Goal: Information Seeking & Learning: Find specific fact

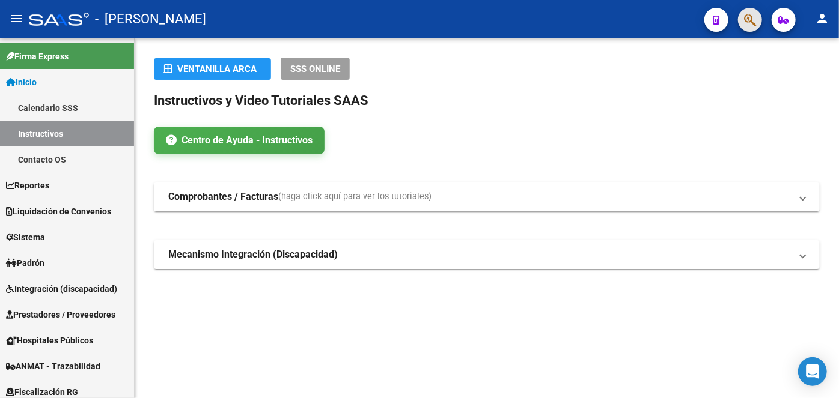
click at [756, 10] on span "button" at bounding box center [750, 20] width 12 height 25
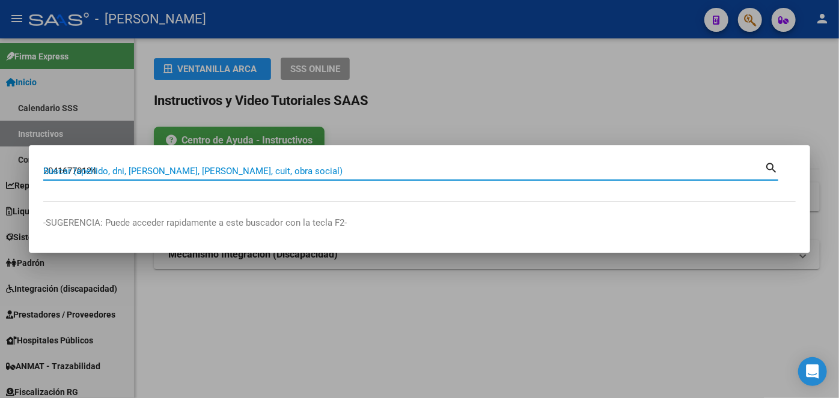
type input "20416770124"
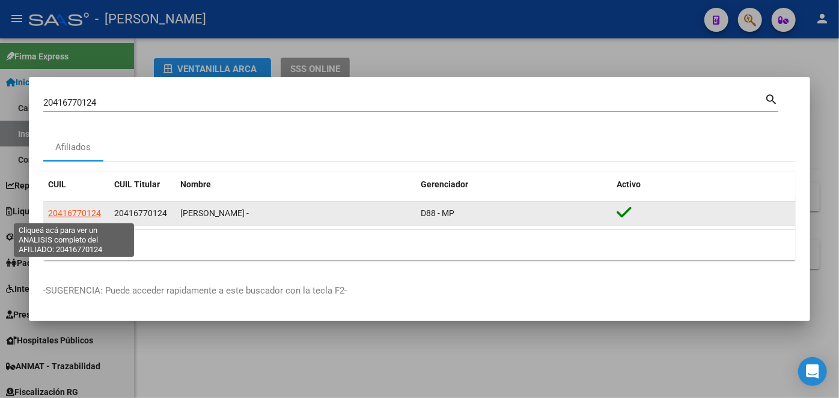
click at [83, 217] on span "20416770124" at bounding box center [74, 213] width 53 height 10
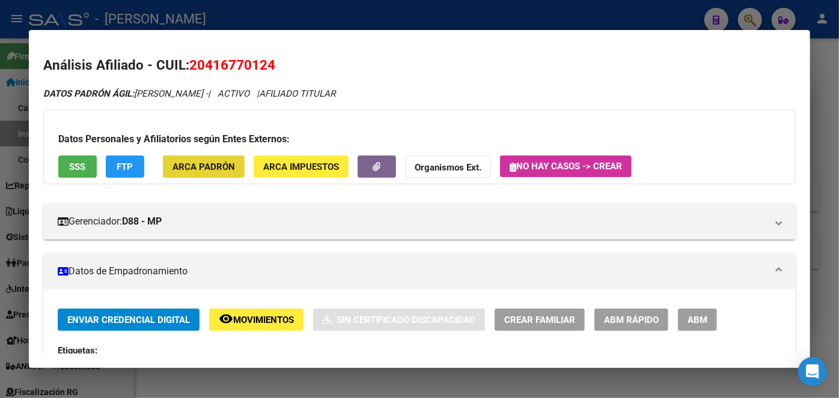
click at [205, 162] on span "ARCA Padrón" at bounding box center [203, 167] width 62 height 11
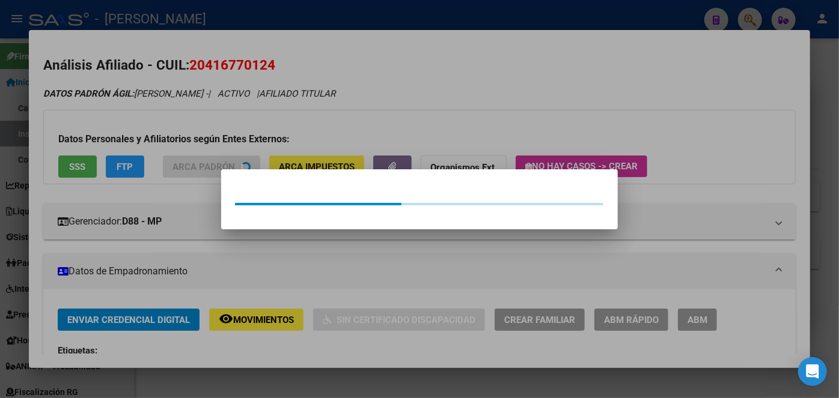
click at [189, 104] on div at bounding box center [419, 199] width 839 height 398
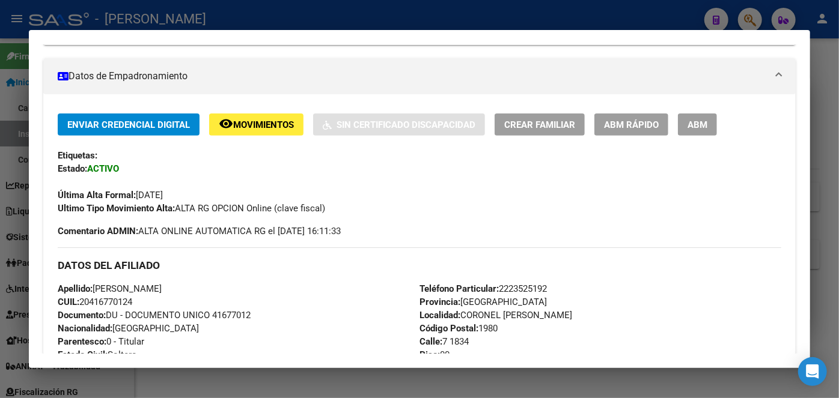
scroll to position [218, 0]
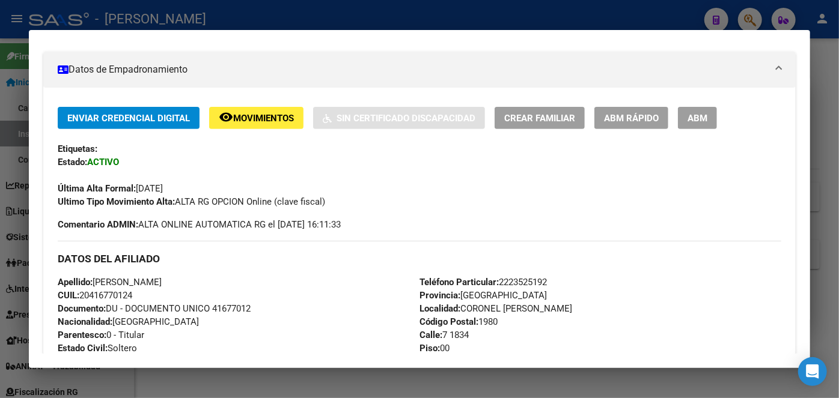
click at [232, 308] on span "Documento: DU - DOCUMENTO UNICO 41677012" at bounding box center [154, 308] width 193 height 11
copy span "41677012"
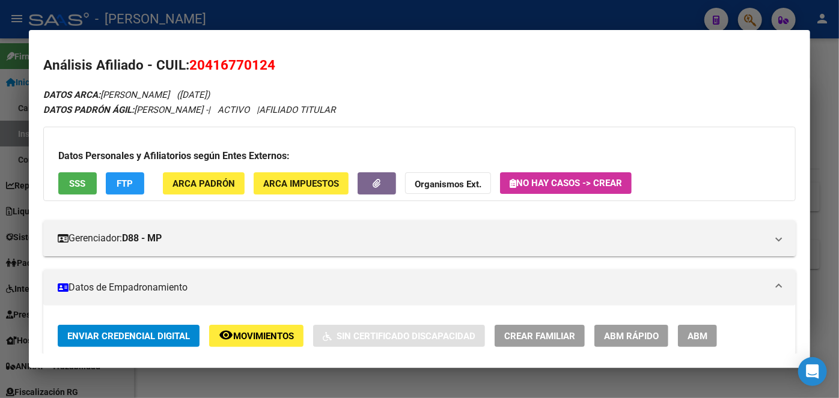
click at [77, 186] on span "SSS" at bounding box center [78, 183] width 16 height 11
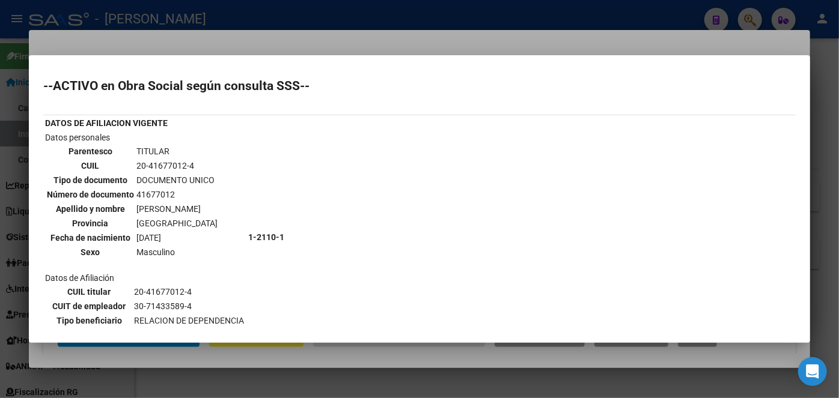
click at [154, 41] on div at bounding box center [419, 199] width 839 height 398
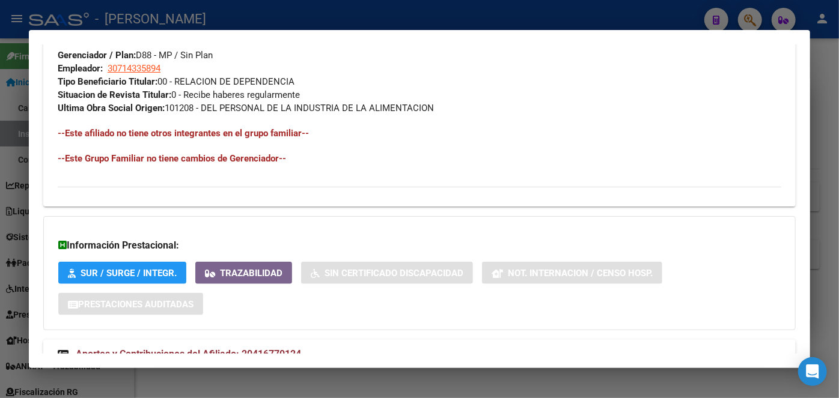
scroll to position [655, 0]
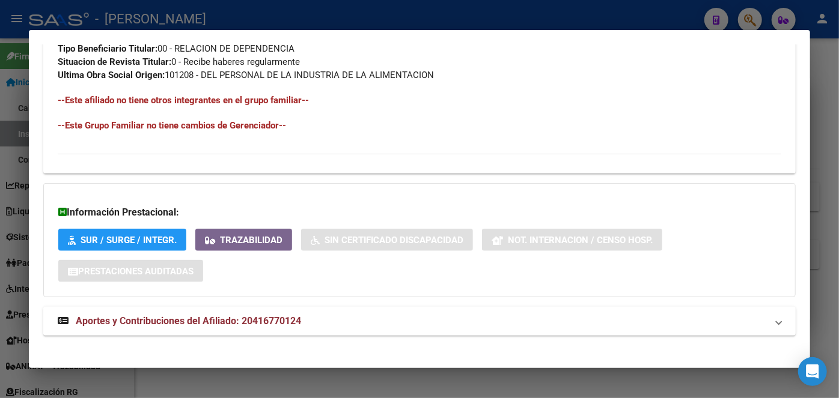
click at [306, 332] on mat-expansion-panel-header "Aportes y Contribuciones del Afiliado: 20416770124" at bounding box center [419, 321] width 752 height 29
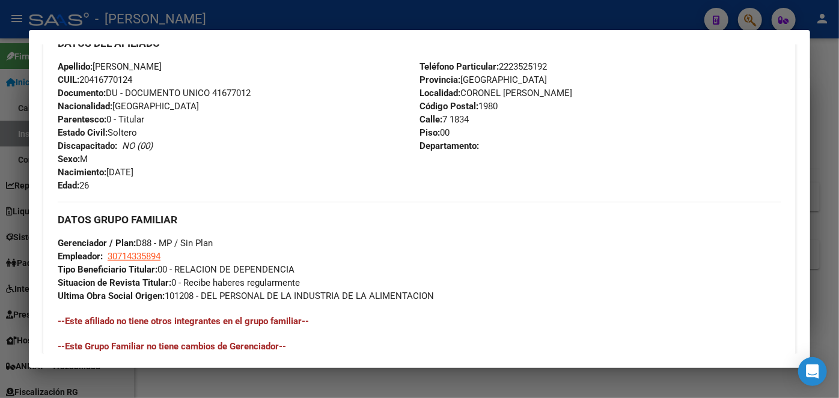
scroll to position [379, 0]
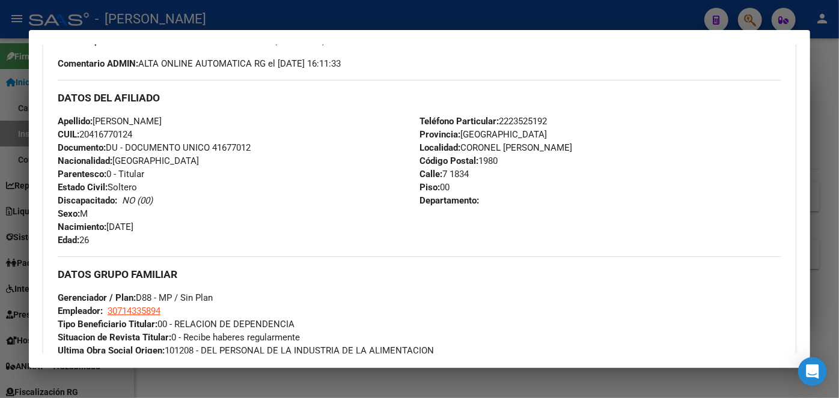
click at [518, 126] on div "Teléfono Particular: [PHONE_NUMBER] Provincia: [GEOGRAPHIC_DATA] Localidad: COR…" at bounding box center [600, 181] width 362 height 132
click at [520, 121] on span "Teléfono Particular: [PHONE_NUMBER]" at bounding box center [482, 121] width 127 height 11
copy span "2223525192"
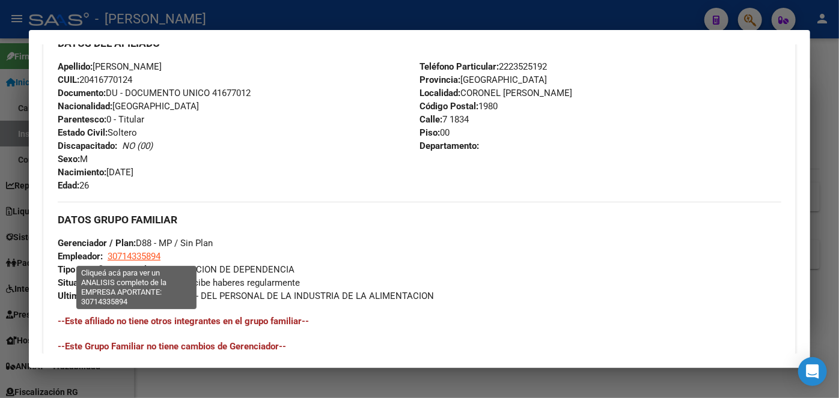
click at [141, 251] on span "30714335894" at bounding box center [134, 256] width 53 height 11
type textarea "30714335894"
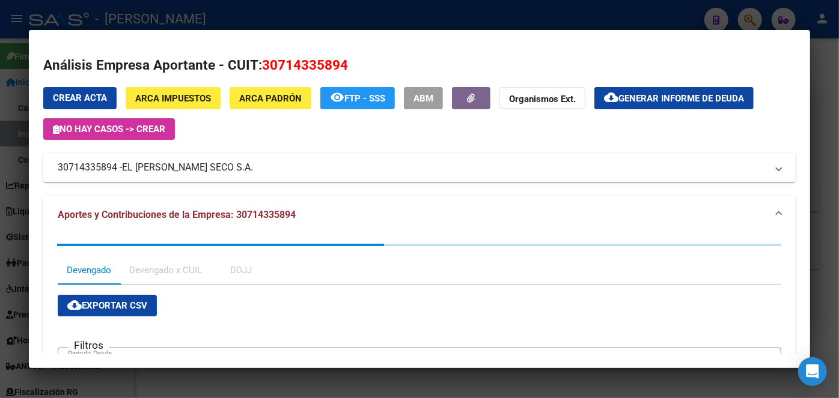
click at [184, 165] on span "EL [PERSON_NAME] SECO S.A." at bounding box center [187, 167] width 131 height 14
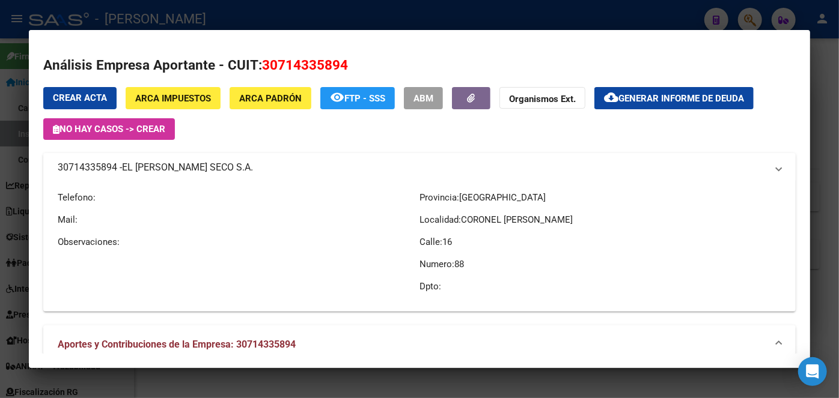
click at [184, 165] on span "EL [PERSON_NAME] SECO S.A." at bounding box center [187, 167] width 131 height 14
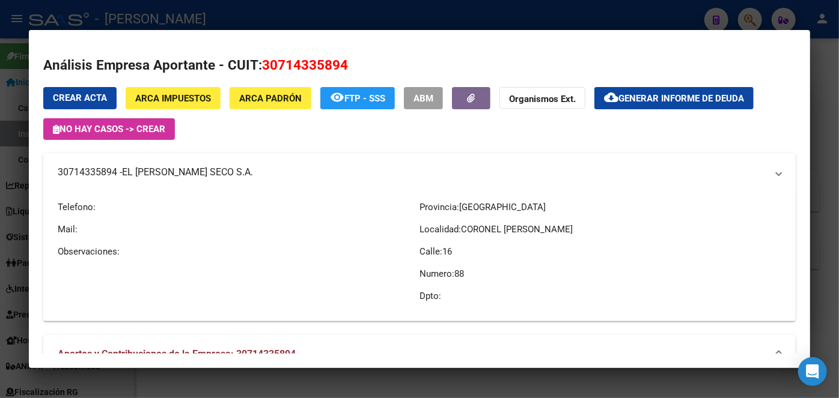
copy span "EL [PERSON_NAME] SECO S.A."
click at [206, 24] on div at bounding box center [419, 199] width 839 height 398
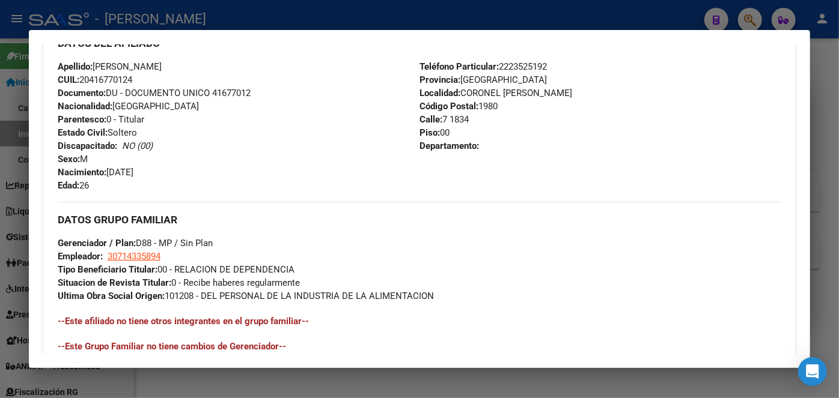
click at [139, 23] on div at bounding box center [419, 199] width 839 height 398
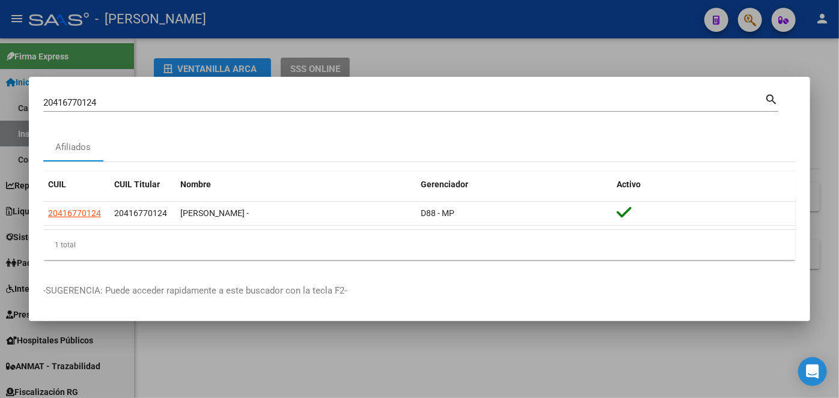
click at [123, 99] on input "20416770124" at bounding box center [403, 102] width 721 height 11
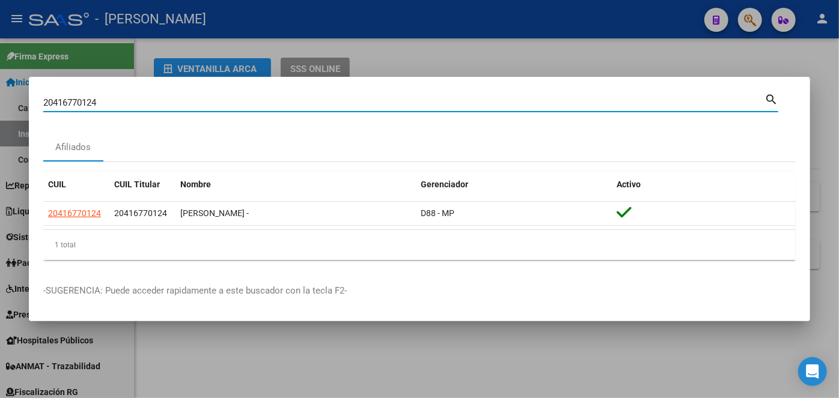
click at [123, 99] on input "20416770124" at bounding box center [403, 102] width 721 height 11
paste input "8807092"
type input "20418807092"
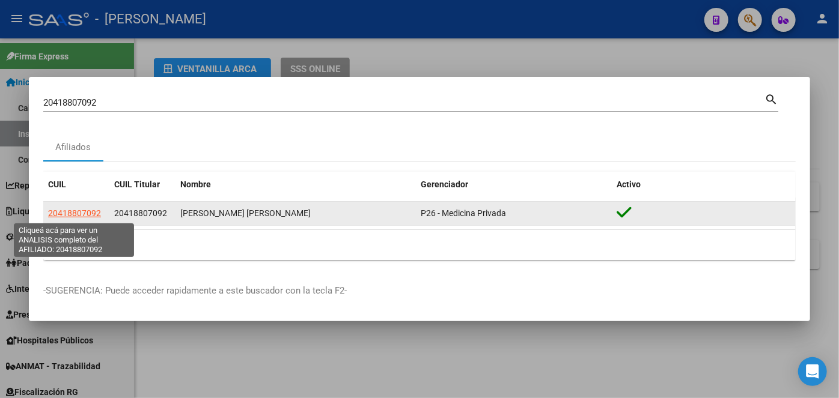
click at [65, 211] on span "20418807092" at bounding box center [74, 213] width 53 height 10
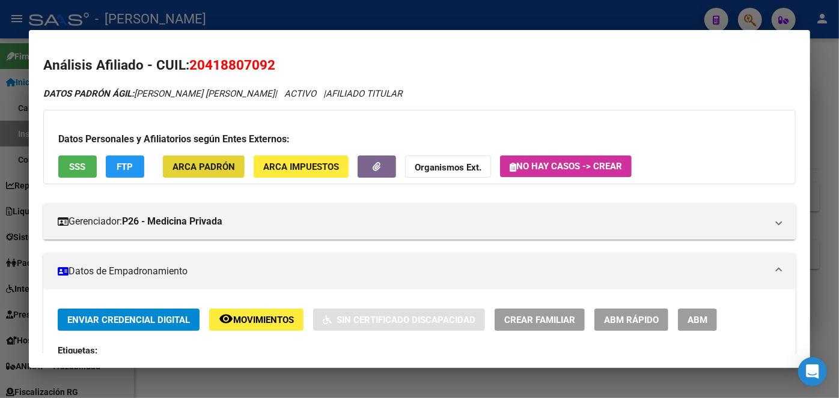
click at [180, 165] on span "ARCA Padrón" at bounding box center [203, 167] width 62 height 11
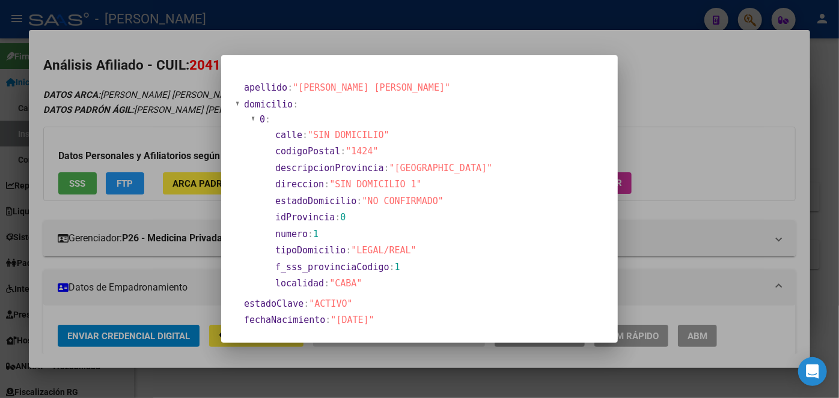
click at [213, 99] on div at bounding box center [419, 199] width 839 height 398
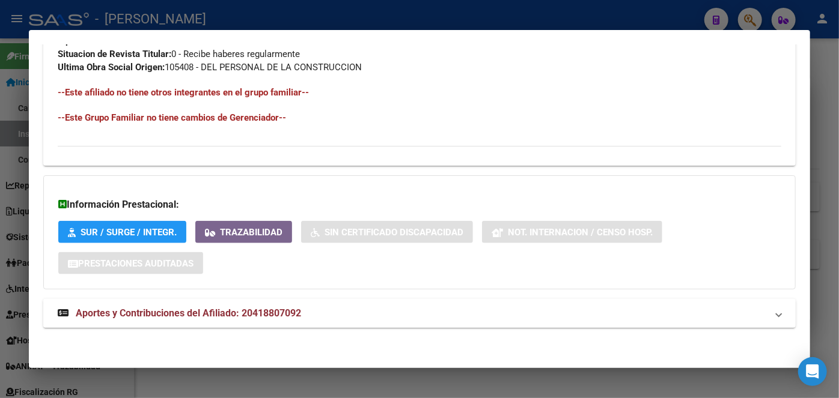
click at [304, 311] on mat-panel-title "Aportes y Contribuciones del Afiliado: 20418807092" at bounding box center [412, 313] width 709 height 14
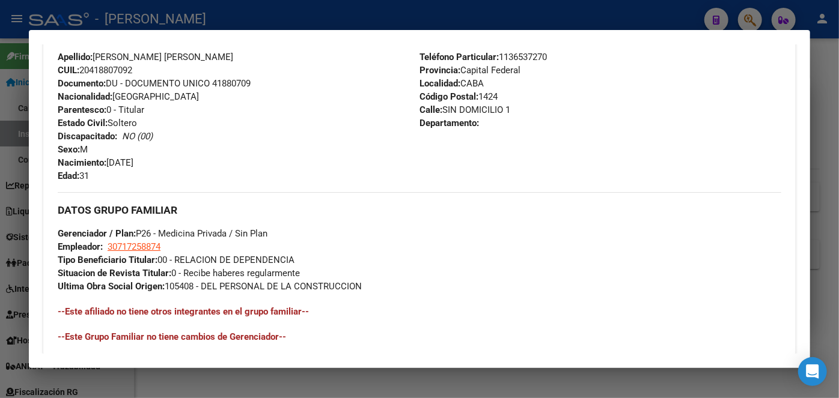
scroll to position [379, 0]
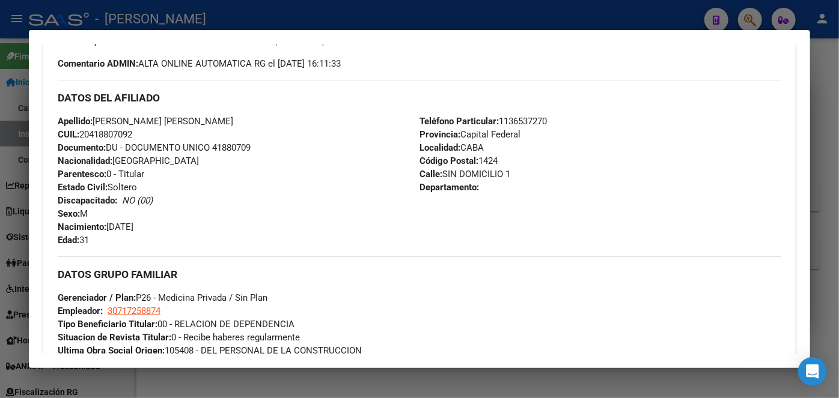
click at [234, 146] on span "Documento: DU - DOCUMENTO UNICO 41880709" at bounding box center [154, 147] width 193 height 11
copy span "41880709"
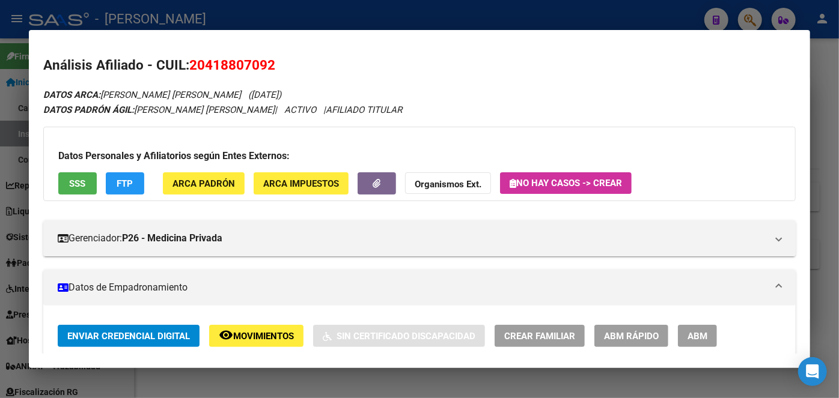
scroll to position [273, 0]
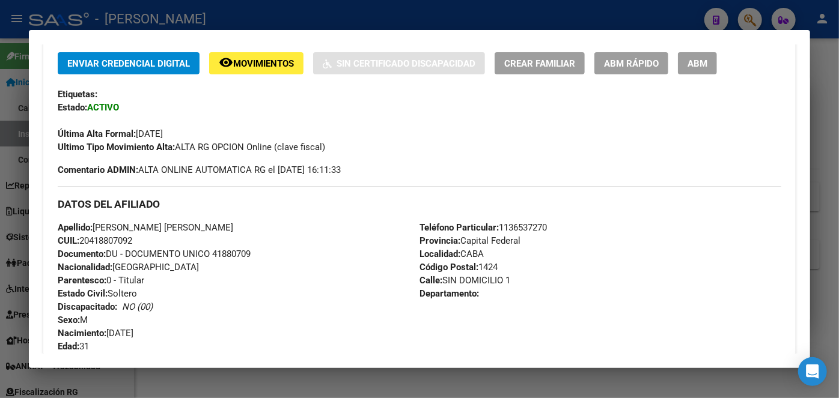
click at [512, 228] on span "Teléfono Particular: [PHONE_NUMBER]" at bounding box center [482, 227] width 127 height 11
copy span "1136537270"
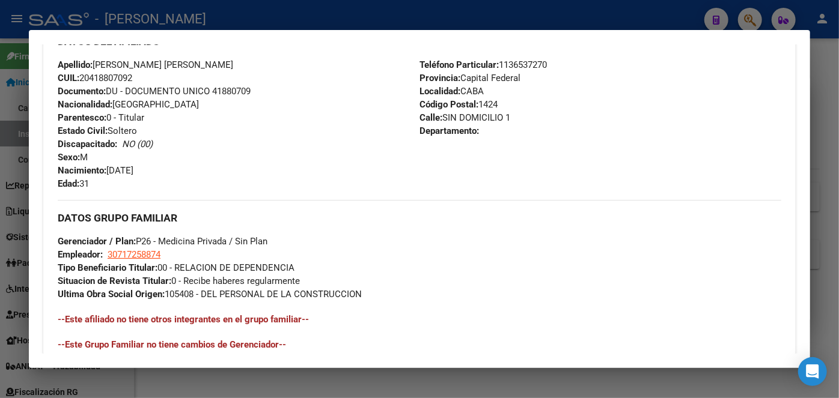
scroll to position [437, 0]
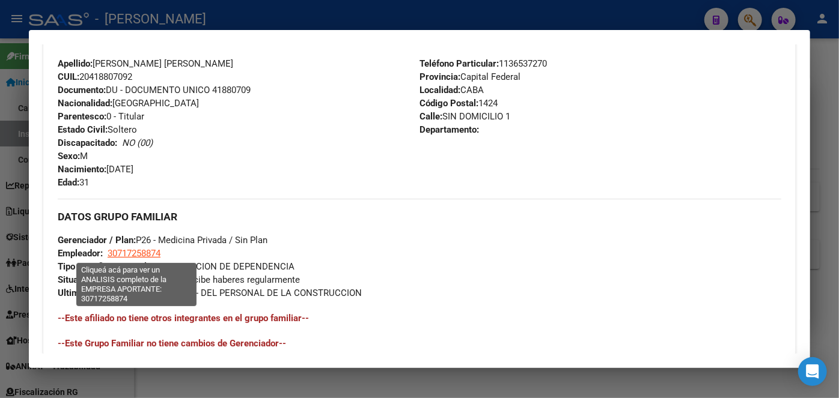
click at [128, 253] on span "30717258874" at bounding box center [134, 253] width 53 height 11
type textarea "30717258874"
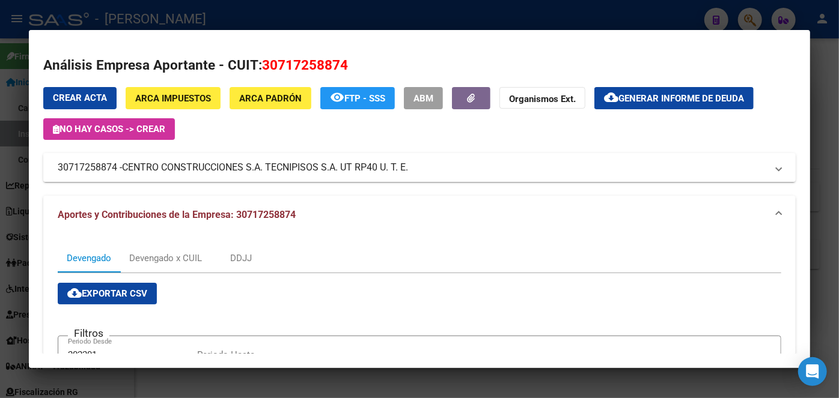
click at [144, 171] on span "CENTRO CONSTRUCCIONES S.A. TECNIPISOS S.A. UT RP40 U. T. E." at bounding box center [265, 167] width 286 height 14
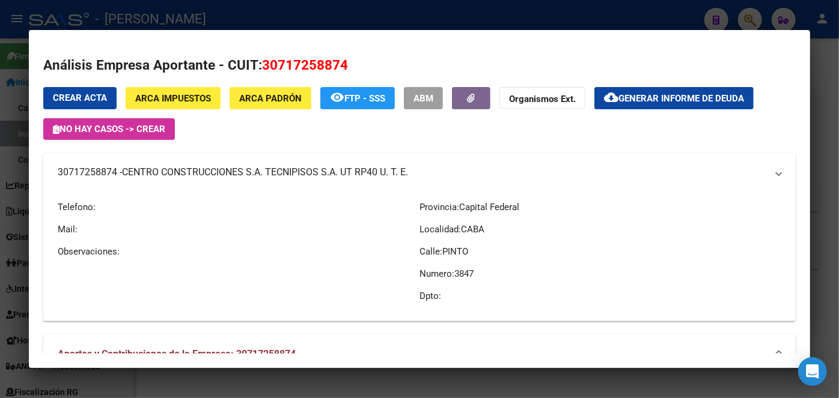
click at [144, 171] on span "CENTRO CONSTRUCCIONES S.A. TECNIPISOS S.A. UT RP40 U. T. E." at bounding box center [265, 172] width 286 height 14
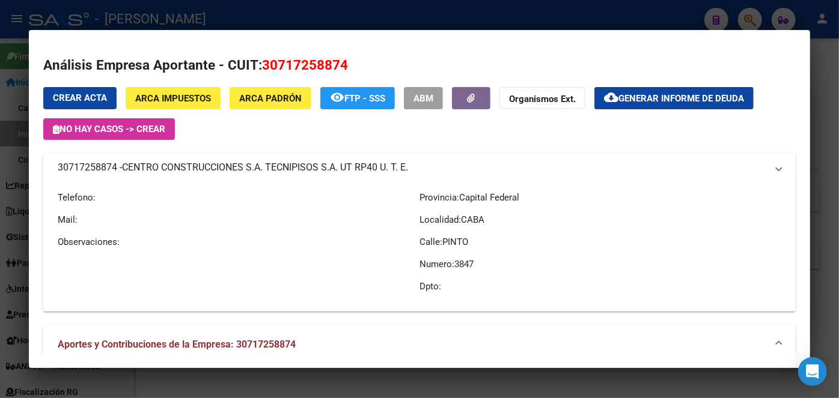
click at [144, 171] on span "CENTRO CONSTRUCCIONES S.A. TECNIPISOS S.A. UT RP40 U. T. E." at bounding box center [265, 167] width 286 height 14
copy span "CENTRO CONSTRUCCIONES S.A. TECNIPISOS S.A. UT RP40 U. T. E."
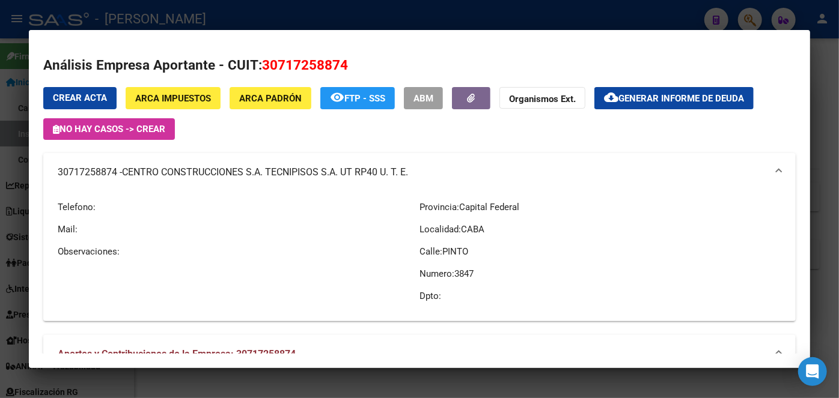
click at [174, 20] on div at bounding box center [419, 199] width 839 height 398
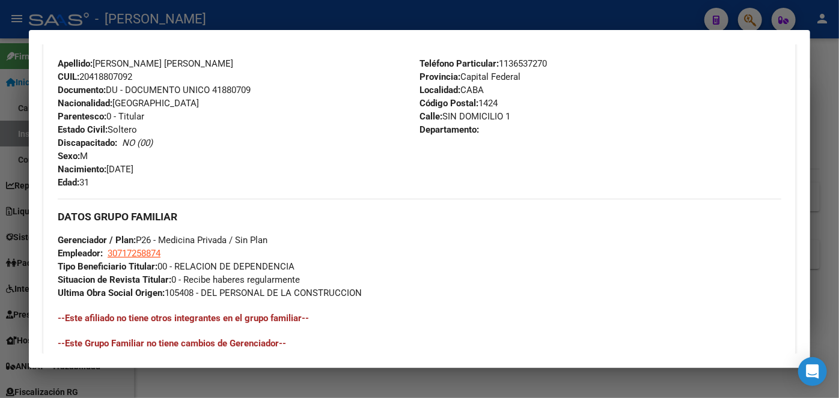
click at [174, 23] on div at bounding box center [419, 199] width 839 height 398
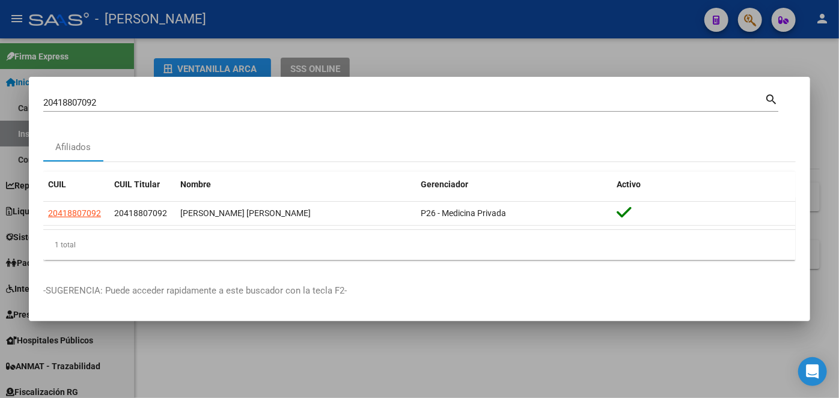
click at [175, 92] on div "20418807092 Buscar (apellido, dni, cuil, [PERSON_NAME], cuit, obra social) sear…" at bounding box center [410, 101] width 735 height 20
click at [176, 95] on div "20418807092 Buscar (apellido, dni, [PERSON_NAME], [PERSON_NAME], cuit, obra soc…" at bounding box center [403, 103] width 721 height 18
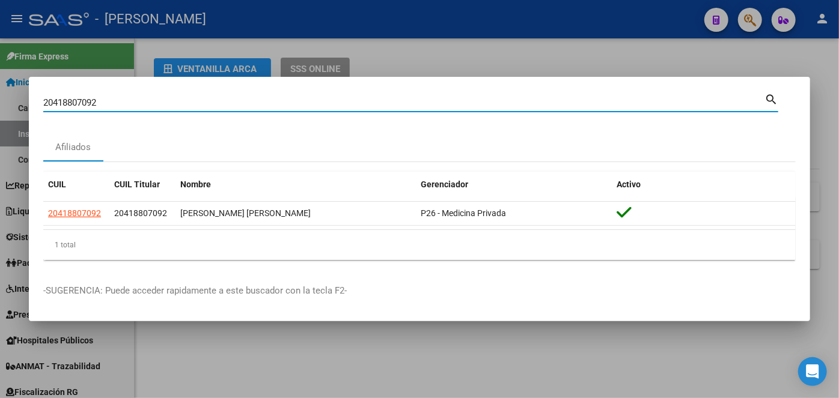
click at [177, 100] on input "20418807092" at bounding box center [403, 102] width 721 height 11
paste input "379842357"
type input "20379842357"
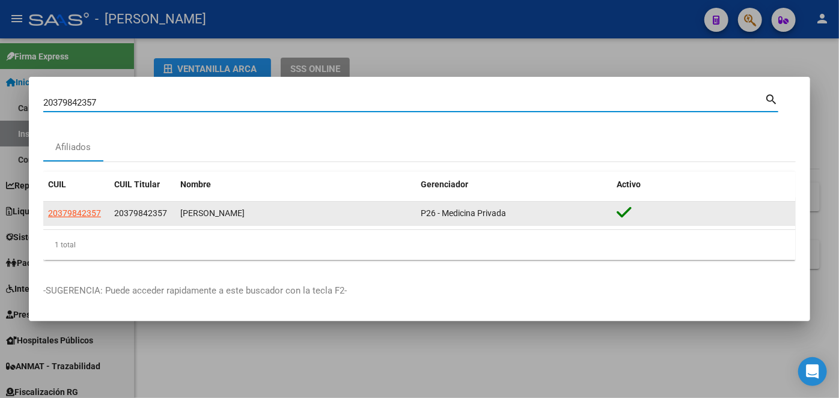
click at [88, 208] on datatable-body-cell "20379842357" at bounding box center [76, 213] width 66 height 23
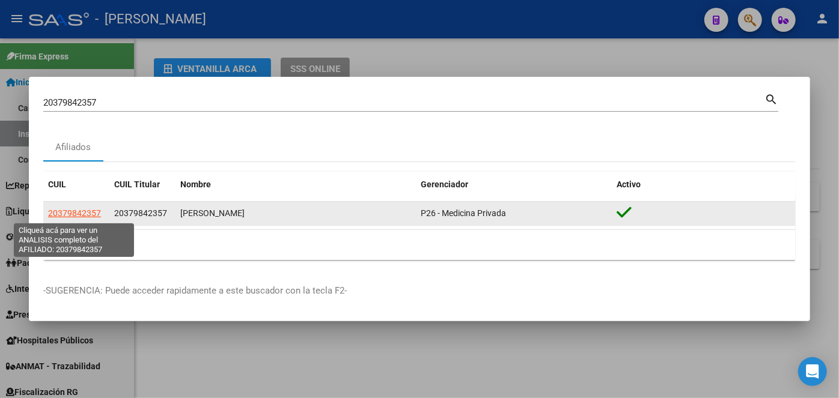
click at [86, 213] on span "20379842357" at bounding box center [74, 213] width 53 height 10
copy span "20379842"
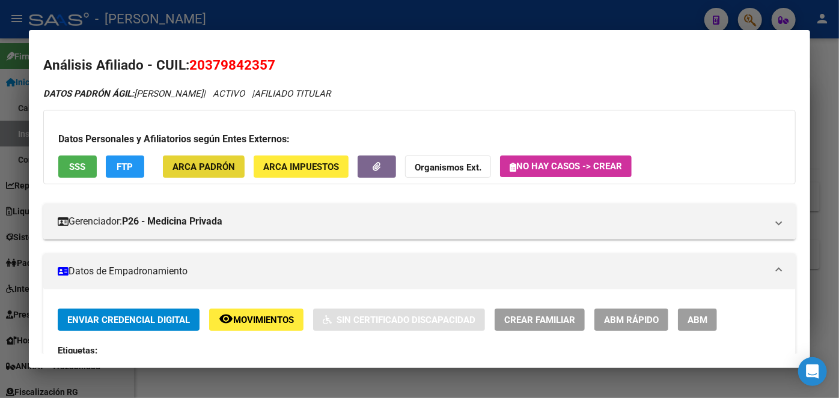
click at [190, 173] on button "ARCA Padrón" at bounding box center [204, 167] width 82 height 22
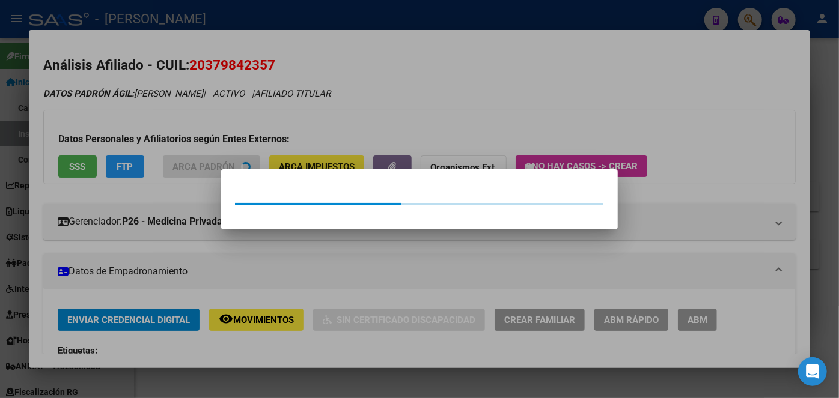
click at [182, 115] on div at bounding box center [419, 199] width 839 height 398
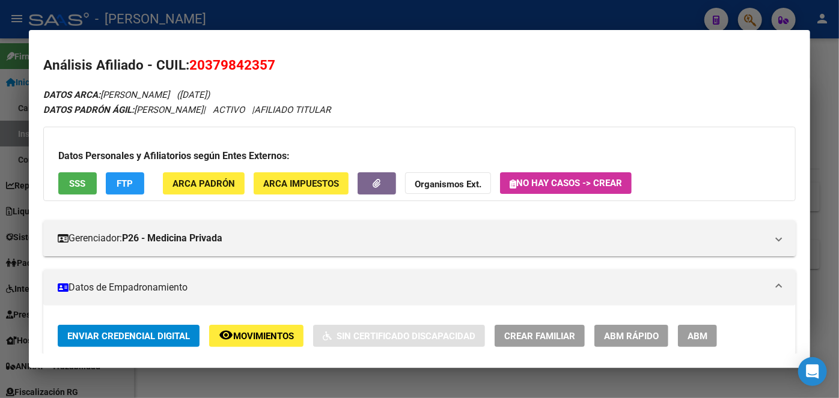
click at [67, 181] on button "SSS" at bounding box center [77, 183] width 38 height 22
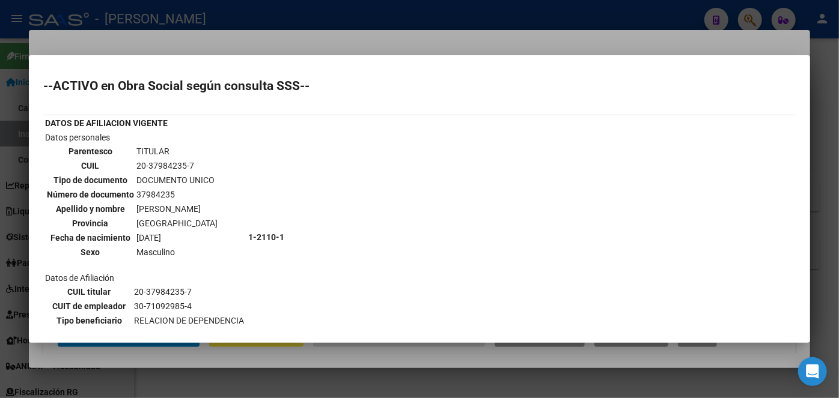
click at [192, 43] on div at bounding box center [419, 199] width 839 height 398
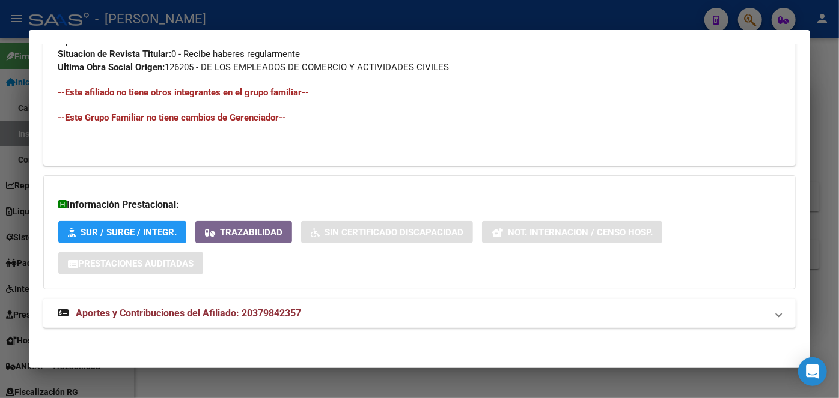
click at [267, 315] on span "Aportes y Contribuciones del Afiliado: 20379842357" at bounding box center [188, 313] width 225 height 11
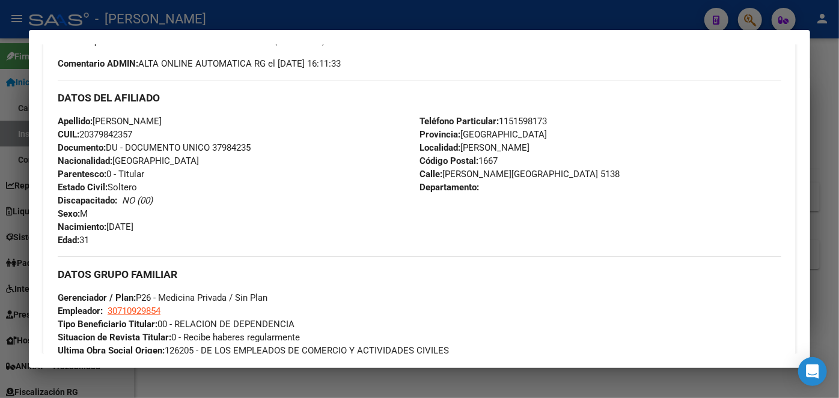
scroll to position [270, 0]
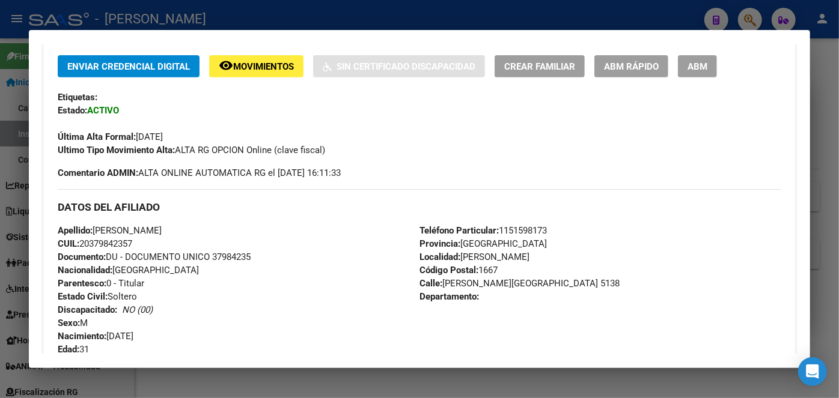
click at [234, 256] on span "Documento: DU - DOCUMENTO UNICO 37984235" at bounding box center [154, 257] width 193 height 11
copy span "37984235"
click at [535, 229] on span "Teléfono Particular: [PHONE_NUMBER]" at bounding box center [482, 230] width 127 height 11
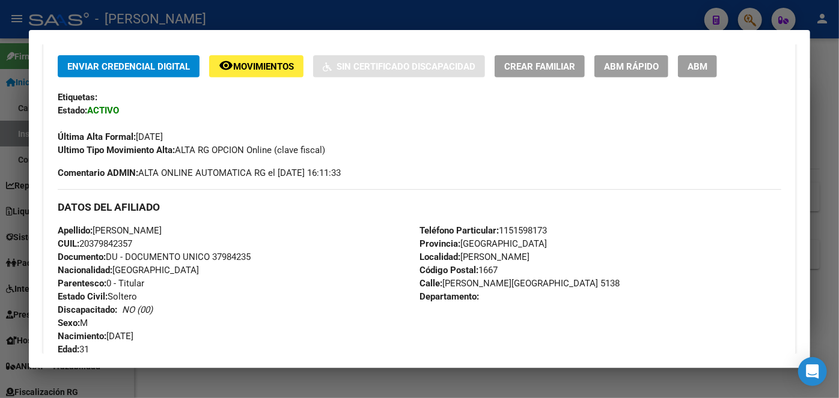
copy span "1151598173"
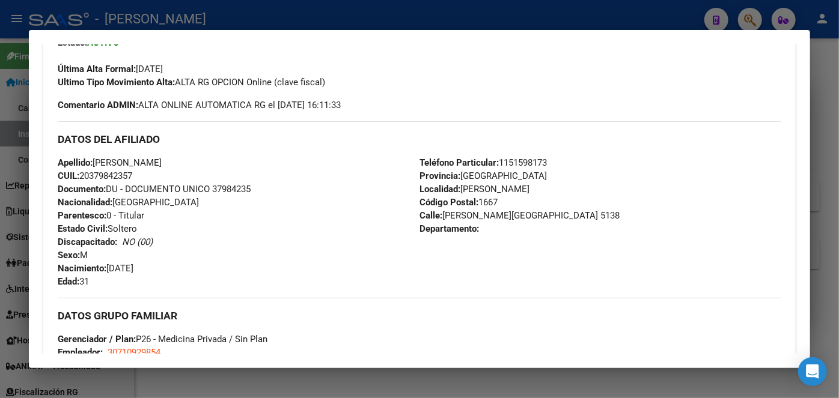
scroll to position [379, 0]
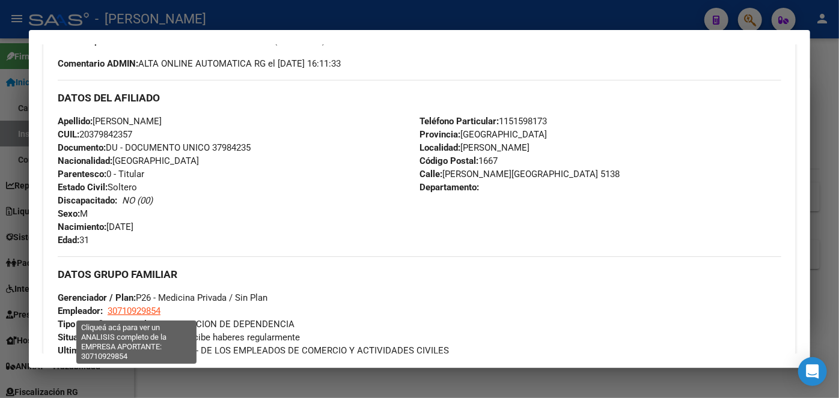
click at [154, 306] on span "30710929854" at bounding box center [134, 311] width 53 height 11
type textarea "30710929854"
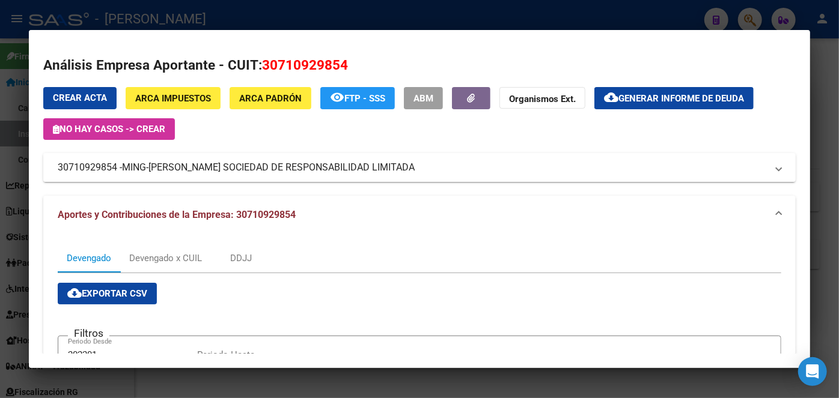
click at [183, 167] on span "MING-[PERSON_NAME] SOCIEDAD DE RESPONSABILIDAD LIMITADA" at bounding box center [268, 167] width 293 height 14
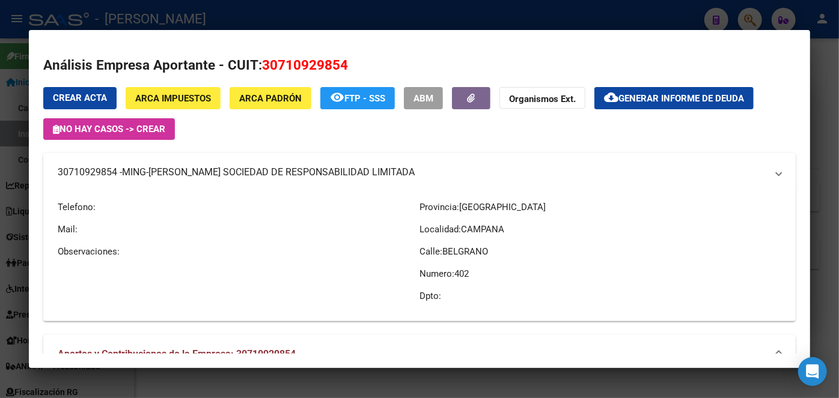
click at [183, 167] on span "MING-[PERSON_NAME] SOCIEDAD DE RESPONSABILIDAD LIMITADA" at bounding box center [268, 172] width 293 height 14
copy span "MING-[PERSON_NAME] SOCIEDAD DE RESPONSABILIDAD LIMITADA"
click at [174, 22] on div at bounding box center [419, 199] width 839 height 398
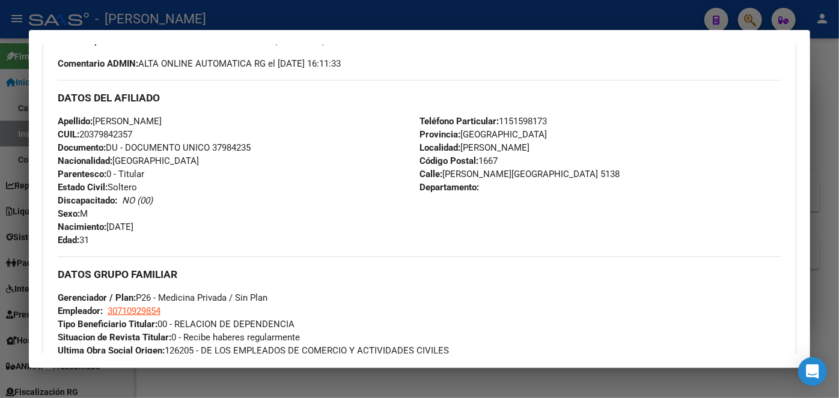
click at [174, 22] on div at bounding box center [419, 199] width 839 height 398
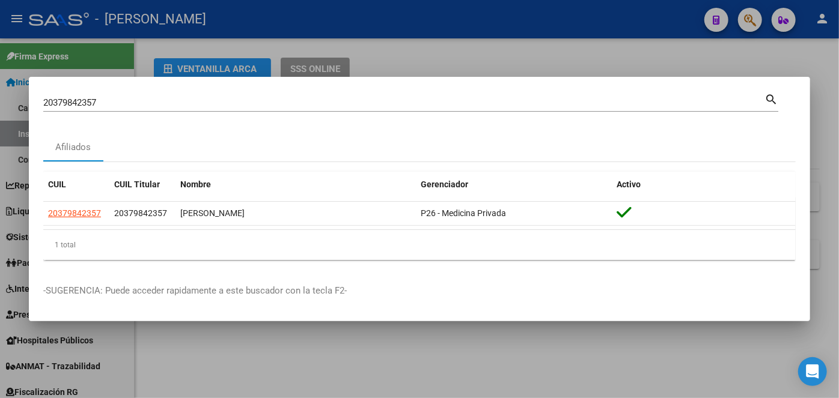
click at [168, 101] on input "20379842357" at bounding box center [403, 102] width 721 height 11
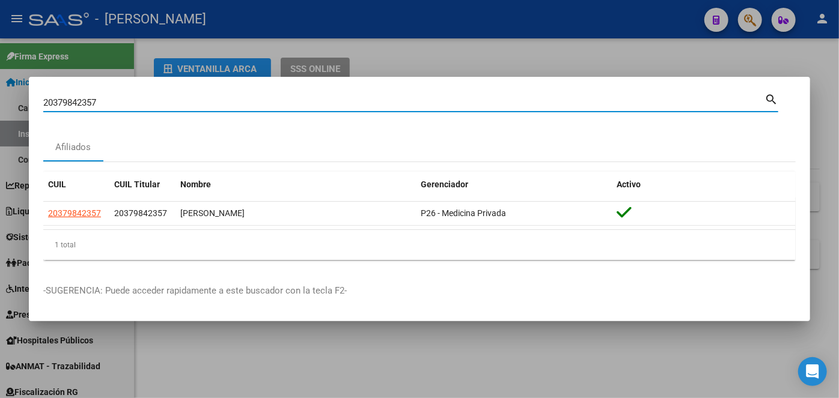
click at [168, 101] on input "20379842357" at bounding box center [403, 102] width 721 height 11
paste input "37367160"
type input "20337367160"
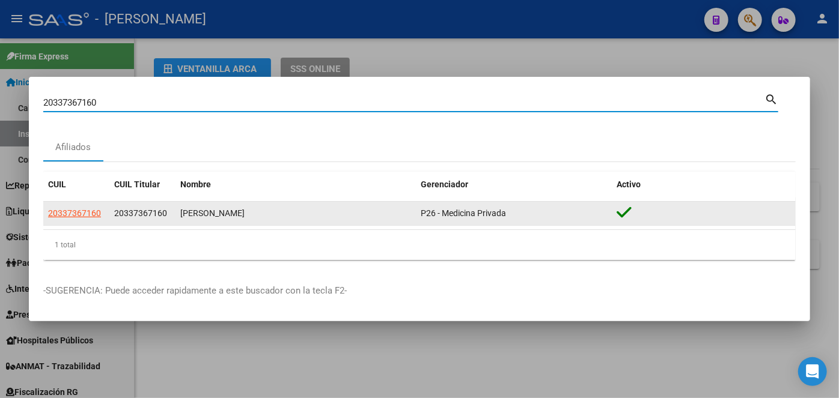
click at [93, 210] on span "20337367160" at bounding box center [74, 213] width 53 height 10
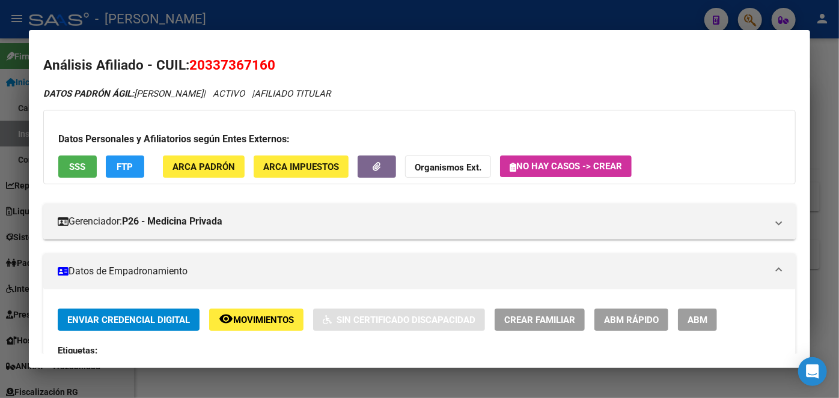
click at [207, 160] on button "ARCA Padrón" at bounding box center [204, 167] width 82 height 22
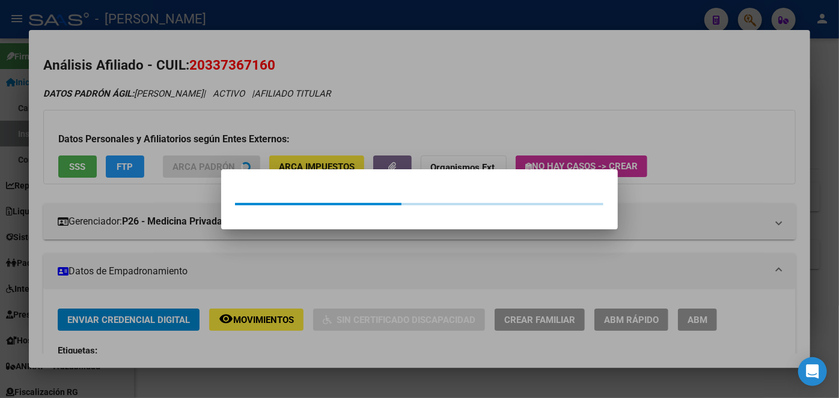
drag, startPoint x: 169, startPoint y: 120, endPoint x: 64, endPoint y: 186, distance: 124.4
click at [168, 120] on div at bounding box center [419, 199] width 839 height 398
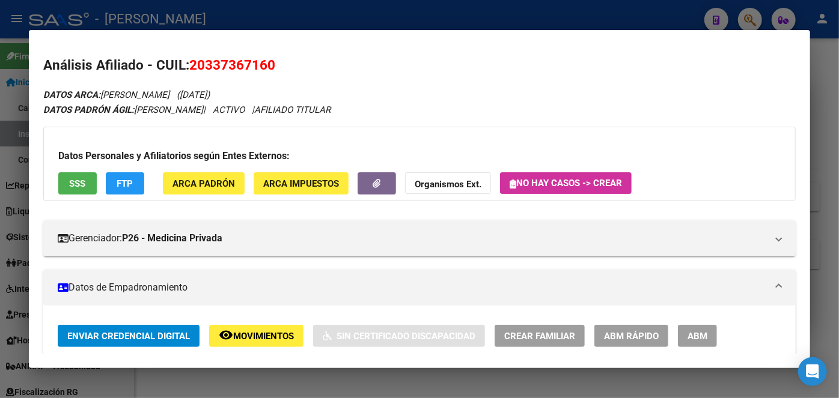
click at [81, 171] on div "Datos Personales y Afiliatorios según Entes Externos: SSS FTP ARCA Padrón ARCA …" at bounding box center [419, 164] width 752 height 74
click at [82, 176] on button "SSS" at bounding box center [77, 183] width 38 height 22
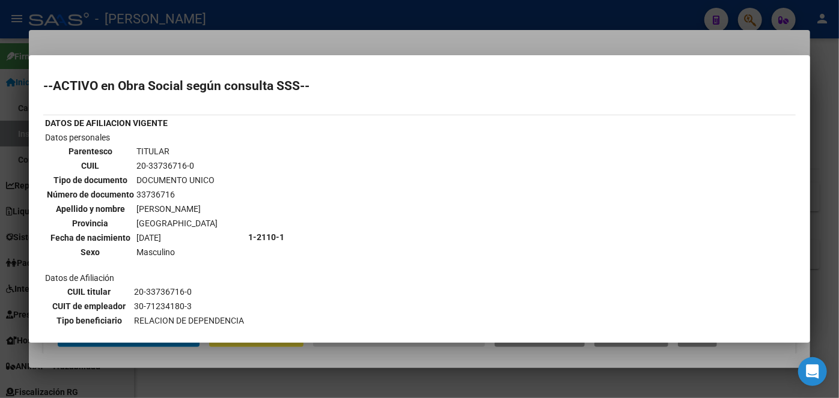
click at [144, 25] on div at bounding box center [419, 199] width 839 height 398
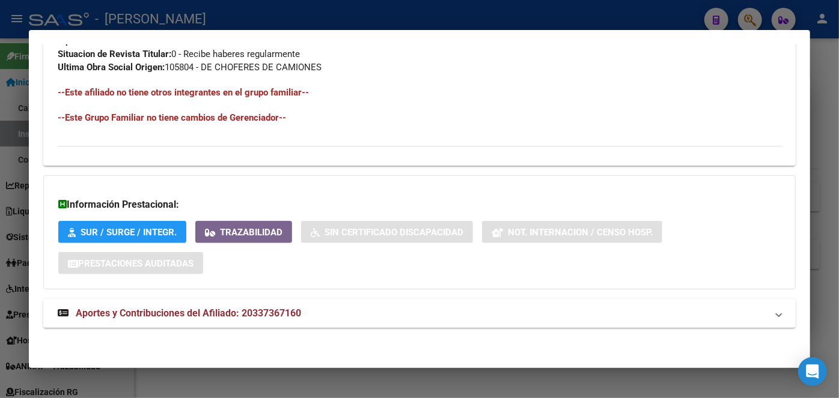
click at [258, 321] on mat-expansion-panel-header "Aportes y Contribuciones del Afiliado: 20337367160" at bounding box center [419, 313] width 752 height 29
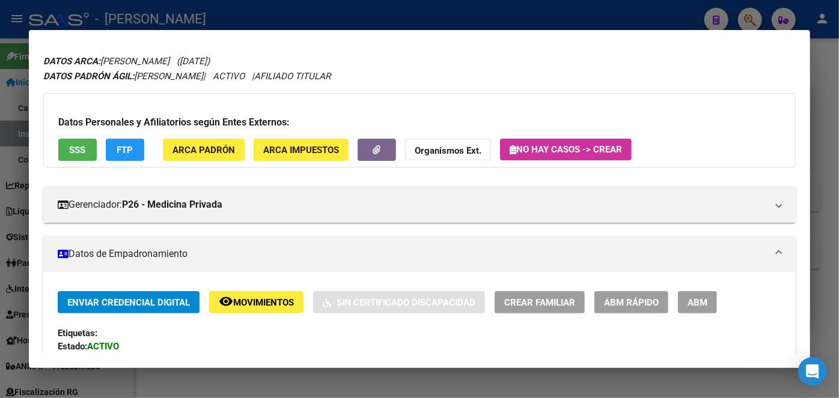
scroll to position [0, 0]
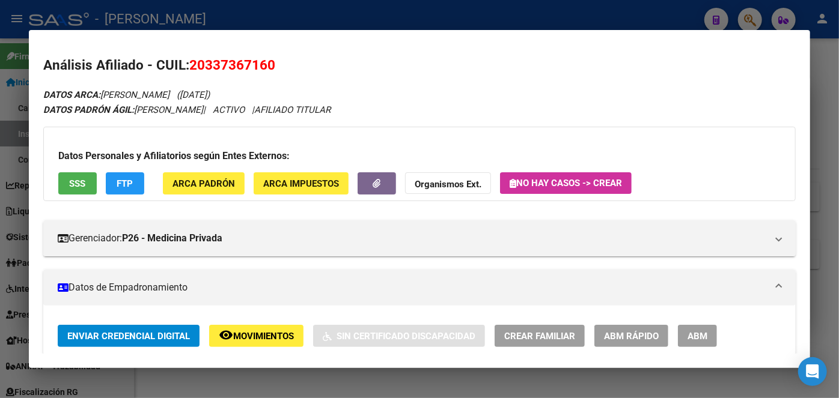
click at [79, 183] on span "SSS" at bounding box center [78, 183] width 16 height 11
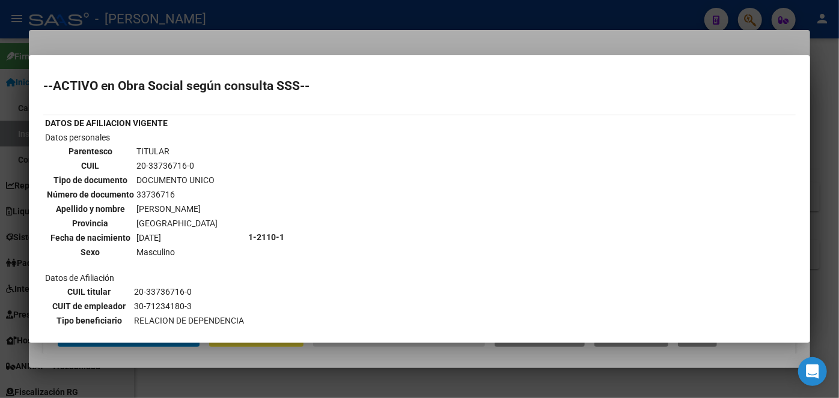
click at [198, 47] on div at bounding box center [419, 199] width 839 height 398
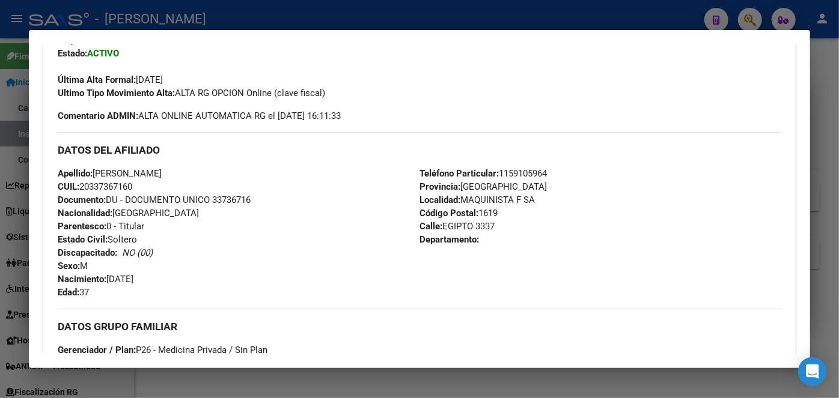
scroll to position [327, 0]
click at [231, 202] on span "Documento: DU - DOCUMENTO UNICO 33736716" at bounding box center [154, 199] width 193 height 11
click at [520, 178] on div "Teléfono Particular: [PHONE_NUMBER] Provincia: [GEOGRAPHIC_DATA] Localidad: MAQ…" at bounding box center [600, 232] width 362 height 132
click at [520, 173] on span "Teléfono Particular: [PHONE_NUMBER]" at bounding box center [482, 173] width 127 height 11
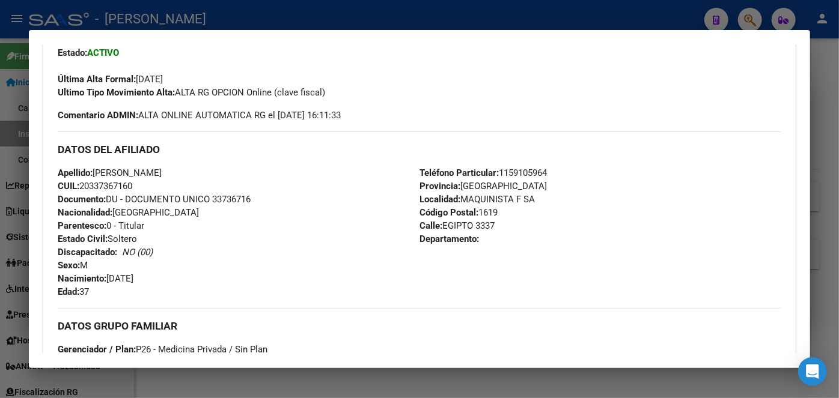
click at [520, 173] on span "Teléfono Particular: [PHONE_NUMBER]" at bounding box center [482, 173] width 127 height 11
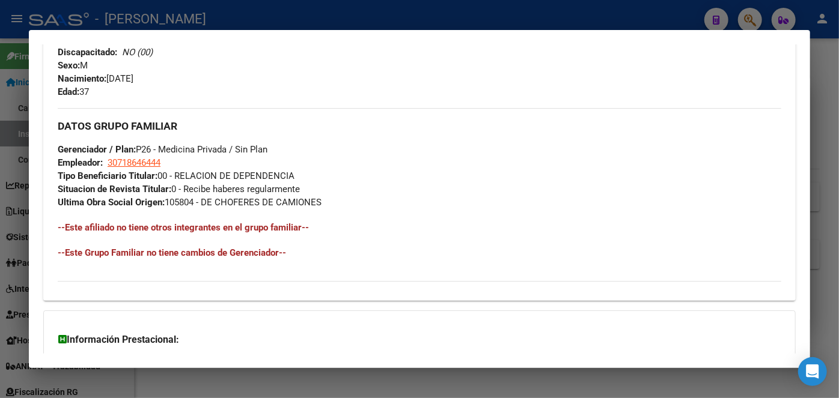
scroll to position [546, 0]
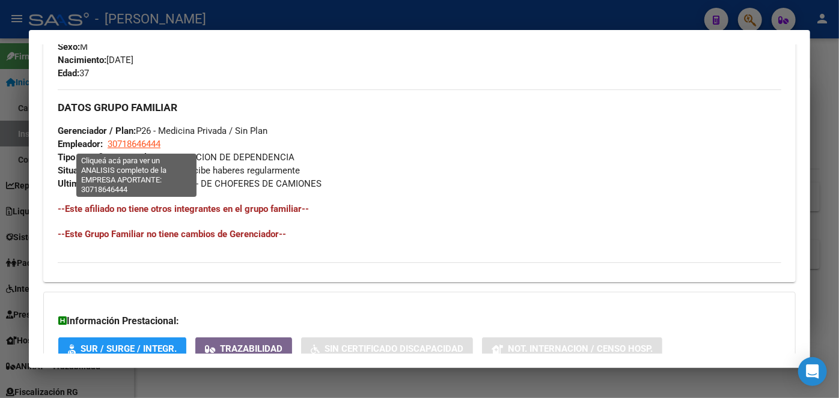
click at [138, 143] on span "30718646444" at bounding box center [134, 144] width 53 height 11
type textarea "30718646444"
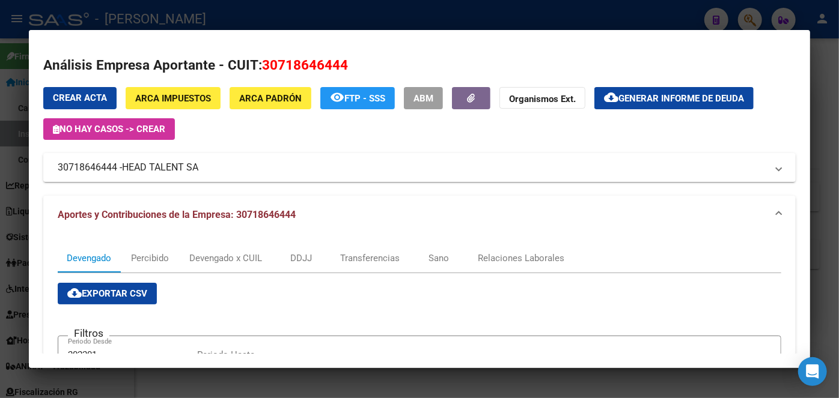
click at [184, 10] on div at bounding box center [419, 199] width 839 height 398
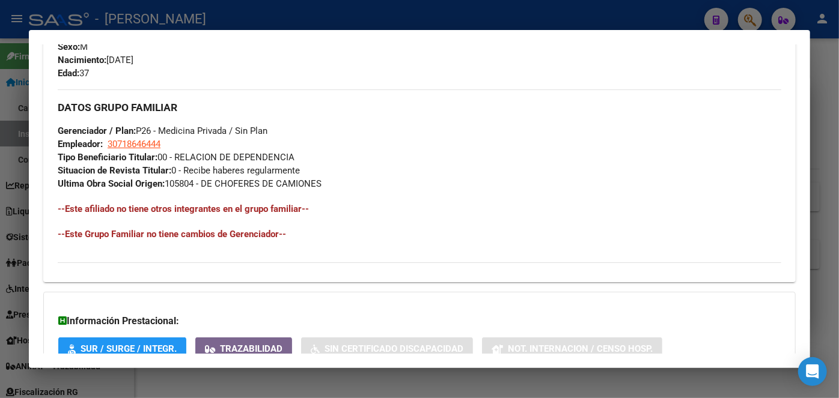
click at [154, 32] on mat-dialog-container "Análisis Afiliado - CUIL: 20337367160 DATOS ARCA: [PERSON_NAME] ([DATE]) DATOS …" at bounding box center [419, 199] width 781 height 339
click at [157, 22] on div at bounding box center [419, 199] width 839 height 398
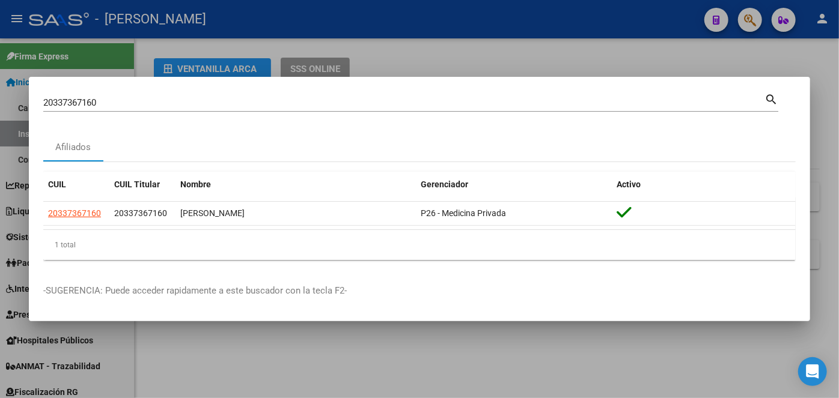
click at [149, 99] on input "20337367160" at bounding box center [403, 102] width 721 height 11
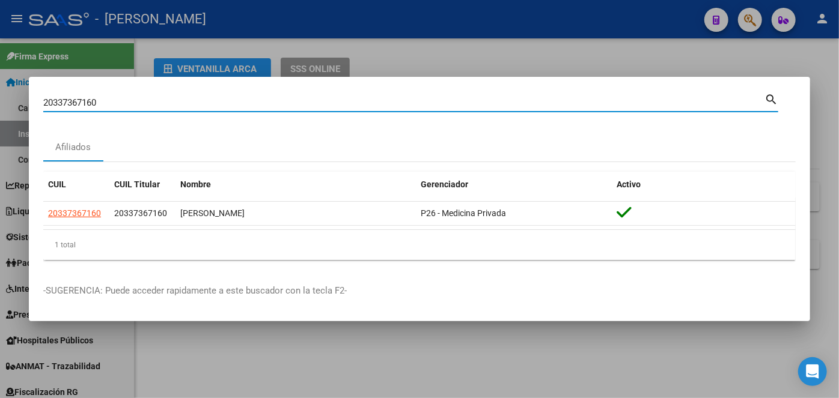
click at [149, 99] on input "20337367160" at bounding box center [403, 102] width 721 height 11
paste input "23560454"
type input "20235604540"
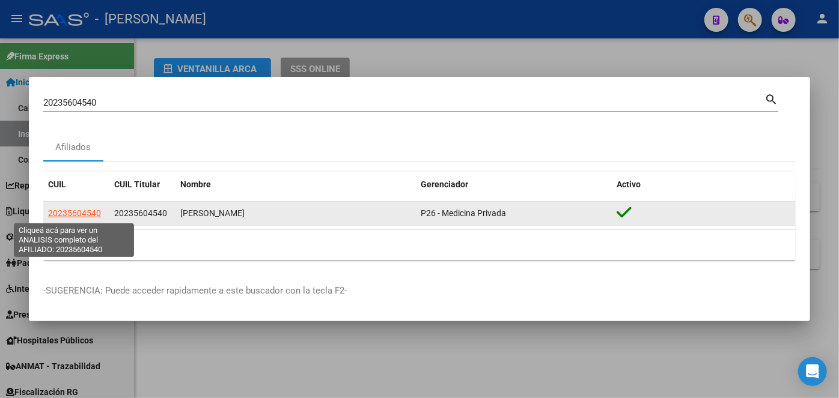
click at [83, 213] on span "20235604540" at bounding box center [74, 213] width 53 height 10
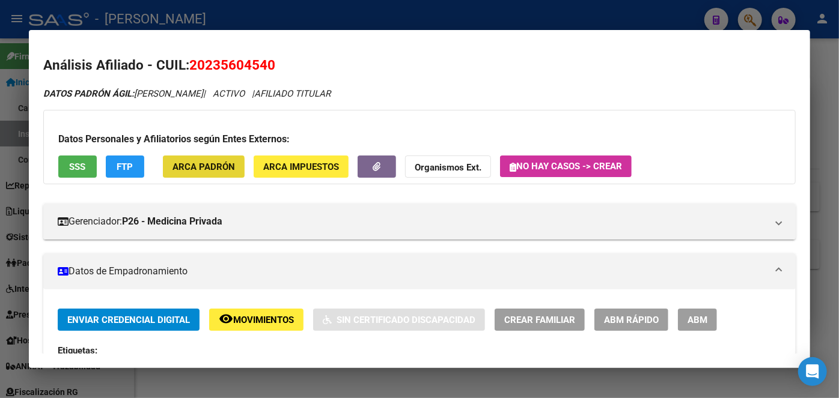
click at [178, 177] on button "ARCA Padrón" at bounding box center [204, 167] width 82 height 22
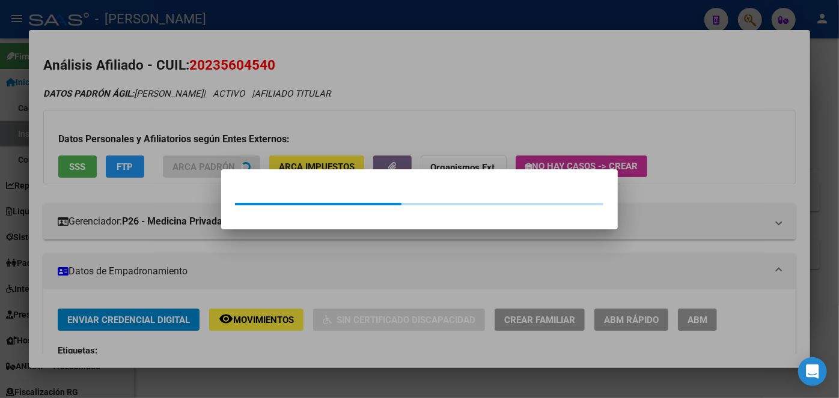
drag, startPoint x: 171, startPoint y: 139, endPoint x: 145, endPoint y: 141, distance: 25.9
click at [171, 139] on div at bounding box center [419, 199] width 839 height 398
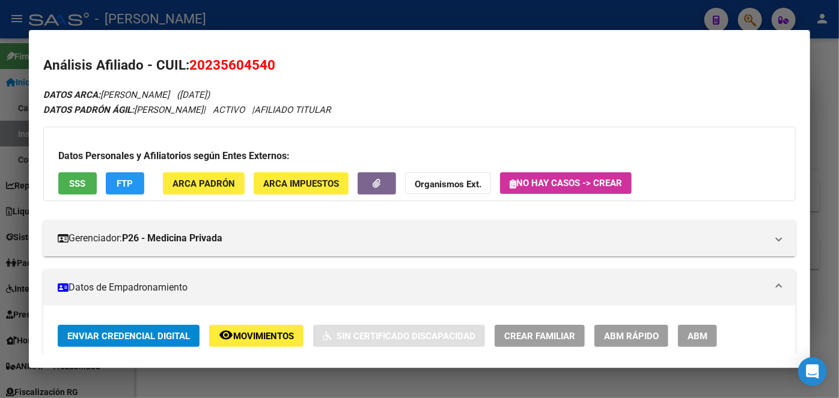
click at [96, 172] on app-consulta-sss-html "SSS" at bounding box center [77, 183] width 38 height 22
click at [78, 183] on span "SSS" at bounding box center [78, 183] width 16 height 11
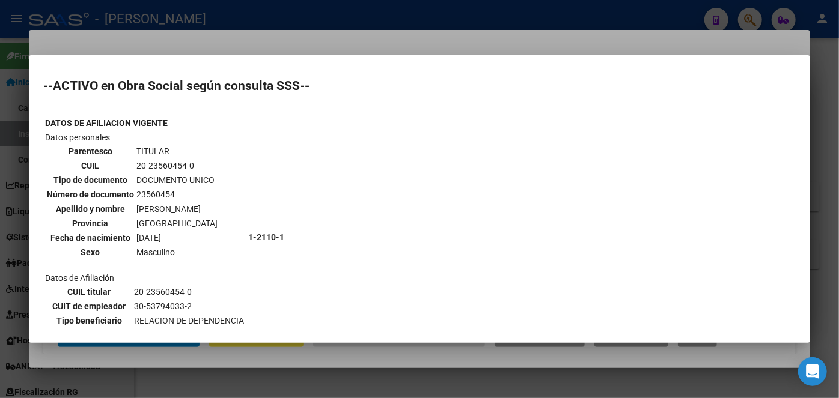
click at [178, 53] on div at bounding box center [419, 199] width 839 height 398
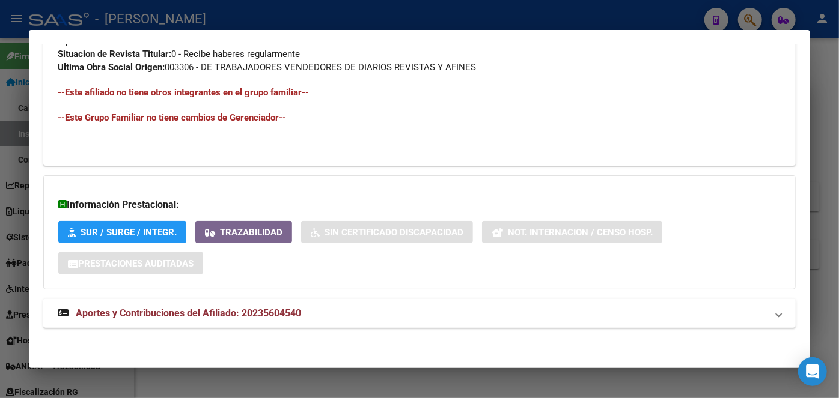
click at [235, 314] on span "Aportes y Contribuciones del Afiliado: 20235604540" at bounding box center [188, 313] width 225 height 11
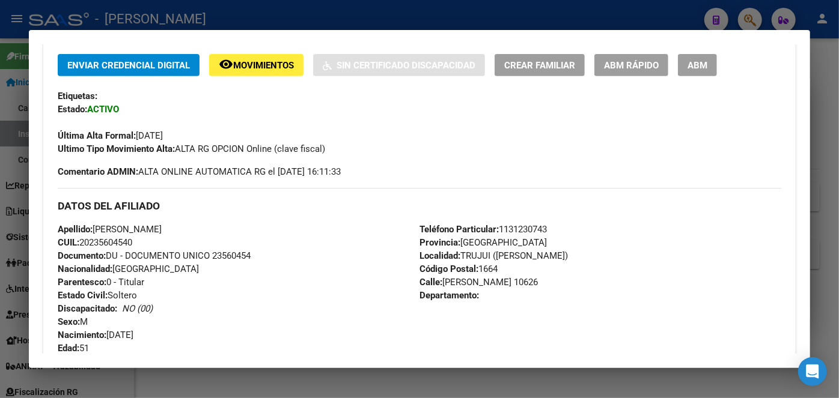
scroll to position [327, 0]
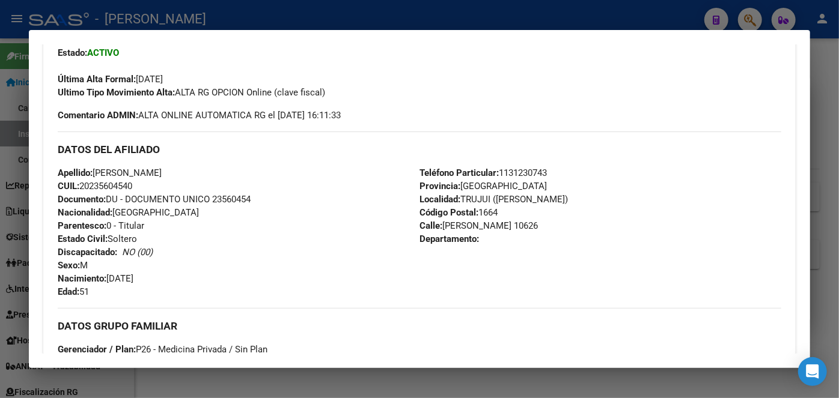
click at [229, 201] on span "Documento: DU - DOCUMENTO UNICO 23560454" at bounding box center [154, 199] width 193 height 11
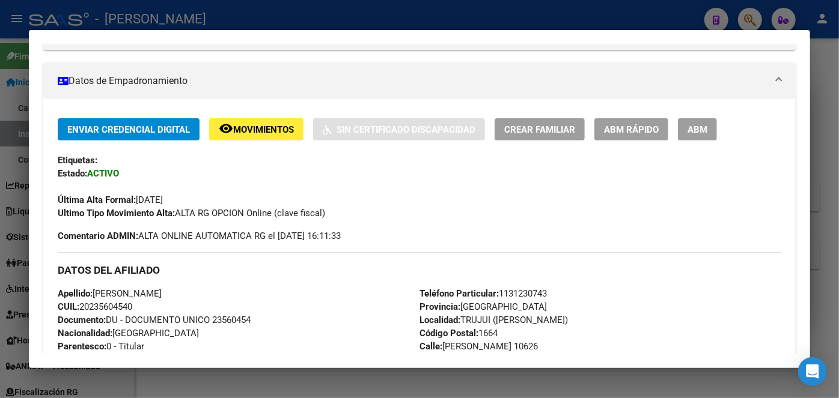
scroll to position [218, 0]
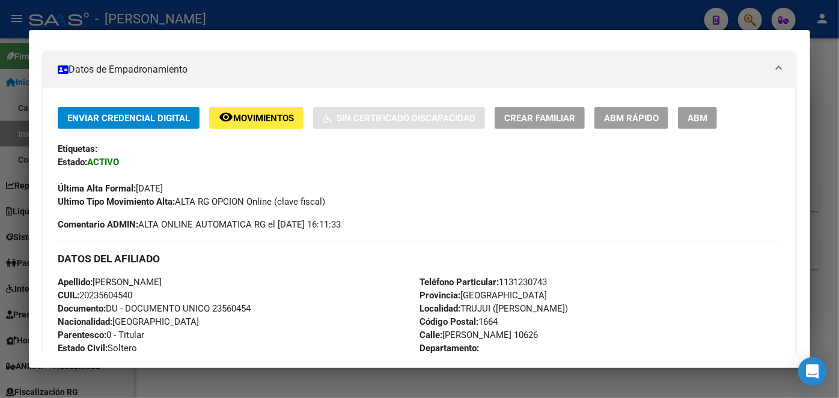
click at [515, 279] on span "Teléfono Particular: [PHONE_NUMBER]" at bounding box center [482, 282] width 127 height 11
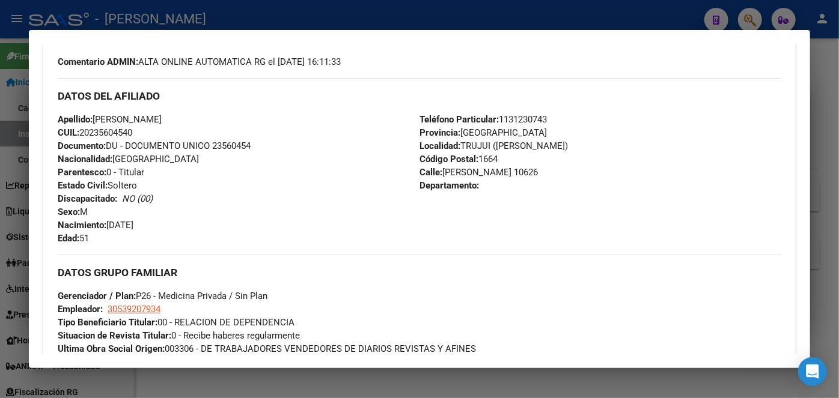
scroll to position [382, 0]
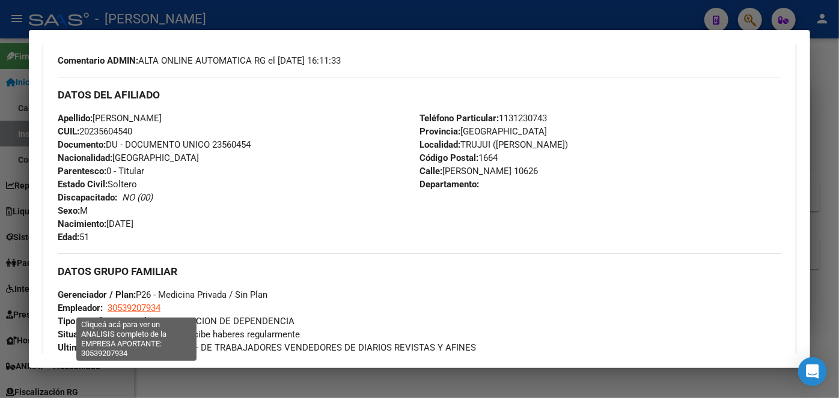
click at [142, 303] on span "30539207934" at bounding box center [134, 308] width 53 height 11
type textarea "30539207934"
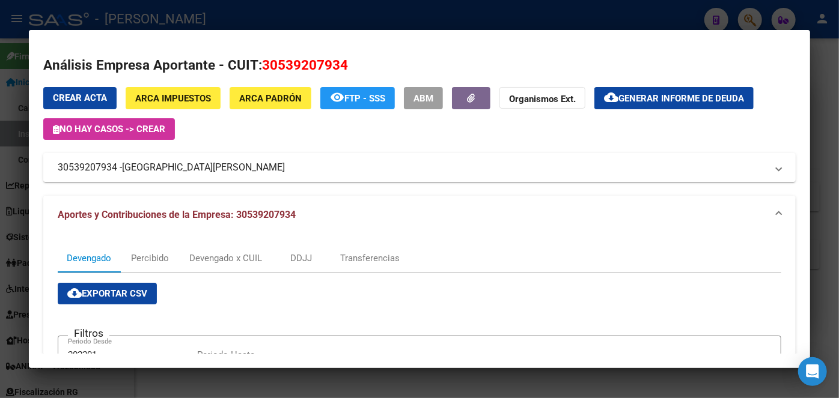
click at [177, 174] on span "[GEOGRAPHIC_DATA][PERSON_NAME]" at bounding box center [203, 167] width 163 height 14
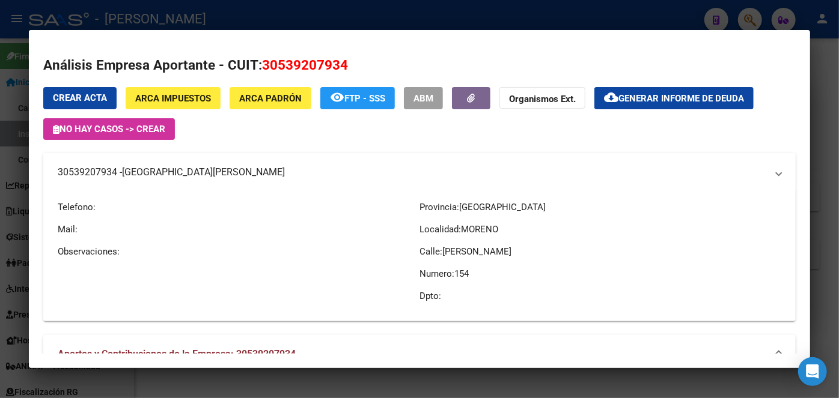
click at [177, 174] on span "[GEOGRAPHIC_DATA][PERSON_NAME]" at bounding box center [203, 172] width 163 height 14
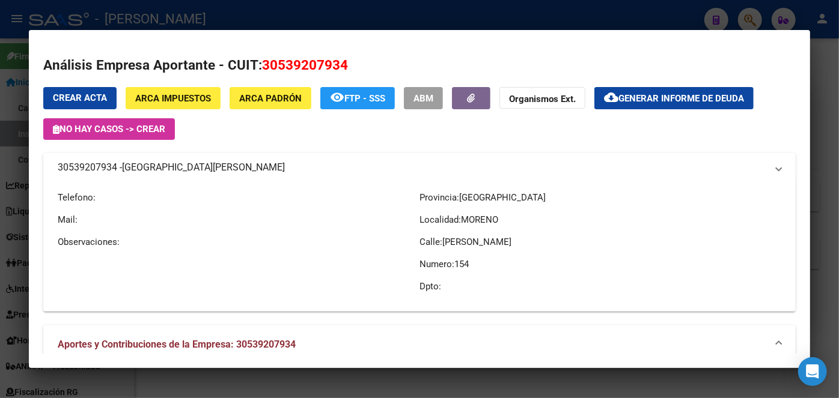
click at [177, 174] on span "[GEOGRAPHIC_DATA][PERSON_NAME]" at bounding box center [203, 167] width 163 height 14
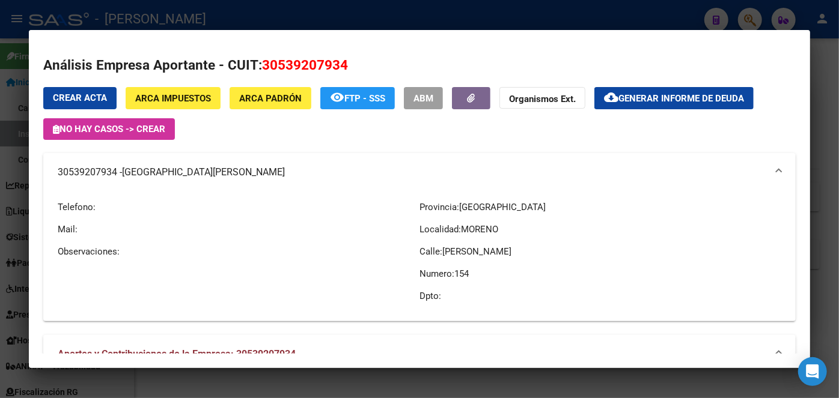
click at [190, 15] on div at bounding box center [419, 199] width 839 height 398
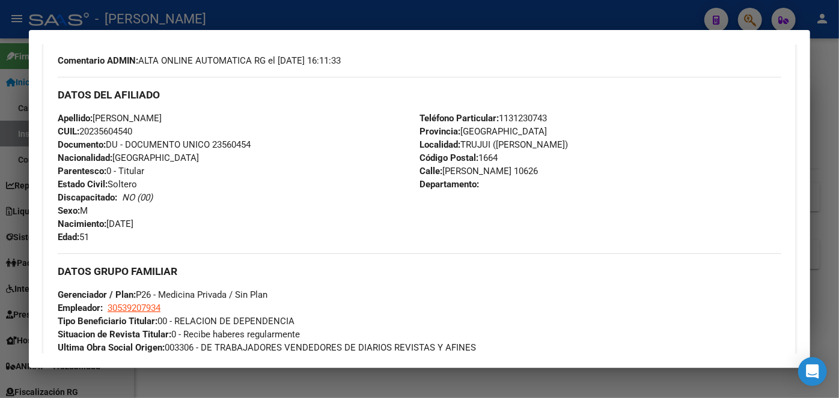
click at [171, 38] on mat-dialog-container "Análisis Afiliado - CUIL: 20235604540 DATOS ARCA: [PERSON_NAME] ([DATE]) DATOS …" at bounding box center [419, 199] width 781 height 339
drag, startPoint x: 172, startPoint y: 21, endPoint x: 155, endPoint y: 71, distance: 52.8
click at [172, 20] on div at bounding box center [419, 199] width 839 height 398
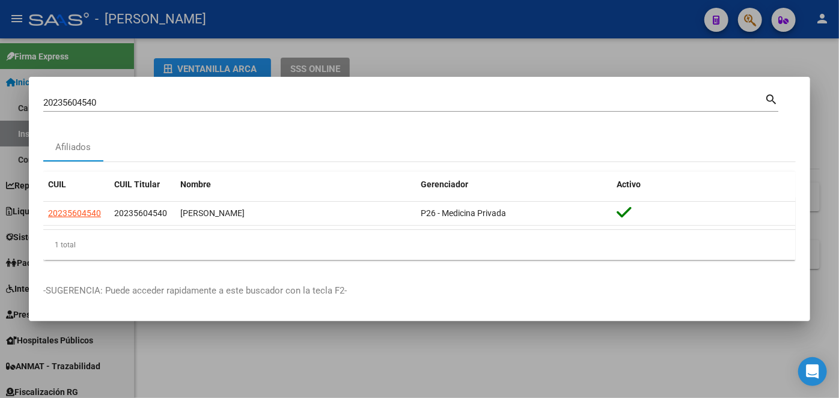
click at [153, 100] on input "20235604540" at bounding box center [403, 102] width 721 height 11
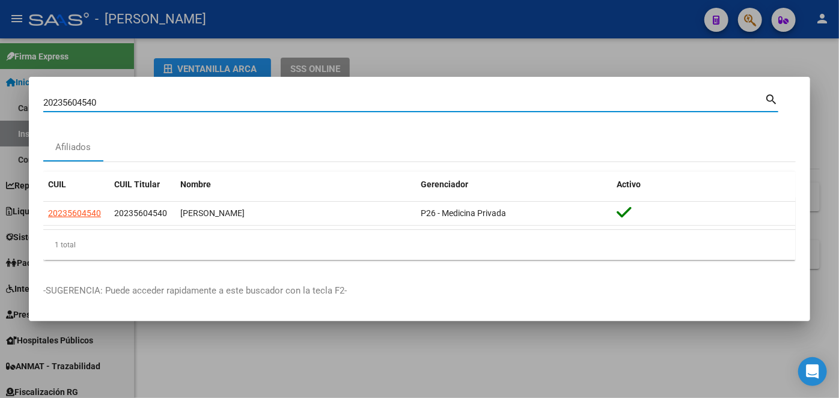
paste input "71525002"
click at [155, 99] on input "20235604540" at bounding box center [403, 102] width 721 height 11
type input "20271525002"
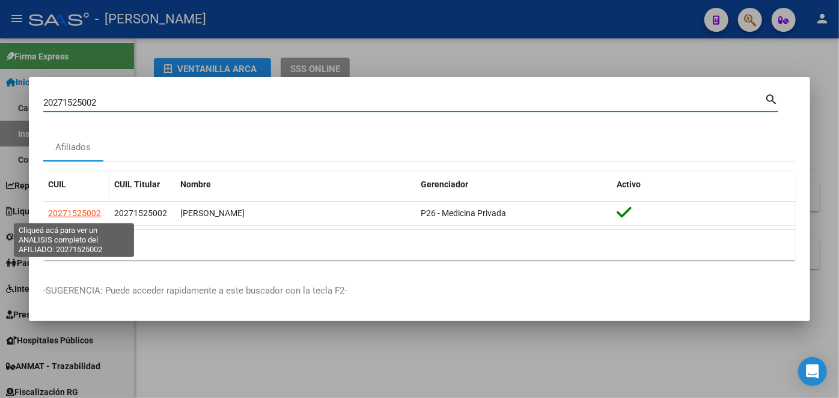
click at [66, 213] on span "20271525002" at bounding box center [74, 213] width 53 height 10
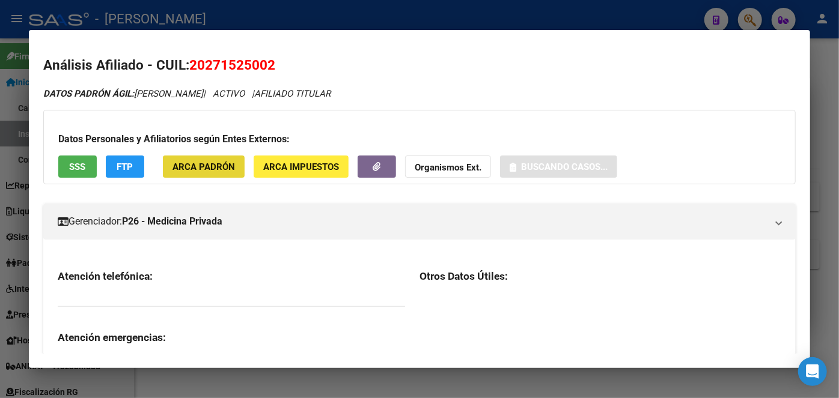
click at [201, 158] on button "ARCA Padrón" at bounding box center [204, 167] width 82 height 22
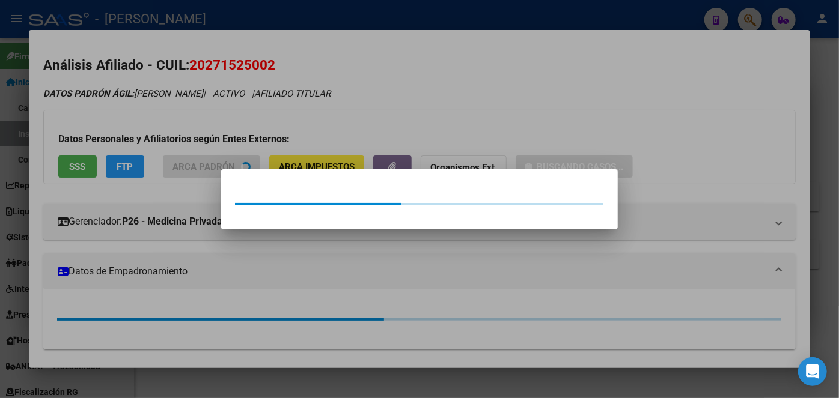
click at [195, 123] on div at bounding box center [419, 199] width 839 height 398
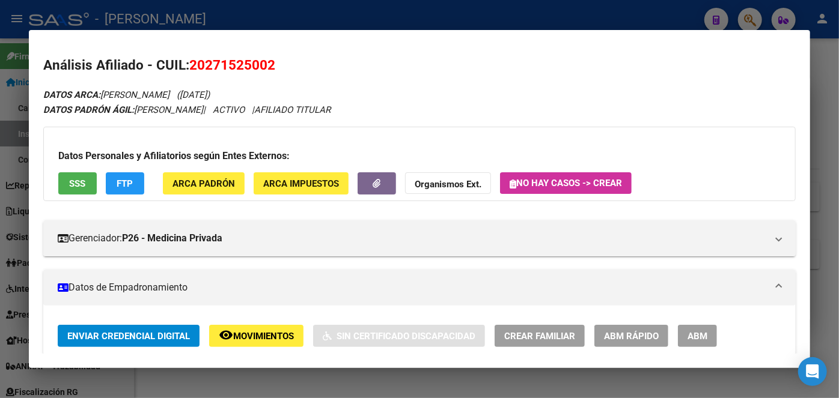
click at [79, 171] on div "Datos Personales y Afiliatorios según Entes Externos: SSS FTP ARCA Padrón ARCA …" at bounding box center [419, 164] width 752 height 74
click at [83, 174] on button "SSS" at bounding box center [77, 183] width 38 height 22
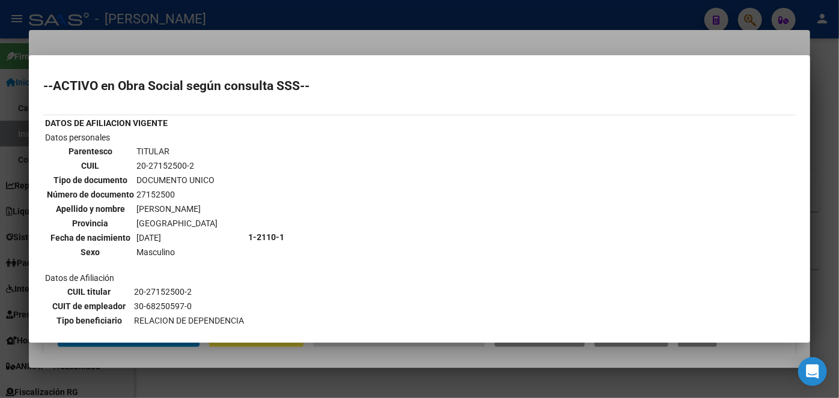
click at [237, 44] on div at bounding box center [419, 199] width 839 height 398
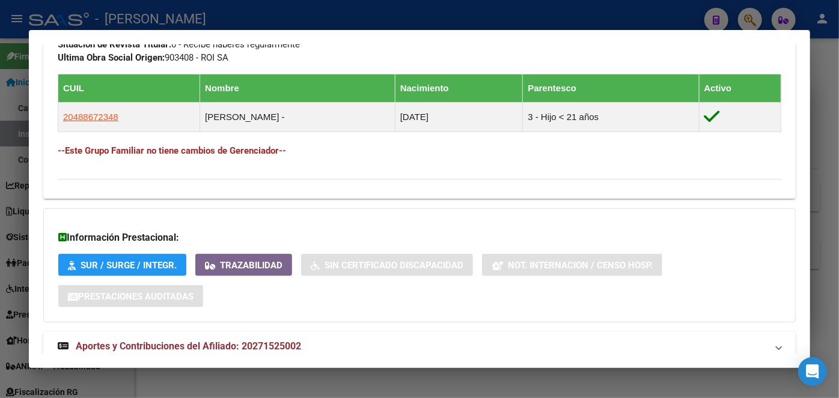
scroll to position [705, 0]
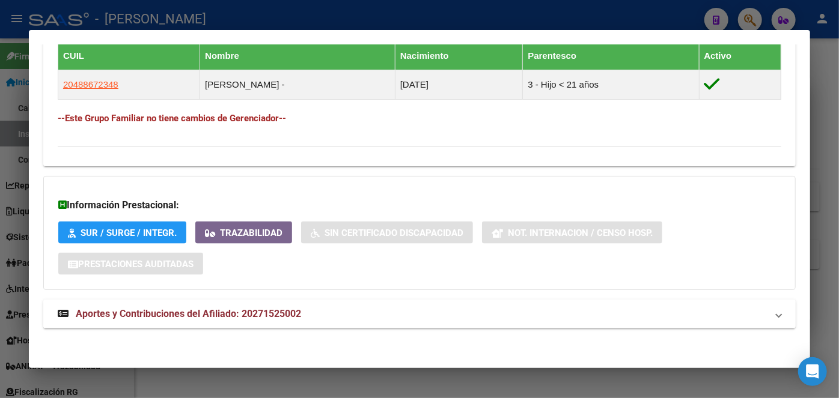
click at [277, 302] on mat-expansion-panel-header "Aportes y Contribuciones del Afiliado: 20271525002" at bounding box center [419, 314] width 752 height 29
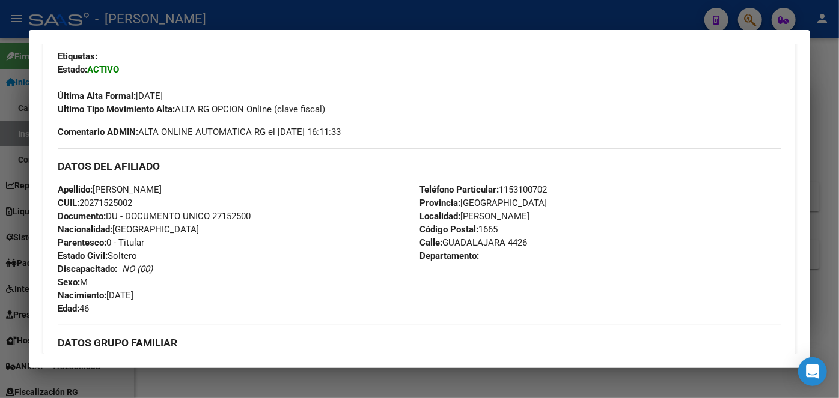
scroll to position [295, 0]
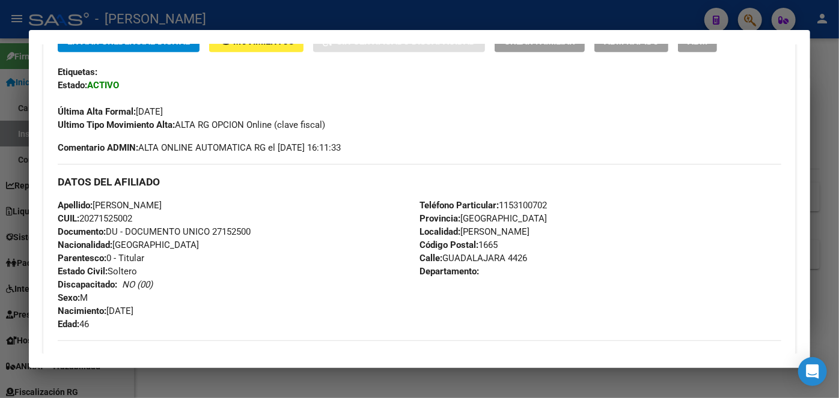
click at [244, 230] on span "Documento: DU - DOCUMENTO UNICO 27152500" at bounding box center [154, 231] width 193 height 11
click at [536, 202] on span "Teléfono Particular: [PHONE_NUMBER]" at bounding box center [482, 205] width 127 height 11
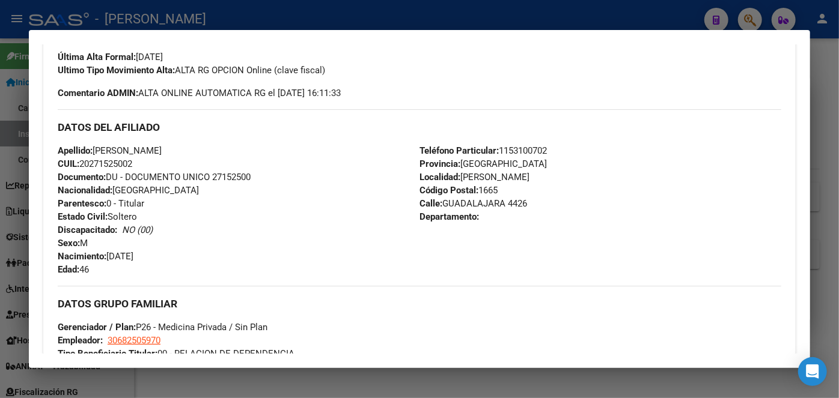
scroll to position [459, 0]
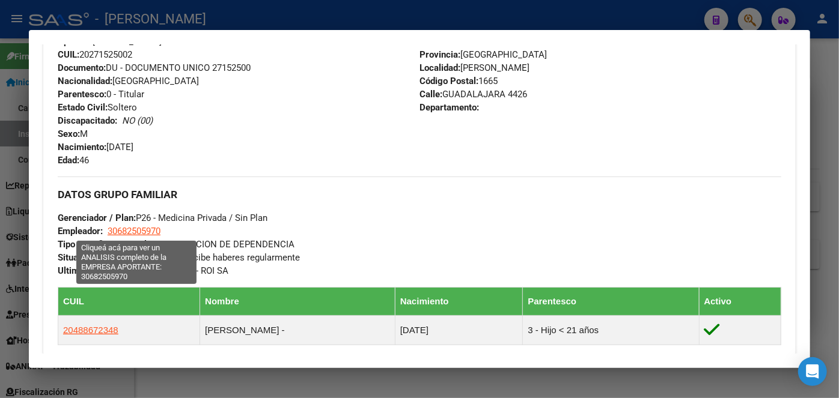
click at [133, 231] on span "30682505970" at bounding box center [134, 231] width 53 height 11
type textarea "30682505970"
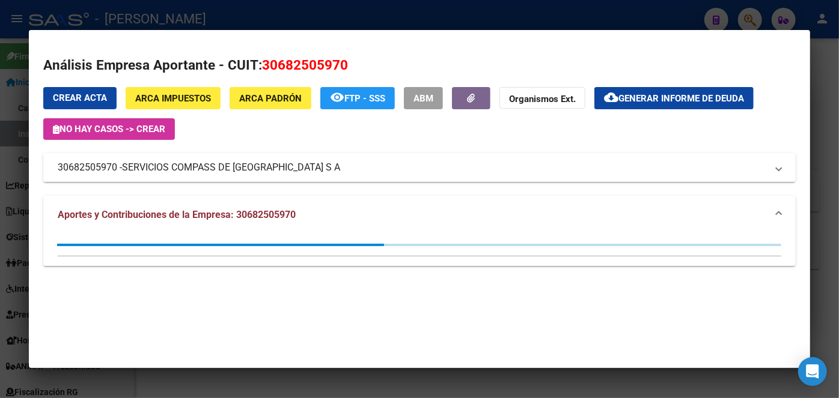
click at [185, 172] on span "SERVICIOS COMPASS DE [GEOGRAPHIC_DATA] S A" at bounding box center [231, 167] width 218 height 14
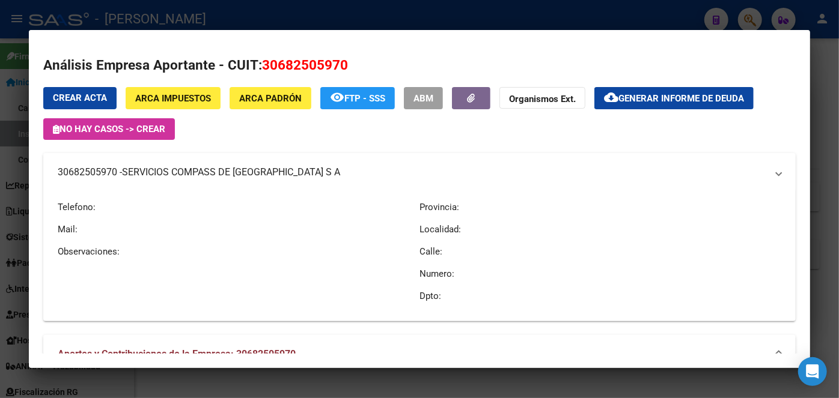
click at [185, 172] on span "SERVICIOS COMPASS DE [GEOGRAPHIC_DATA] S A" at bounding box center [231, 172] width 218 height 14
click at [172, 13] on div at bounding box center [419, 199] width 839 height 398
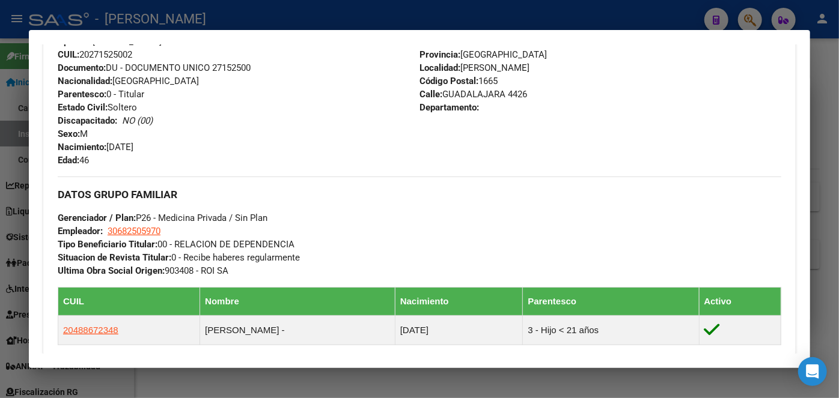
click at [167, 18] on div at bounding box center [419, 199] width 839 height 398
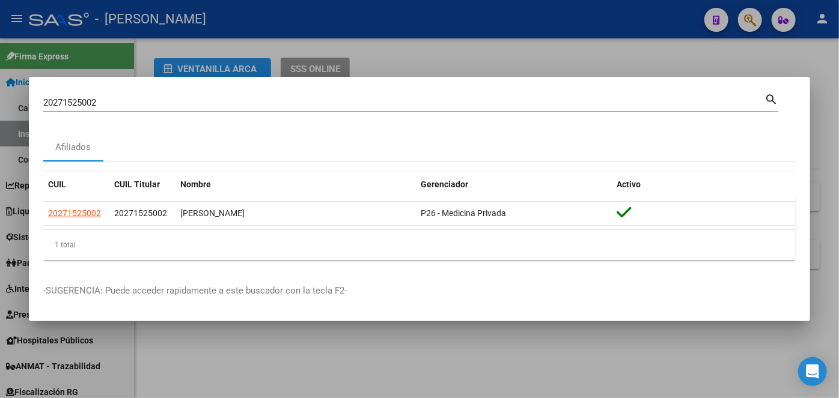
click at [138, 101] on input "20271525002" at bounding box center [403, 102] width 721 height 11
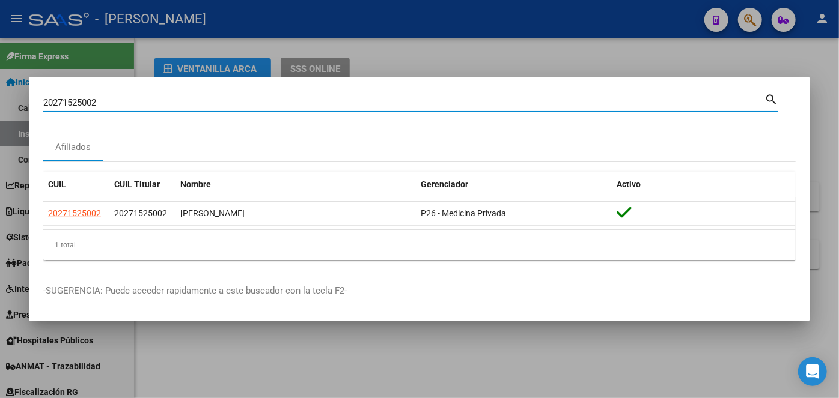
click at [138, 101] on input "20271525002" at bounding box center [403, 102] width 721 height 11
paste input "3385879989"
type input "23385879989"
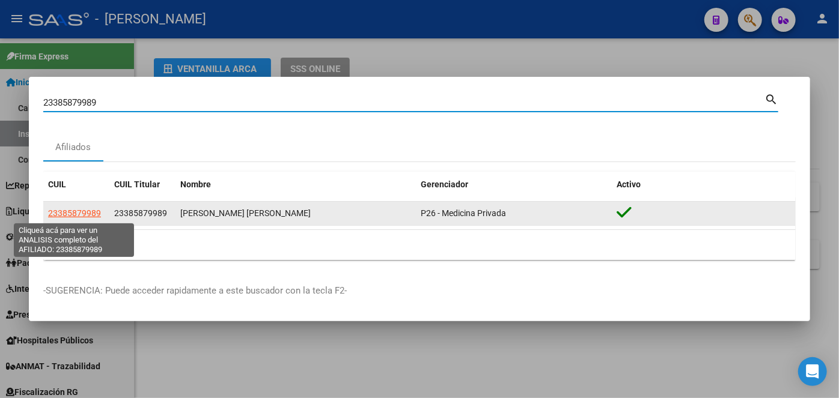
click at [82, 215] on span "23385879989" at bounding box center [74, 213] width 53 height 10
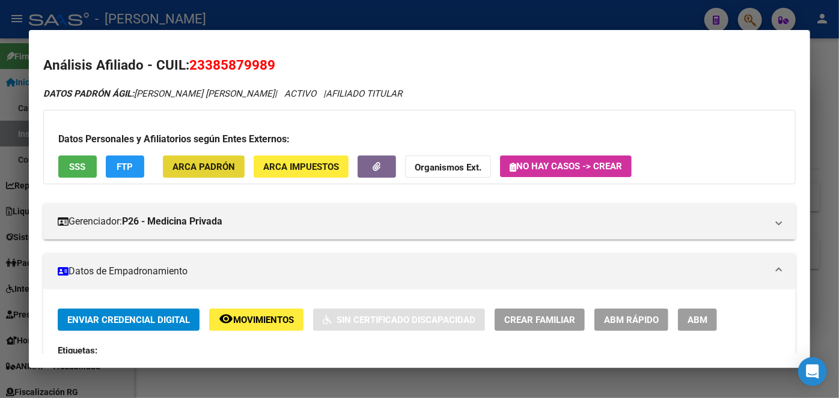
click at [205, 168] on span "ARCA Padrón" at bounding box center [203, 167] width 62 height 11
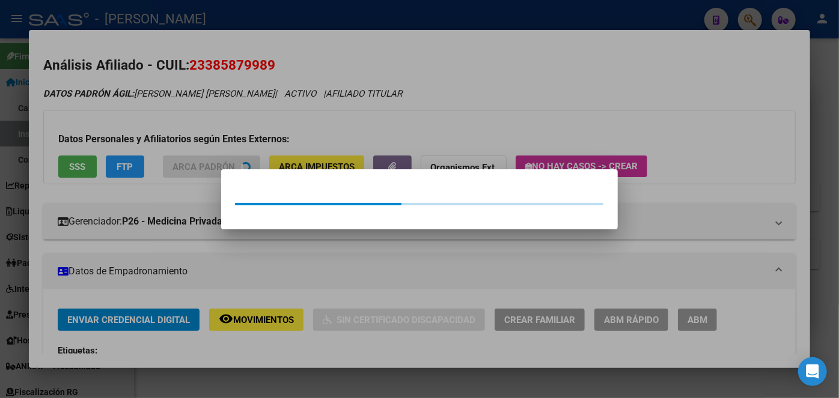
click at [193, 141] on div at bounding box center [419, 199] width 839 height 398
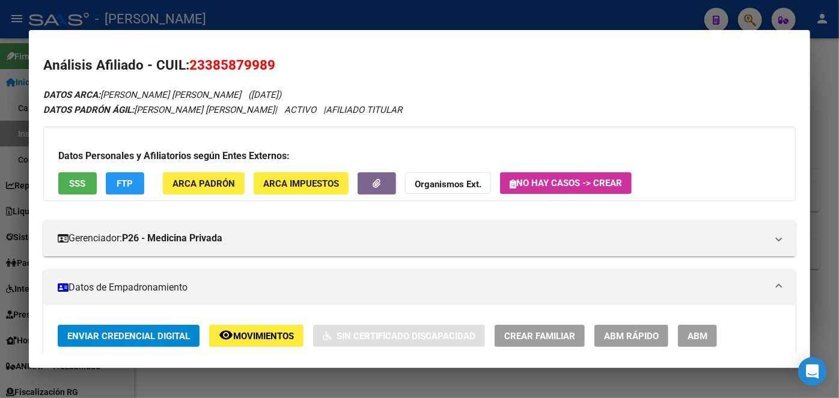
click at [88, 169] on div "Datos Personales y Afiliatorios según Entes Externos: SSS FTP ARCA Padrón ARCA …" at bounding box center [419, 164] width 752 height 74
click at [88, 175] on button "SSS" at bounding box center [77, 183] width 38 height 22
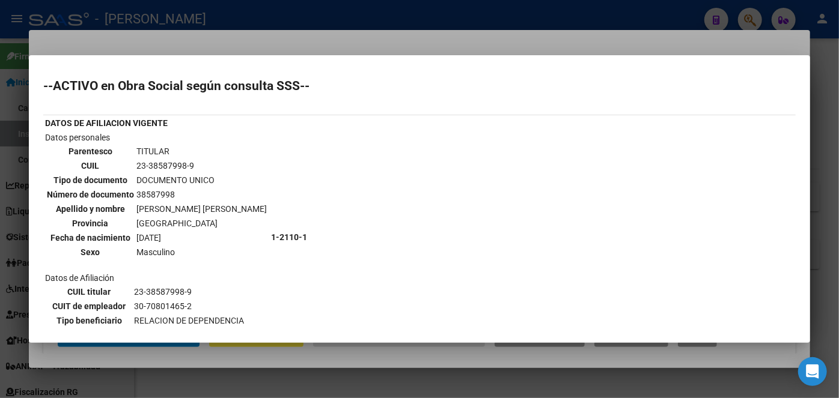
click at [152, 29] on div at bounding box center [419, 199] width 839 height 398
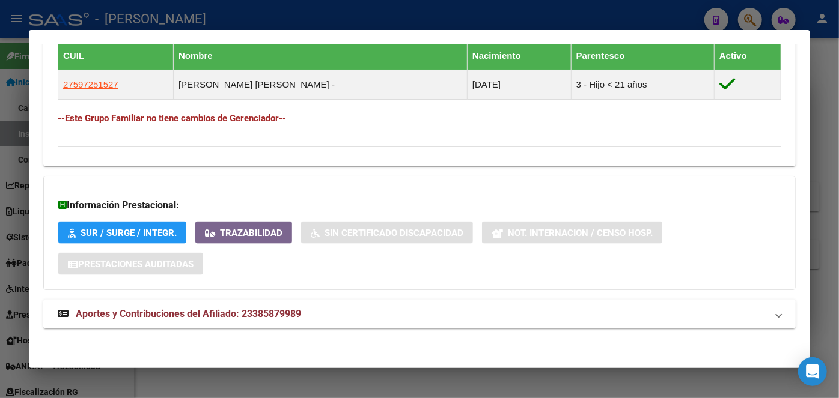
click at [244, 314] on span "Aportes y Contribuciones del Afiliado: 23385879989" at bounding box center [188, 313] width 225 height 11
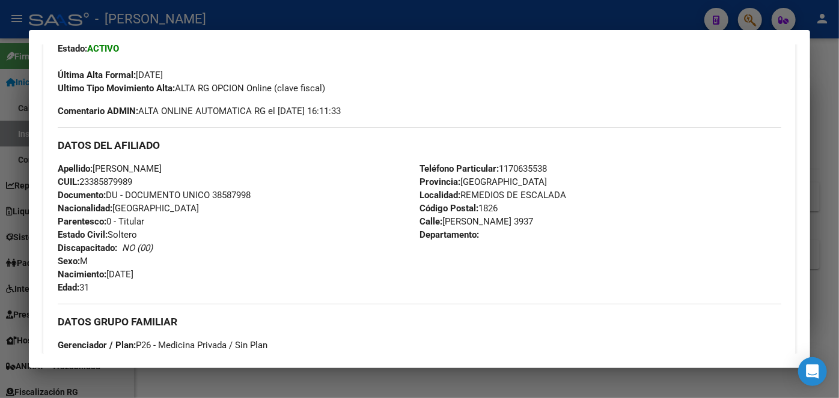
scroll to position [258, 0]
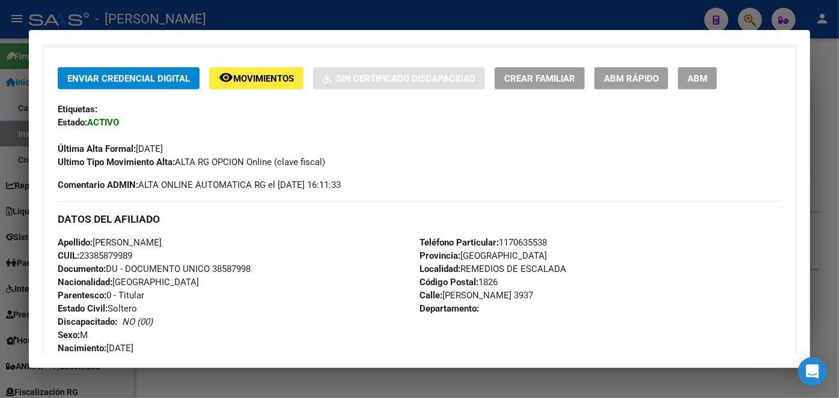
click at [229, 264] on span "Documento: DU - DOCUMENTO UNICO 38587998" at bounding box center [154, 269] width 193 height 11
drag, startPoint x: 96, startPoint y: 244, endPoint x: 183, endPoint y: 242, distance: 87.1
click at [162, 242] on span "Apellido: [PERSON_NAME]" at bounding box center [110, 242] width 104 height 11
click at [525, 239] on span "Teléfono Particular: [PHONE_NUMBER]" at bounding box center [482, 242] width 127 height 11
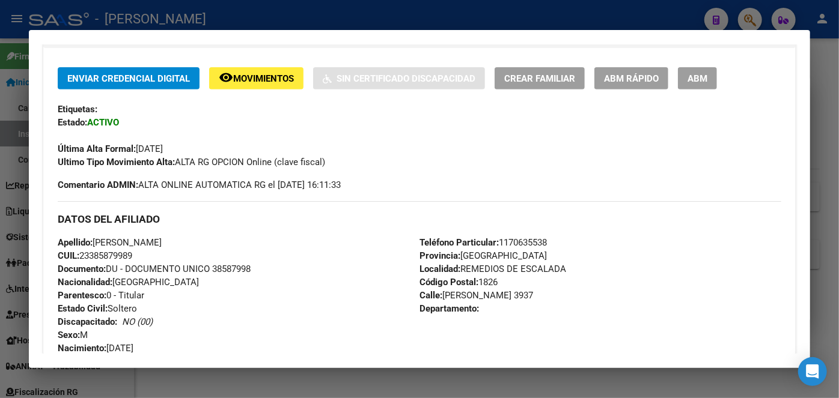
click at [525, 239] on span "Teléfono Particular: [PHONE_NUMBER]" at bounding box center [482, 242] width 127 height 11
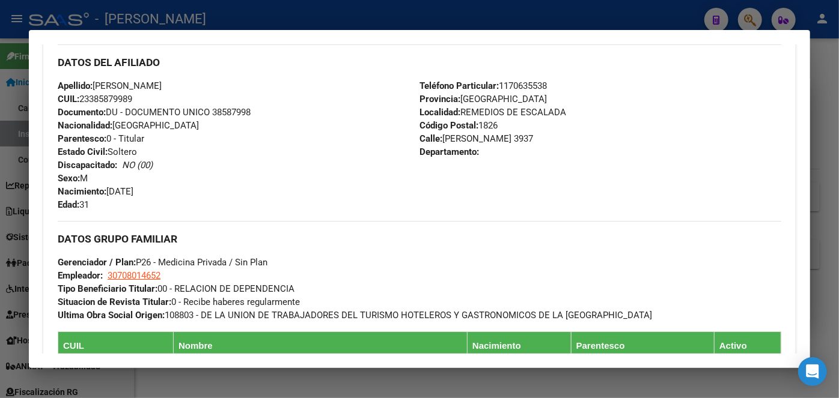
scroll to position [421, 0]
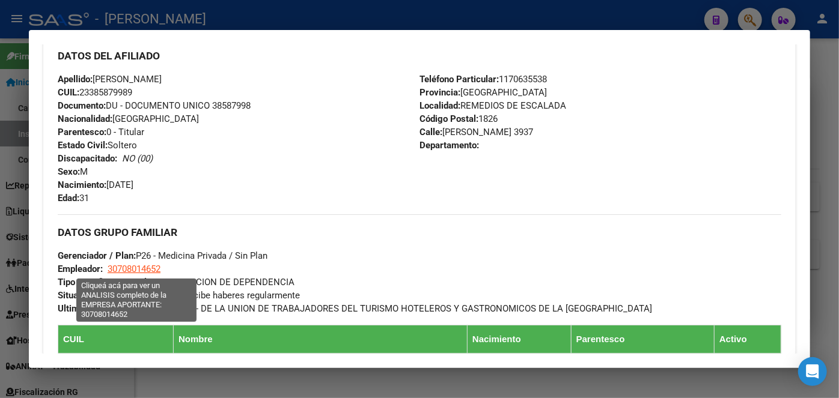
click at [132, 272] on span "30708014652" at bounding box center [134, 269] width 53 height 11
type textarea "30708014652"
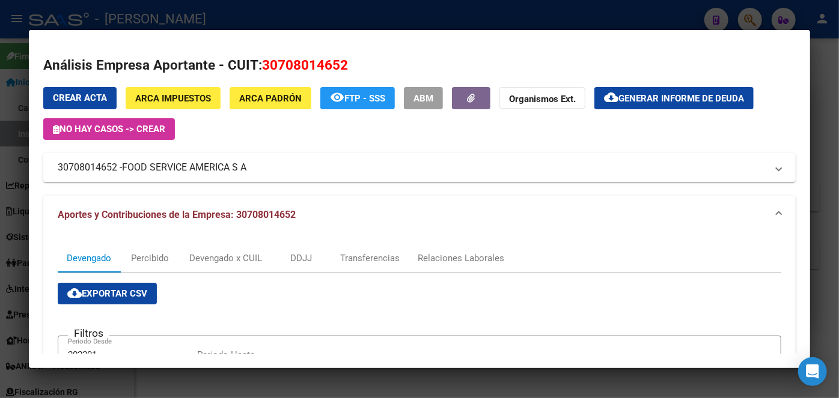
click at [243, 26] on div at bounding box center [419, 199] width 839 height 398
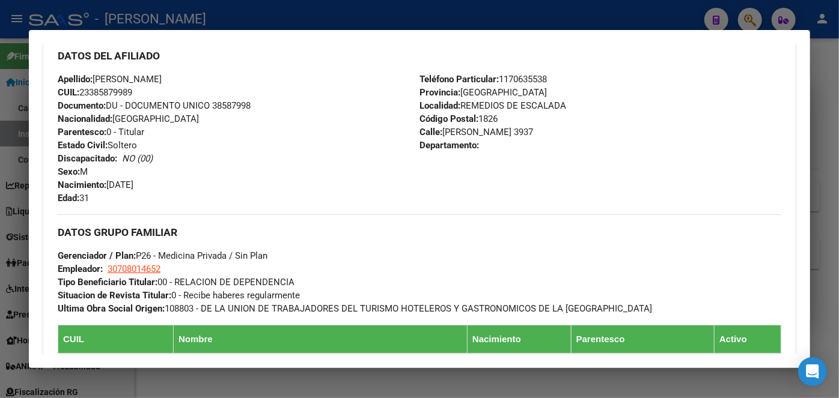
click at [202, 16] on div at bounding box center [419, 199] width 839 height 398
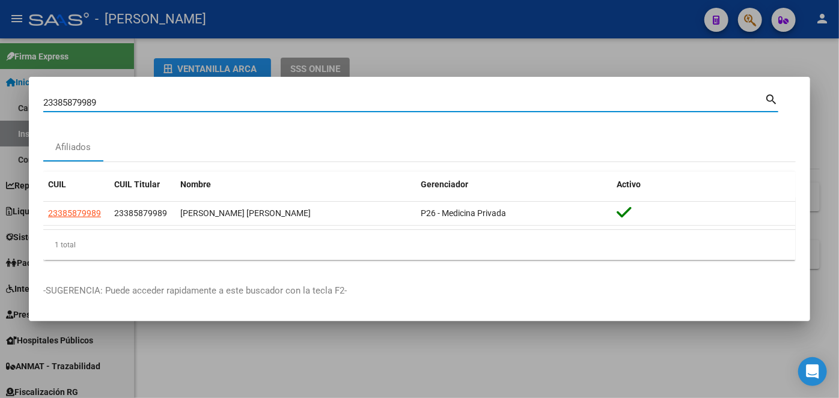
click at [161, 105] on input "23385879989" at bounding box center [403, 102] width 721 height 11
paste input "40652592"
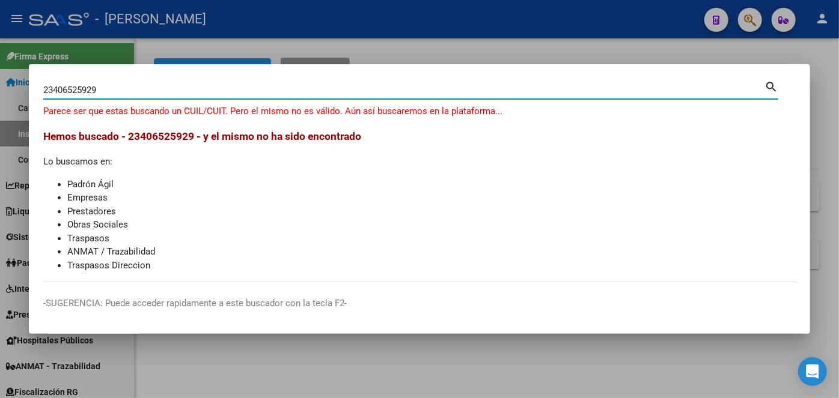
type input "23406525929"
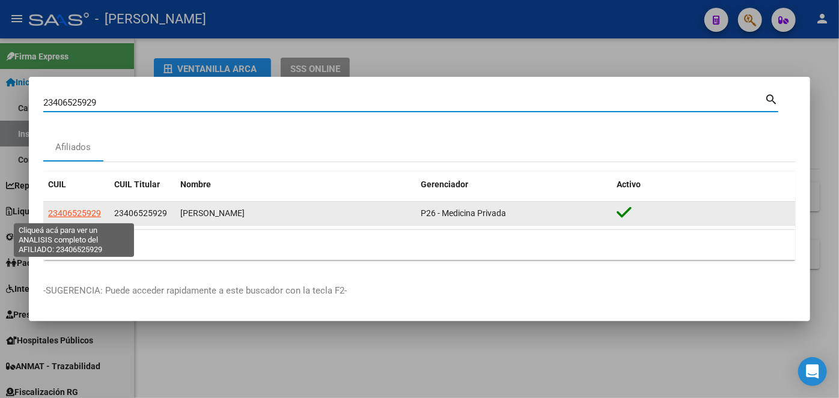
click at [77, 213] on span "23406525929" at bounding box center [74, 213] width 53 height 10
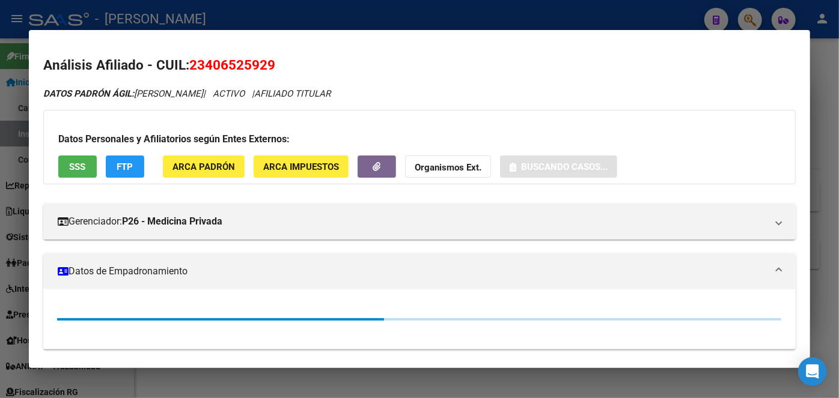
click at [169, 164] on button "ARCA Padrón" at bounding box center [204, 167] width 82 height 22
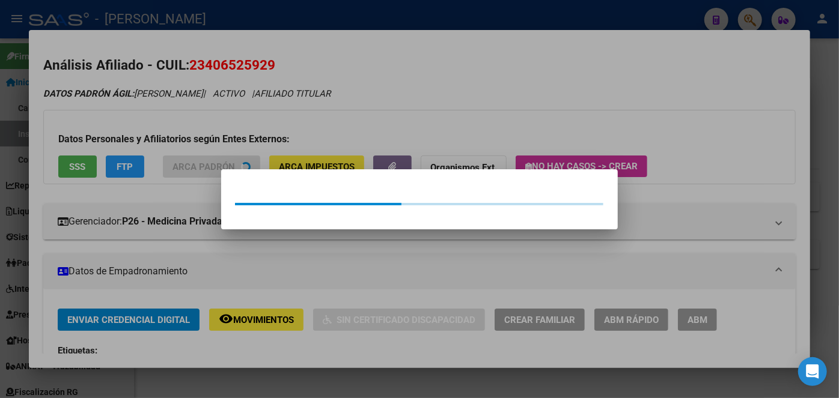
click at [142, 129] on div at bounding box center [419, 199] width 839 height 398
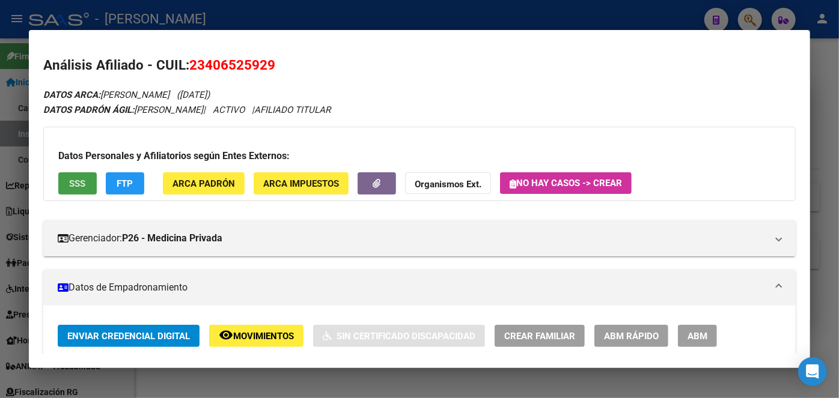
click at [84, 172] on button "SSS" at bounding box center [77, 183] width 38 height 22
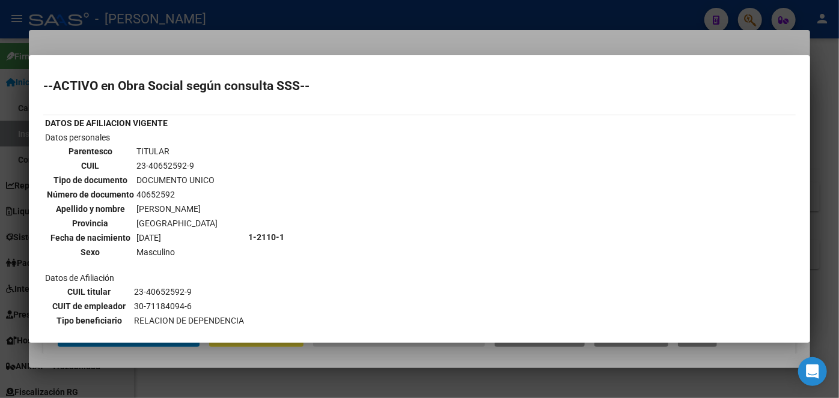
click at [165, 47] on div at bounding box center [419, 199] width 839 height 398
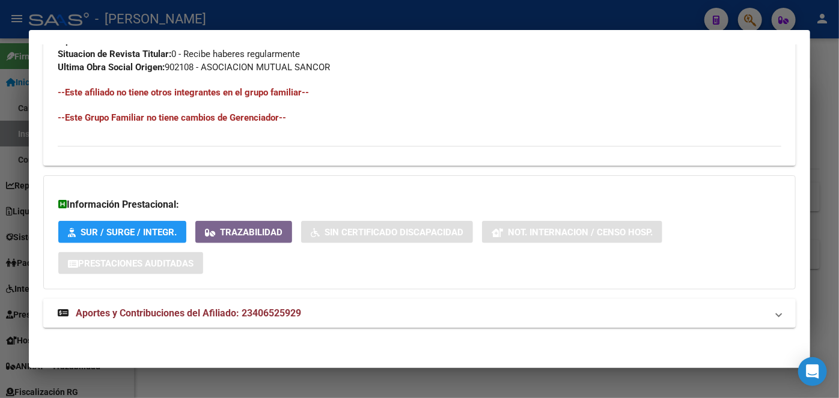
click at [263, 325] on mat-expansion-panel-header "Aportes y Contribuciones del Afiliado: 23406525929" at bounding box center [419, 313] width 752 height 29
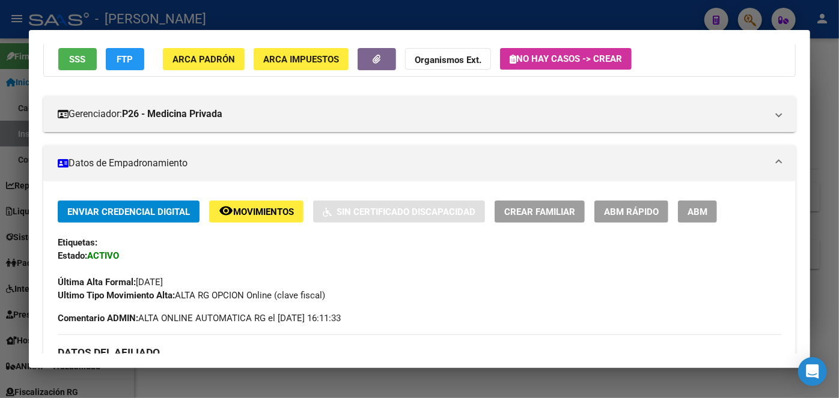
scroll to position [382, 0]
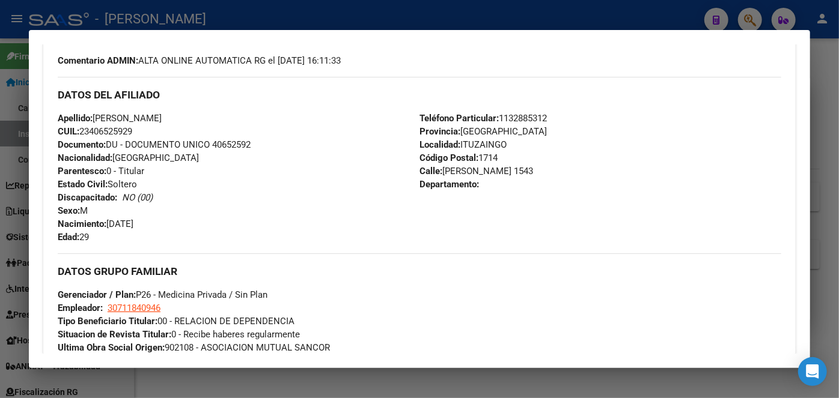
click at [228, 139] on span "Documento: DU - DOCUMENTO UNICO 40652592" at bounding box center [154, 144] width 193 height 11
click at [511, 110] on div "DATOS DEL AFILIADO" at bounding box center [419, 94] width 723 height 35
click at [514, 114] on span "Teléfono Particular: [PHONE_NUMBER]" at bounding box center [482, 118] width 127 height 11
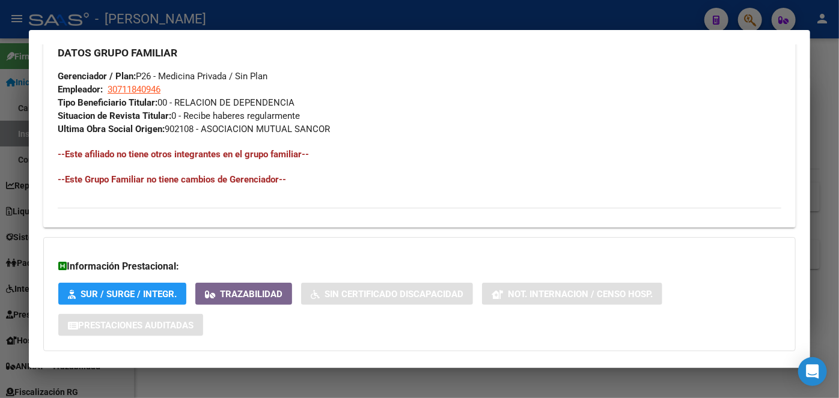
scroll to position [546, 0]
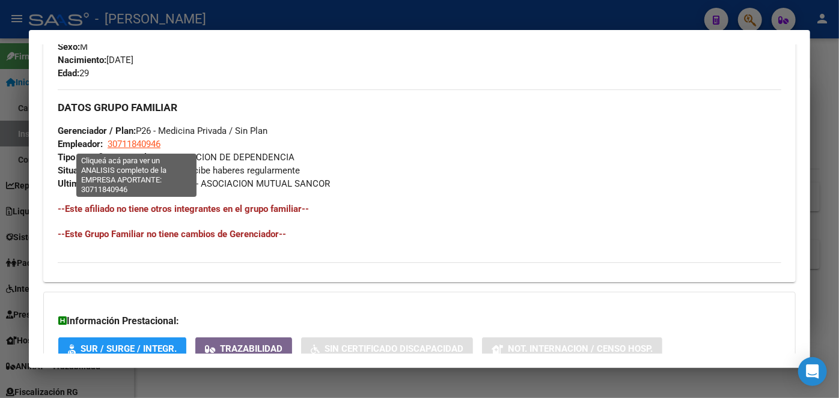
click at [142, 148] on span "30711840946" at bounding box center [134, 144] width 53 height 11
type textarea "30711840946"
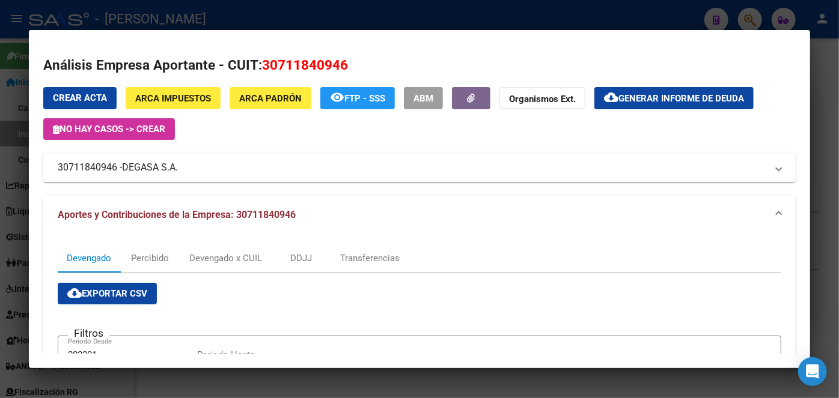
click at [160, 168] on span "DEGASA S.A." at bounding box center [150, 167] width 56 height 14
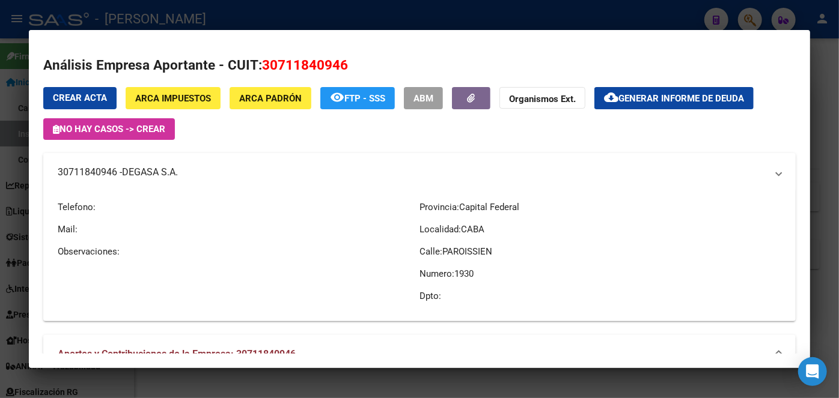
click at [160, 168] on span "DEGASA S.A." at bounding box center [150, 172] width 56 height 14
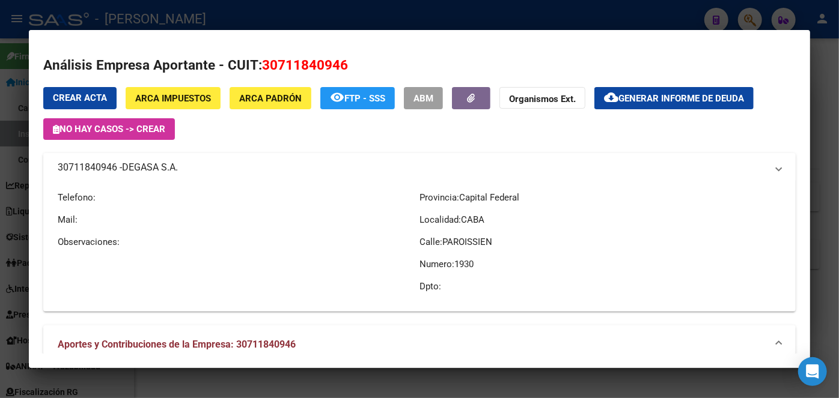
click at [160, 168] on span "DEGASA S.A." at bounding box center [150, 167] width 56 height 14
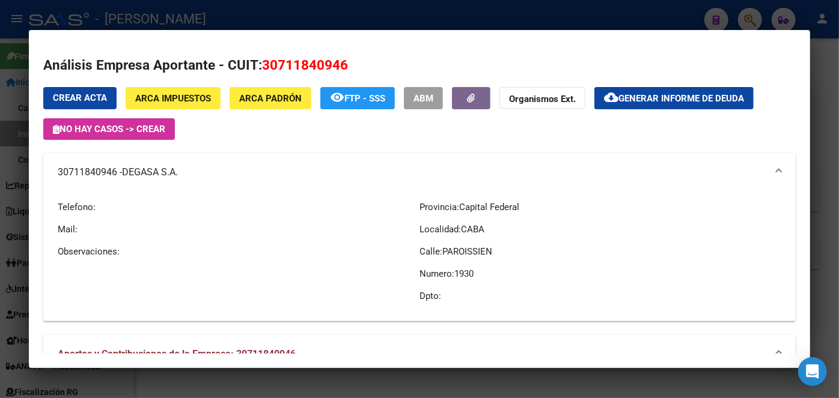
click at [192, 13] on div at bounding box center [419, 199] width 839 height 398
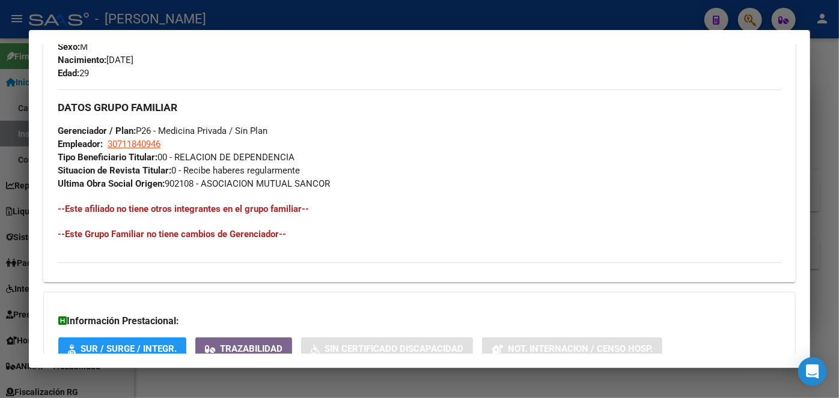
click at [192, 13] on div at bounding box center [419, 199] width 839 height 398
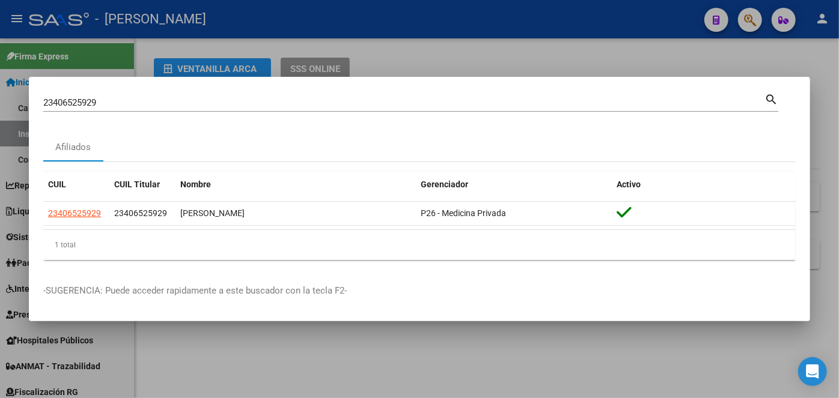
click at [149, 102] on input "23406525929" at bounding box center [403, 102] width 721 height 11
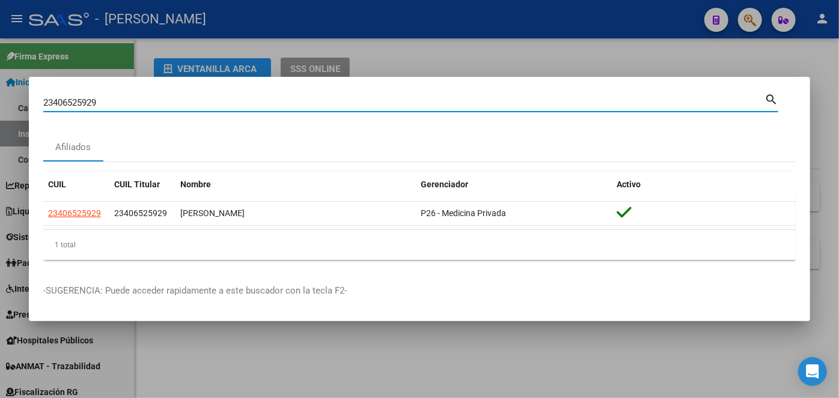
drag, startPoint x: 149, startPoint y: 102, endPoint x: 155, endPoint y: 96, distance: 8.1
click at [150, 100] on input "23406525929" at bounding box center [403, 102] width 721 height 11
paste input "0960151810"
type input "20960151810"
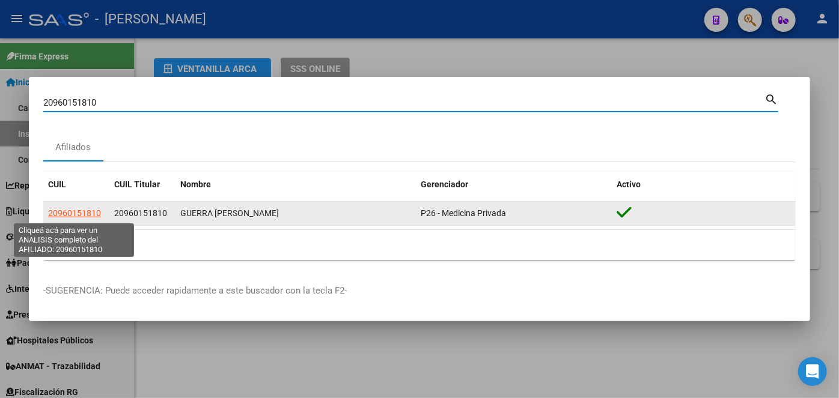
click at [85, 216] on span "20960151810" at bounding box center [74, 213] width 53 height 10
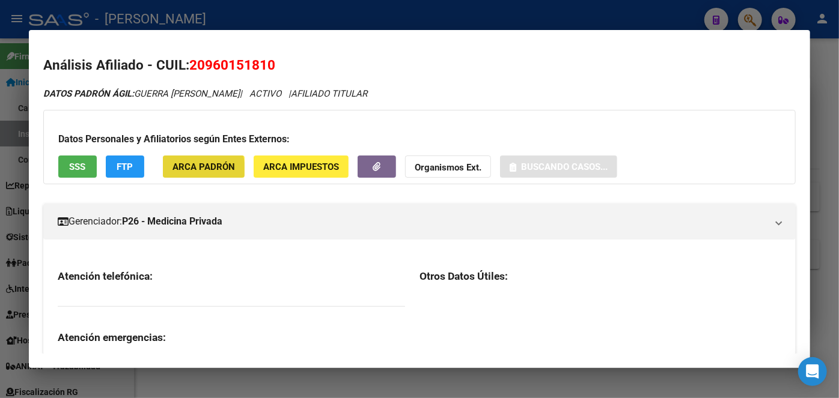
click at [189, 171] on span "ARCA Padrón" at bounding box center [203, 167] width 62 height 11
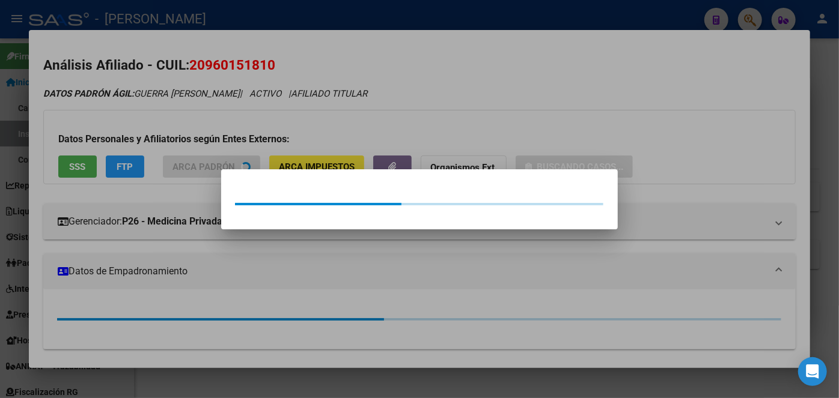
click at [189, 126] on div at bounding box center [419, 199] width 839 height 398
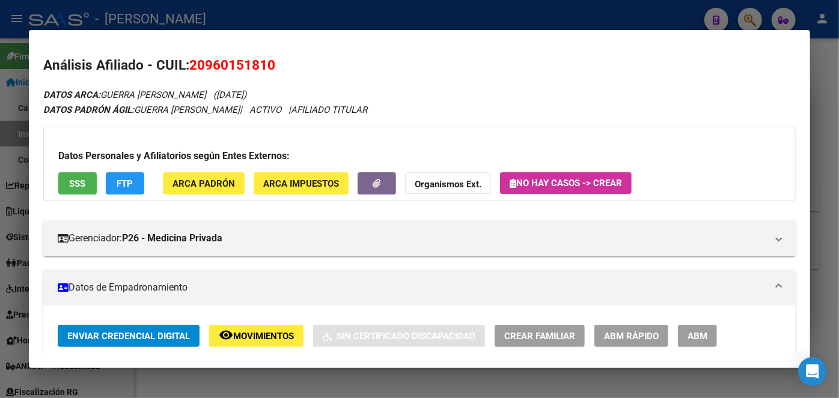
click at [89, 170] on div "Datos Personales y Afiliatorios según Entes Externos: SSS FTP ARCA Padrón ARCA …" at bounding box center [419, 164] width 752 height 74
click at [91, 186] on button "SSS" at bounding box center [77, 183] width 38 height 22
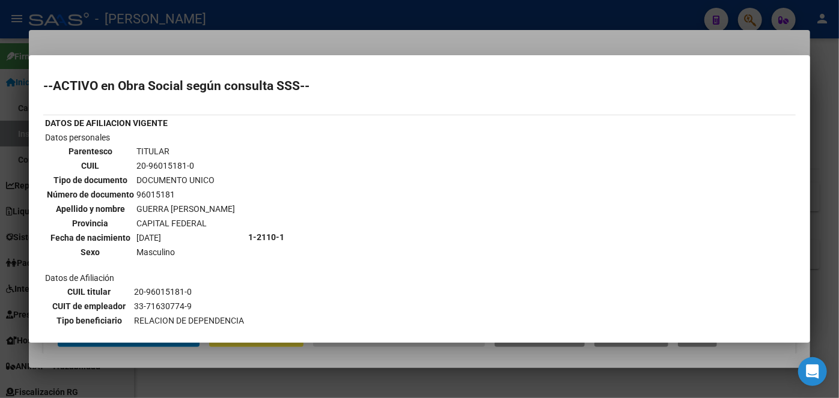
click at [183, 48] on div at bounding box center [419, 199] width 839 height 398
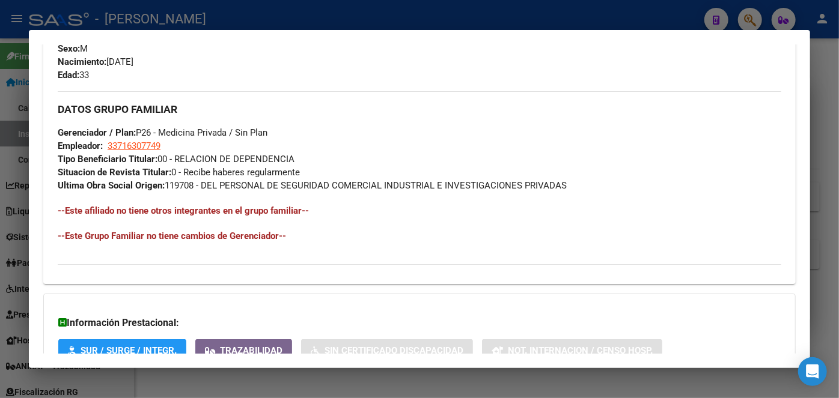
scroll to position [663, 0]
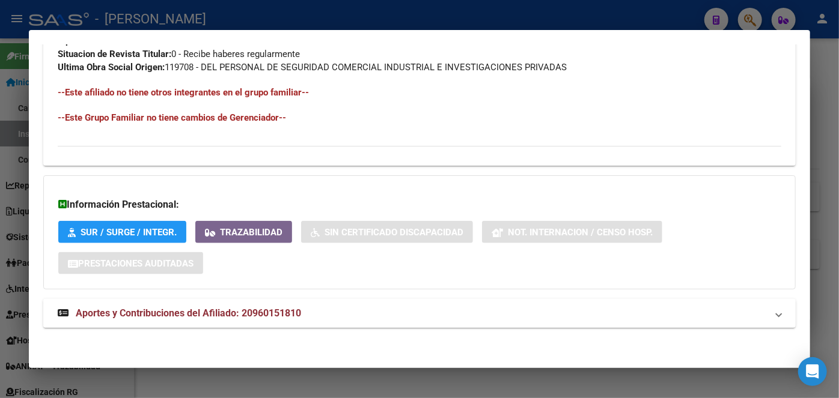
click at [284, 309] on span "Aportes y Contribuciones del Afiliado: 20960151810" at bounding box center [188, 313] width 225 height 11
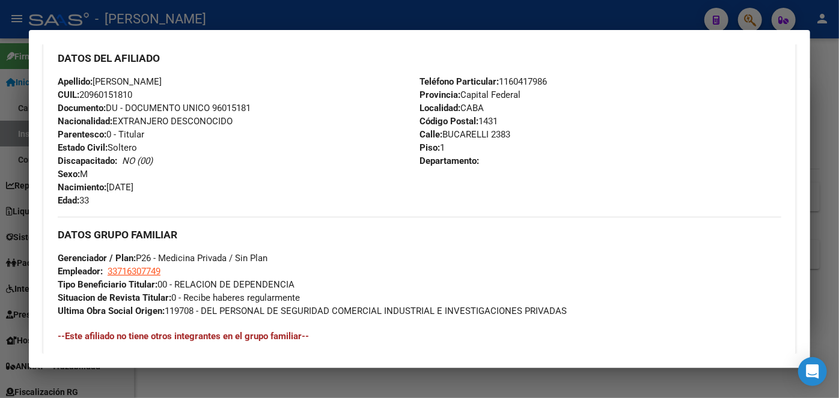
scroll to position [324, 0]
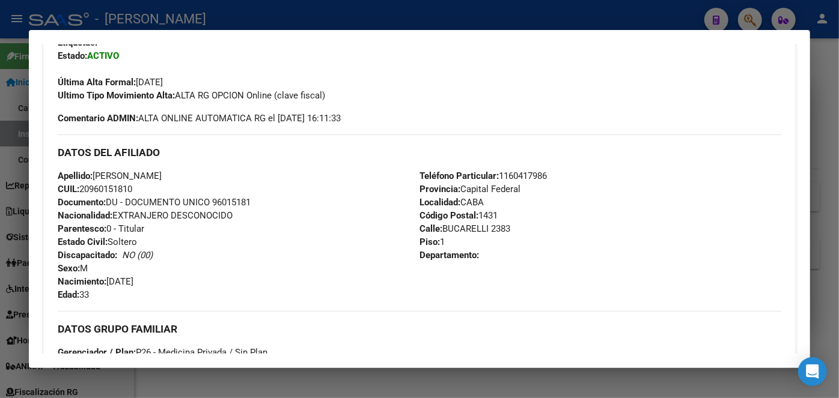
click at [228, 201] on span "Documento: DU - DOCUMENTO UNICO 96015181" at bounding box center [154, 202] width 193 height 11
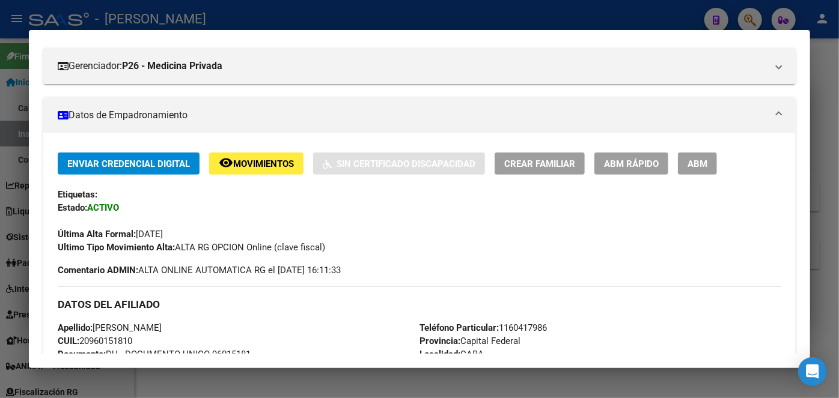
scroll to position [327, 0]
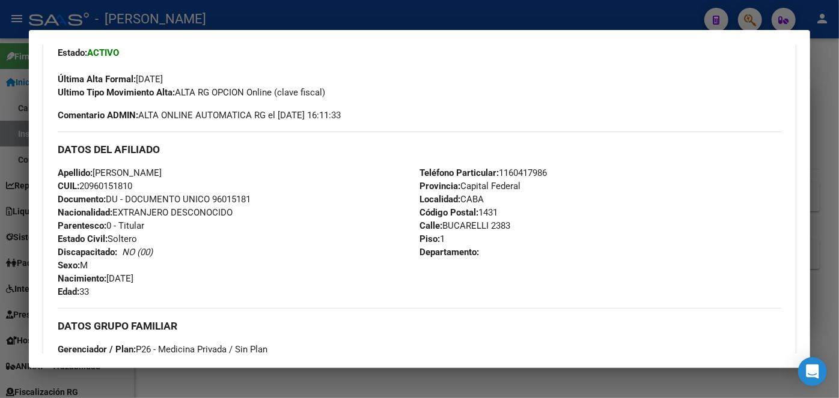
click at [507, 177] on span "Teléfono Particular: [PHONE_NUMBER]" at bounding box center [482, 173] width 127 height 11
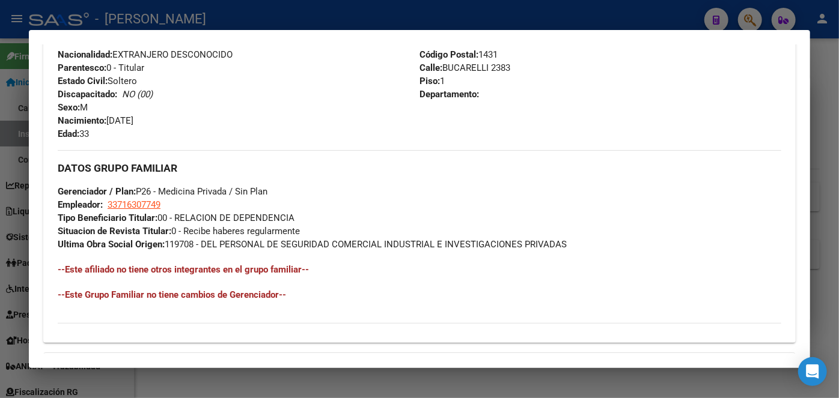
scroll to position [491, 0]
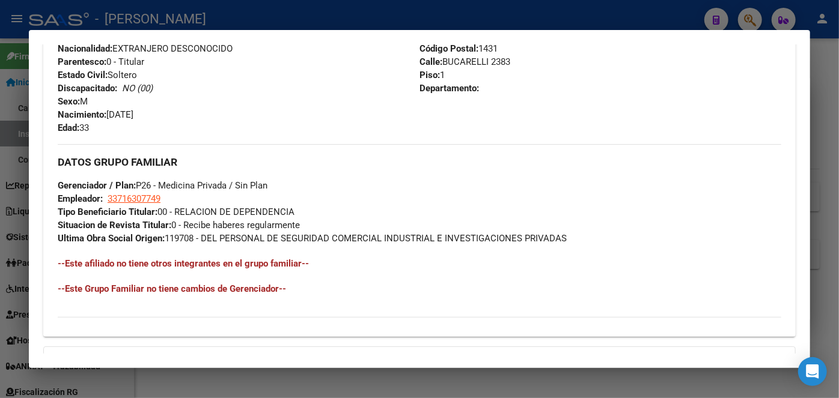
click at [134, 207] on strong "Tipo Beneficiario Titular:" at bounding box center [108, 212] width 100 height 11
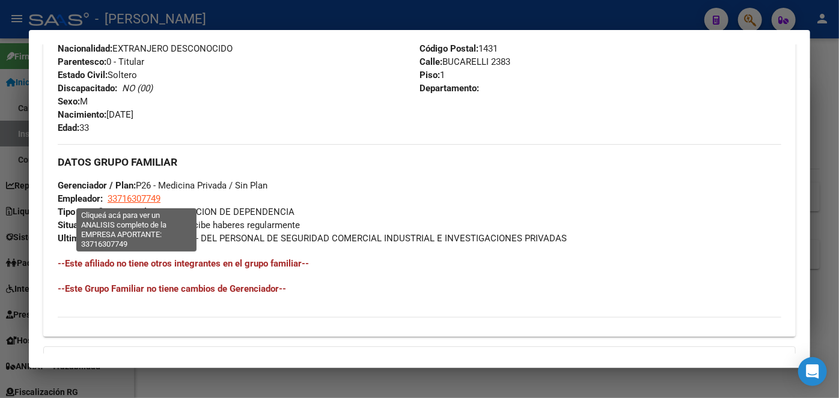
click at [135, 201] on span "33716307749" at bounding box center [134, 198] width 53 height 11
type textarea "33716307749"
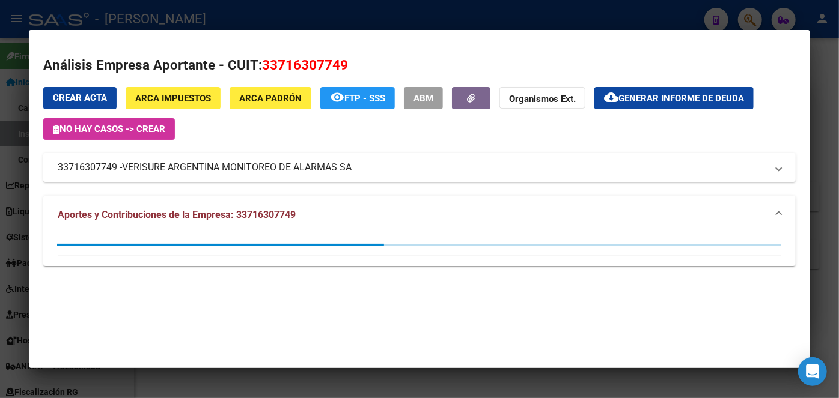
click at [166, 169] on span "VERISURE ARGENTINA MONITOREO DE ALARMAS SA" at bounding box center [236, 167] width 229 height 14
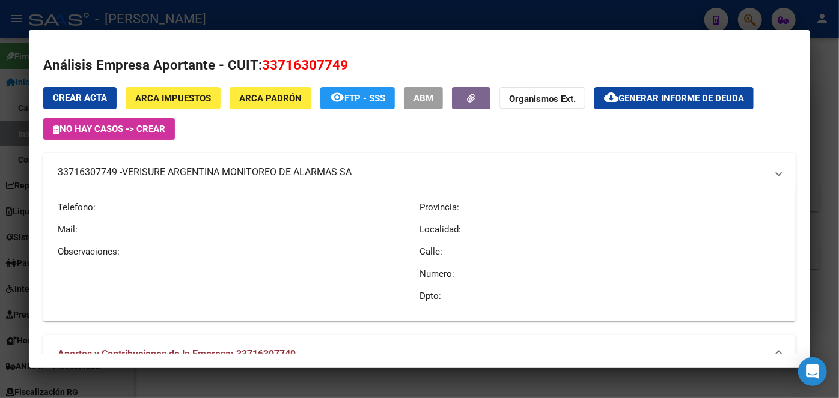
click at [166, 169] on span "VERISURE ARGENTINA MONITOREO DE ALARMAS SA" at bounding box center [236, 172] width 229 height 14
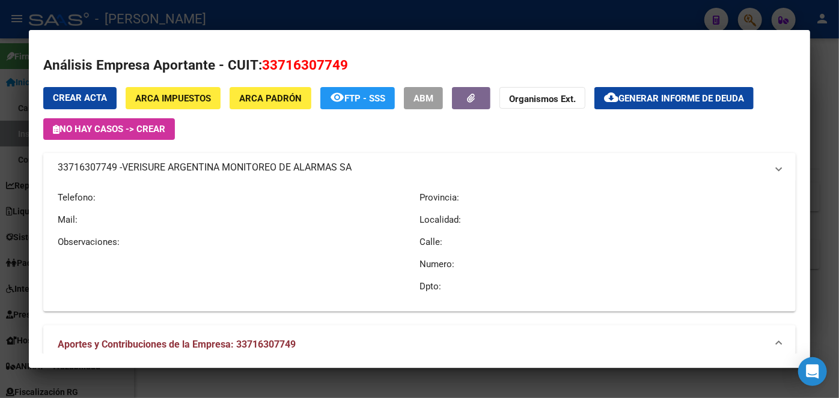
click at [166, 169] on span "VERISURE ARGENTINA MONITOREO DE ALARMAS SA" at bounding box center [236, 167] width 229 height 14
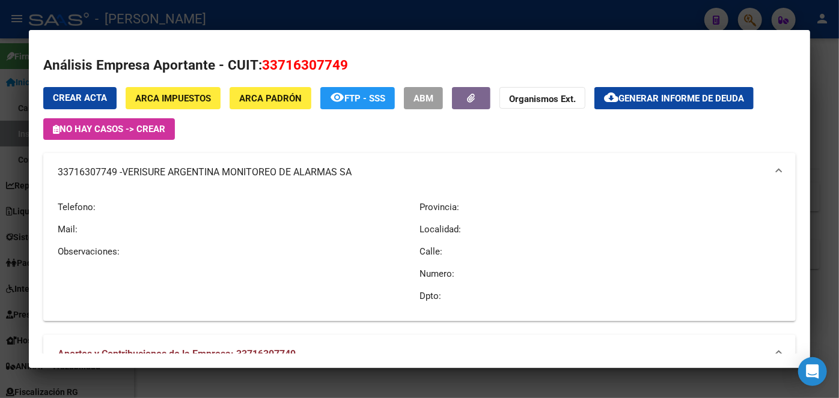
click at [177, 19] on div at bounding box center [419, 199] width 839 height 398
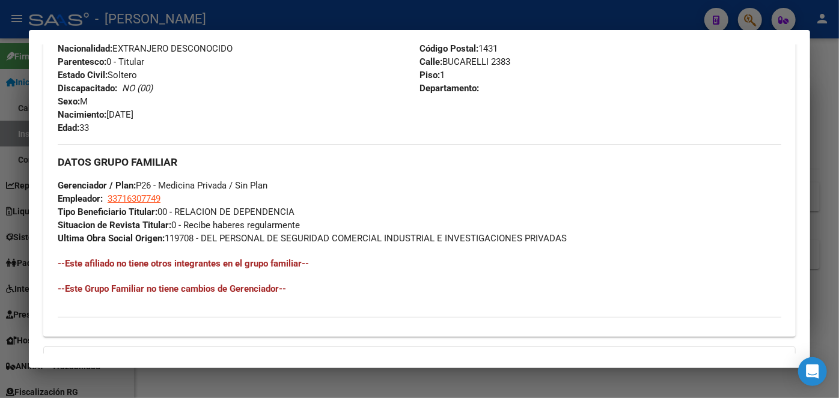
click at [171, 23] on div at bounding box center [419, 199] width 839 height 398
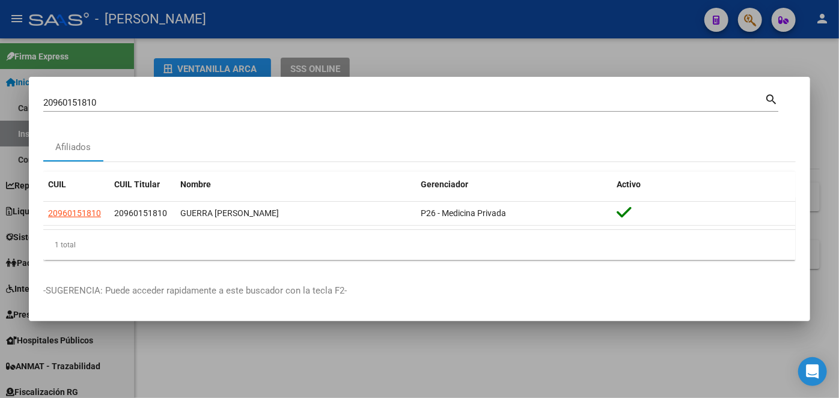
click at [112, 99] on input "20960151810" at bounding box center [403, 102] width 721 height 11
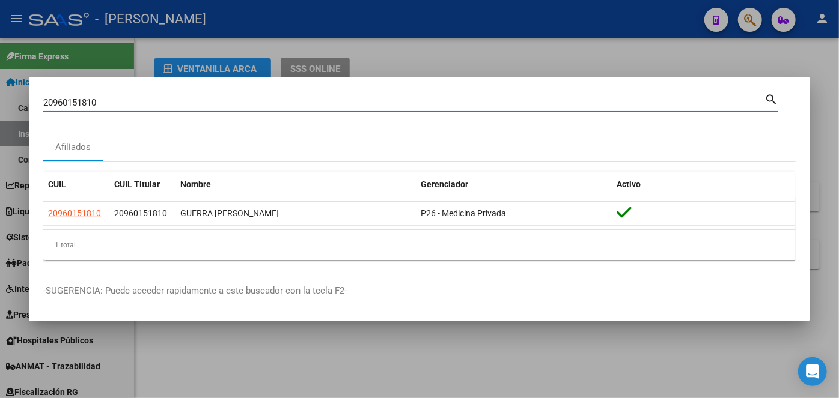
click at [112, 99] on input "20960151810" at bounding box center [403, 102] width 721 height 11
paste input "46480887"
type input "20946480887"
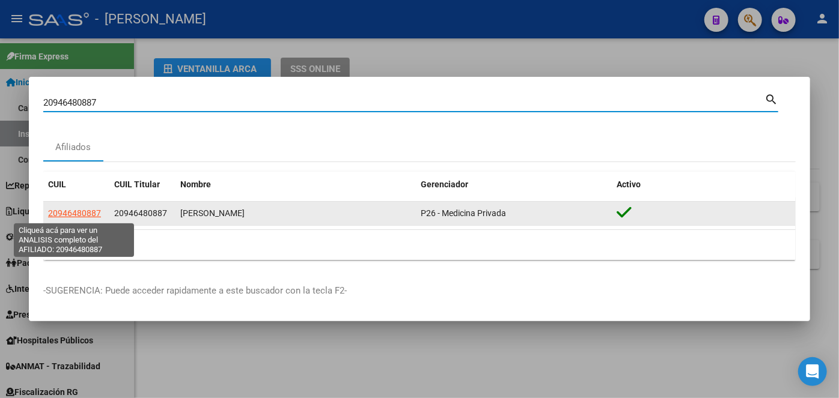
click at [66, 215] on span "20946480887" at bounding box center [74, 213] width 53 height 10
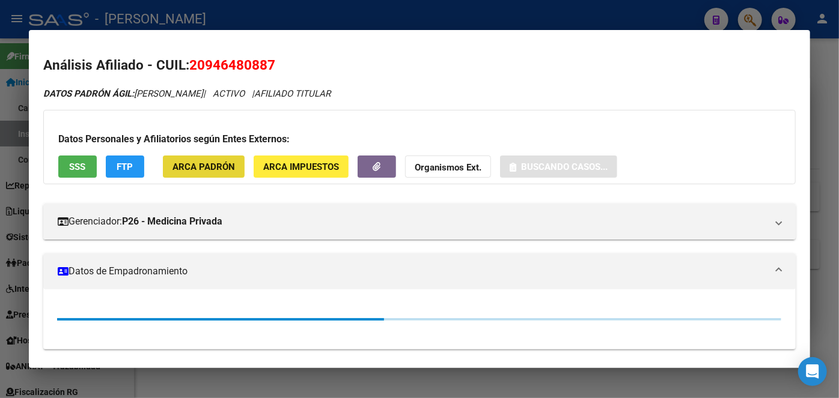
click at [188, 156] on button "ARCA Padrón" at bounding box center [204, 167] width 82 height 22
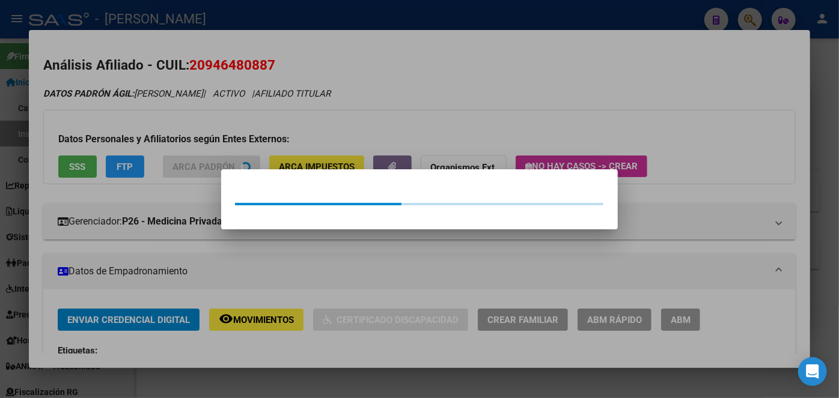
click at [187, 146] on div at bounding box center [419, 199] width 839 height 398
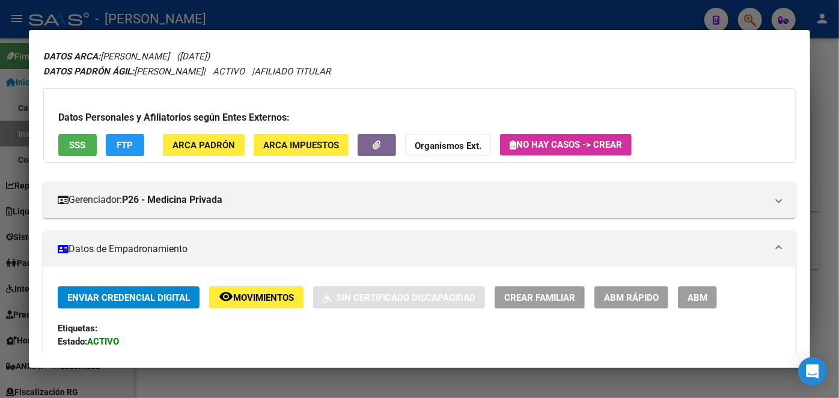
scroll to position [218, 0]
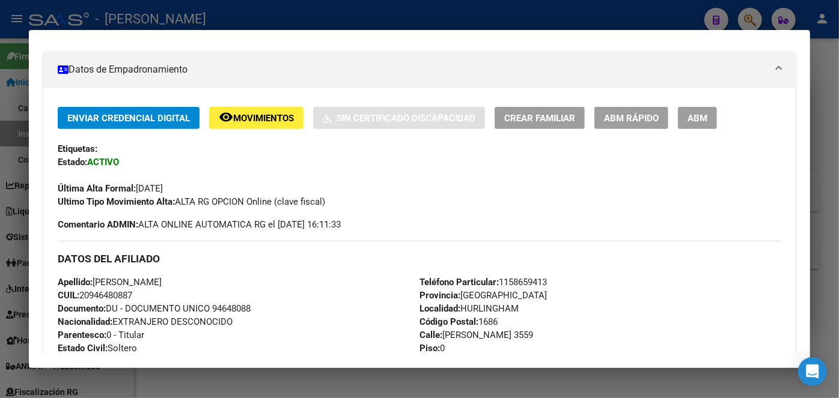
click at [227, 311] on span "Documento: DU - DOCUMENTO UNICO 94648088" at bounding box center [154, 308] width 193 height 11
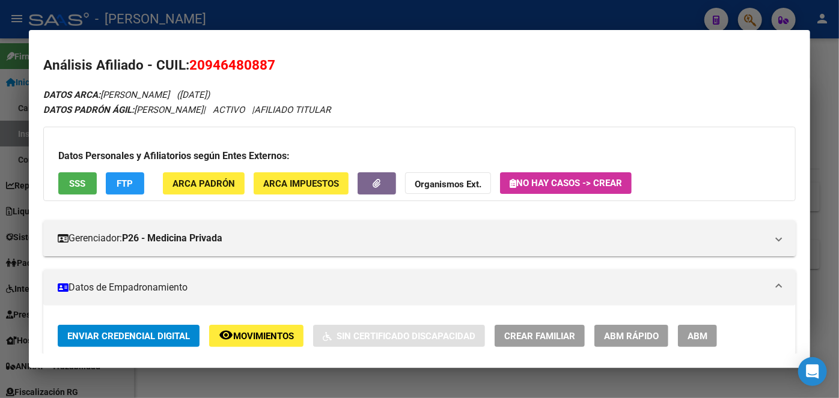
scroll to position [273, 0]
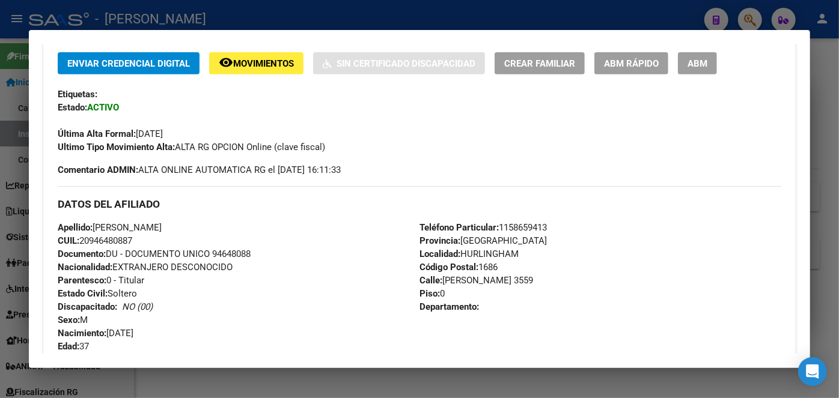
click at [533, 232] on div "Teléfono Particular: [PHONE_NUMBER] Provincia: [GEOGRAPHIC_DATA] Localidad: [GE…" at bounding box center [600, 287] width 362 height 132
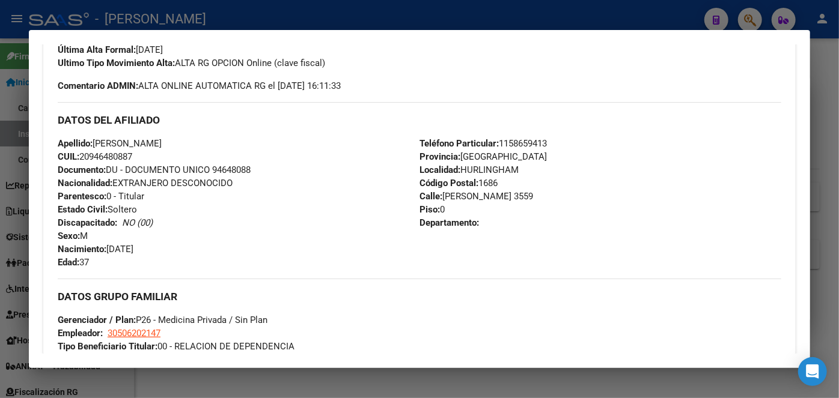
scroll to position [491, 0]
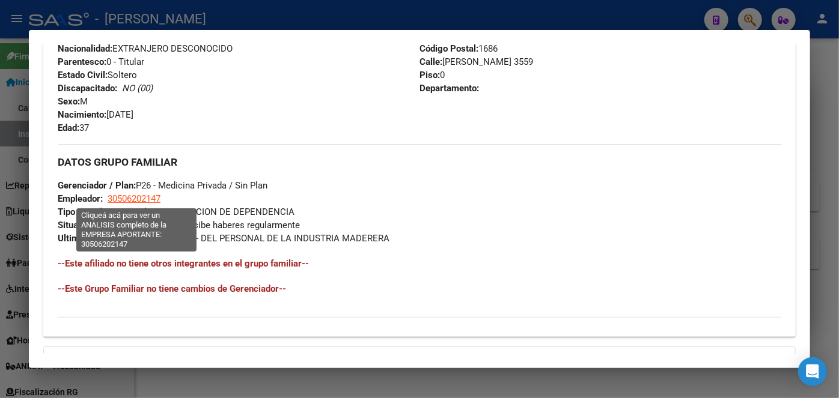
click at [141, 195] on span "30506202147" at bounding box center [134, 198] width 53 height 11
type textarea "30506202147"
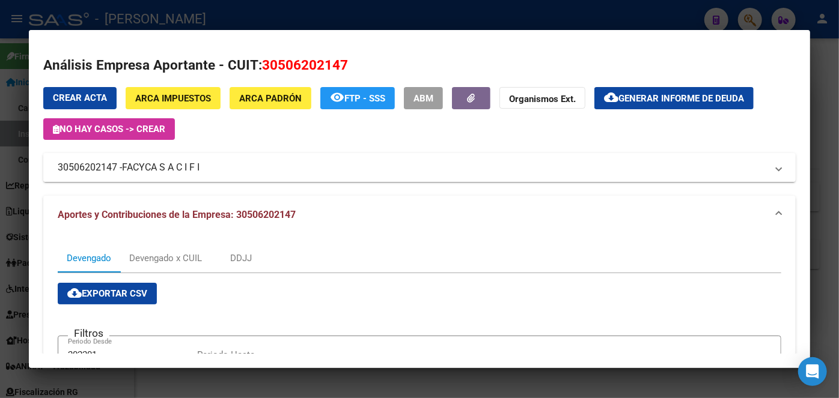
click at [185, 172] on span "FACYCA S A C I F I" at bounding box center [160, 167] width 77 height 14
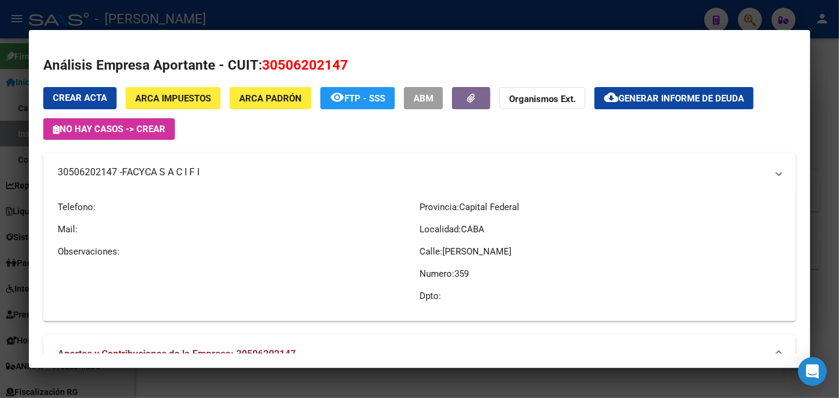
click at [185, 172] on span "FACYCA S A C I F I" at bounding box center [160, 172] width 77 height 14
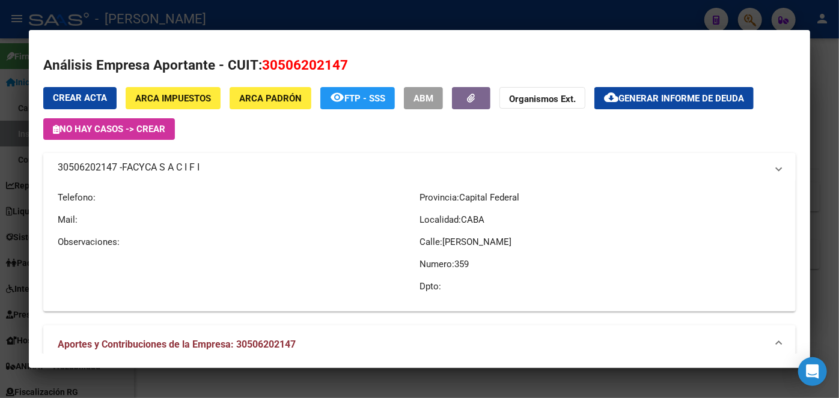
click at [185, 172] on span "FACYCA S A C I F I" at bounding box center [160, 167] width 77 height 14
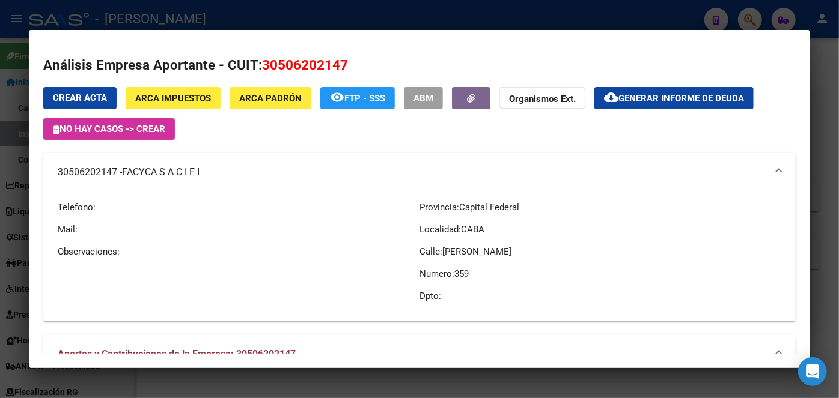
click at [175, 13] on div at bounding box center [419, 199] width 839 height 398
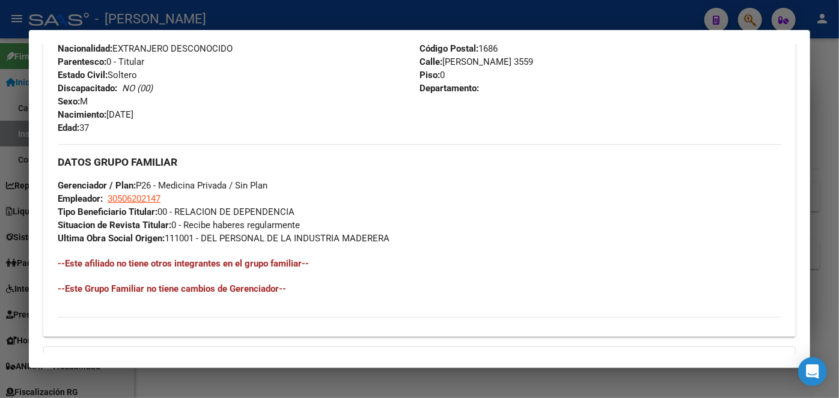
click at [174, 13] on div at bounding box center [419, 199] width 839 height 398
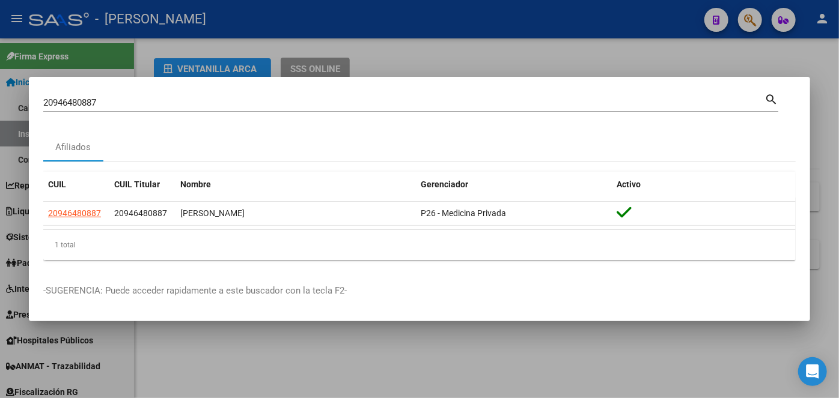
click at [160, 91] on div "20946480887 Buscar (apellido, dni, cuil, [PERSON_NAME], cuit, obra social) sear…" at bounding box center [410, 101] width 735 height 20
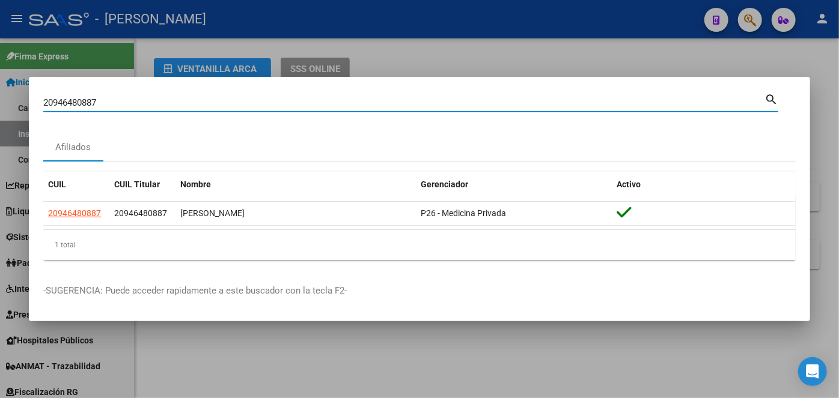
click at [160, 93] on div "20946480887 Buscar (apellido, dni, cuil, [PERSON_NAME], cuit, obra social) sear…" at bounding box center [410, 101] width 735 height 20
click at [162, 98] on input "20946480887" at bounding box center [403, 102] width 721 height 11
paste input "241843484"
type input "20241843484"
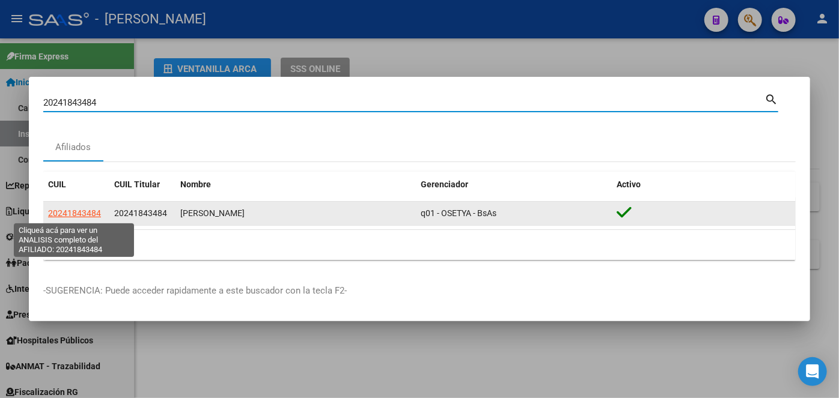
click at [86, 213] on span "20241843484" at bounding box center [74, 213] width 53 height 10
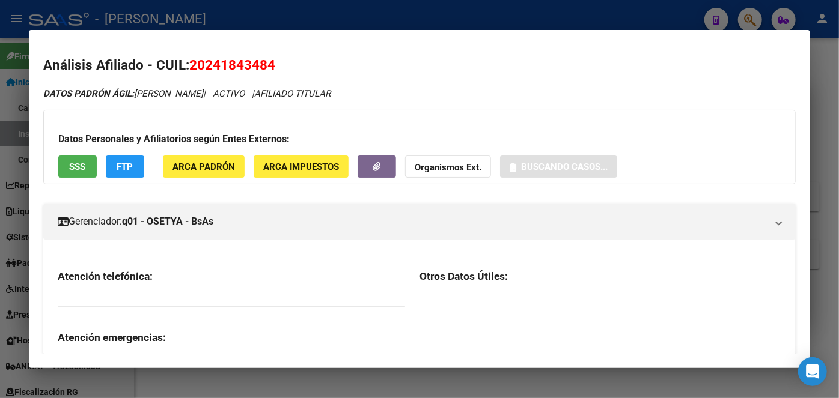
click at [196, 159] on button "ARCA Padrón" at bounding box center [204, 167] width 82 height 22
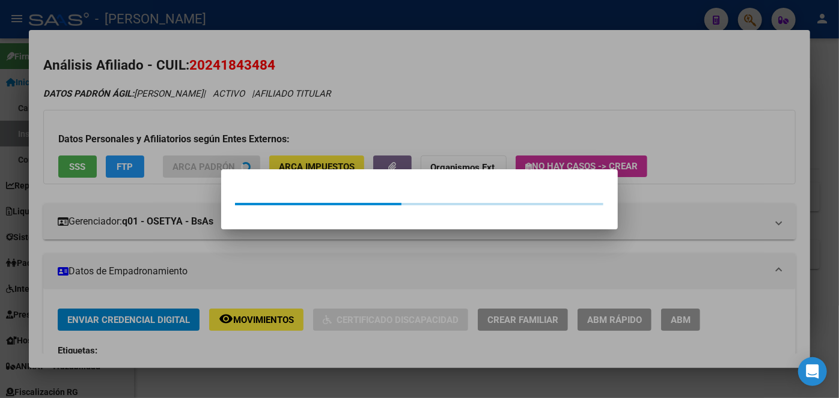
click at [199, 143] on div at bounding box center [419, 199] width 839 height 398
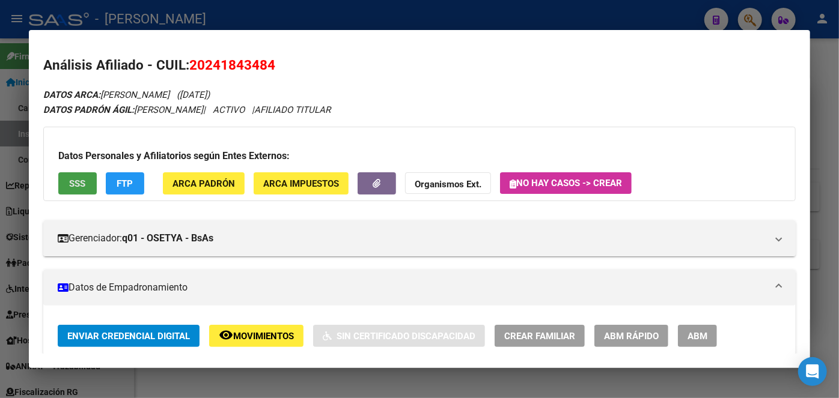
click at [88, 176] on button "SSS" at bounding box center [77, 183] width 38 height 22
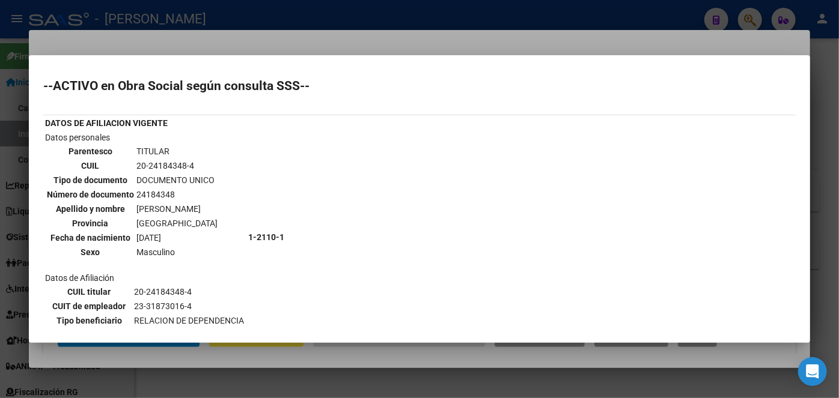
click at [146, 26] on div at bounding box center [419, 199] width 839 height 398
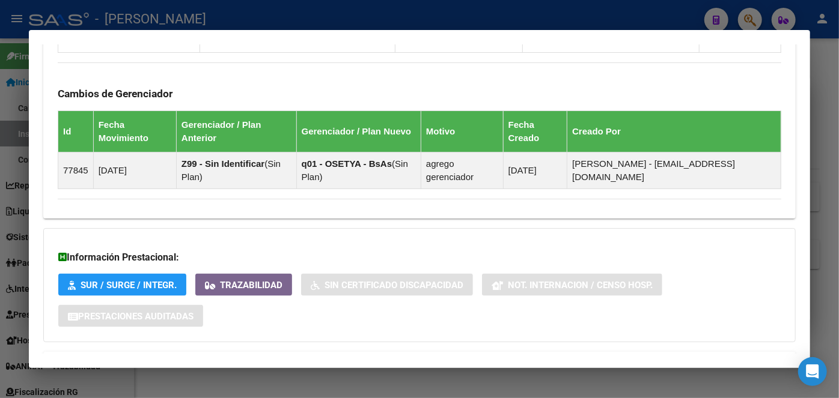
scroll to position [833, 0]
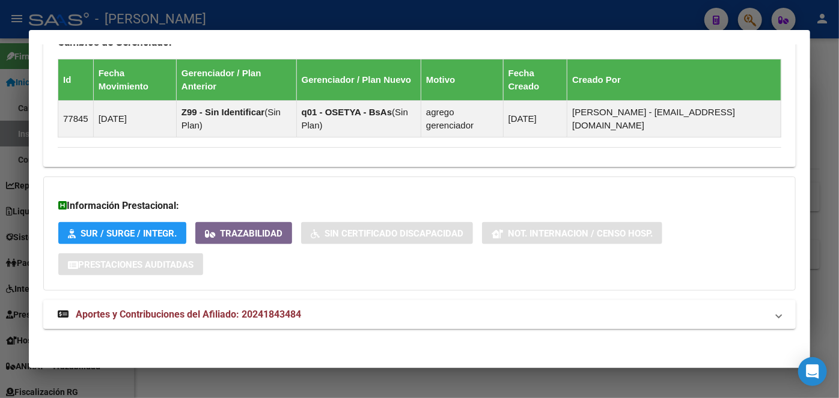
click at [299, 309] on span "Aportes y Contribuciones del Afiliado: 20241843484" at bounding box center [188, 314] width 225 height 11
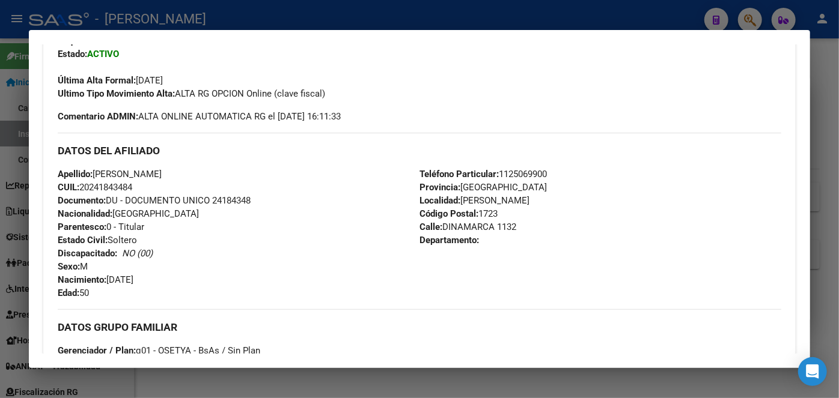
scroll to position [327, 0]
click at [221, 200] on span "Documento: DU - DOCUMENTO UNICO 24184348" at bounding box center [154, 199] width 193 height 11
click at [521, 177] on span "Teléfono Particular: [PHONE_NUMBER]" at bounding box center [482, 173] width 127 height 11
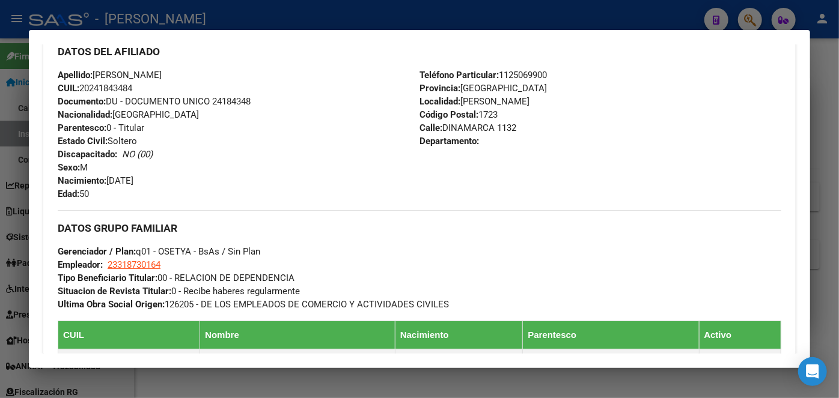
scroll to position [546, 0]
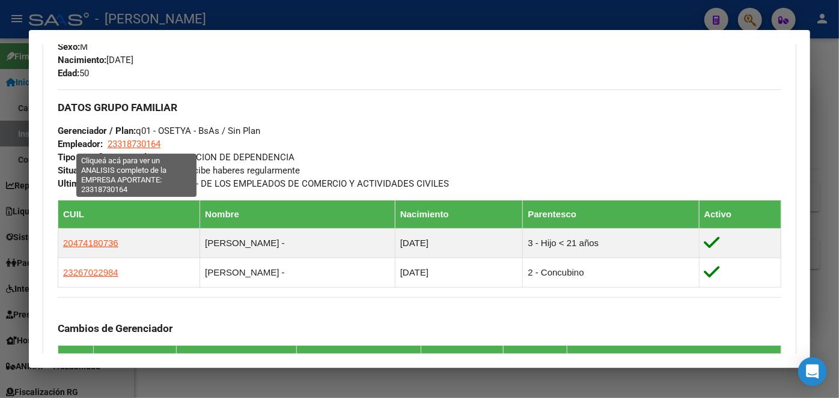
click at [137, 148] on span "23318730164" at bounding box center [134, 144] width 53 height 11
type textarea "23318730164"
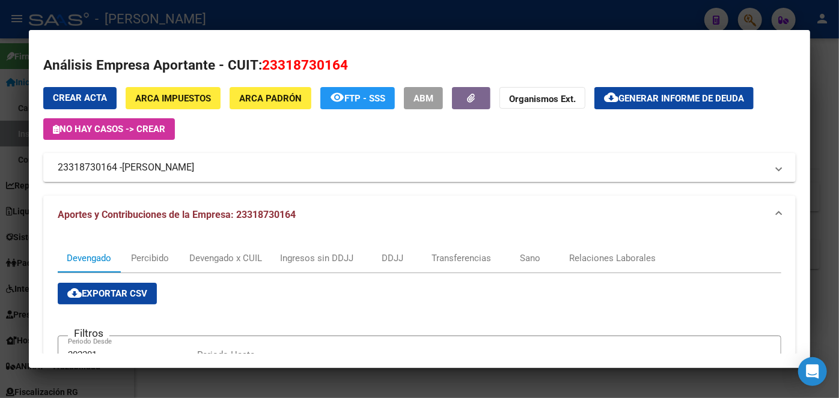
click at [187, 24] on div at bounding box center [419, 199] width 839 height 398
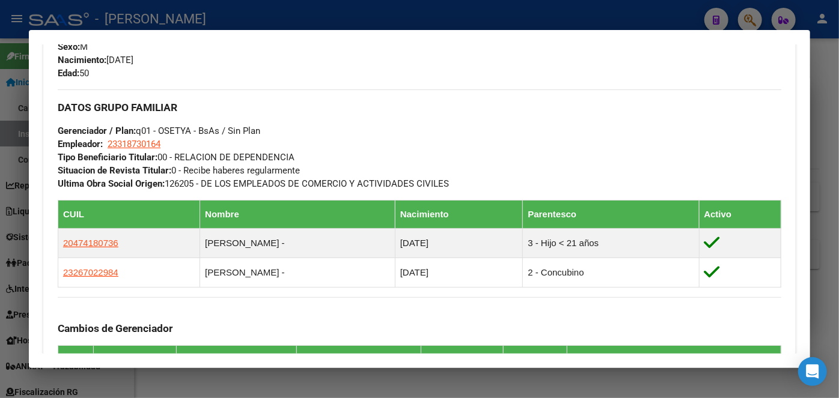
click at [187, 24] on div at bounding box center [419, 199] width 839 height 398
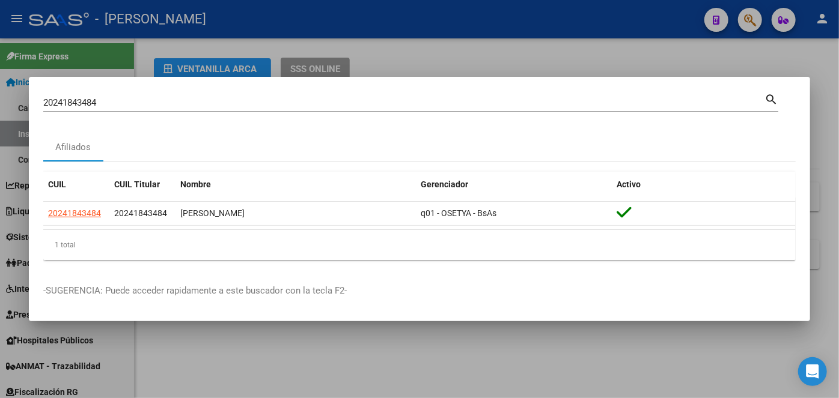
click at [157, 111] on div "20241843484 [PERSON_NAME] (apellido, dni, [PERSON_NAME], [PERSON_NAME], cuit, o…" at bounding box center [403, 103] width 721 height 18
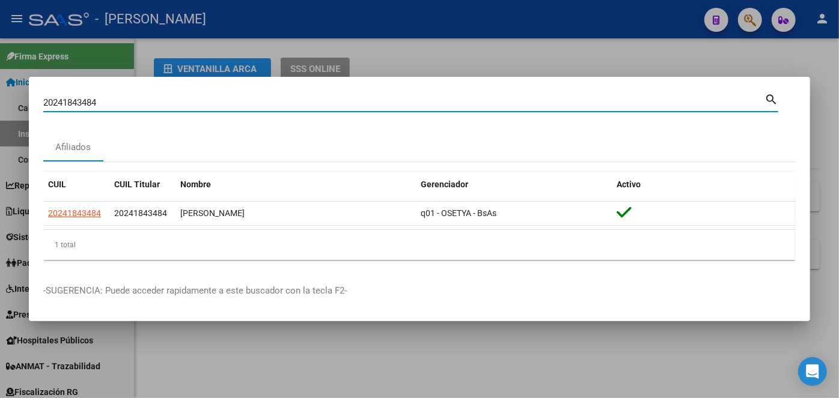
click at [157, 106] on input "20241843484" at bounding box center [403, 102] width 721 height 11
paste input "3240996219"
type input "23240996219"
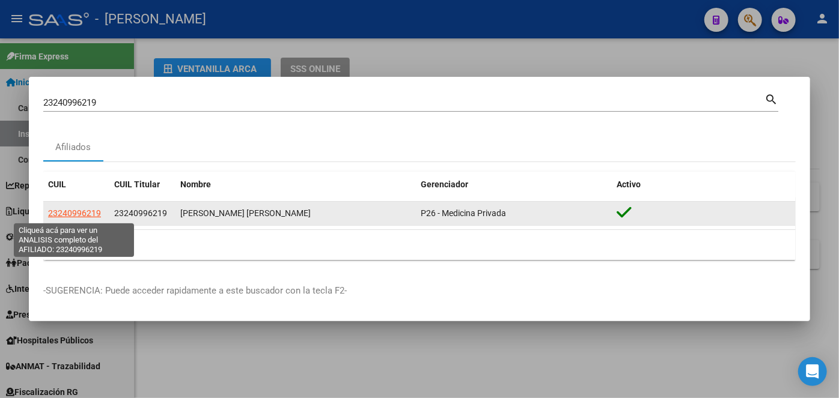
click at [70, 217] on span "23240996219" at bounding box center [74, 213] width 53 height 10
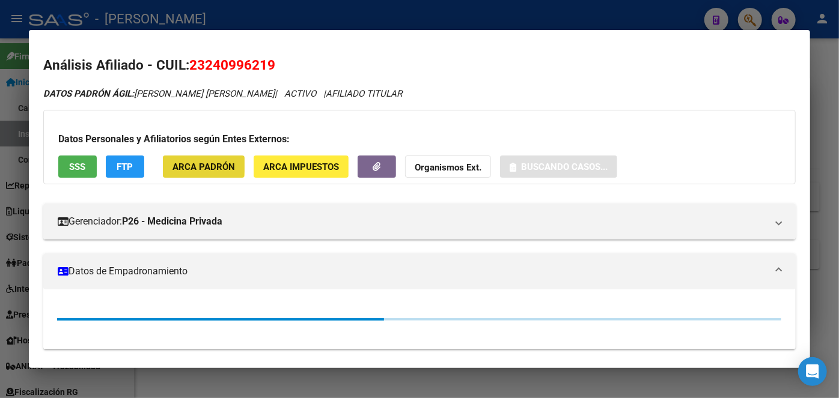
click at [182, 163] on span "ARCA Padrón" at bounding box center [203, 167] width 62 height 11
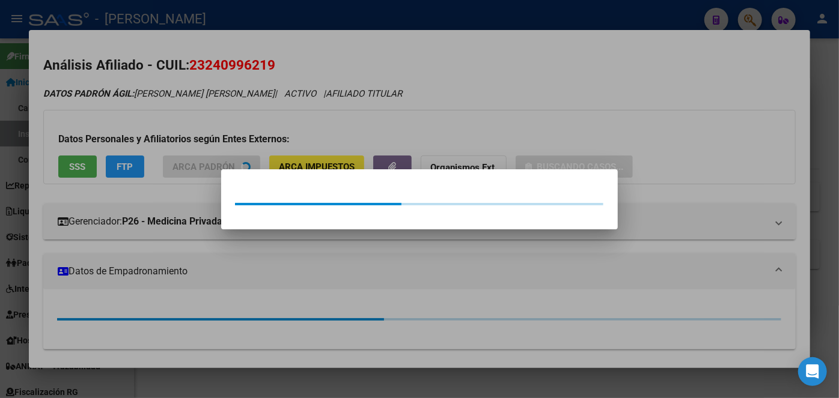
click at [179, 122] on div at bounding box center [419, 199] width 839 height 398
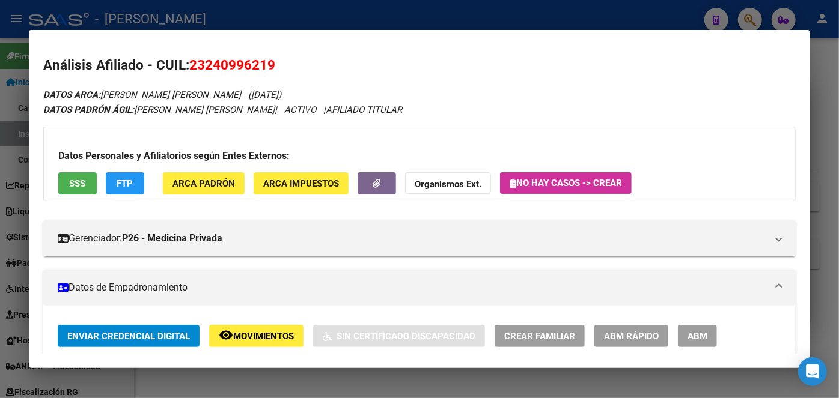
click at [76, 178] on span "SSS" at bounding box center [78, 183] width 16 height 11
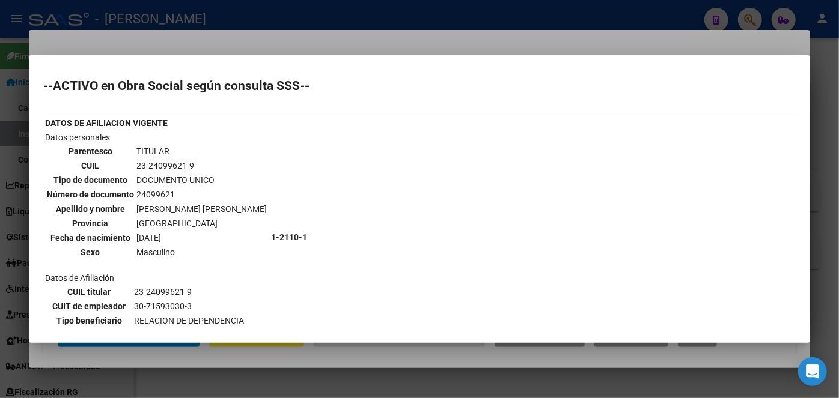
click at [153, 38] on div at bounding box center [419, 199] width 839 height 398
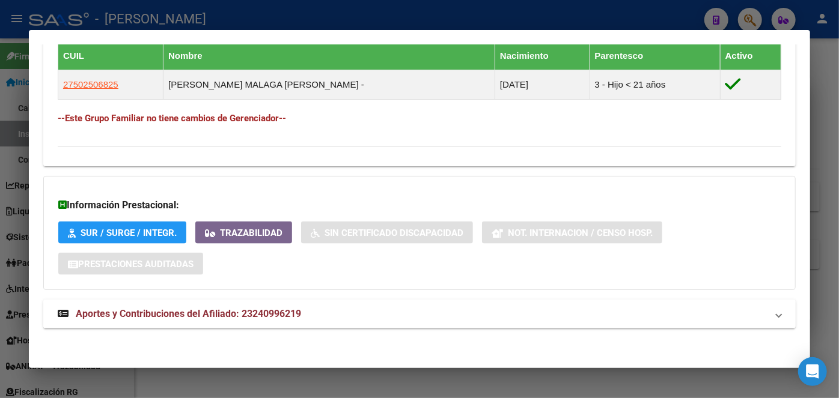
click at [253, 300] on mat-expansion-panel-header "Aportes y Contribuciones del Afiliado: 23240996219" at bounding box center [419, 314] width 752 height 29
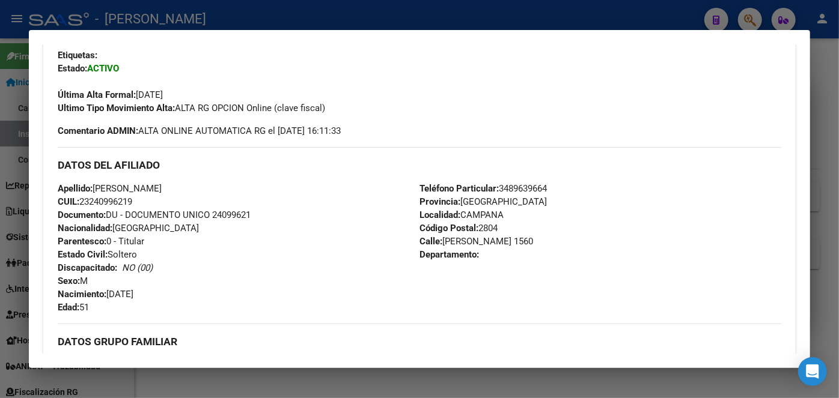
scroll to position [338, 0]
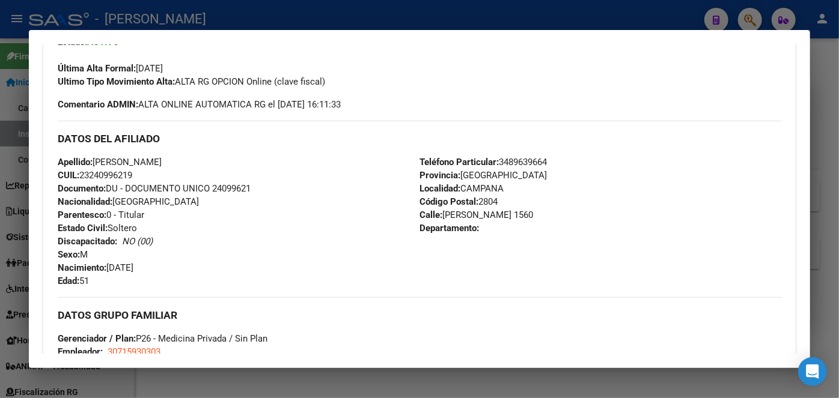
click at [232, 189] on span "Documento: DU - DOCUMENTO UNICO 24099621" at bounding box center [154, 188] width 193 height 11
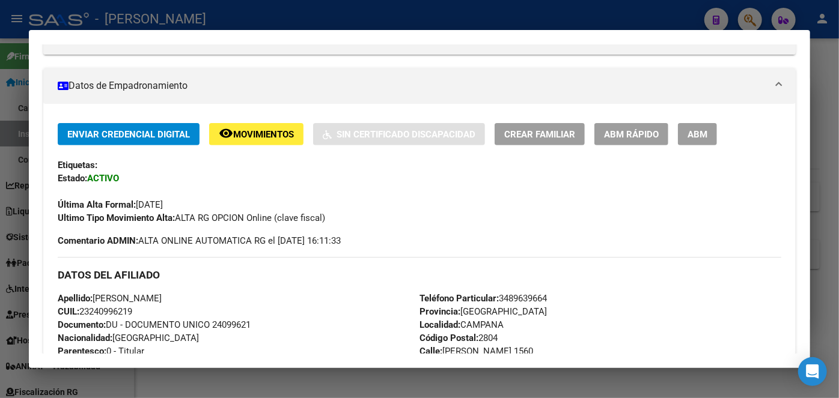
scroll to position [218, 0]
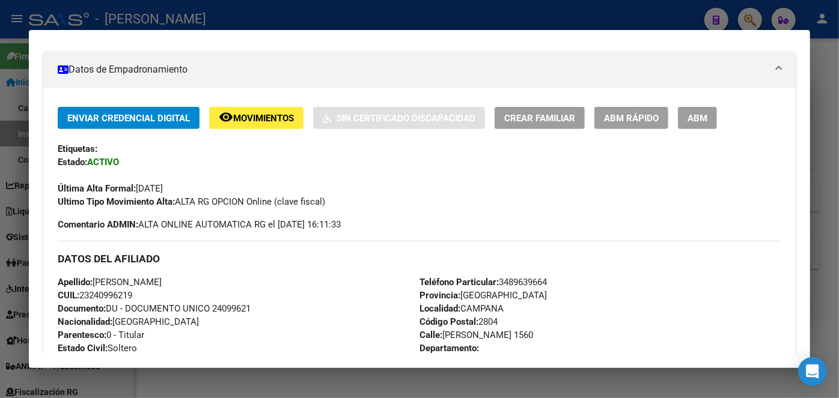
click at [522, 284] on span "Teléfono Particular: [PHONE_NUMBER]" at bounding box center [482, 282] width 127 height 11
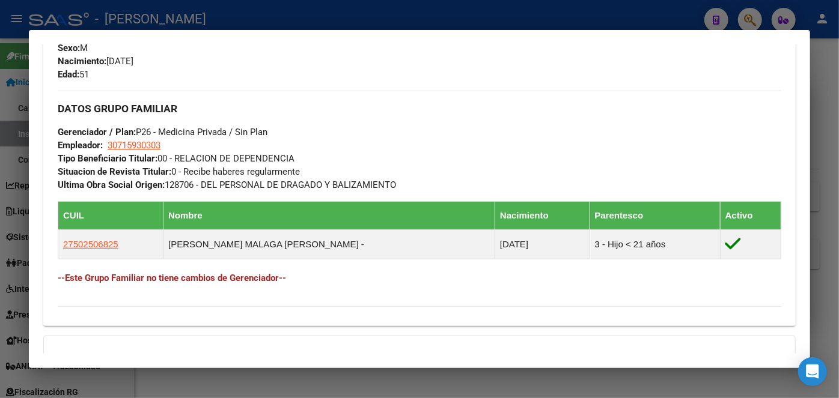
scroll to position [546, 0]
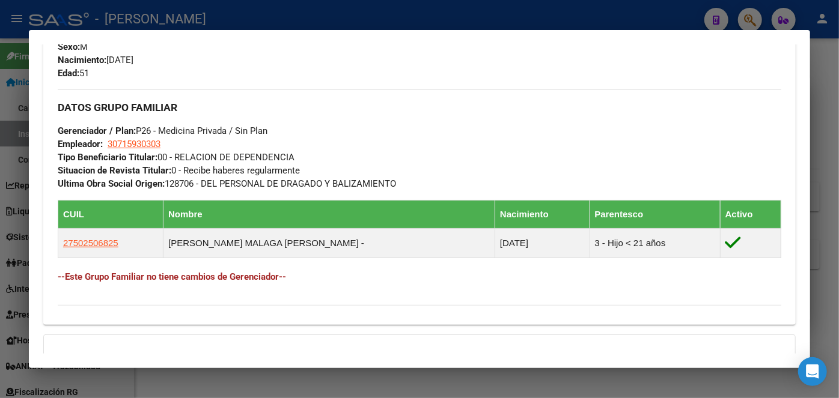
click at [130, 39] on mat-dialog-container "Análisis Afiliado - CUIL: 23240996219 DATOS ARCA: [PERSON_NAME] [PERSON_NAME] (…" at bounding box center [419, 199] width 781 height 339
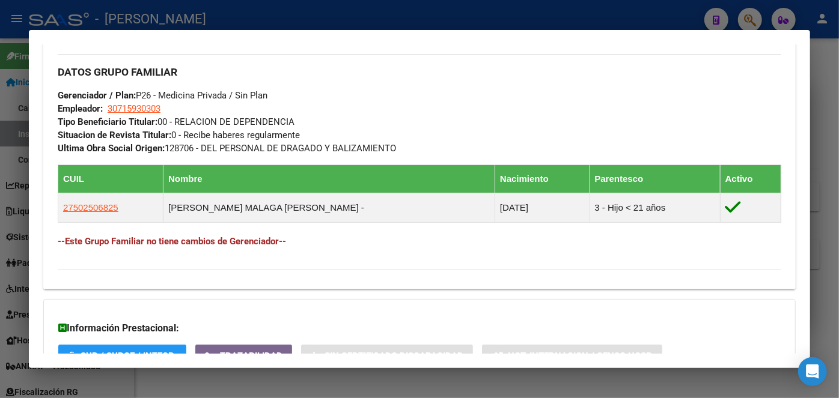
scroll to position [601, 0]
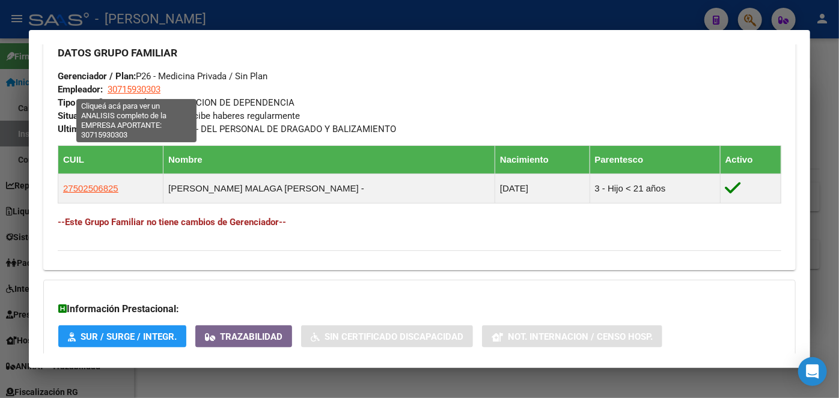
click at [148, 91] on span "30715930303" at bounding box center [134, 89] width 53 height 11
type textarea "30715930303"
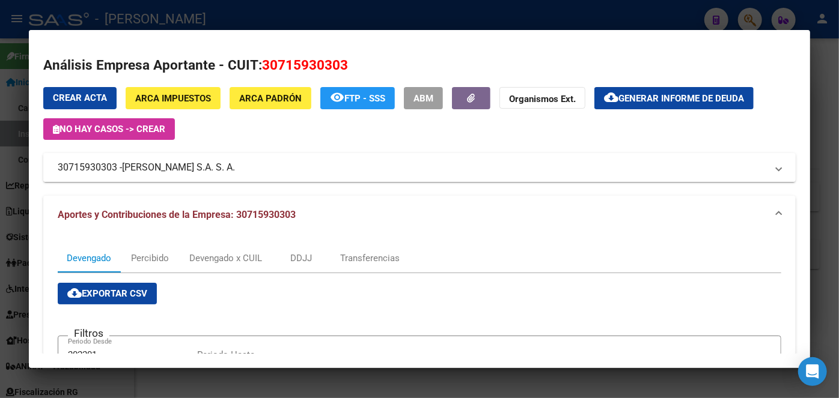
click at [159, 168] on span "[PERSON_NAME] S.A. S. A." at bounding box center [178, 167] width 113 height 14
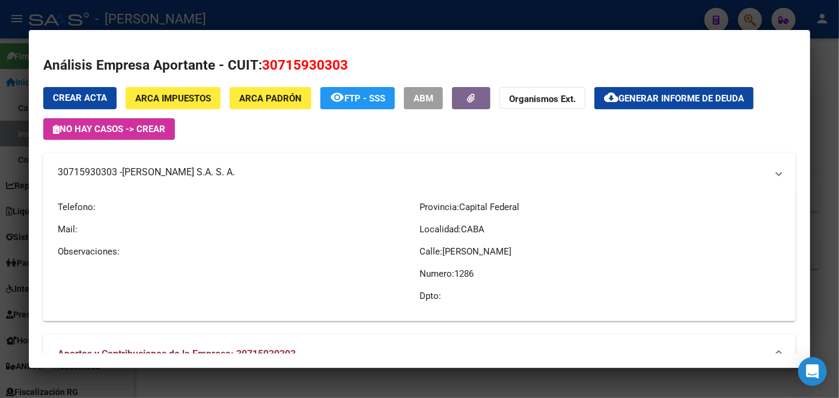
click at [159, 168] on span "[PERSON_NAME] S.A. S. A." at bounding box center [178, 172] width 113 height 14
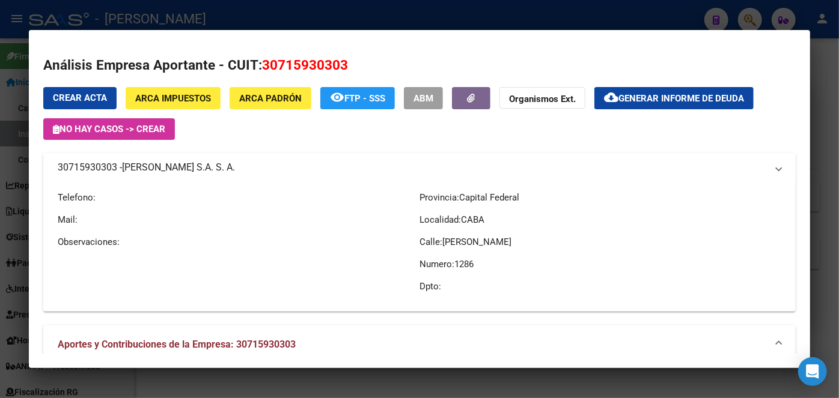
click at [159, 168] on span "[PERSON_NAME] S.A. S. A." at bounding box center [178, 167] width 113 height 14
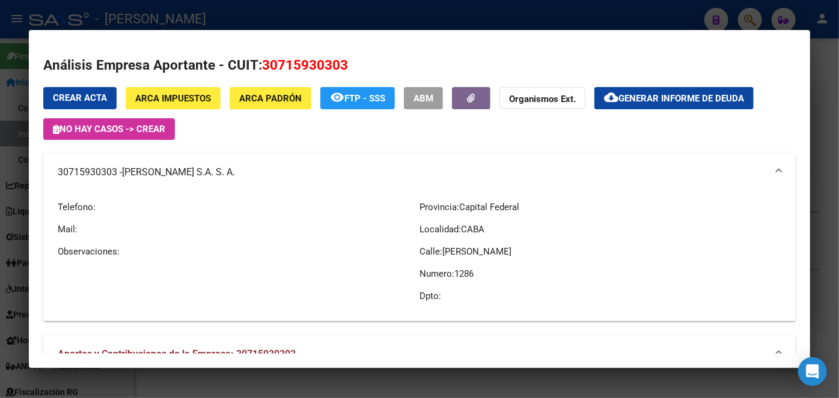
click at [162, 16] on div at bounding box center [419, 199] width 839 height 398
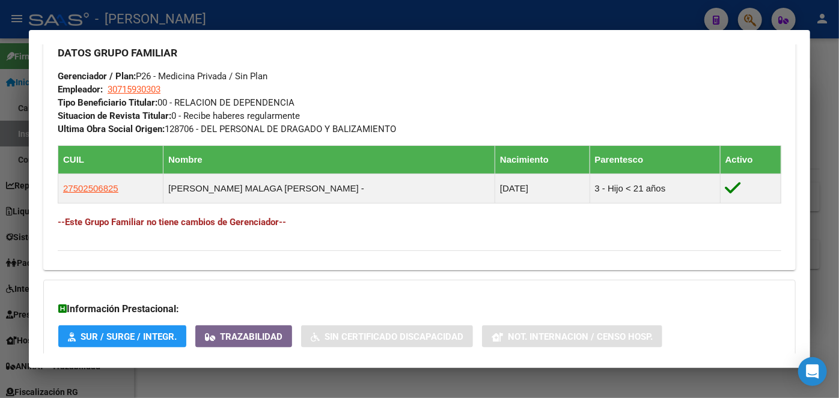
click at [157, 29] on div at bounding box center [419, 199] width 839 height 398
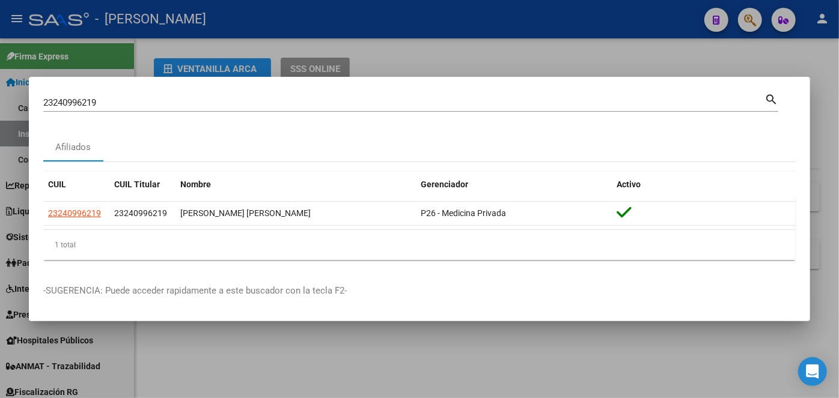
click at [142, 95] on div "23240996219 Buscar (apellido, dni, cuil, [PERSON_NAME], cuit, obra social)" at bounding box center [403, 103] width 721 height 18
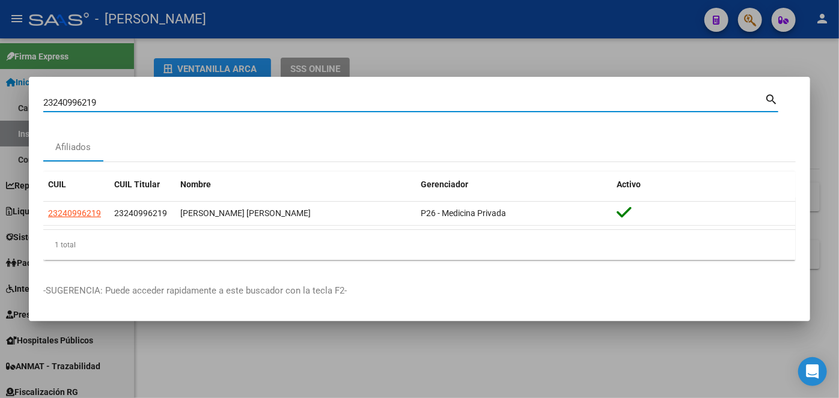
click at [142, 95] on div "23240996219 Buscar (apellido, dni, cuil, [PERSON_NAME], cuit, obra social)" at bounding box center [403, 103] width 721 height 18
click at [142, 98] on input "23240996219" at bounding box center [403, 102] width 721 height 11
drag, startPoint x: 142, startPoint y: 98, endPoint x: 144, endPoint y: 81, distance: 16.9
click at [143, 98] on input "23240996219" at bounding box center [403, 102] width 721 height 11
paste input "7538164866"
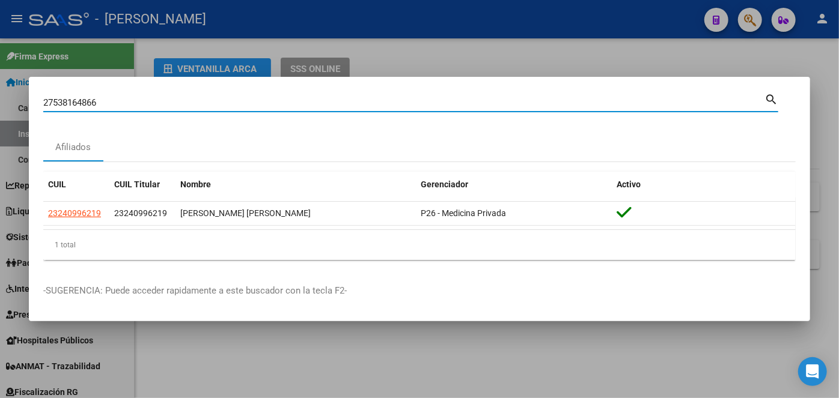
type input "27538164866"
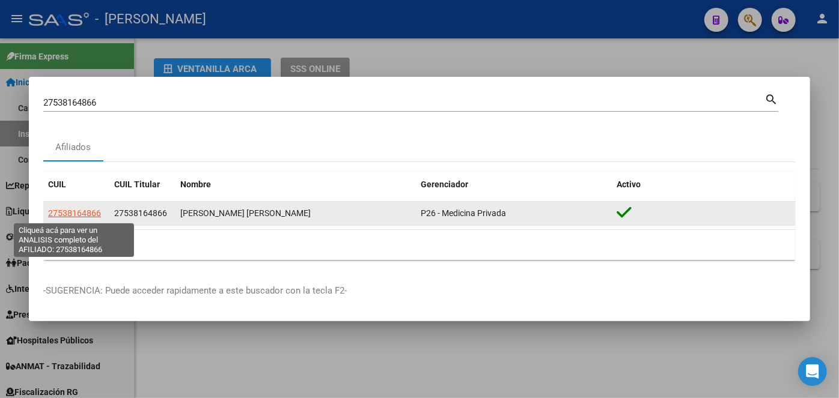
click at [90, 210] on span "27538164866" at bounding box center [74, 213] width 53 height 10
type textarea "27538164866"
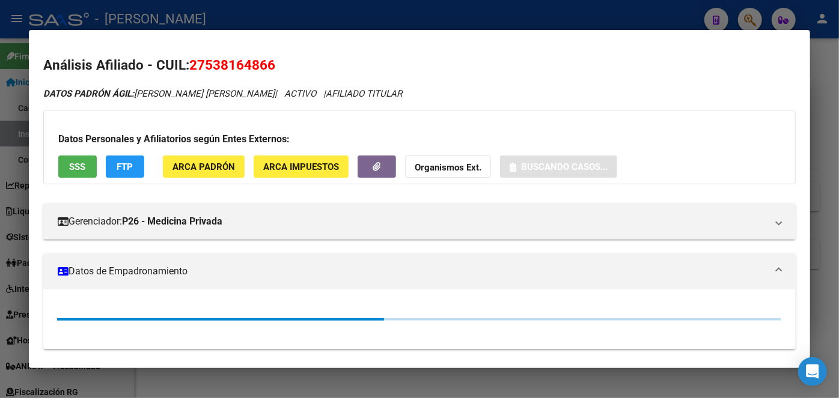
click at [229, 168] on span "ARCA Padrón" at bounding box center [203, 167] width 62 height 11
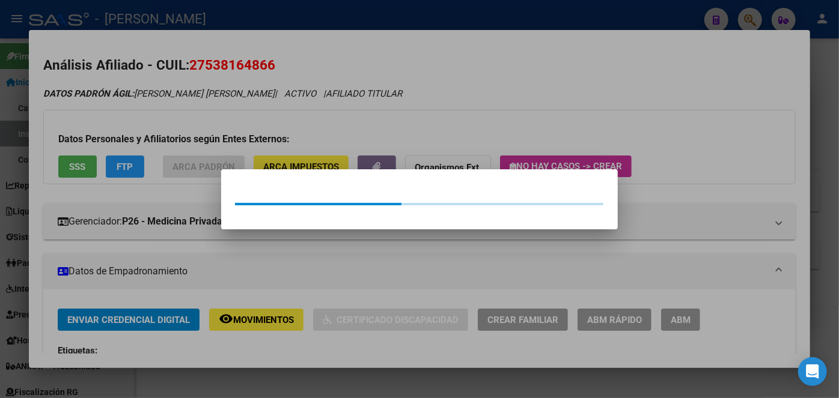
click at [212, 132] on div at bounding box center [419, 199] width 839 height 398
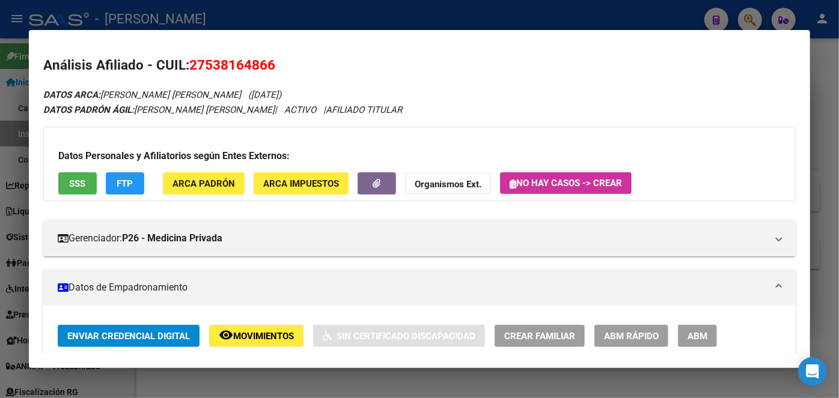
click at [72, 198] on div "Datos Personales y Afiliatorios según Entes Externos: SSS FTP ARCA Padrón ARCA …" at bounding box center [419, 164] width 752 height 74
click at [76, 192] on button "SSS" at bounding box center [77, 183] width 38 height 22
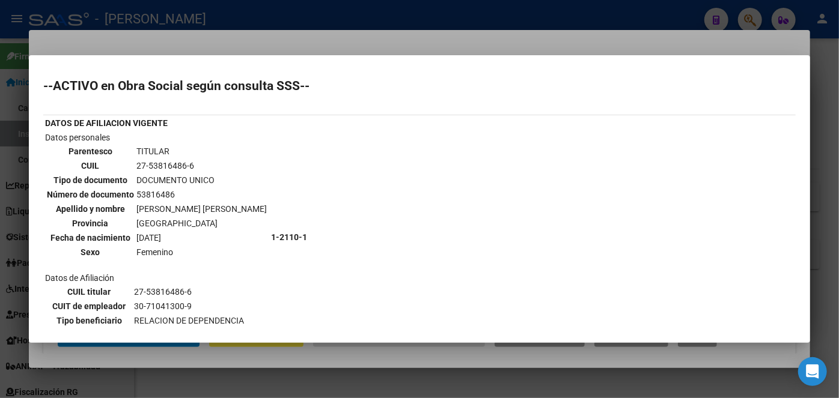
click at [179, 47] on div at bounding box center [419, 199] width 839 height 398
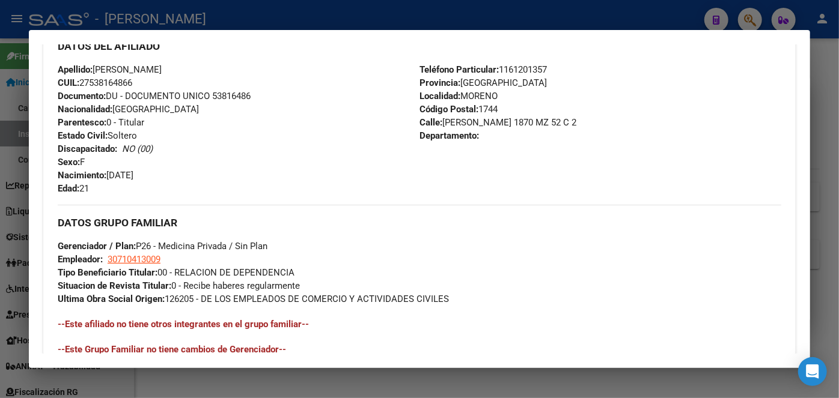
scroll to position [663, 0]
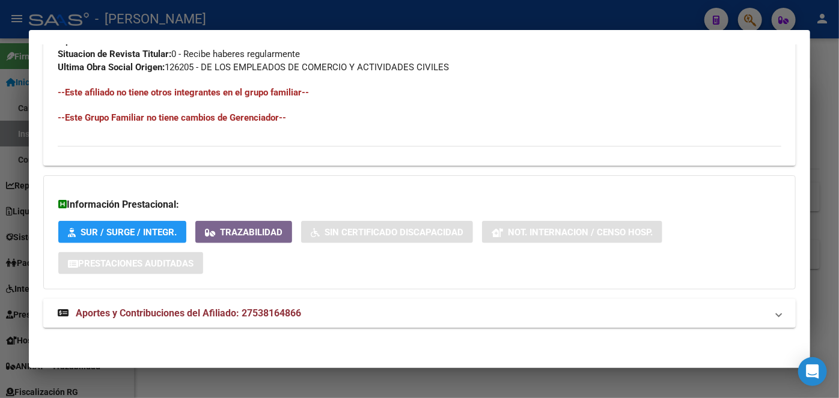
click at [270, 301] on mat-expansion-panel-header "Aportes y Contribuciones del Afiliado: 27538164866" at bounding box center [419, 313] width 752 height 29
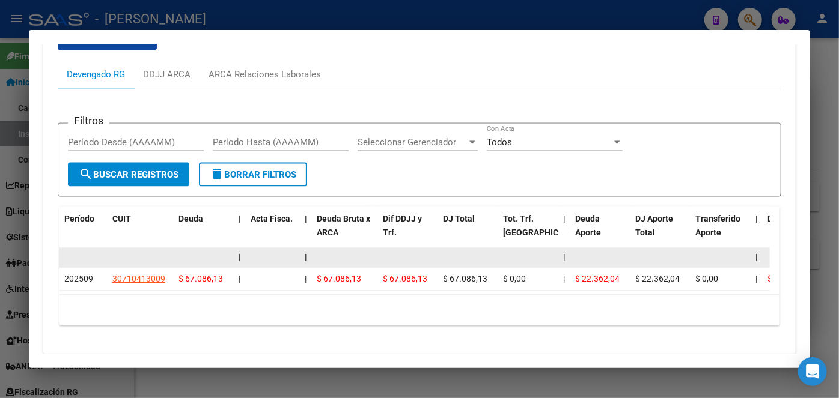
scroll to position [1006, 0]
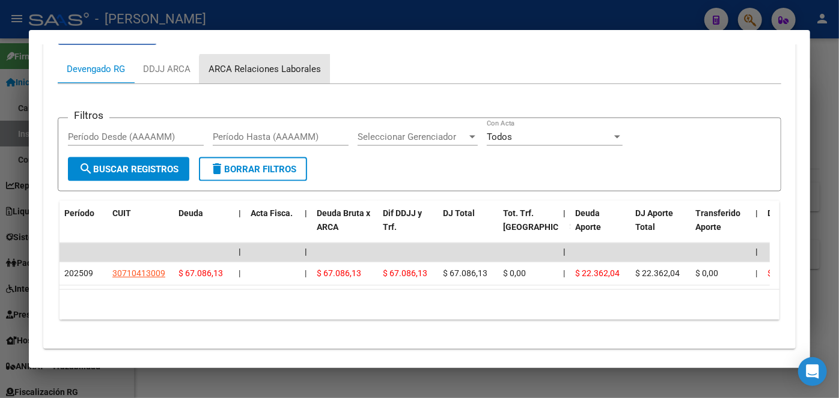
click at [267, 77] on div "ARCA Relaciones Laborales" at bounding box center [264, 69] width 130 height 29
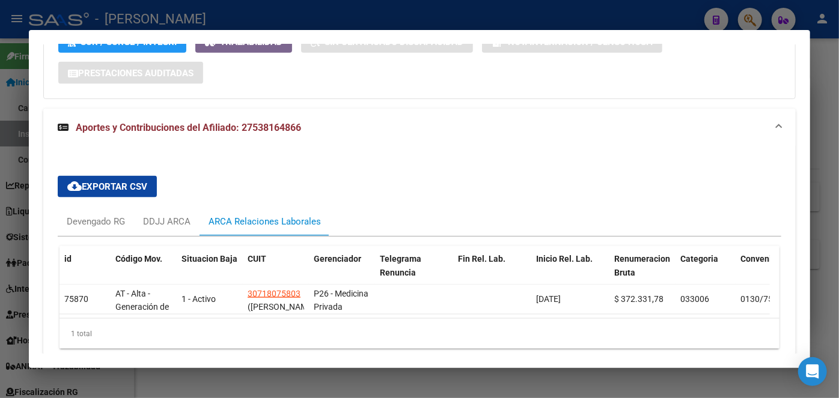
scroll to position [912, 0]
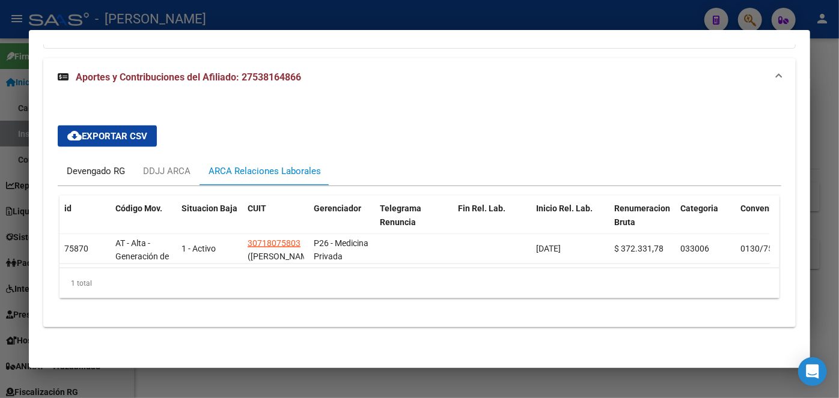
click at [94, 165] on div "Devengado RG" at bounding box center [96, 171] width 58 height 13
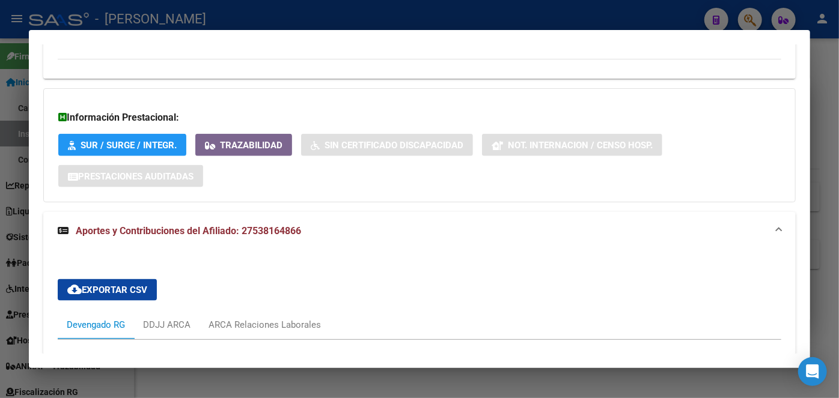
scroll to position [967, 0]
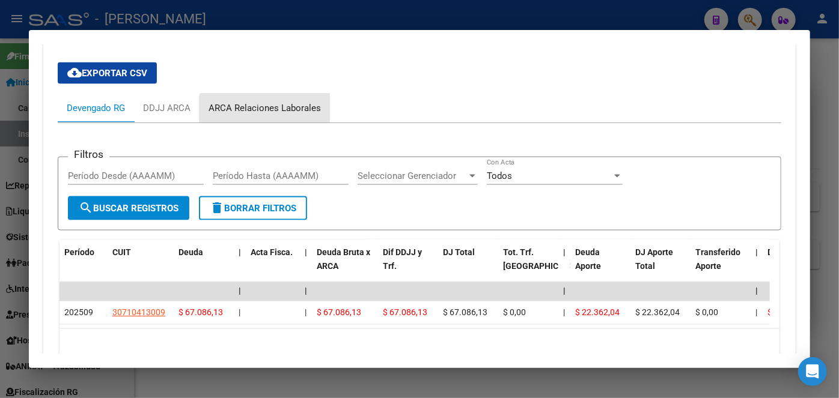
click at [275, 119] on div "ARCA Relaciones Laborales" at bounding box center [264, 108] width 130 height 29
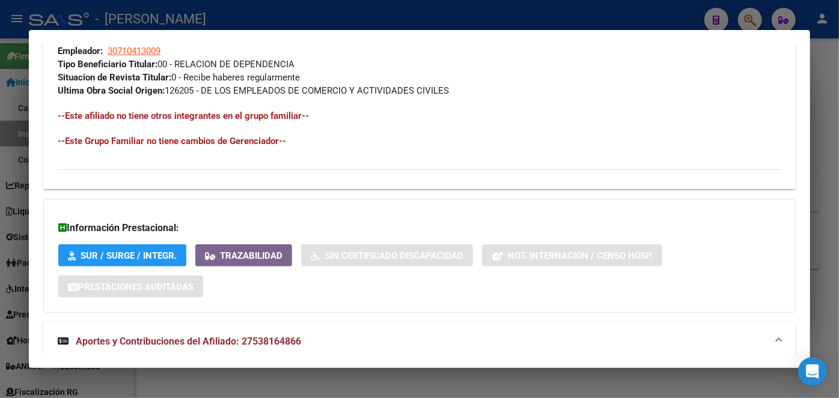
scroll to position [475, 0]
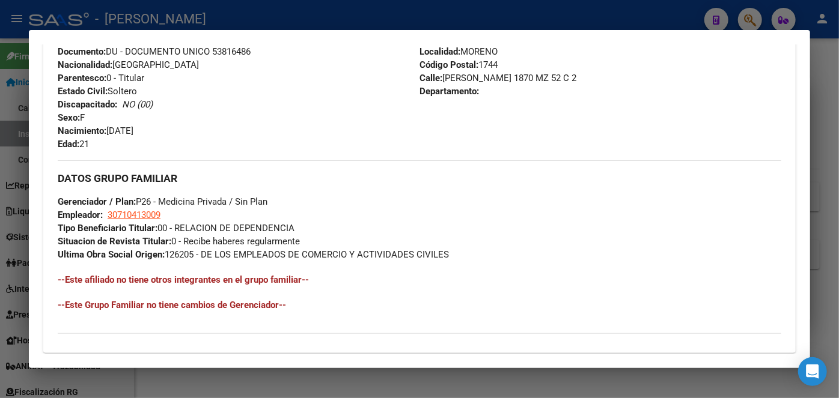
click at [195, 7] on div at bounding box center [419, 199] width 839 height 398
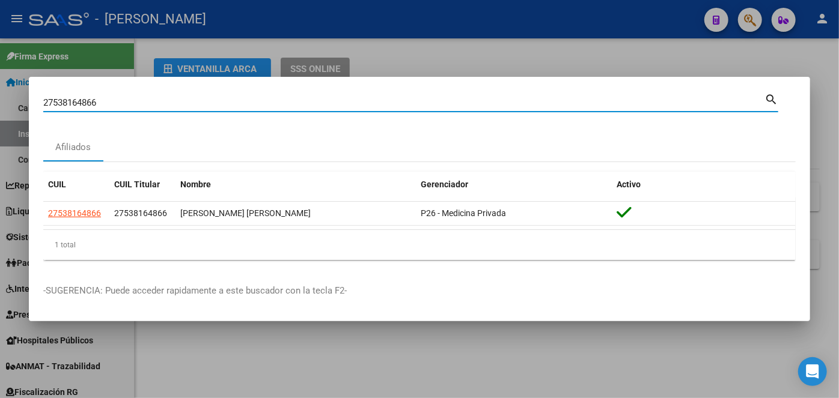
click at [141, 107] on input "27538164866" at bounding box center [403, 102] width 721 height 11
paste input "0343211644"
type input "20343211644"
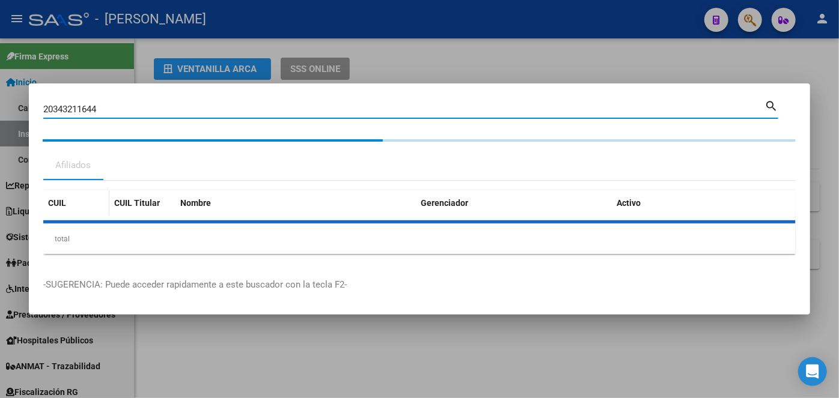
click at [82, 213] on div "CUIL CUIL Titular Nombre Gerenciador Activo total 1" at bounding box center [419, 222] width 752 height 64
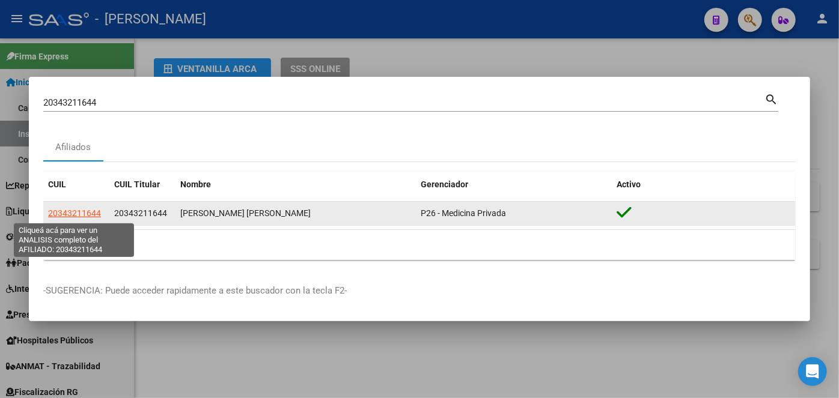
click at [91, 211] on span "20343211644" at bounding box center [74, 213] width 53 height 10
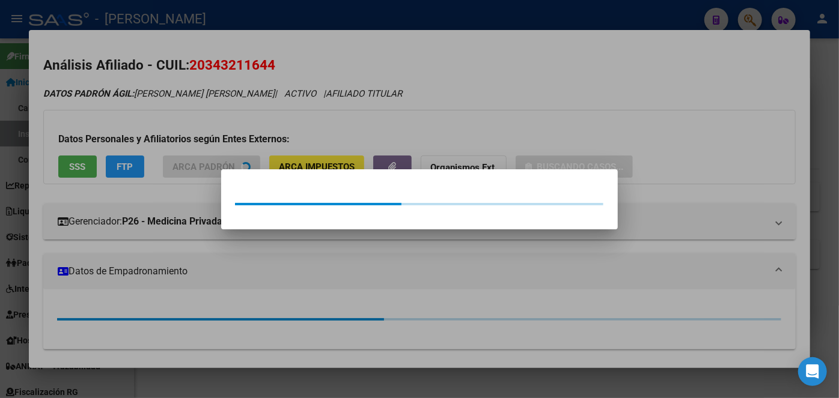
drag, startPoint x: 197, startPoint y: 136, endPoint x: 149, endPoint y: 153, distance: 50.7
click at [193, 136] on div at bounding box center [419, 199] width 839 height 398
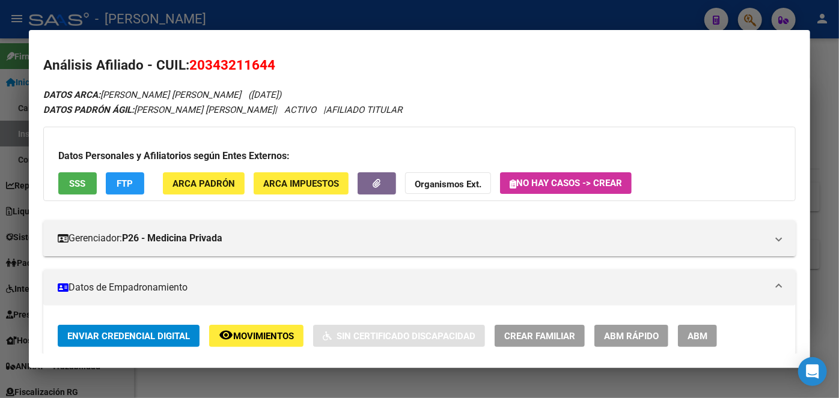
drag, startPoint x: 103, startPoint y: 177, endPoint x: 93, endPoint y: 180, distance: 10.6
click at [99, 178] on div "Datos Personales y Afiliatorios según Entes Externos: SSS FTP ARCA Padrón ARCA …" at bounding box center [419, 164] width 752 height 74
click at [91, 180] on button "SSS" at bounding box center [77, 183] width 38 height 22
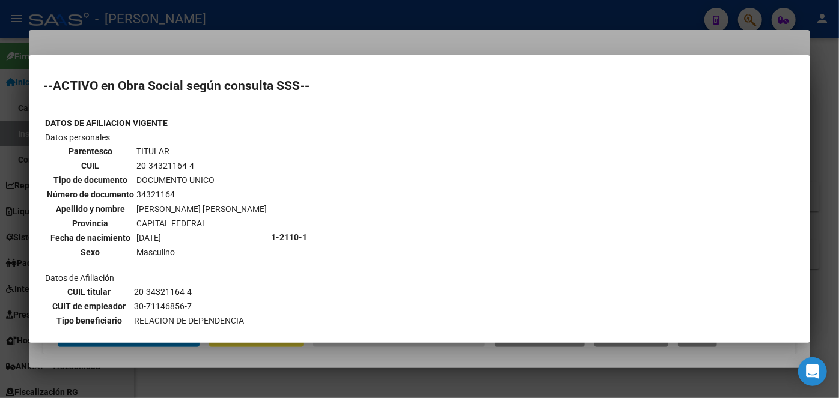
click at [144, 38] on div at bounding box center [419, 199] width 839 height 398
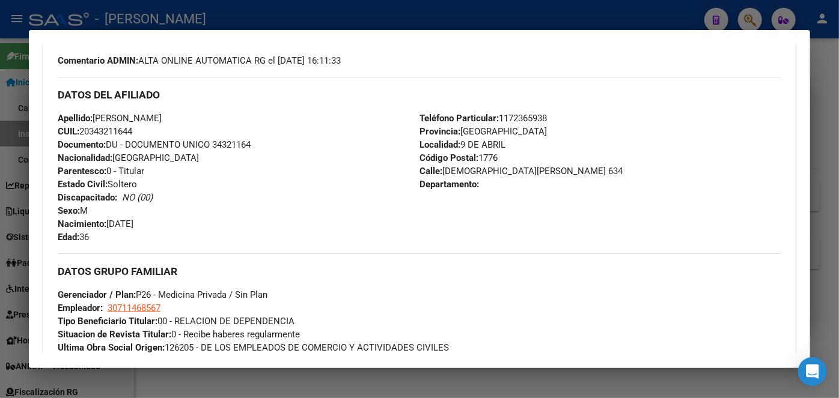
scroll to position [663, 0]
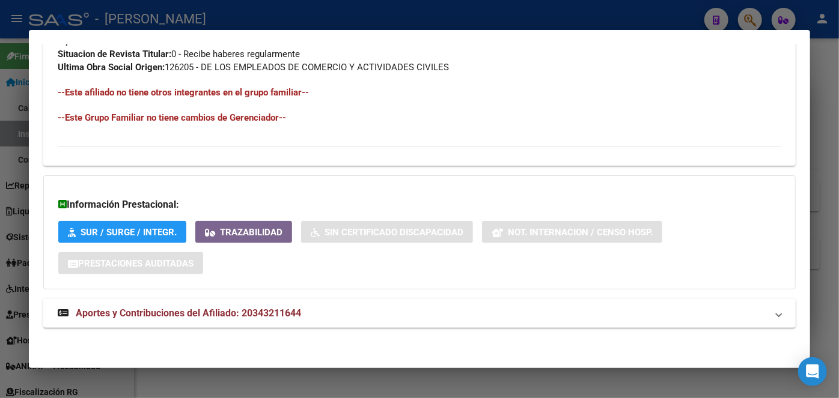
click at [259, 305] on mat-expansion-panel-header "Aportes y Contribuciones del Afiliado: 20343211644" at bounding box center [419, 313] width 752 height 29
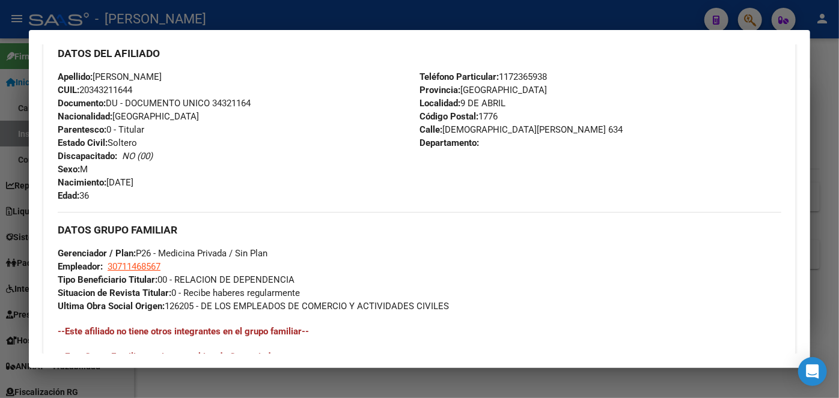
scroll to position [405, 0]
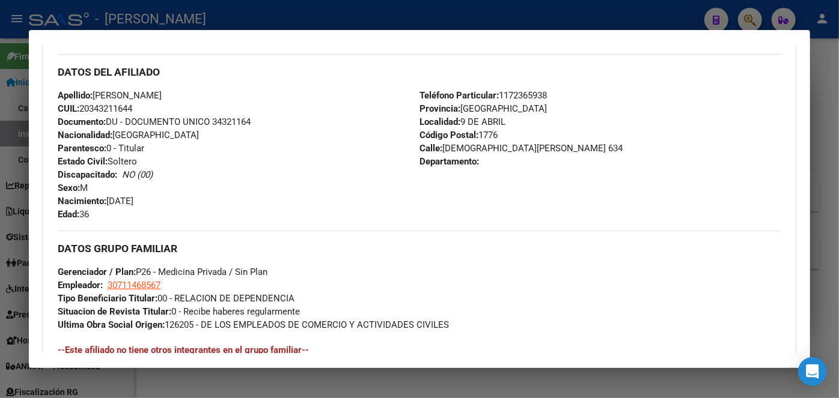
click at [226, 128] on div "Apellido: [PERSON_NAME] CUIL: 20343211644 Documento: DU - DOCUMENTO UNICO 34321…" at bounding box center [239, 155] width 362 height 132
click at [226, 127] on div "Apellido: [PERSON_NAME] CUIL: 20343211644 Documento: DU - DOCUMENTO UNICO 34321…" at bounding box center [239, 155] width 362 height 132
click at [227, 125] on span "Documento: DU - DOCUMENTO UNICO 34321164" at bounding box center [154, 122] width 193 height 11
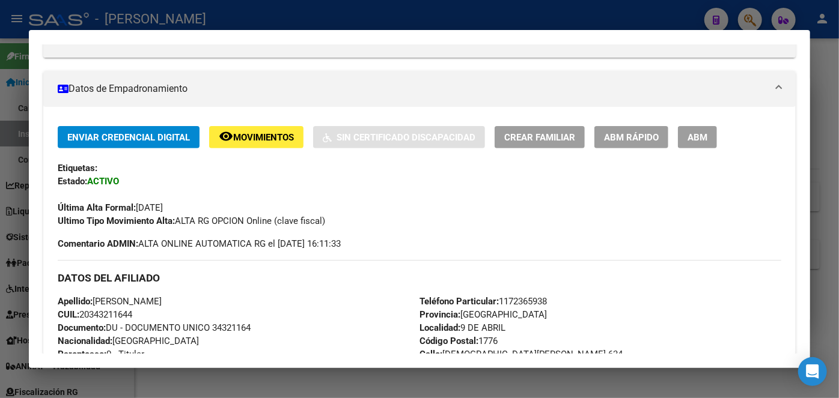
scroll to position [187, 0]
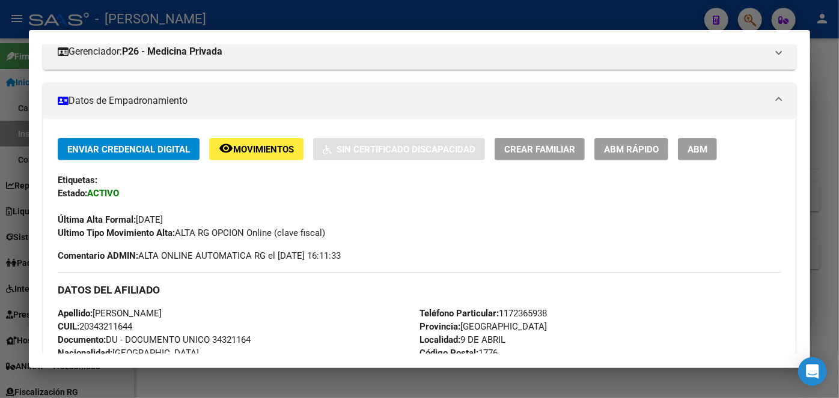
click at [536, 311] on span "Teléfono Particular: [PHONE_NUMBER]" at bounding box center [482, 313] width 127 height 11
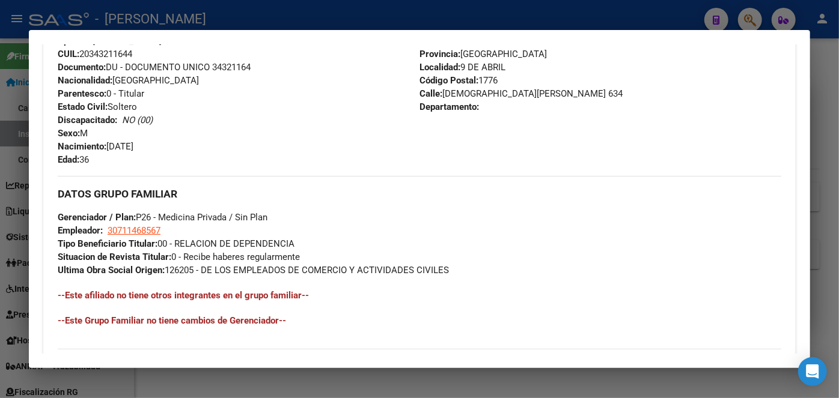
scroll to position [460, 0]
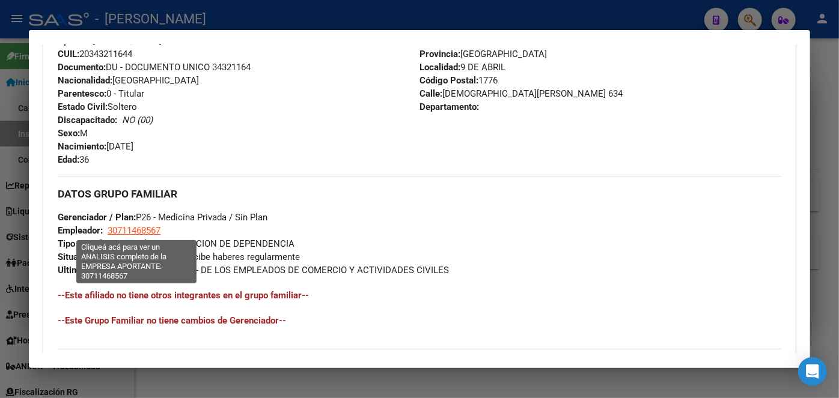
click at [157, 226] on span "30711468567" at bounding box center [134, 230] width 53 height 11
type textarea "30711468567"
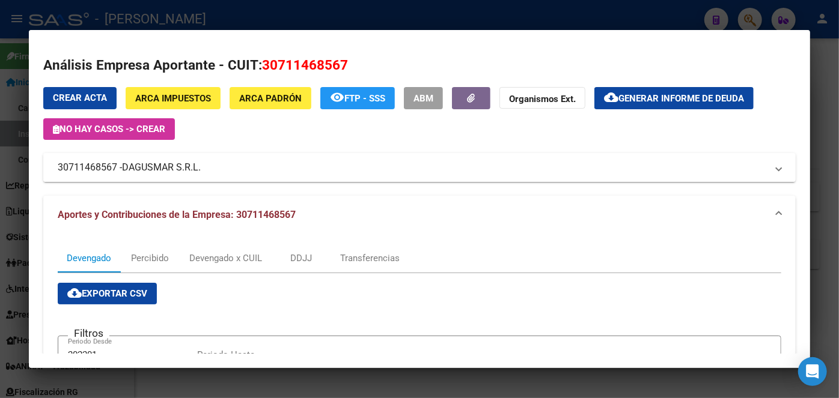
click at [152, 168] on span "DAGUSMAR S.R.L." at bounding box center [161, 167] width 79 height 14
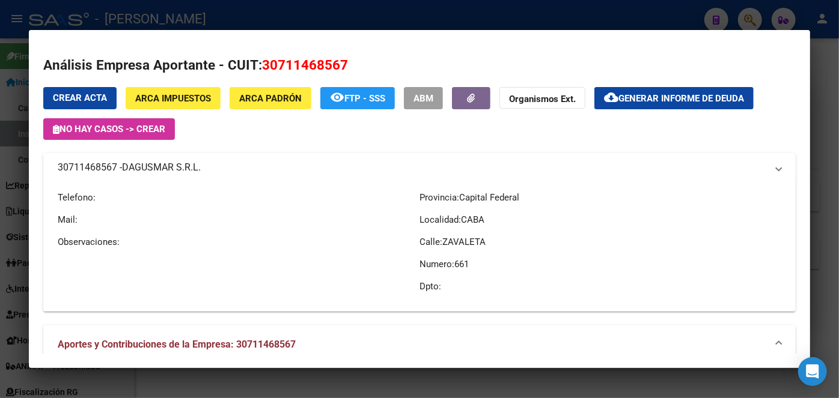
click at [152, 168] on span "DAGUSMAR S.R.L." at bounding box center [161, 167] width 79 height 14
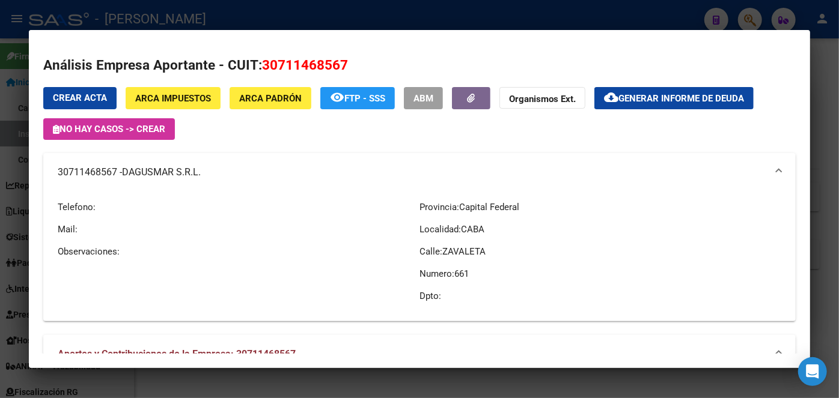
click at [163, 8] on div at bounding box center [419, 199] width 839 height 398
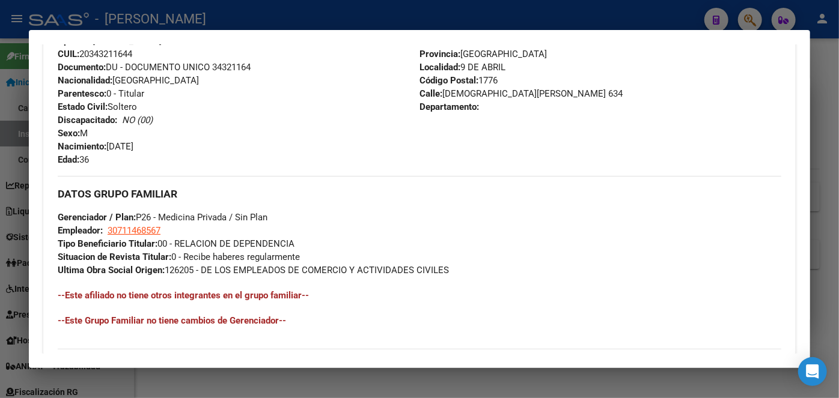
click at [163, 14] on div at bounding box center [419, 199] width 839 height 398
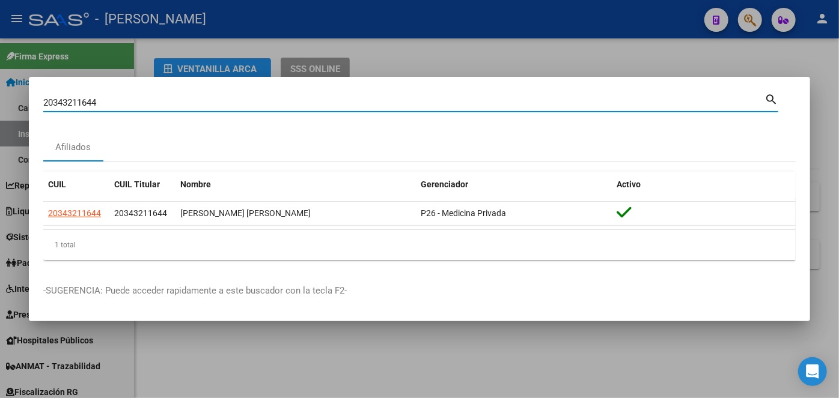
click at [142, 100] on input "20343211644" at bounding box center [403, 102] width 721 height 11
click at [143, 100] on input "20343211644" at bounding box center [403, 102] width 721 height 11
paste input "59892803"
type input "20359892803"
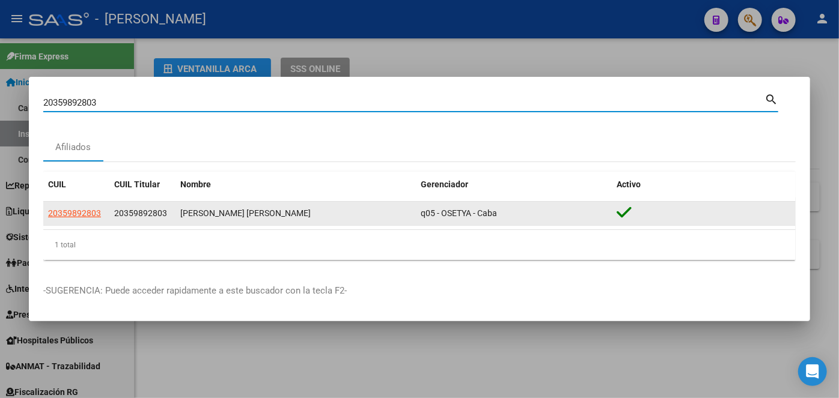
click at [83, 210] on span "20359892803" at bounding box center [74, 213] width 53 height 10
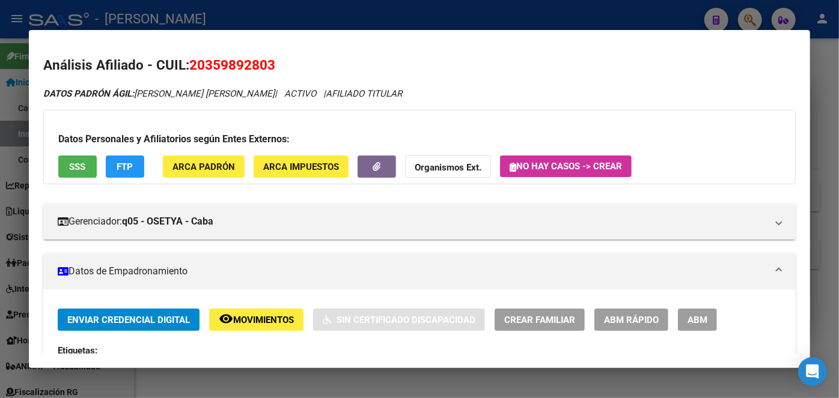
click at [222, 178] on div "Datos Personales y Afiliatorios según Entes Externos: SSS FTP ARCA Padrón ARCA …" at bounding box center [419, 147] width 752 height 74
click at [219, 170] on span "ARCA Padrón" at bounding box center [203, 167] width 62 height 11
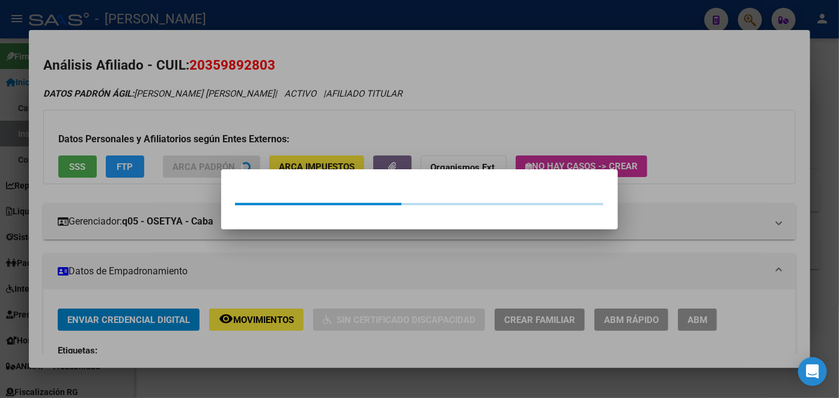
drag, startPoint x: 198, startPoint y: 122, endPoint x: 154, endPoint y: 138, distance: 47.3
click at [197, 122] on div at bounding box center [419, 199] width 839 height 398
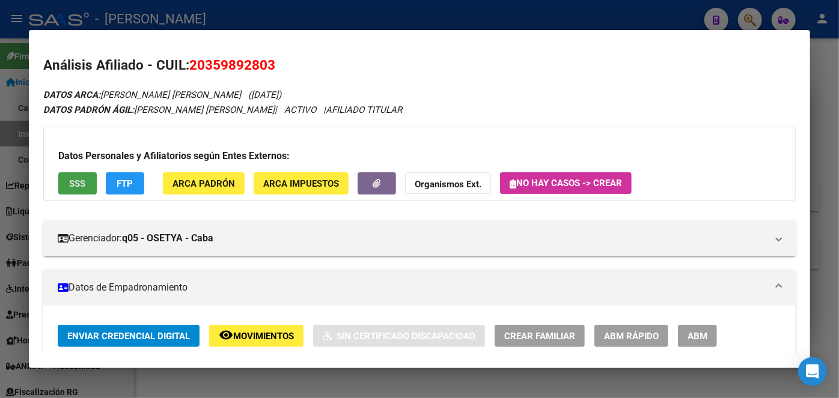
click at [85, 184] on span "SSS" at bounding box center [78, 183] width 16 height 11
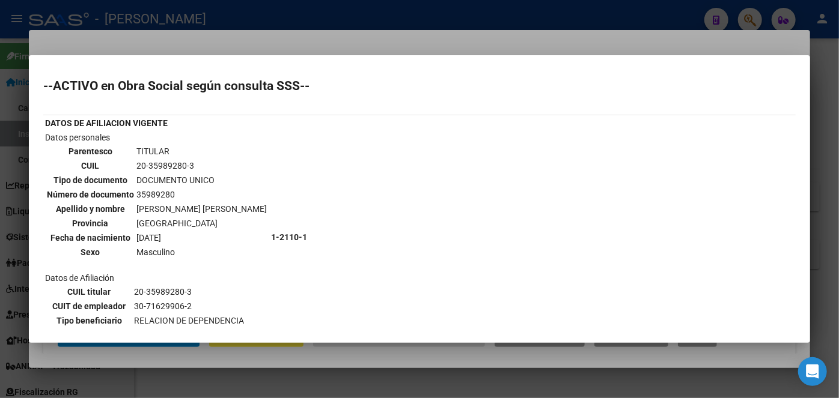
click at [104, 51] on div at bounding box center [419, 199] width 839 height 398
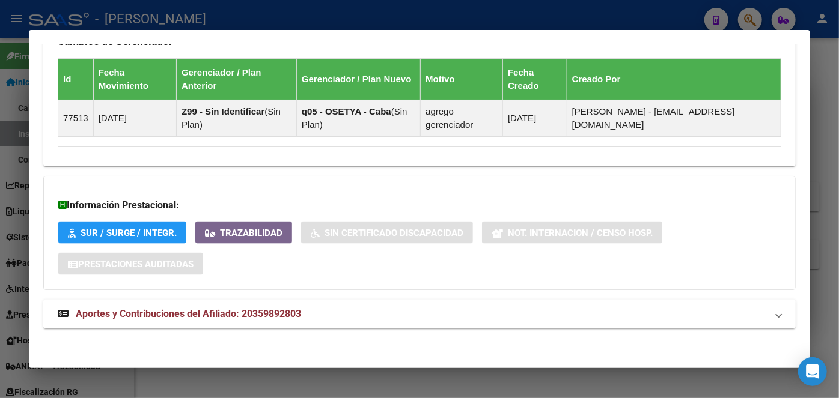
click at [276, 311] on span "Aportes y Contribuciones del Afiliado: 20359892803" at bounding box center [188, 313] width 225 height 11
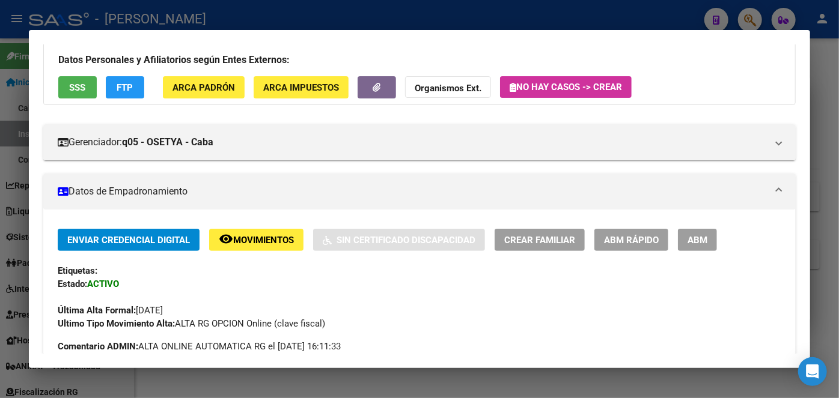
scroll to position [327, 0]
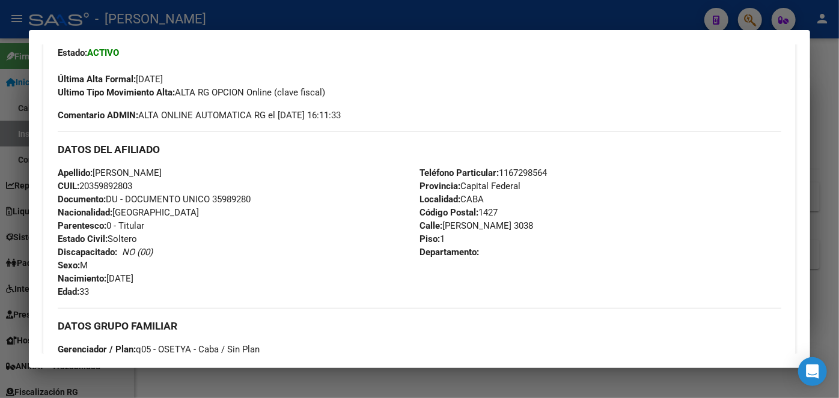
click at [237, 198] on span "Documento: DU - DOCUMENTO UNICO 35989280" at bounding box center [154, 199] width 193 height 11
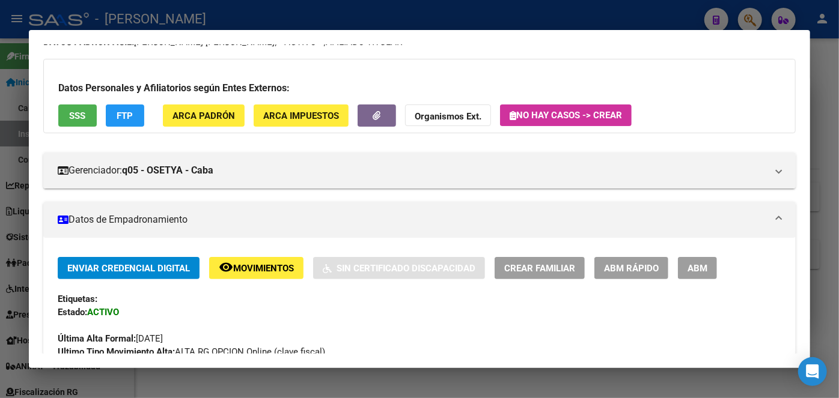
scroll to position [273, 0]
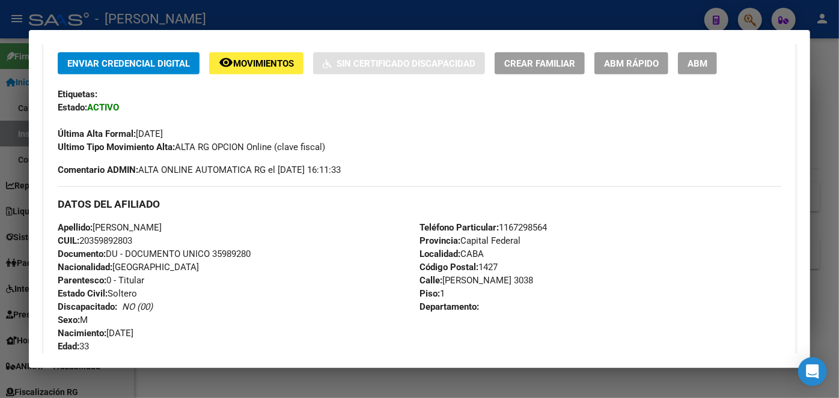
drag, startPoint x: 99, startPoint y: 225, endPoint x: 205, endPoint y: 225, distance: 106.3
click at [162, 225] on span "Apellido: [PERSON_NAME]" at bounding box center [110, 227] width 104 height 11
drag, startPoint x: 520, startPoint y: 247, endPoint x: 522, endPoint y: 235, distance: 11.7
click at [520, 243] on div "Teléfono Particular: [PHONE_NUMBER] Provincia: Capital Federal Localidad: CABA …" at bounding box center [600, 287] width 362 height 132
click at [522, 230] on span "Teléfono Particular: [PHONE_NUMBER]" at bounding box center [482, 227] width 127 height 11
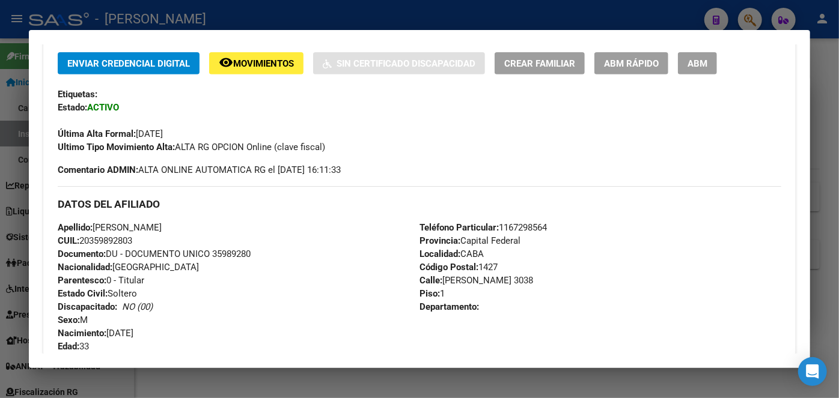
click at [522, 230] on span "Teléfono Particular: [PHONE_NUMBER]" at bounding box center [482, 227] width 127 height 11
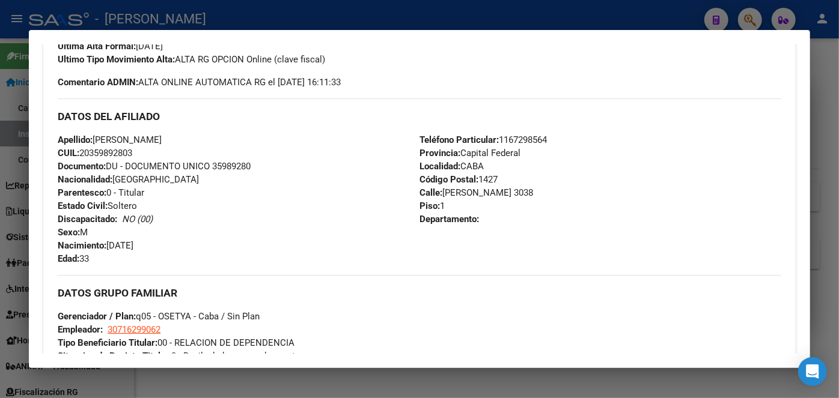
scroll to position [437, 0]
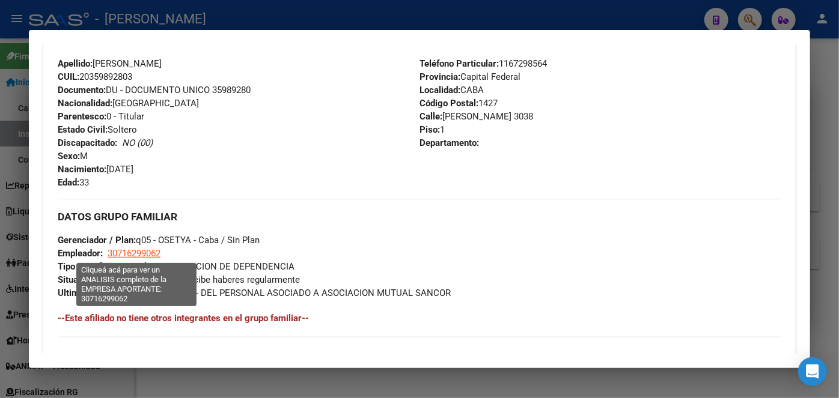
click at [141, 252] on span "30716299062" at bounding box center [134, 253] width 53 height 11
type textarea "30716299062"
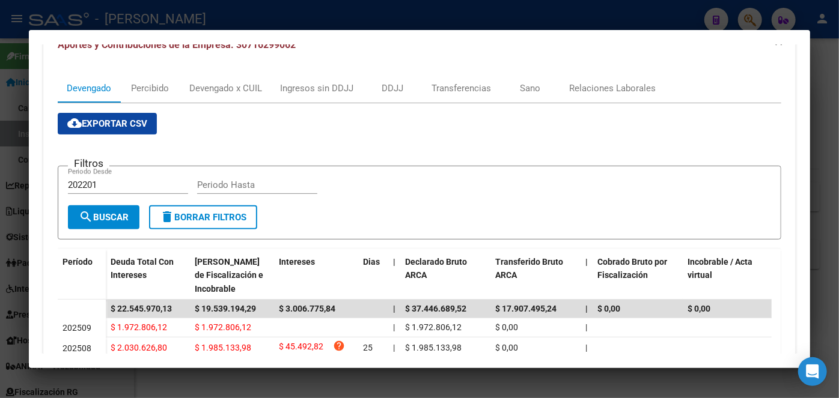
scroll to position [273, 0]
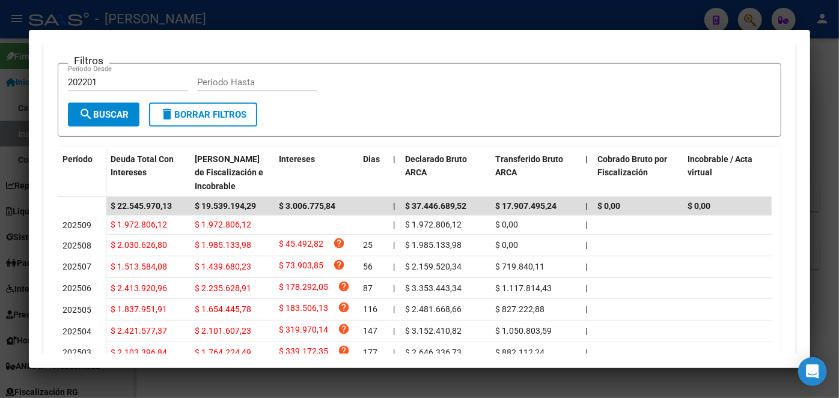
click at [272, 16] on div at bounding box center [419, 199] width 839 height 398
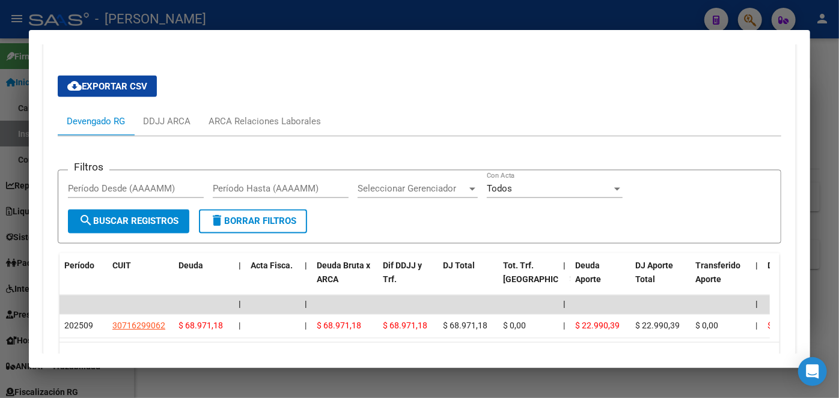
scroll to position [971, 0]
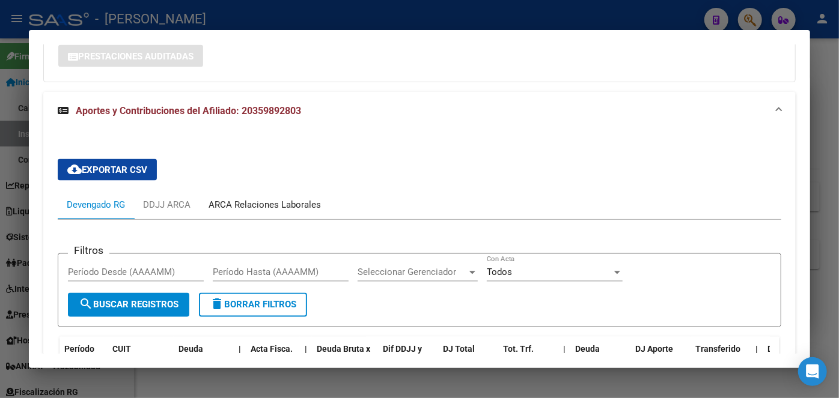
click at [269, 213] on div "ARCA Relaciones Laborales" at bounding box center [264, 204] width 130 height 29
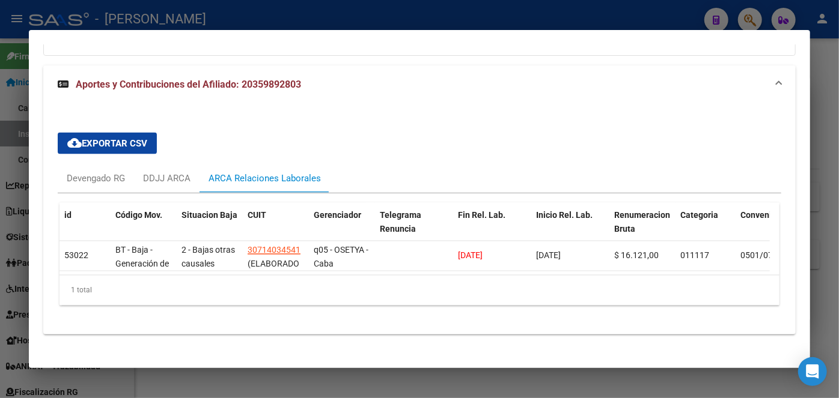
scroll to position [1013, 0]
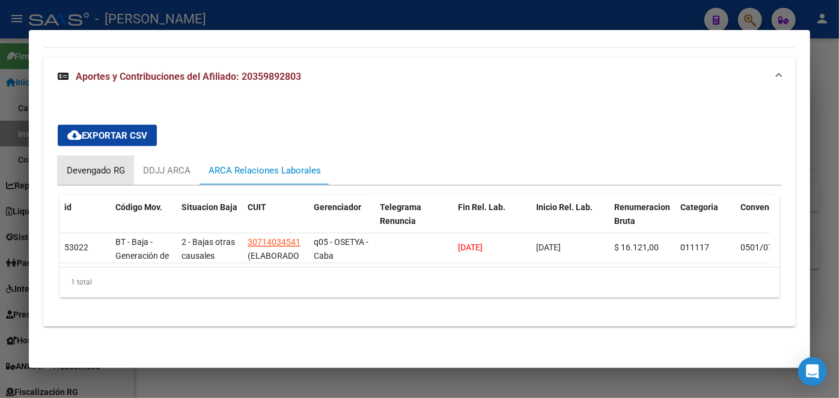
click at [83, 164] on div "Devengado RG" at bounding box center [96, 170] width 58 height 13
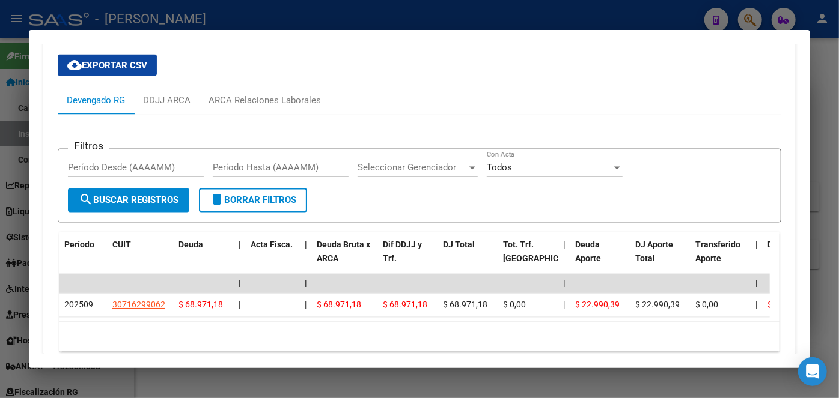
scroll to position [1119, 0]
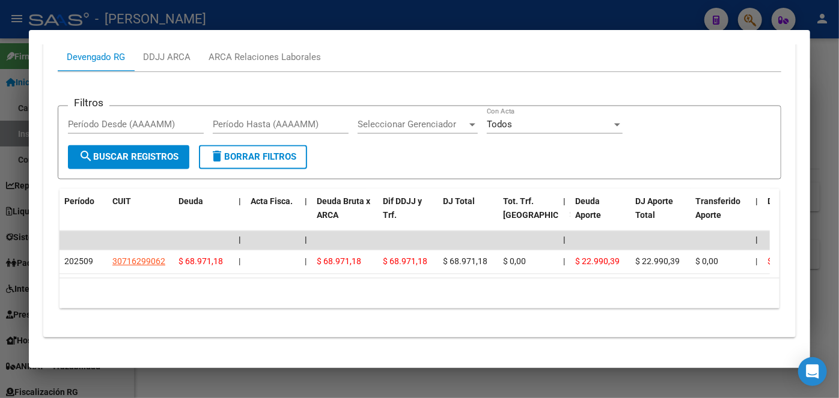
click at [193, 14] on div at bounding box center [419, 199] width 839 height 398
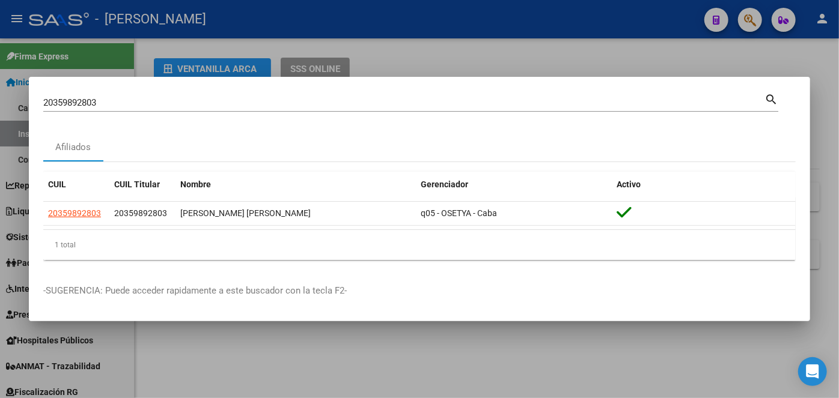
click at [193, 14] on div at bounding box center [419, 199] width 839 height 398
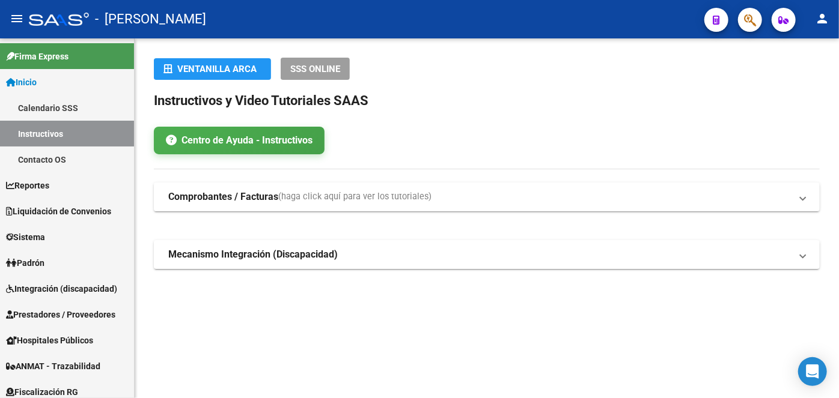
click at [756, 17] on button "button" at bounding box center [750, 20] width 24 height 24
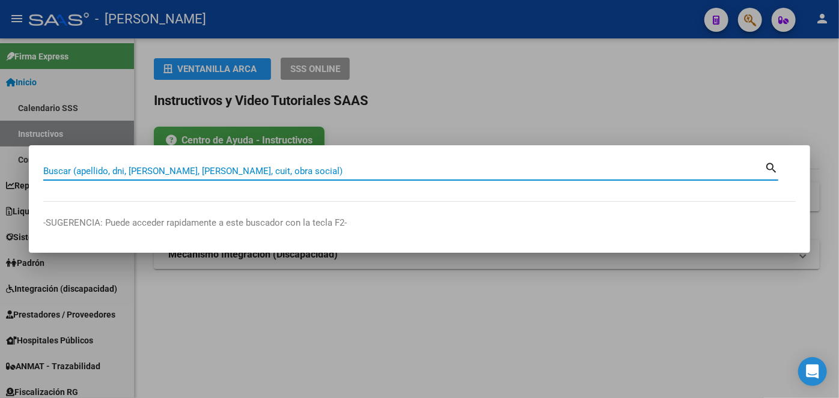
paste input "20407584091"
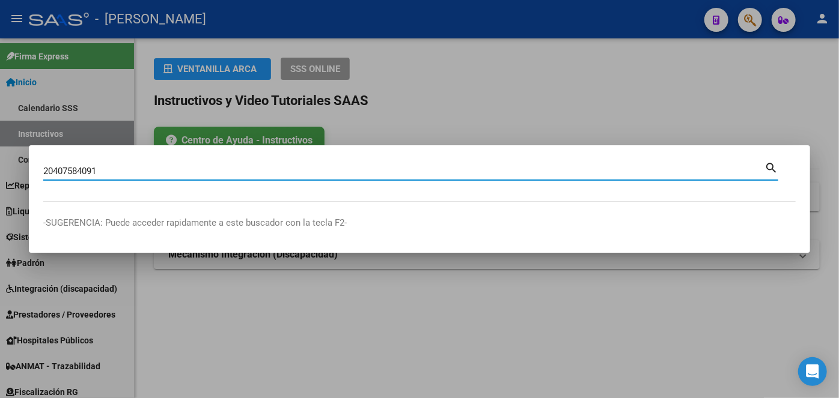
type input "20407584091"
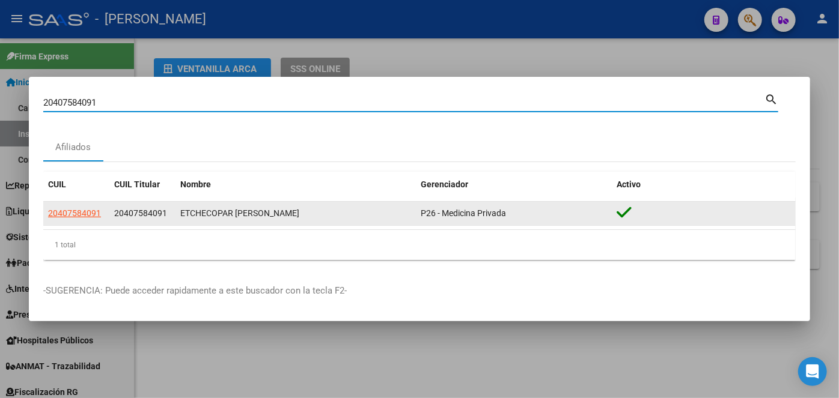
click at [89, 207] on app-link-go-to "20407584091" at bounding box center [74, 214] width 53 height 14
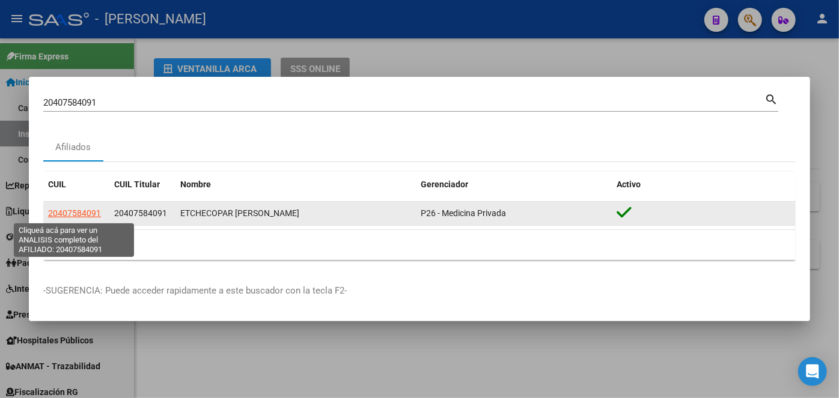
click at [88, 213] on span "20407584091" at bounding box center [74, 213] width 53 height 10
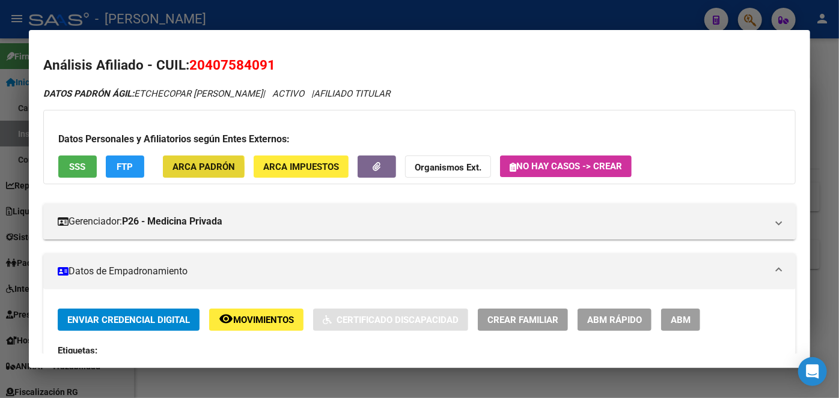
click at [187, 168] on span "ARCA Padrón" at bounding box center [203, 167] width 62 height 11
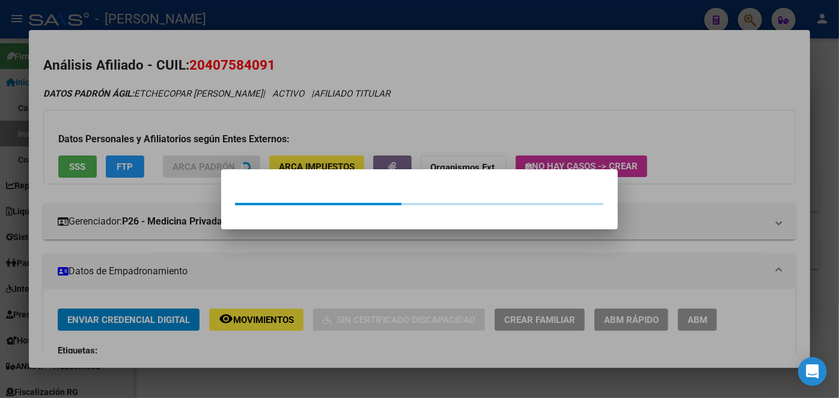
click at [166, 127] on div at bounding box center [419, 199] width 839 height 398
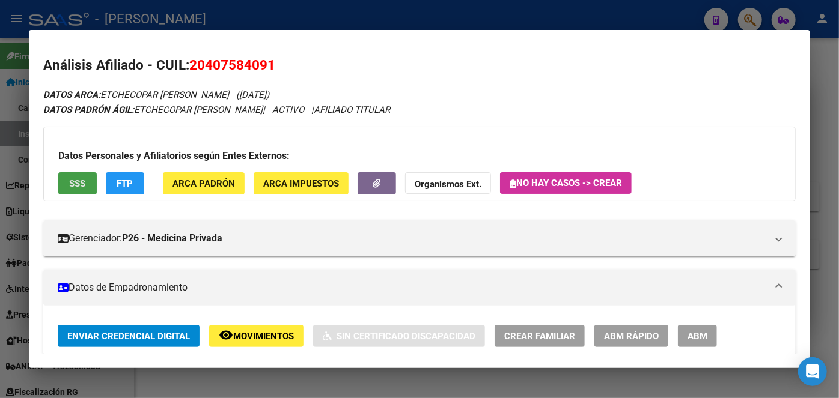
click at [90, 173] on button "SSS" at bounding box center [77, 183] width 38 height 22
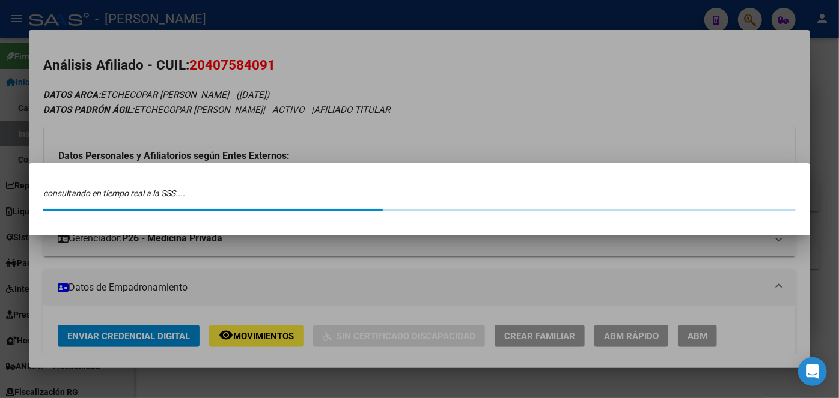
click at [148, 52] on div at bounding box center [419, 199] width 839 height 398
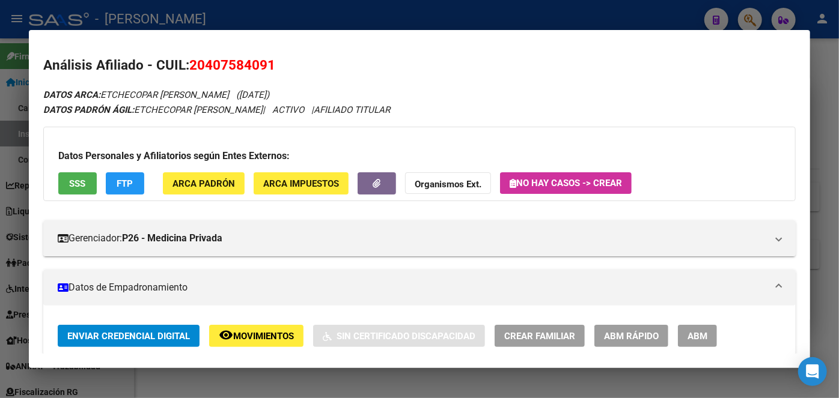
click at [97, 189] on div "Datos Personales y Afiliatorios según Entes Externos: SSS FTP ARCA Padrón ARCA …" at bounding box center [419, 164] width 752 height 74
click at [87, 186] on button "SSS" at bounding box center [77, 183] width 38 height 22
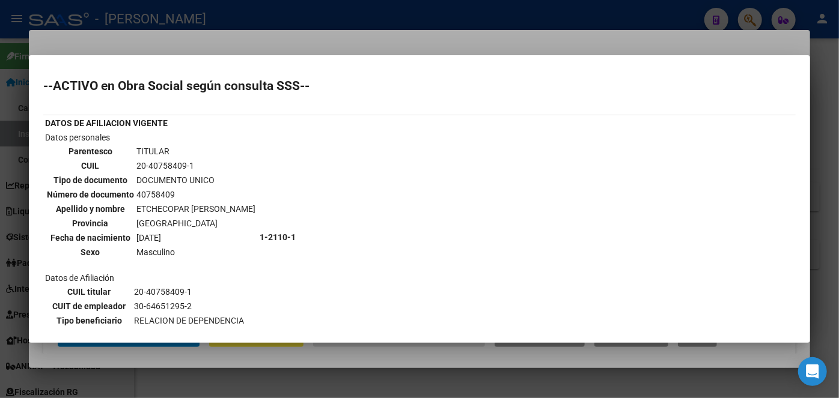
click at [168, 37] on div at bounding box center [419, 199] width 839 height 398
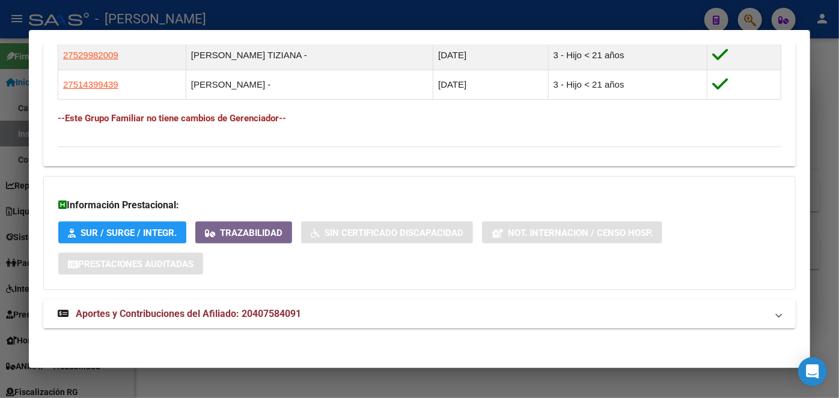
click at [269, 304] on mat-expansion-panel-header "Aportes y Contribuciones del Afiliado: 20407584091" at bounding box center [419, 314] width 752 height 29
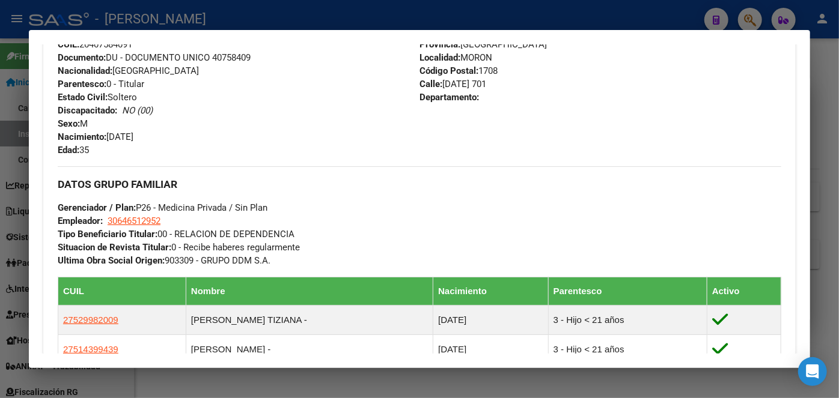
scroll to position [422, 0]
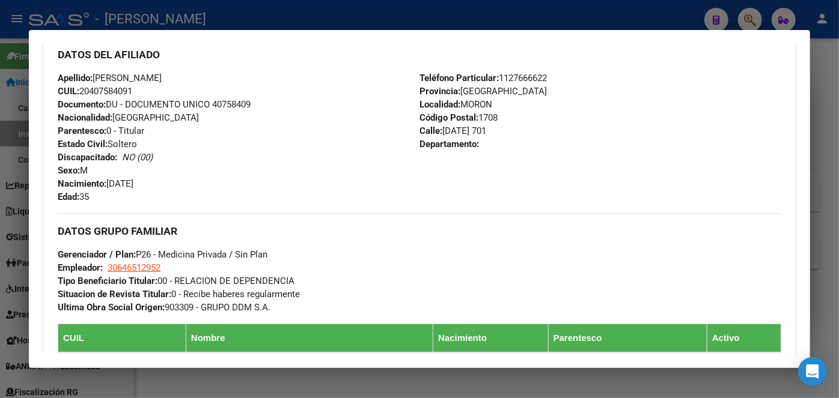
click at [240, 98] on div "Apellido: [PERSON_NAME] CUIL: 20407584091 Documento: DU - DOCUMENTO UNICO 40758…" at bounding box center [239, 137] width 362 height 132
click at [238, 103] on span "Documento: DU - DOCUMENTO UNICO 40758409" at bounding box center [154, 104] width 193 height 11
click at [526, 71] on div "Teléfono Particular: [PHONE_NUMBER] Provincia: [GEOGRAPHIC_DATA] Localidad: MOR…" at bounding box center [600, 137] width 362 height 132
click at [526, 73] on span "Teléfono Particular: [PHONE_NUMBER]" at bounding box center [482, 78] width 127 height 11
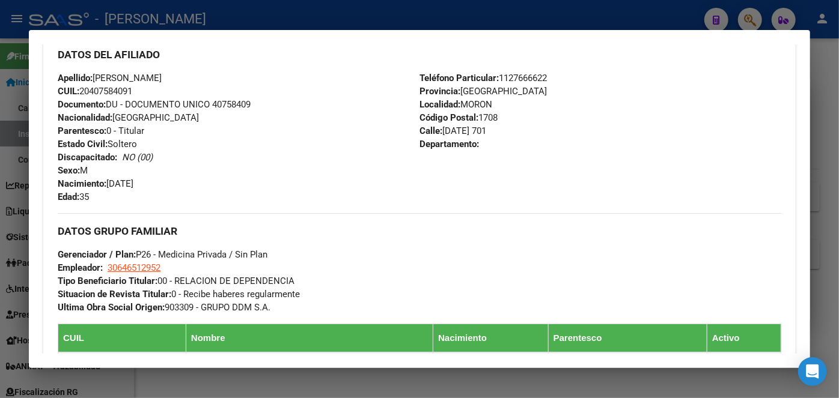
click at [526, 73] on span "Teléfono Particular: [PHONE_NUMBER]" at bounding box center [482, 78] width 127 height 11
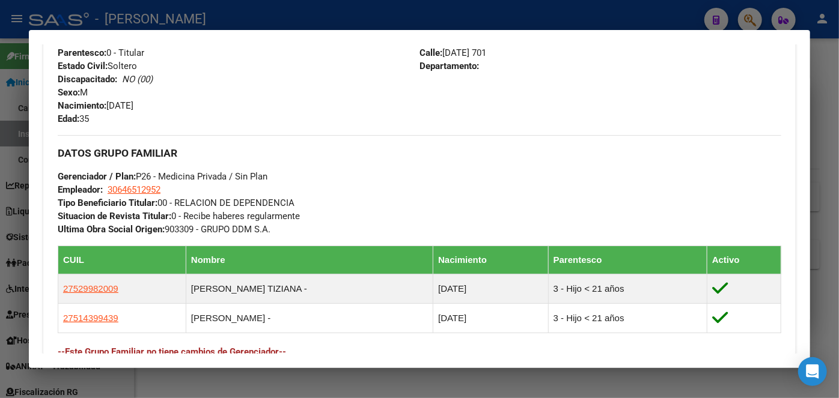
scroll to position [532, 0]
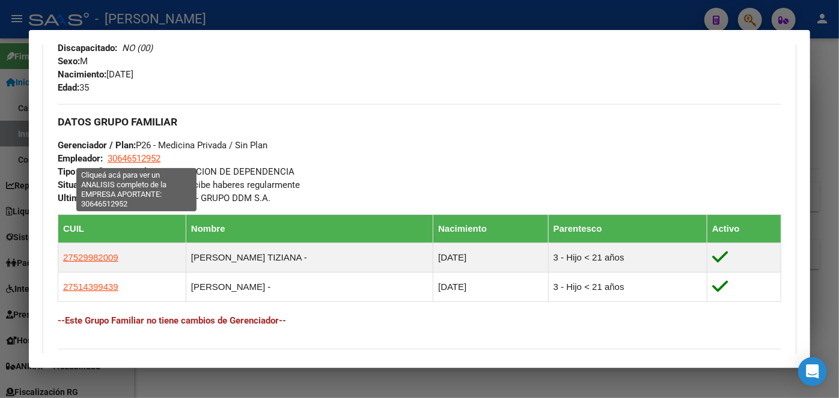
click at [159, 163] on span "30646512952" at bounding box center [134, 158] width 53 height 11
type textarea "30646512952"
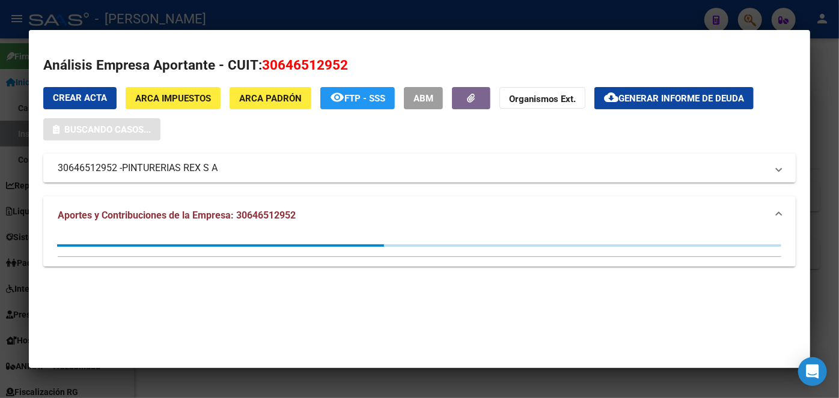
click at [160, 177] on mat-expansion-panel-header "30646512952 - PINTURERIAS [PERSON_NAME] S A" at bounding box center [419, 168] width 752 height 29
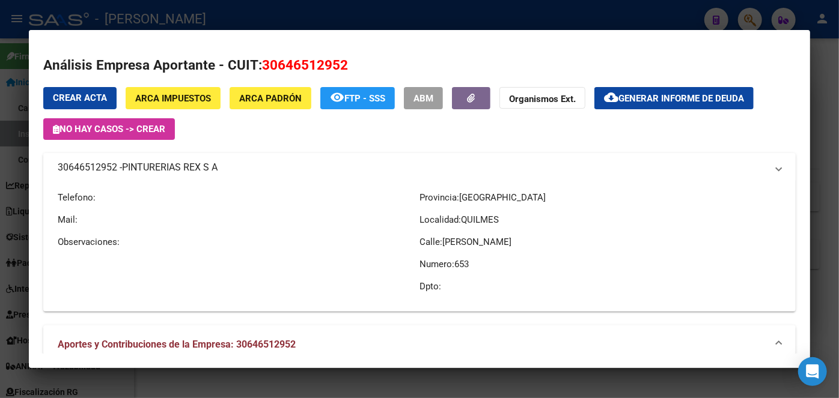
click at [160, 177] on mat-expansion-panel-header "30646512952 - PINTURERIAS [PERSON_NAME] S A" at bounding box center [419, 167] width 752 height 29
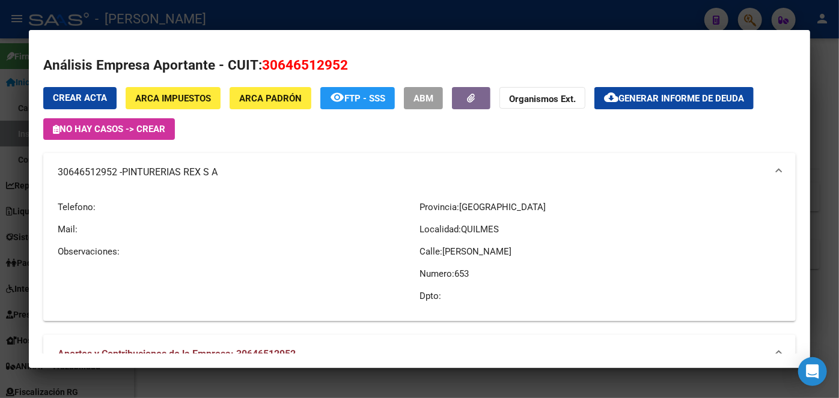
click at [163, 8] on div at bounding box center [419, 199] width 839 height 398
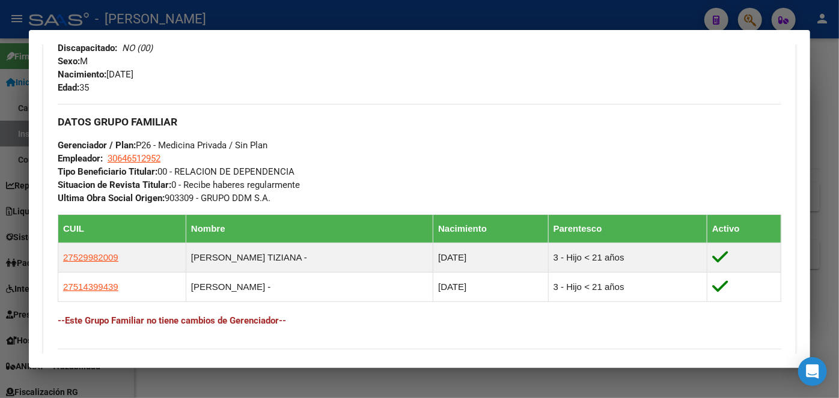
click at [156, 19] on div at bounding box center [419, 199] width 839 height 398
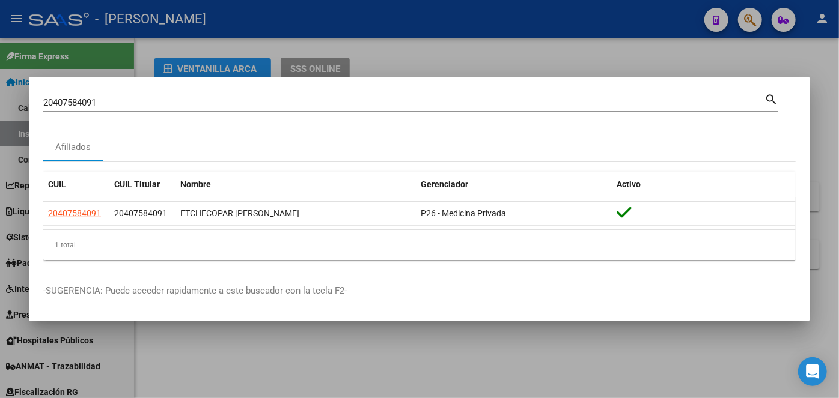
click at [128, 96] on div "20407584091 Buscar (apellido, dni, cuil, [PERSON_NAME], cuit, obra social)" at bounding box center [403, 103] width 721 height 18
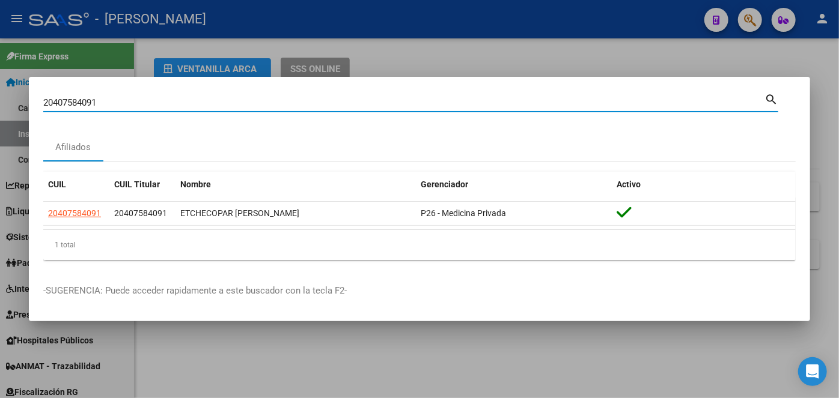
click at [128, 99] on input "20407584091" at bounding box center [403, 102] width 721 height 11
paste input "7448827432"
type input "27448827432"
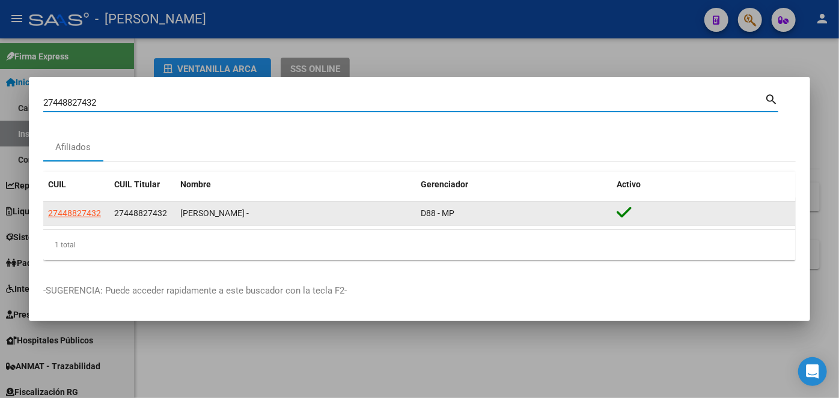
click at [85, 222] on datatable-body-cell "27448827432" at bounding box center [76, 213] width 66 height 23
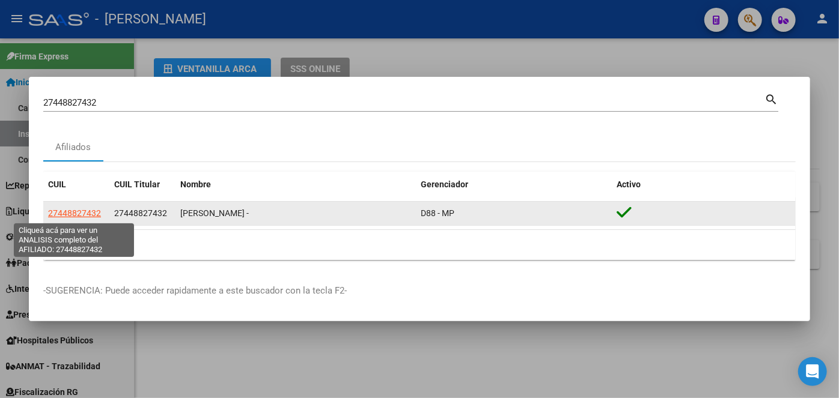
click at [85, 216] on span "27448827432" at bounding box center [74, 213] width 53 height 10
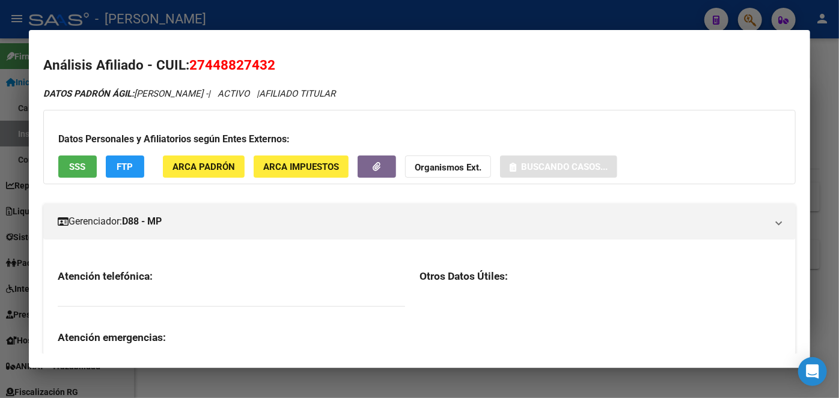
click at [204, 151] on div "Datos Personales y Afiliatorios según Entes Externos: SSS FTP ARCA Padrón ARCA …" at bounding box center [419, 147] width 752 height 74
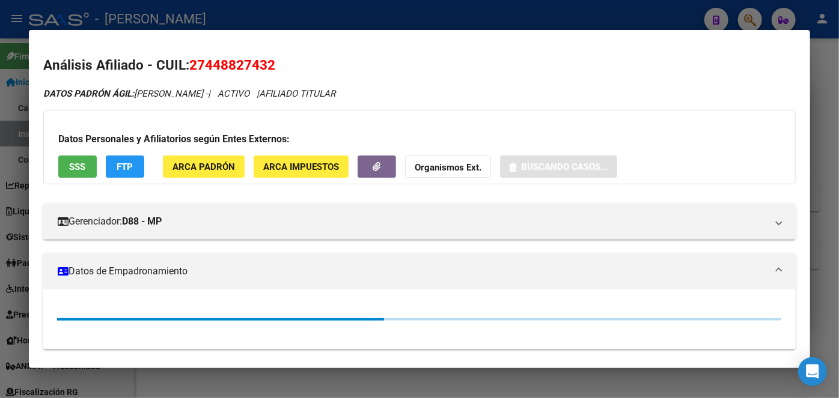
click at [203, 159] on button "ARCA Padrón" at bounding box center [204, 167] width 82 height 22
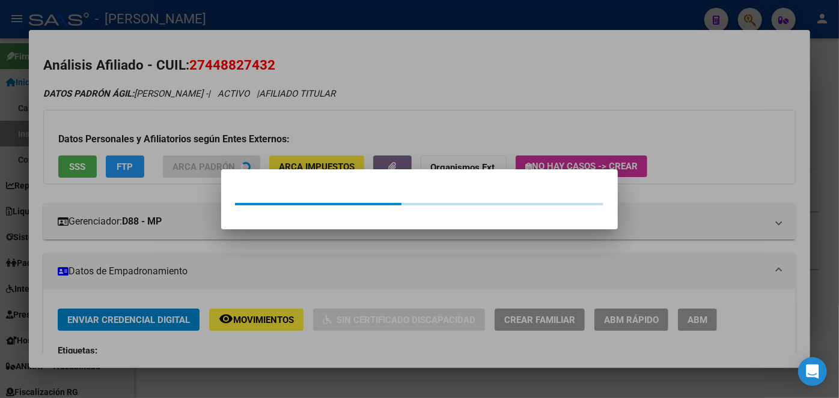
drag, startPoint x: 173, startPoint y: 115, endPoint x: 157, endPoint y: 117, distance: 16.4
click at [162, 117] on div at bounding box center [419, 199] width 839 height 398
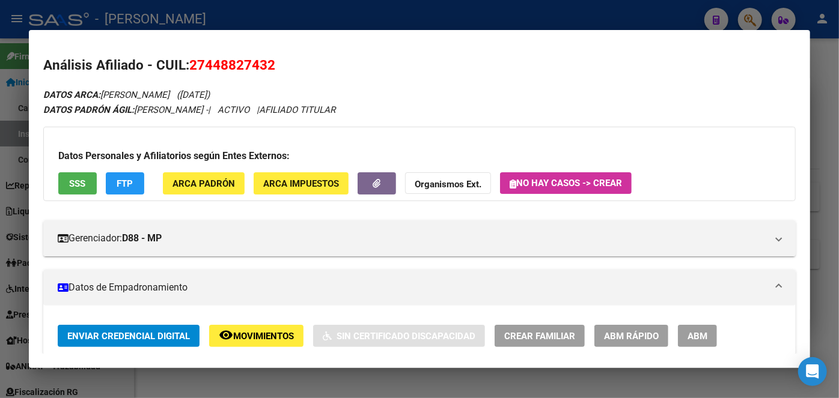
click at [83, 169] on div "Datos Personales y Afiliatorios según Entes Externos: SSS FTP ARCA Padrón ARCA …" at bounding box center [419, 164] width 752 height 74
click at [83, 172] on button "SSS" at bounding box center [77, 183] width 38 height 22
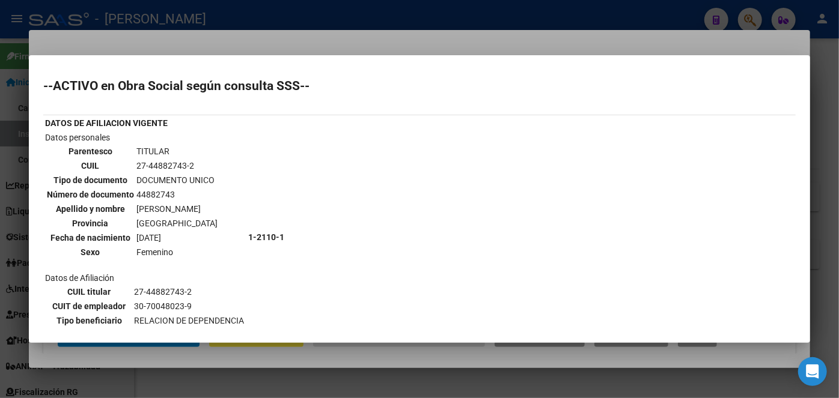
click at [203, 47] on div at bounding box center [419, 199] width 839 height 398
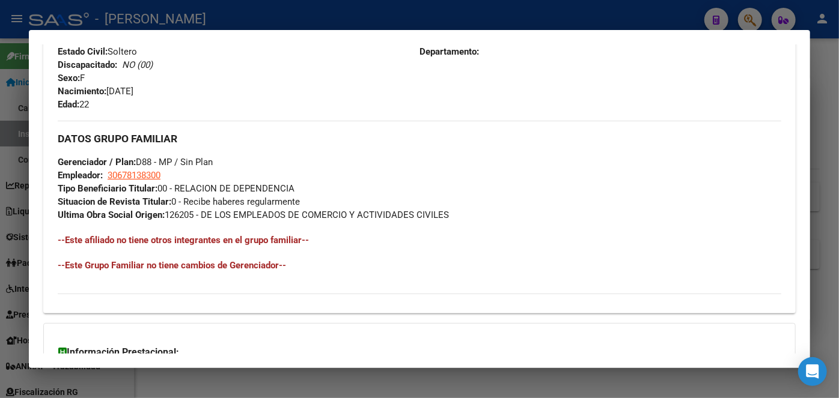
scroll to position [663, 0]
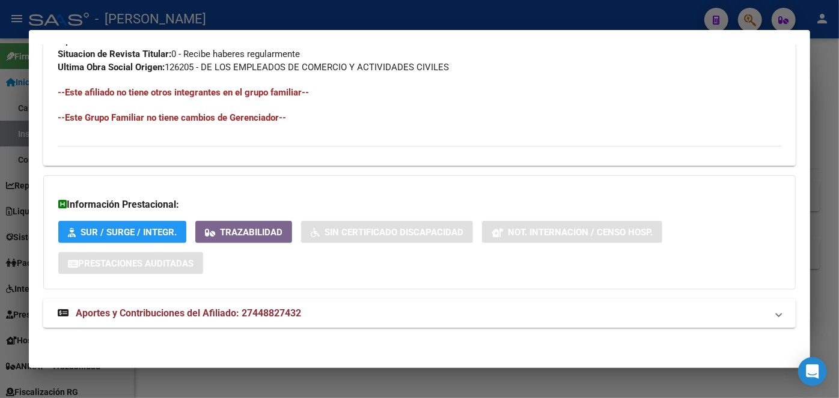
click at [239, 309] on span "Aportes y Contribuciones del Afiliado: 27448827432" at bounding box center [188, 313] width 225 height 11
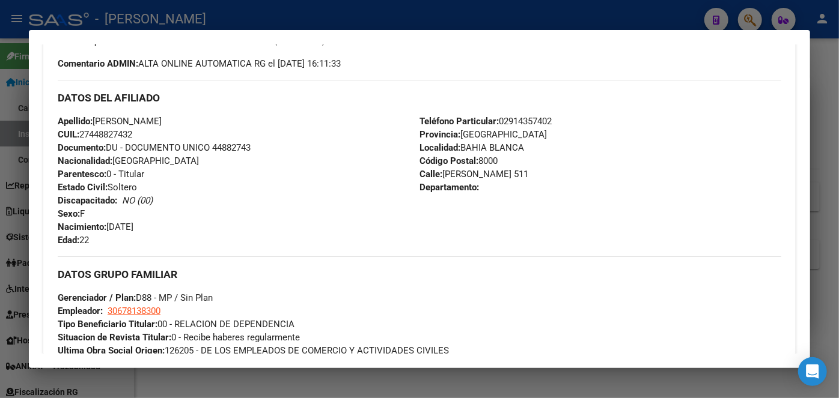
scroll to position [270, 0]
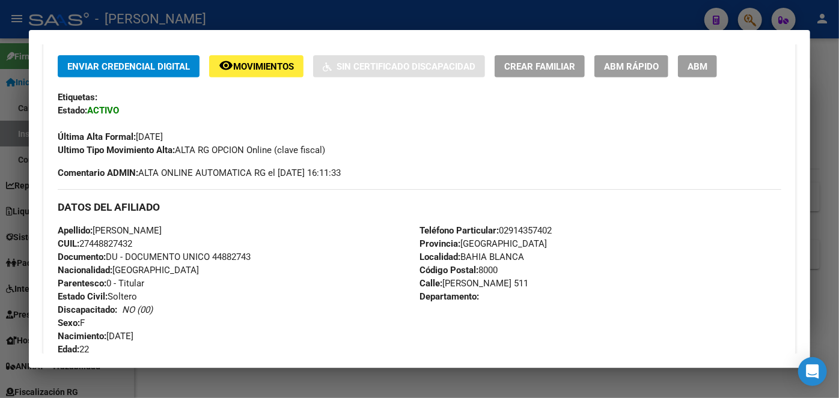
click at [234, 256] on span "Documento: DU - DOCUMENTO UNICO 44882743" at bounding box center [154, 257] width 193 height 11
click at [522, 225] on span "Teléfono Particular: [PHONE_NUMBER]" at bounding box center [485, 230] width 132 height 11
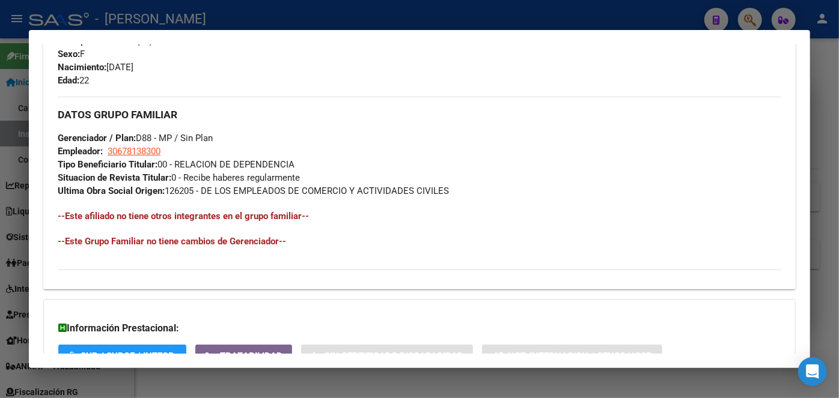
scroll to position [543, 0]
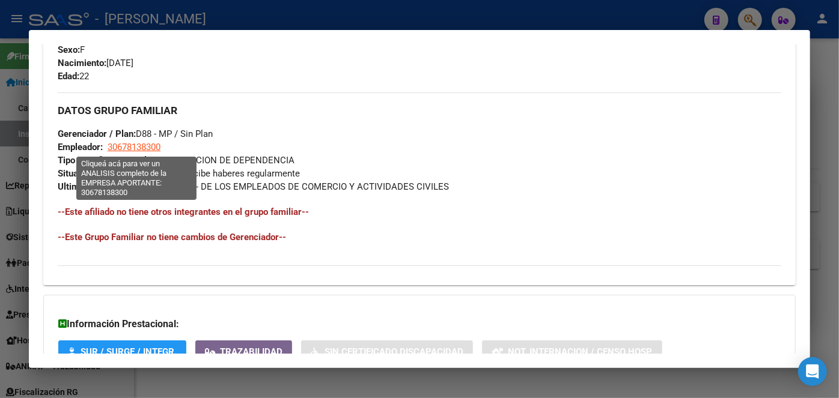
click at [141, 142] on span "30678138300" at bounding box center [134, 147] width 53 height 11
type textarea "30678138300"
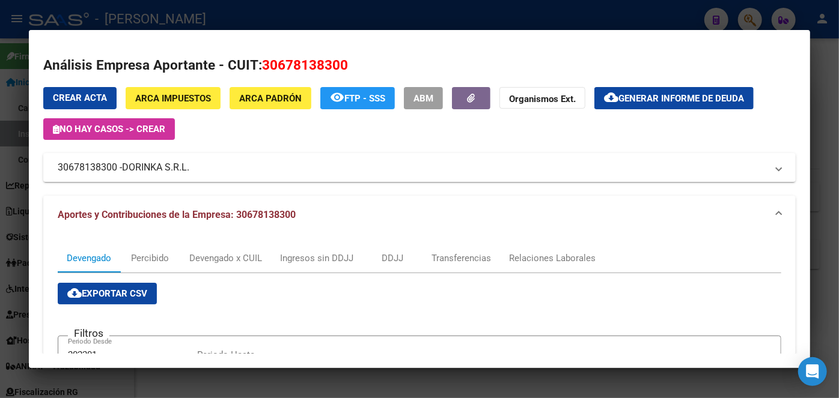
click at [205, 19] on div at bounding box center [419, 199] width 839 height 398
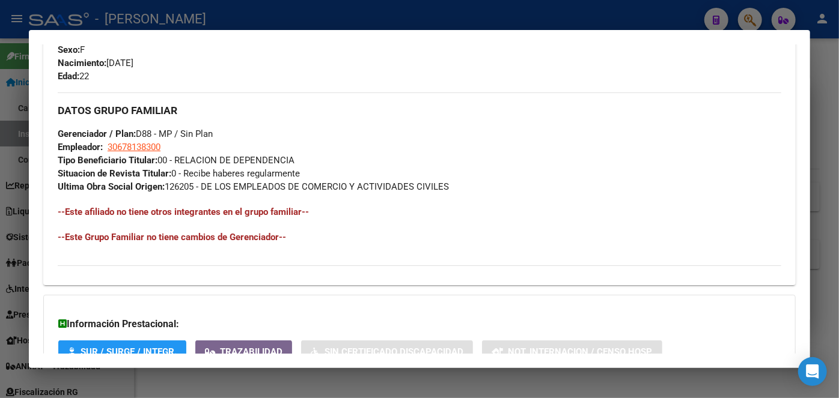
click at [205, 16] on div at bounding box center [419, 199] width 839 height 398
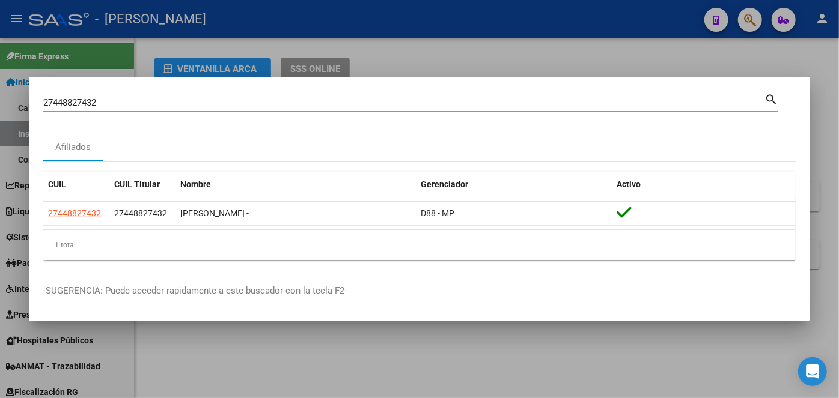
click at [136, 102] on input "27448827432" at bounding box center [403, 102] width 721 height 11
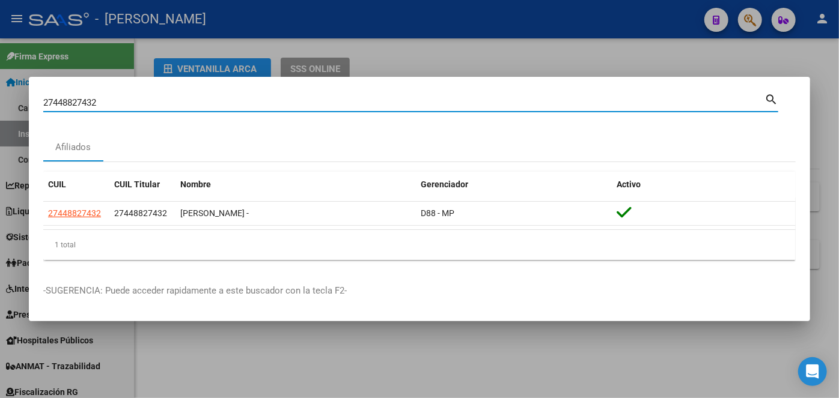
click at [136, 102] on input "27448827432" at bounding box center [403, 102] width 721 height 11
paste input "0291375503"
type input "20291375503"
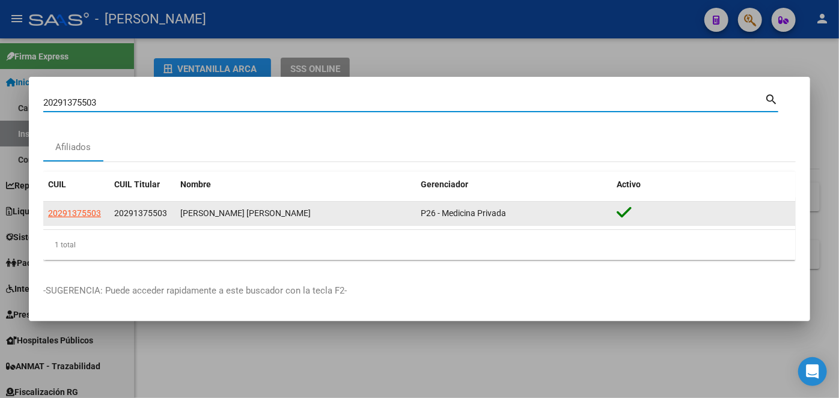
click at [88, 207] on app-link-go-to "20291375503" at bounding box center [74, 214] width 53 height 14
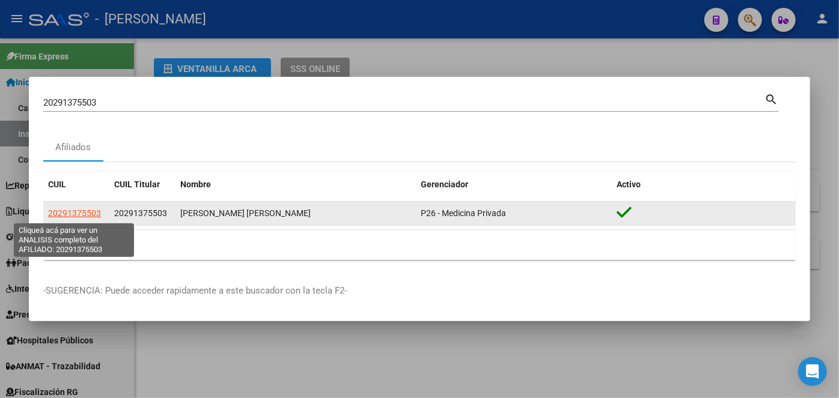
click at [88, 210] on span "20291375503" at bounding box center [74, 213] width 53 height 10
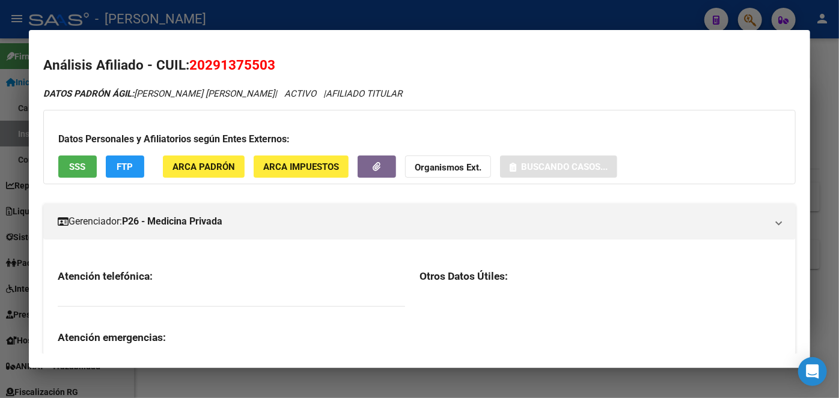
drag, startPoint x: 199, startPoint y: 151, endPoint x: 198, endPoint y: 157, distance: 6.7
click at [198, 157] on button "ARCA Padrón" at bounding box center [204, 167] width 82 height 22
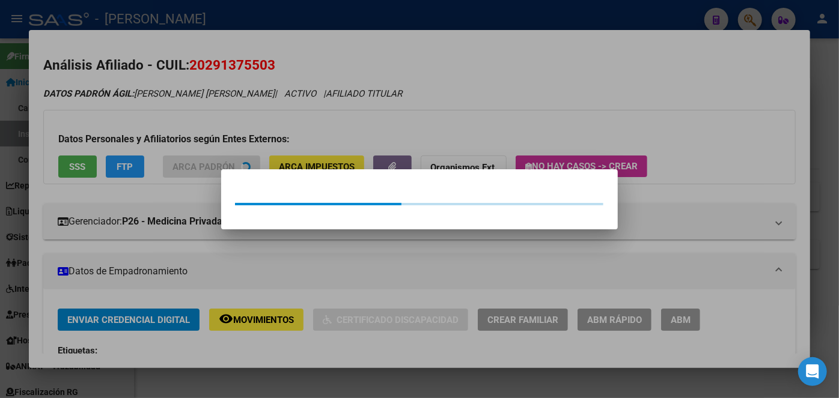
click at [198, 163] on div at bounding box center [419, 199] width 839 height 398
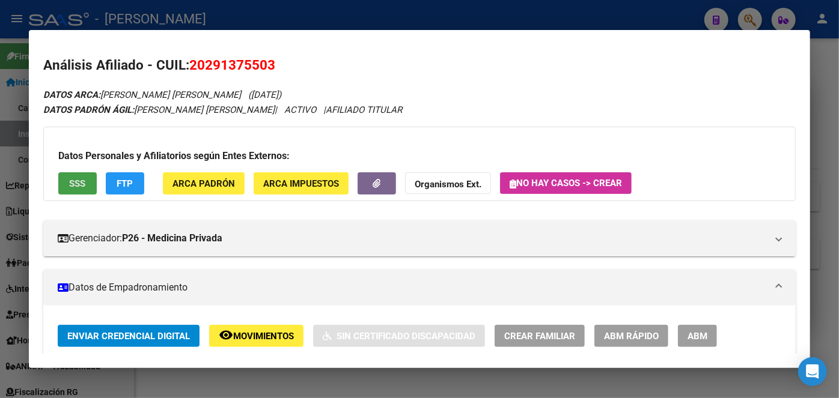
click at [80, 174] on button "SSS" at bounding box center [77, 183] width 38 height 22
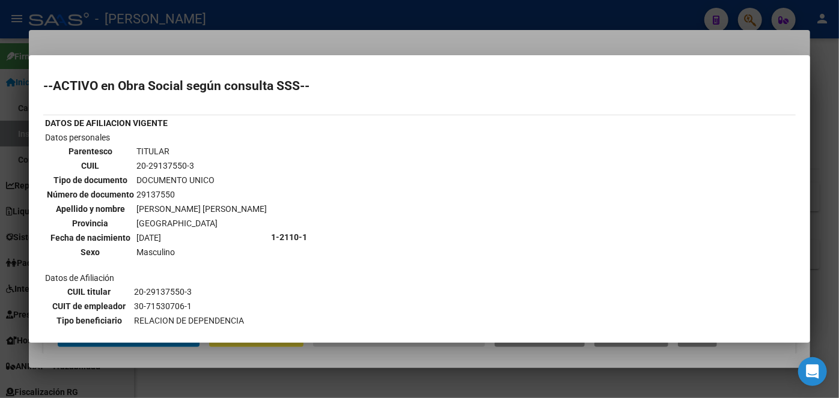
click at [171, 45] on div at bounding box center [419, 199] width 839 height 398
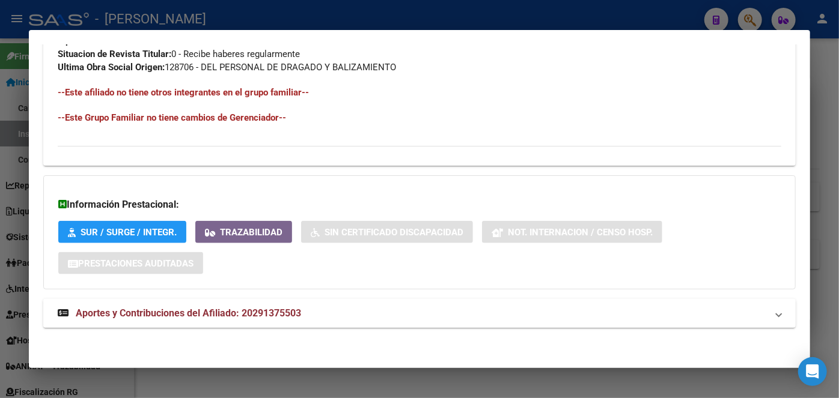
click at [266, 302] on mat-expansion-panel-header "Aportes y Contribuciones del Afiliado: 20291375503" at bounding box center [419, 313] width 752 height 29
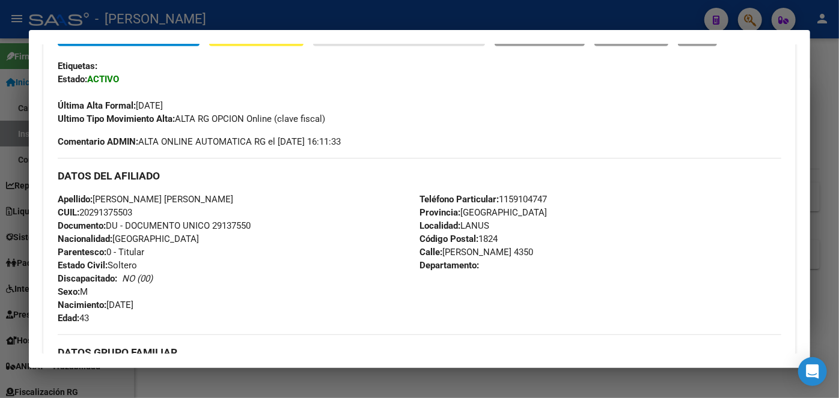
scroll to position [296, 0]
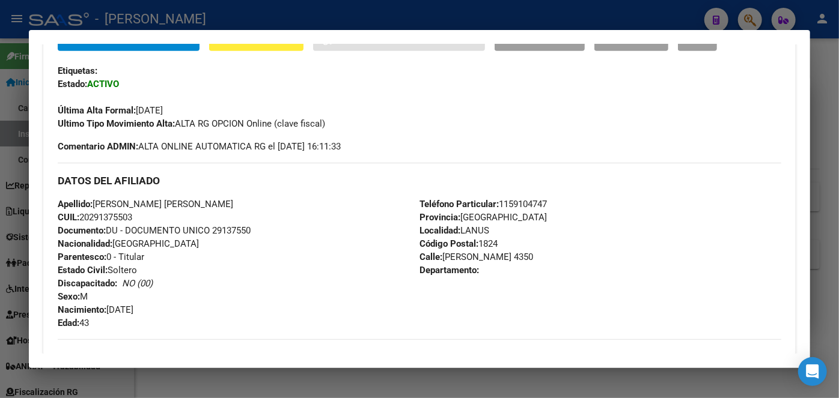
click at [227, 231] on span "Documento: DU - DOCUMENTO UNICO 29137550" at bounding box center [154, 230] width 193 height 11
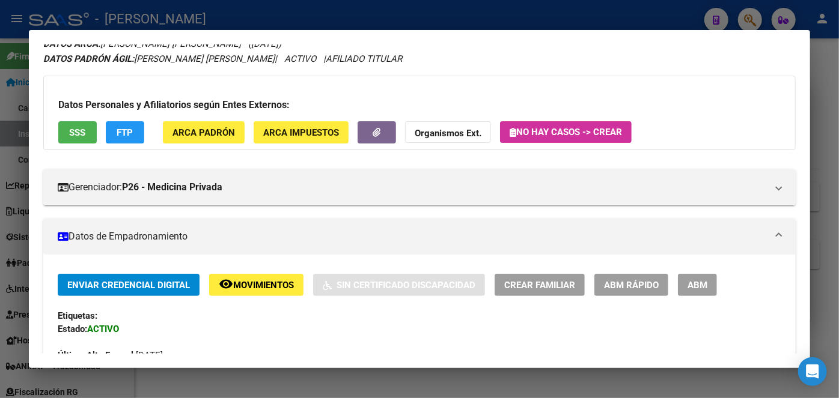
scroll to position [218, 0]
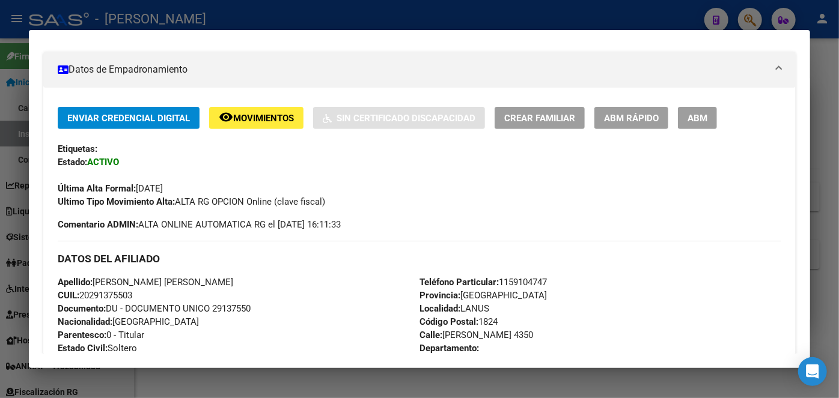
drag, startPoint x: 96, startPoint y: 281, endPoint x: 165, endPoint y: 232, distance: 84.5
click at [185, 282] on span "Apellido: [PERSON_NAME] [PERSON_NAME]" at bounding box center [145, 282] width 175 height 11
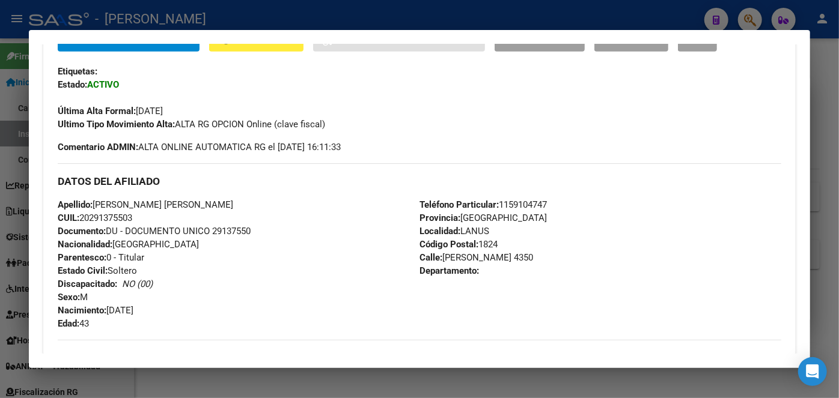
scroll to position [327, 0]
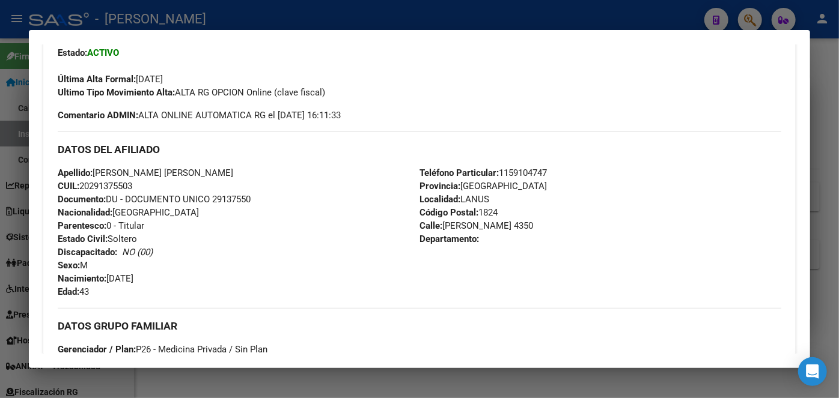
click at [511, 168] on span "Teléfono Particular: [PHONE_NUMBER]" at bounding box center [482, 173] width 127 height 11
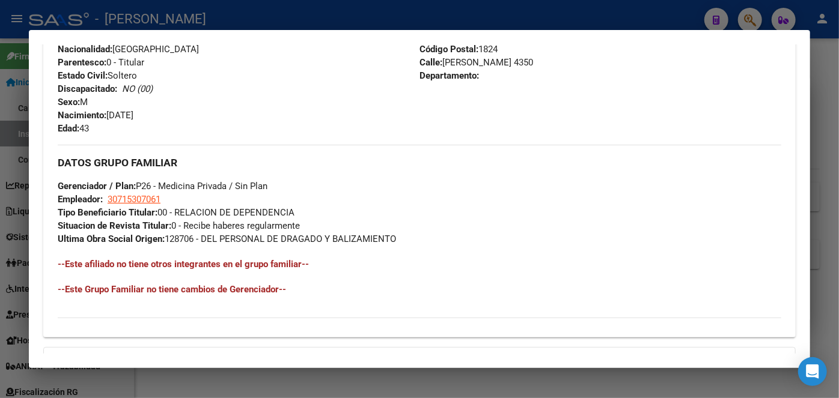
scroll to position [491, 0]
click at [144, 190] on span "Gerenciador / Plan: P26 - Medicina Privada / Sin Plan" at bounding box center [163, 185] width 210 height 11
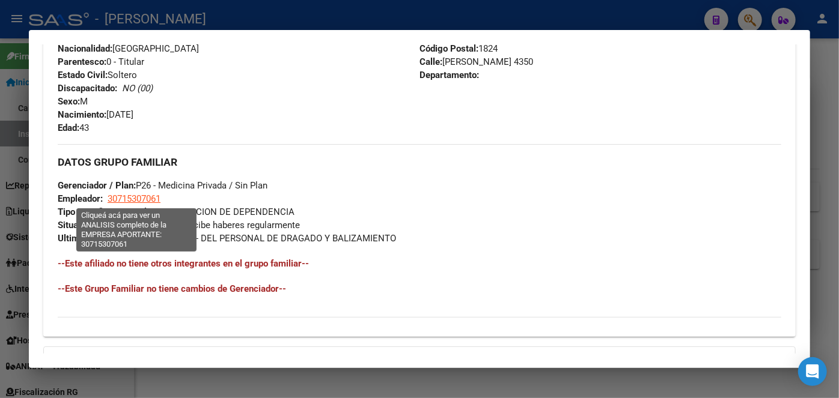
click at [142, 197] on span "30715307061" at bounding box center [134, 198] width 53 height 11
type textarea "30715307061"
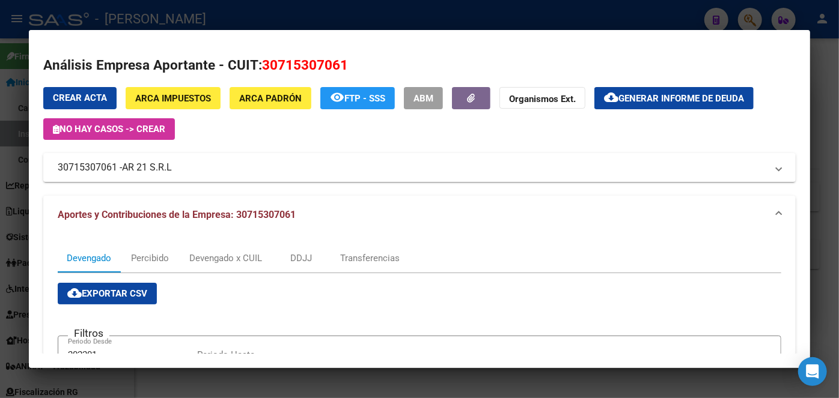
click at [208, 21] on div at bounding box center [419, 199] width 839 height 398
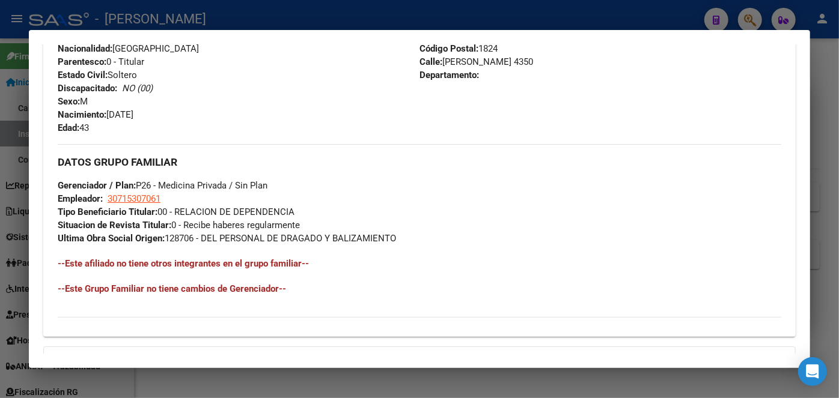
click at [165, 17] on div at bounding box center [419, 199] width 839 height 398
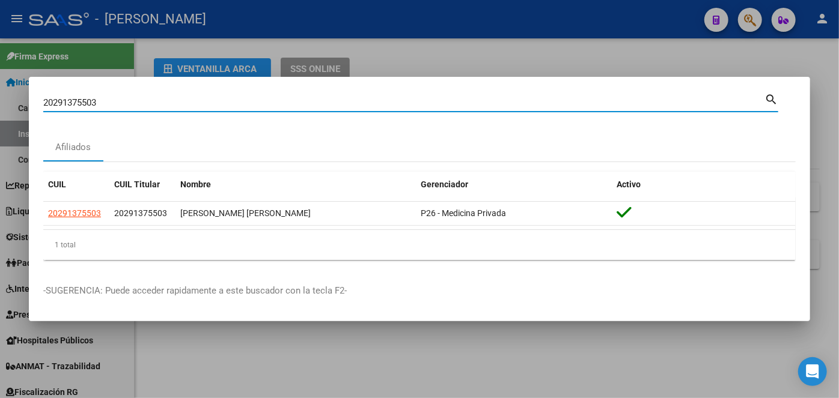
click at [145, 102] on input "20291375503" at bounding box center [403, 102] width 721 height 11
paste input "949072852"
type input "20949072852"
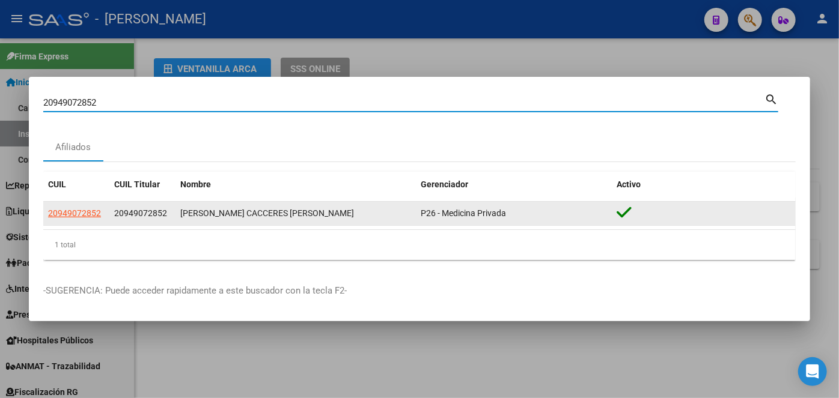
click at [56, 209] on span "20949072852" at bounding box center [74, 213] width 53 height 10
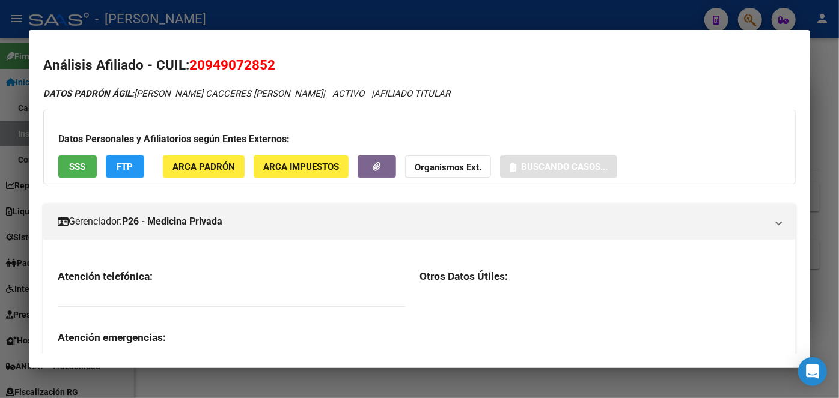
click at [202, 163] on span "ARCA Padrón" at bounding box center [203, 167] width 62 height 11
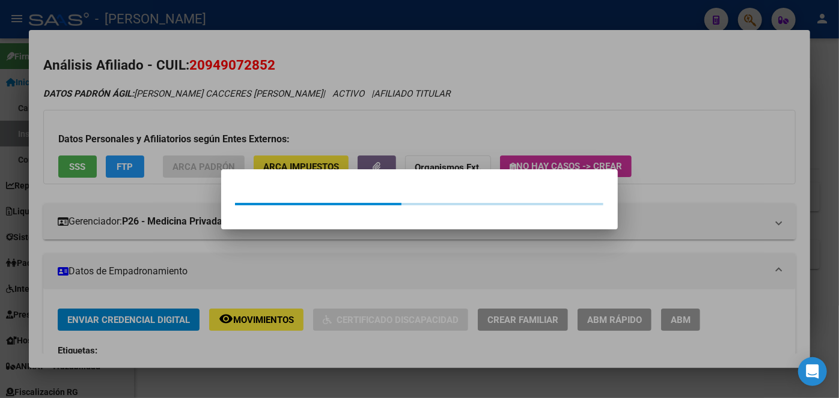
click at [205, 125] on div at bounding box center [419, 199] width 839 height 398
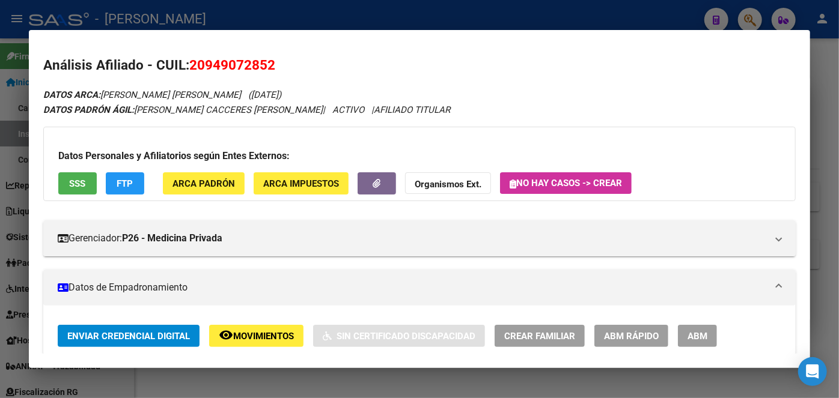
click at [86, 176] on button "SSS" at bounding box center [77, 183] width 38 height 22
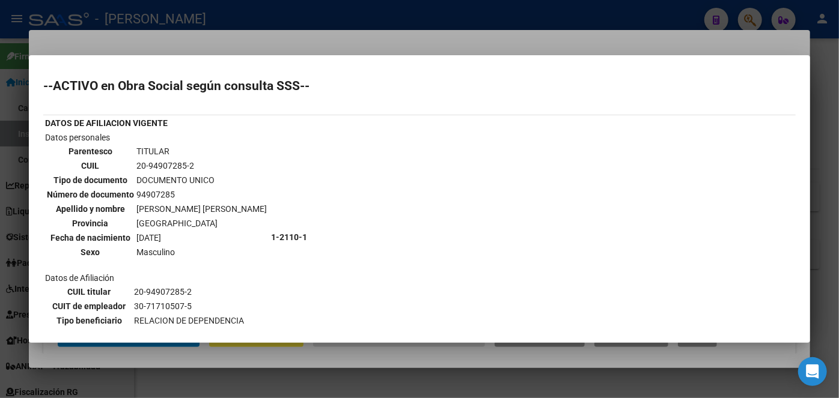
click at [141, 49] on div at bounding box center [419, 199] width 839 height 398
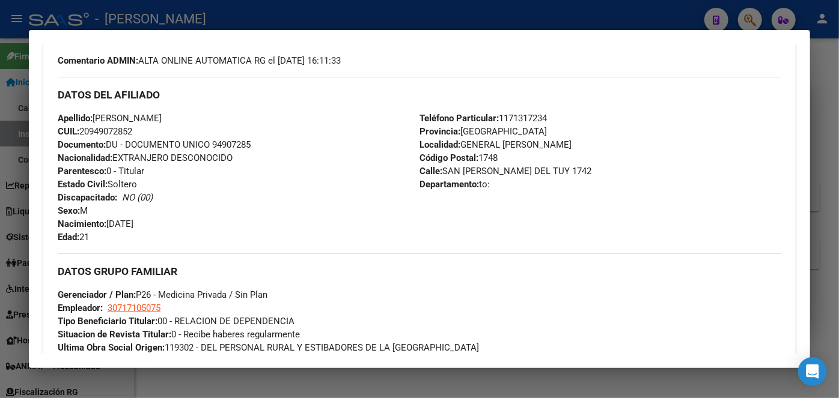
scroll to position [663, 0]
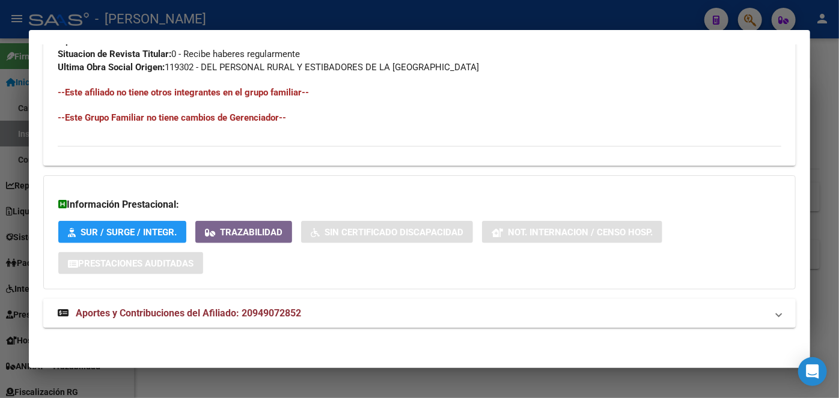
click at [234, 312] on span "Aportes y Contribuciones del Afiliado: 20949072852" at bounding box center [188, 313] width 225 height 11
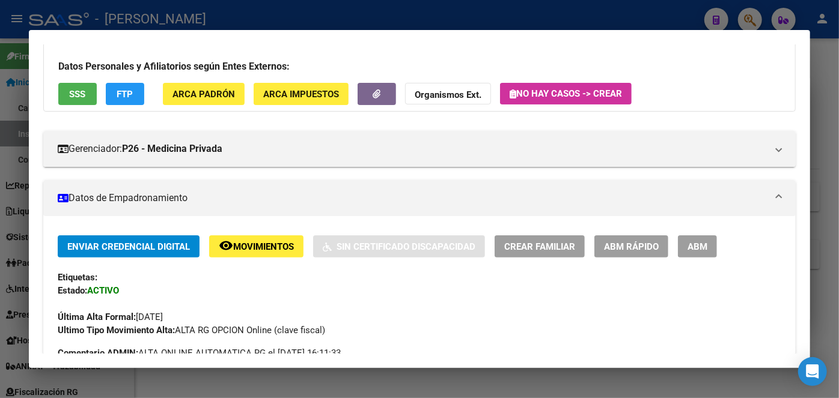
scroll to position [218, 0]
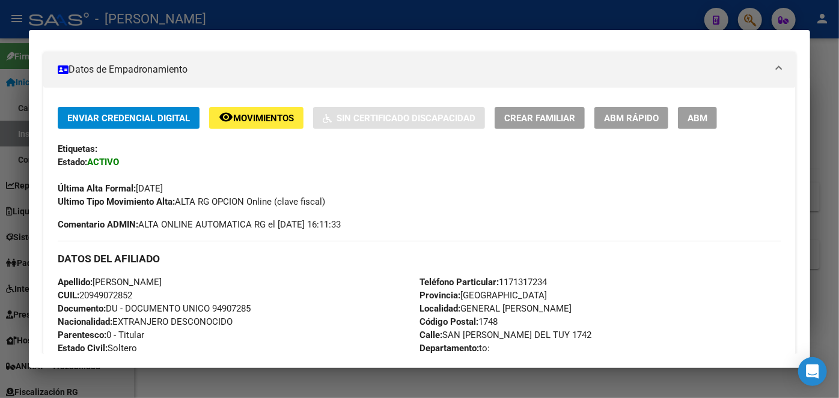
click at [237, 304] on span "Documento: DU - DOCUMENTO UNICO 94907285" at bounding box center [154, 308] width 193 height 11
drag, startPoint x: 173, startPoint y: 278, endPoint x: 314, endPoint y: 276, distance: 141.2
click at [315, 276] on div "Apellido: [PERSON_NAME] CUIL: 20949072852 Documento: DU - DOCUMENTO UNICO 94907…" at bounding box center [239, 342] width 362 height 132
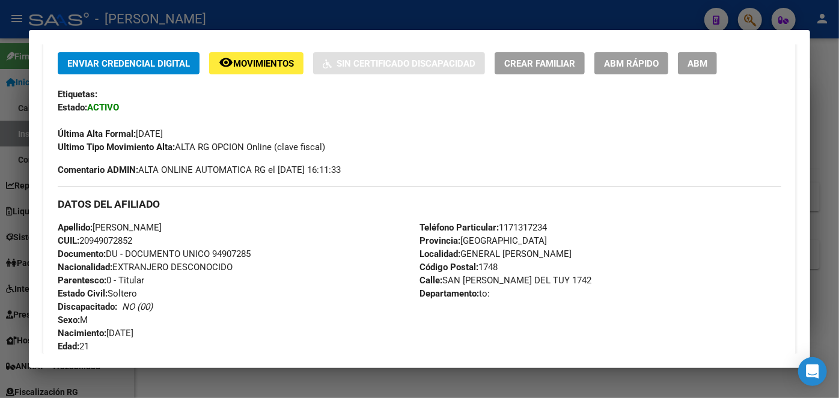
scroll to position [327, 0]
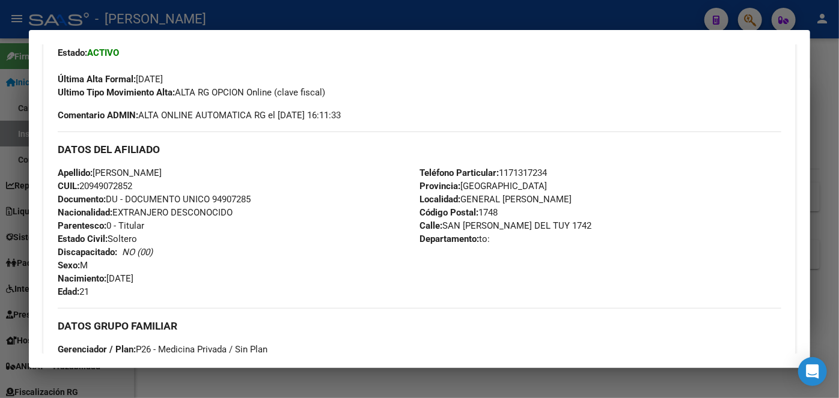
click at [532, 172] on span "Teléfono Particular: [PHONE_NUMBER]" at bounding box center [482, 173] width 127 height 11
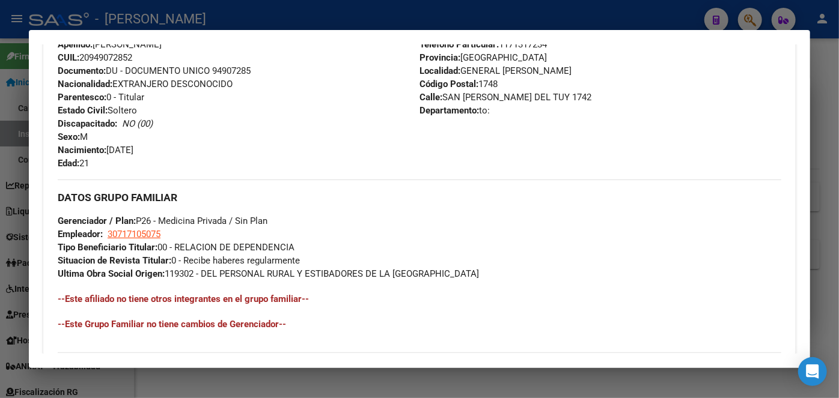
scroll to position [546, 0]
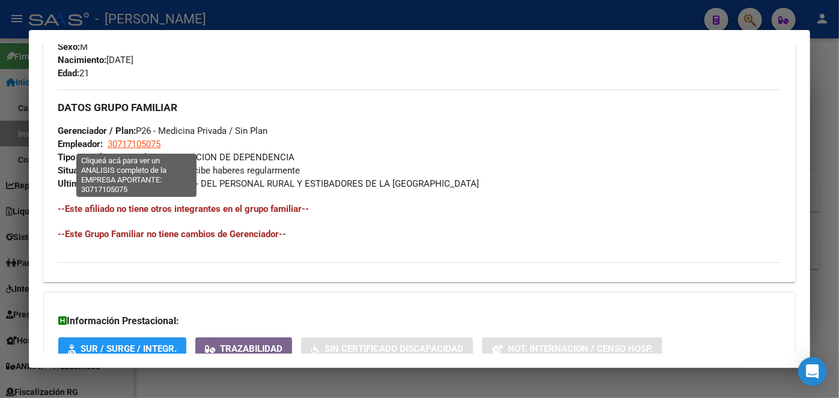
click at [131, 139] on span "30717105075" at bounding box center [134, 144] width 53 height 11
type textarea "30717105075"
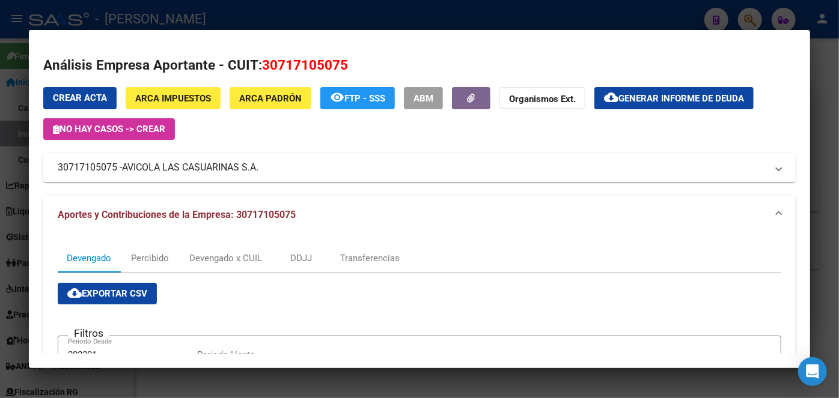
click at [224, 172] on span "AVICOLA LAS CASUARINAS S.A." at bounding box center [190, 167] width 136 height 14
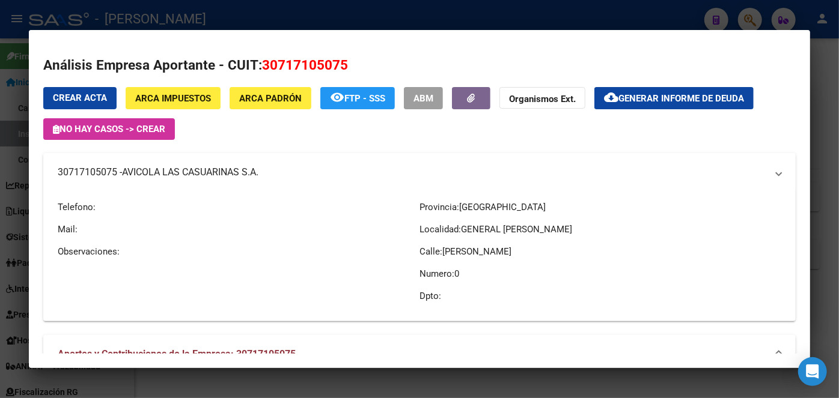
click at [224, 172] on span "AVICOLA LAS CASUARINAS S.A." at bounding box center [190, 172] width 136 height 14
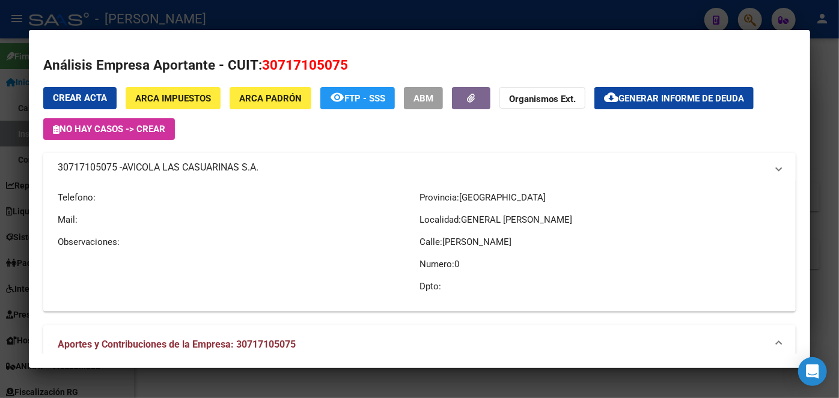
click at [224, 172] on span "AVICOLA LAS CASUARINAS S.A." at bounding box center [190, 167] width 136 height 14
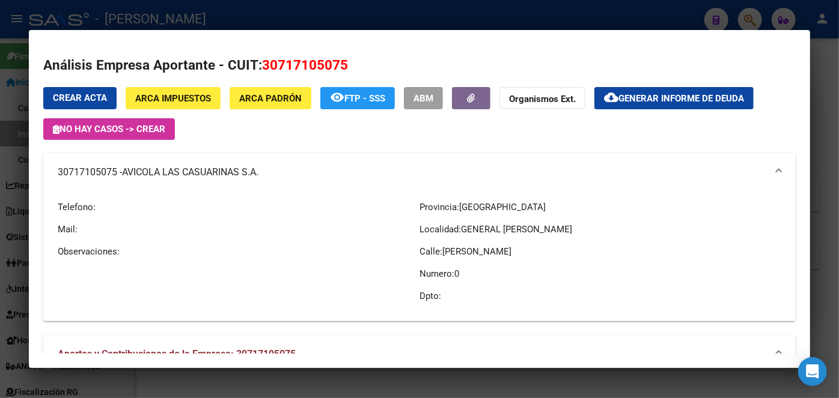
click at [190, 30] on mat-dialog-container "Análisis Empresa Aportante - CUIT: 30717105075 Crear Acta ARCA Impuestos ARCA P…" at bounding box center [419, 199] width 781 height 339
click at [192, 25] on div at bounding box center [419, 199] width 839 height 398
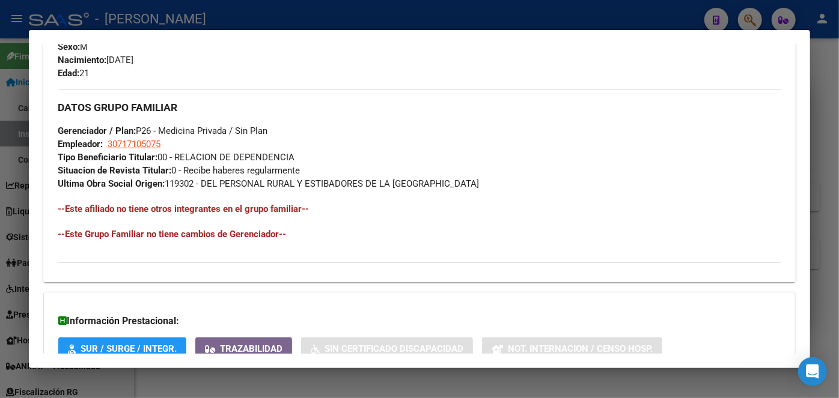
click at [186, 32] on mat-dialog-container "Análisis Afiliado - CUIL: 20949072852 DATOS ARCA: [PERSON_NAME] [PERSON_NAME] (…" at bounding box center [419, 199] width 781 height 339
click at [186, 28] on div at bounding box center [419, 199] width 839 height 398
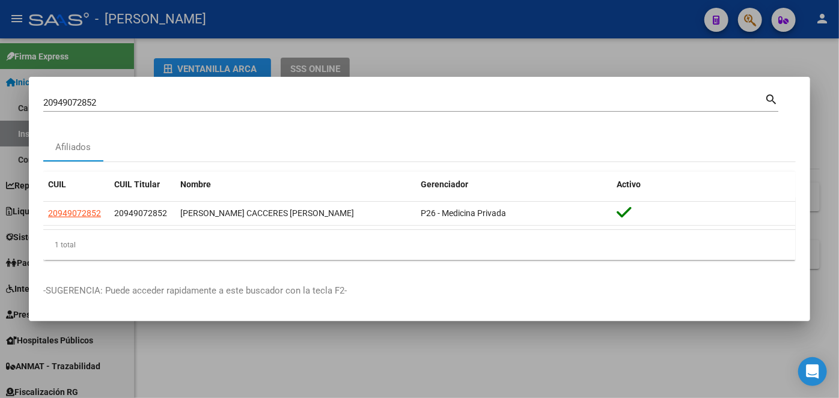
click at [173, 93] on div "20949072852 Buscar (apellido, dni, cuil, [PERSON_NAME], cuit, obra social) sear…" at bounding box center [410, 101] width 735 height 20
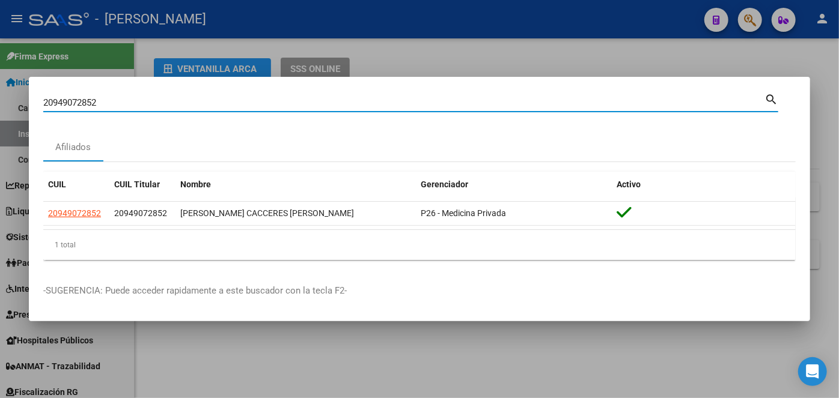
click at [174, 98] on input "20949072852" at bounding box center [403, 102] width 721 height 11
paste input "287528966"
type input "20287528966"
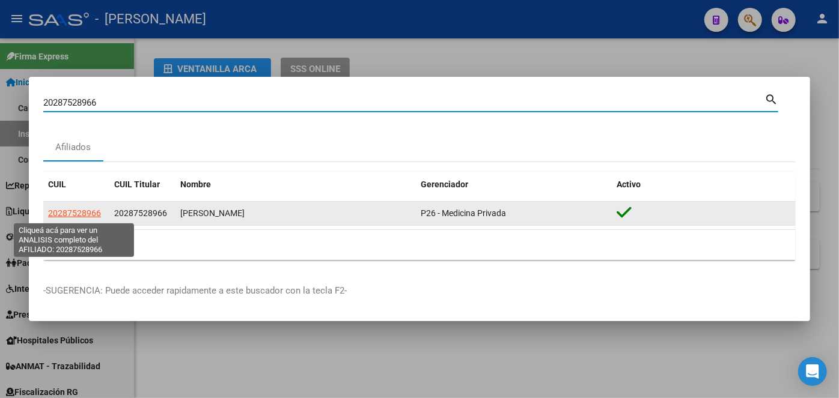
click at [80, 208] on span "20287528966" at bounding box center [74, 213] width 53 height 10
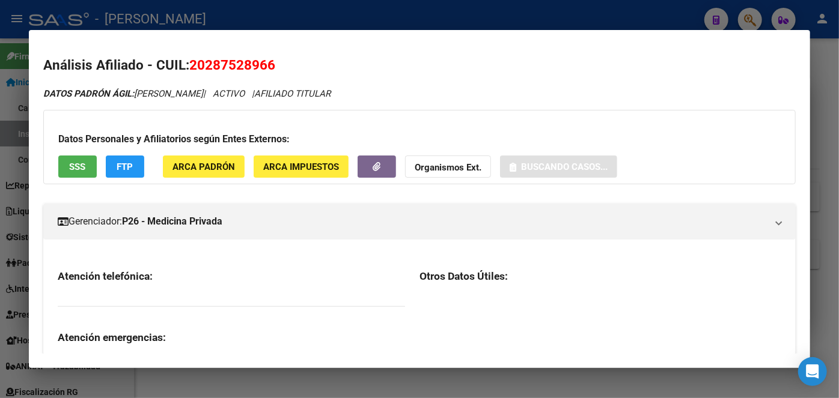
click at [208, 172] on span "ARCA Padrón" at bounding box center [203, 167] width 62 height 11
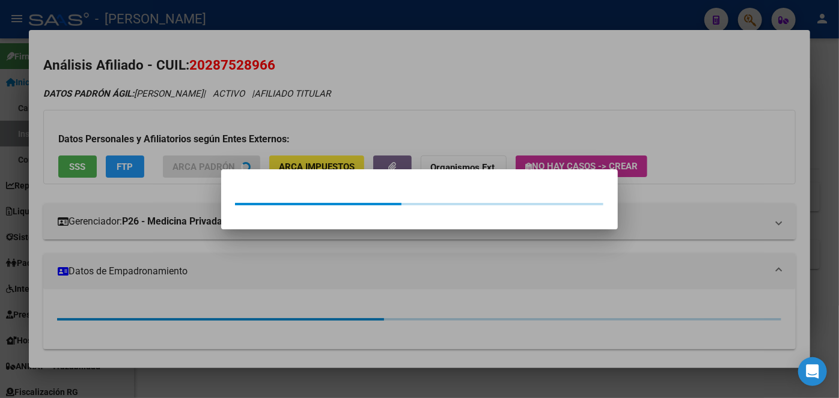
click at [206, 141] on div at bounding box center [419, 199] width 839 height 398
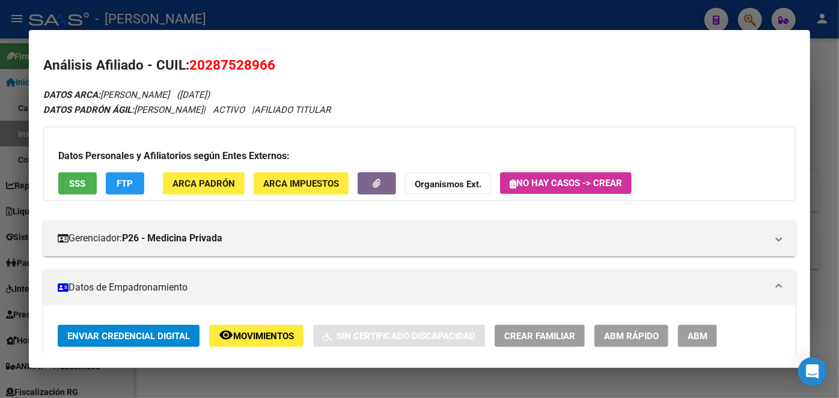
click at [82, 164] on div "Datos Personales y Afiliatorios según Entes Externos: SSS FTP ARCA Padrón ARCA …" at bounding box center [419, 164] width 752 height 74
click at [85, 178] on span "SSS" at bounding box center [78, 183] width 16 height 11
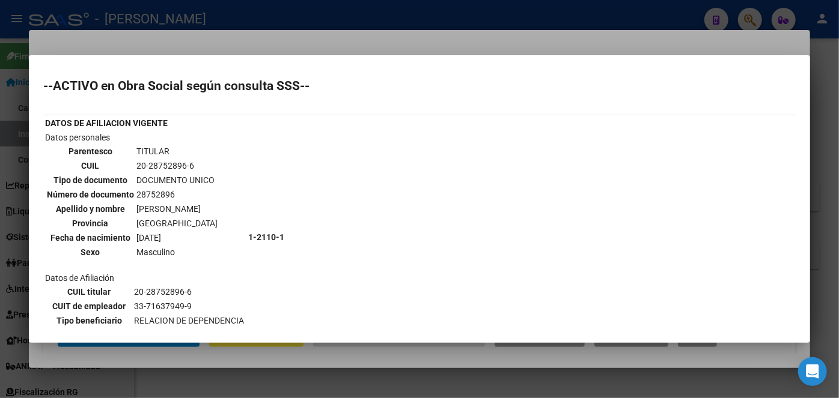
click at [172, 40] on div at bounding box center [419, 199] width 839 height 398
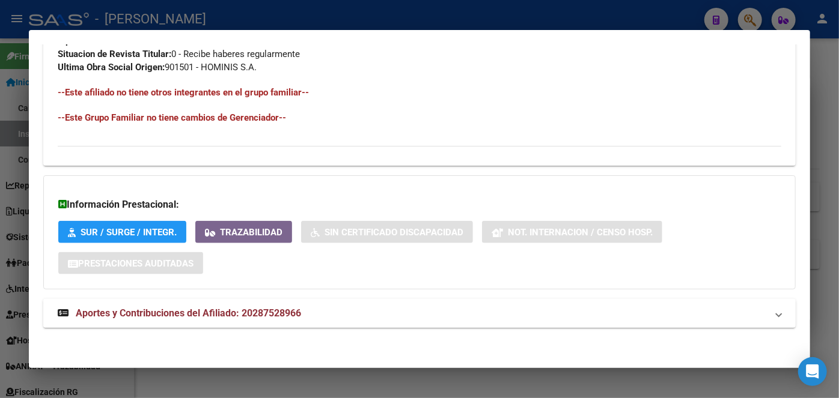
click at [284, 300] on mat-expansion-panel-header "Aportes y Contribuciones del Afiliado: 20287528966" at bounding box center [419, 313] width 752 height 29
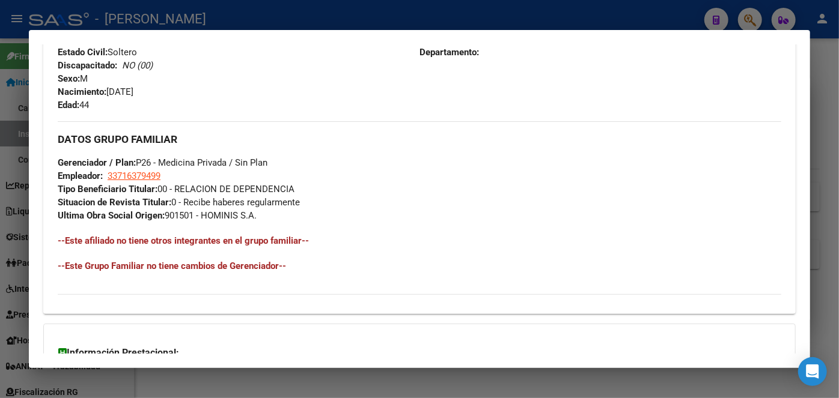
scroll to position [351, 0]
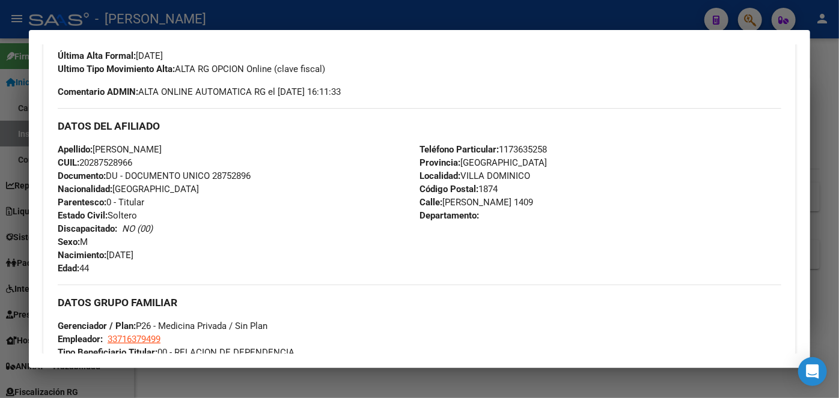
click at [229, 175] on span "Documento: DU - DOCUMENTO UNICO 28752896" at bounding box center [154, 176] width 193 height 11
click at [524, 148] on span "Teléfono Particular: [PHONE_NUMBER]" at bounding box center [482, 149] width 127 height 11
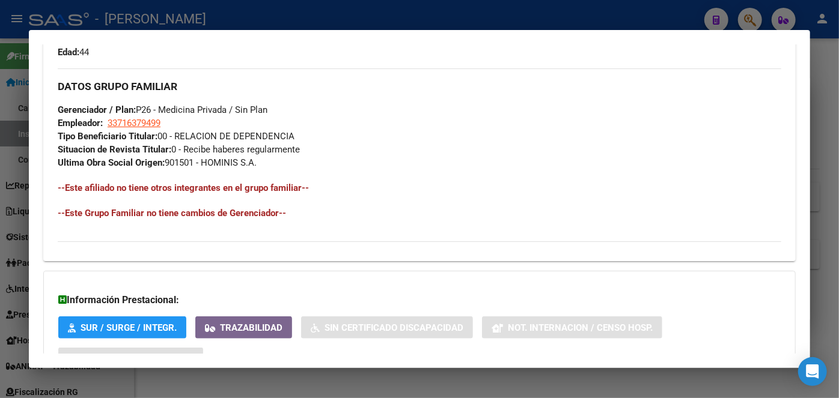
scroll to position [569, 0]
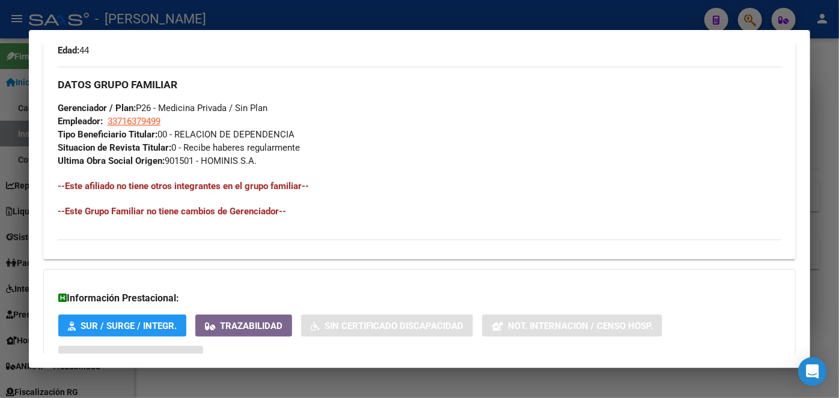
click at [154, 129] on strong "Tipo Beneficiario Titular:" at bounding box center [108, 134] width 100 height 11
click at [154, 125] on span "33716379499" at bounding box center [134, 121] width 53 height 11
type textarea "33716379499"
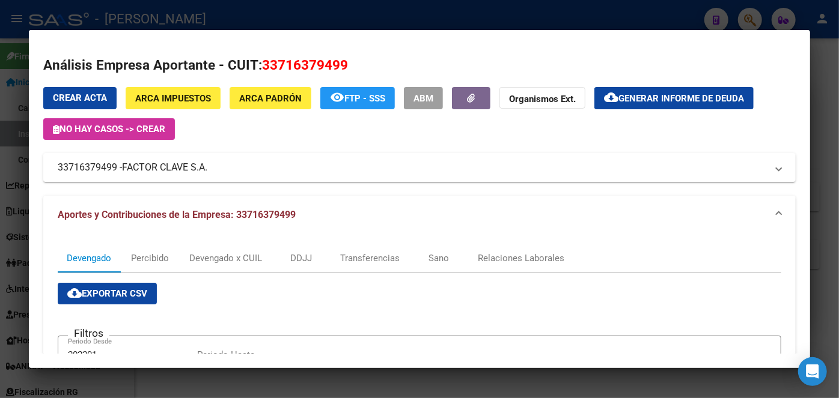
click at [184, 16] on div at bounding box center [419, 199] width 839 height 398
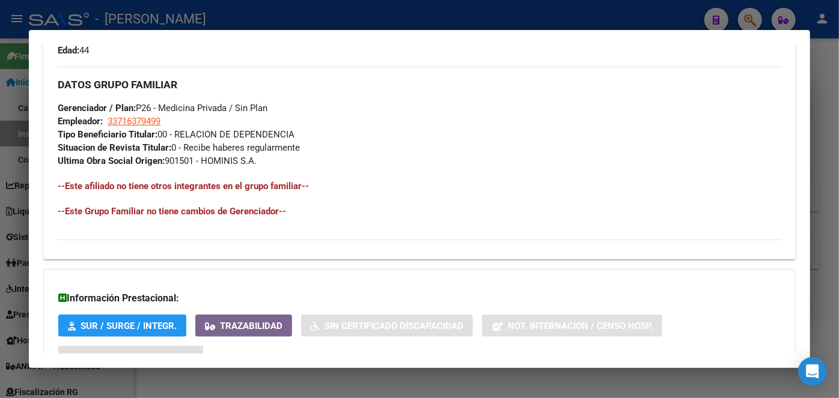
click at [179, 20] on div at bounding box center [419, 199] width 839 height 398
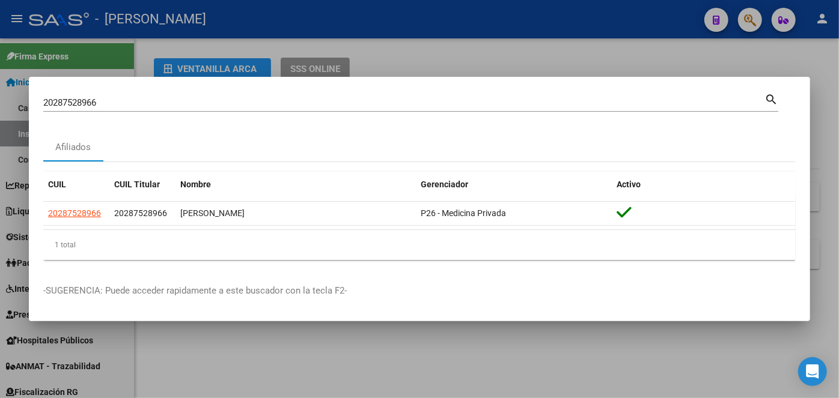
click at [133, 104] on input "20287528966" at bounding box center [403, 102] width 721 height 11
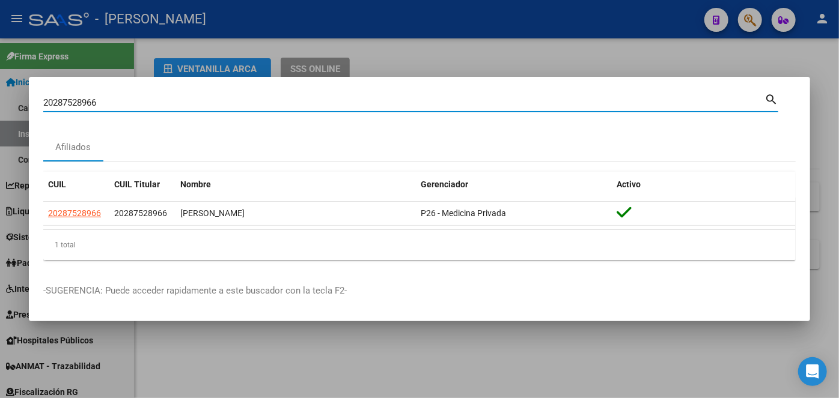
click at [133, 104] on input "20287528966" at bounding box center [403, 102] width 721 height 11
paste input "7202731703"
type input "27202731703"
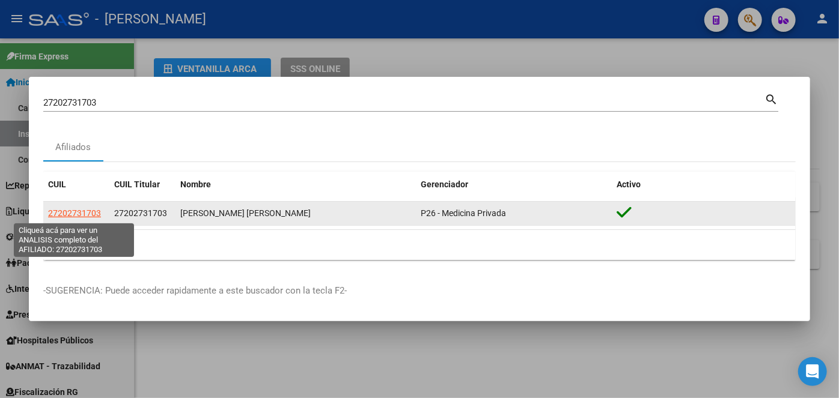
click at [84, 213] on span "27202731703" at bounding box center [74, 213] width 53 height 10
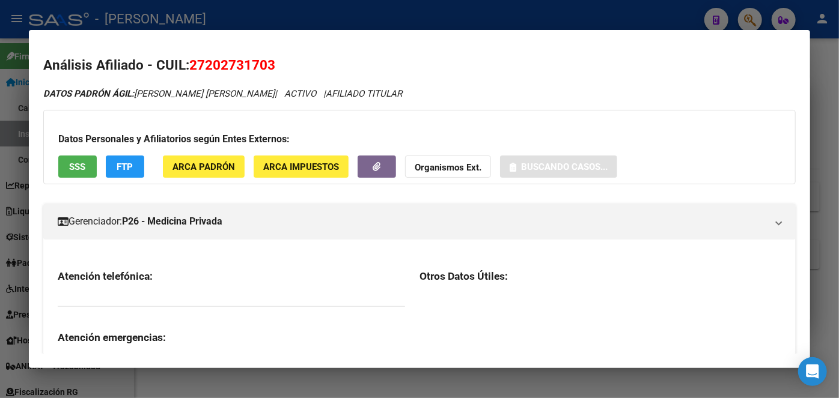
click at [215, 174] on button "ARCA Padrón" at bounding box center [204, 167] width 82 height 22
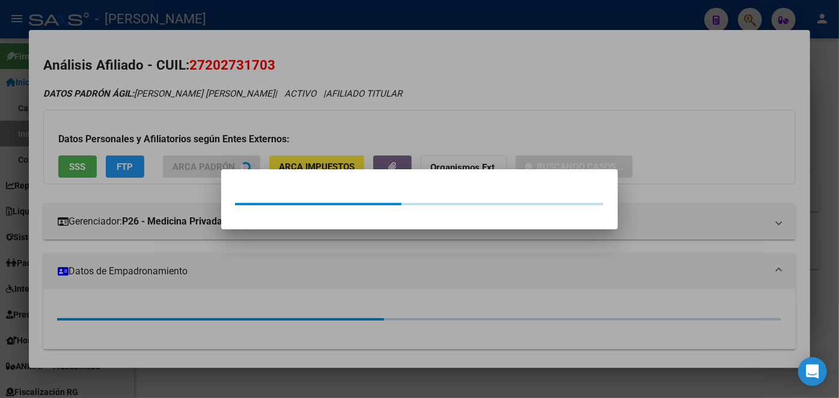
click at [216, 124] on div at bounding box center [419, 199] width 839 height 398
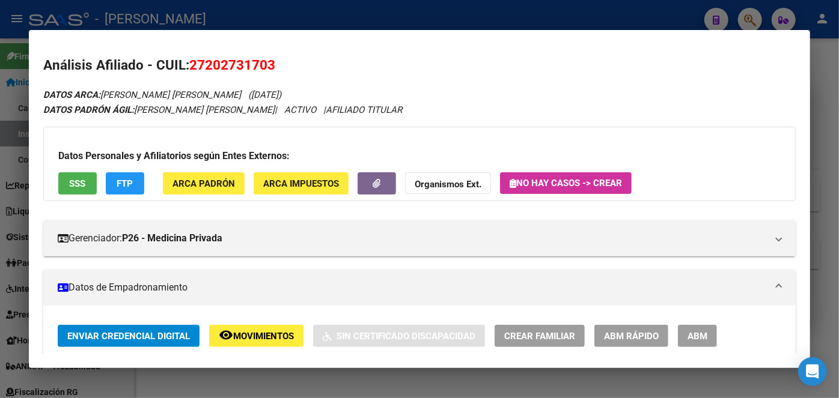
click at [80, 181] on span "SSS" at bounding box center [78, 183] width 16 height 11
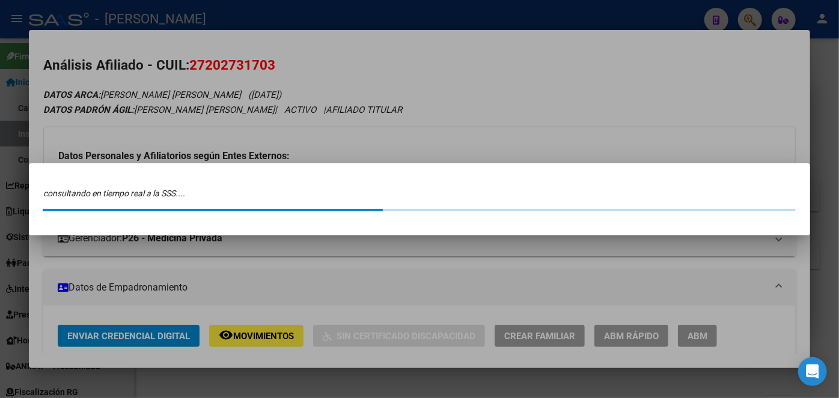
click at [127, 128] on div at bounding box center [419, 199] width 839 height 398
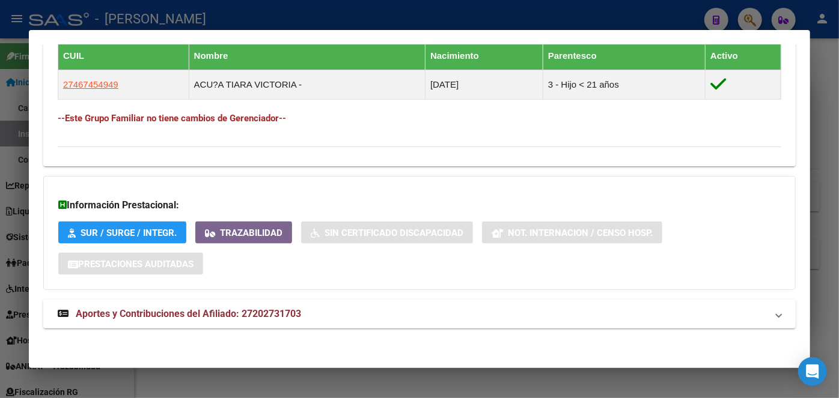
click at [213, 318] on span "Aportes y Contribuciones del Afiliado: 27202731703" at bounding box center [188, 313] width 225 height 11
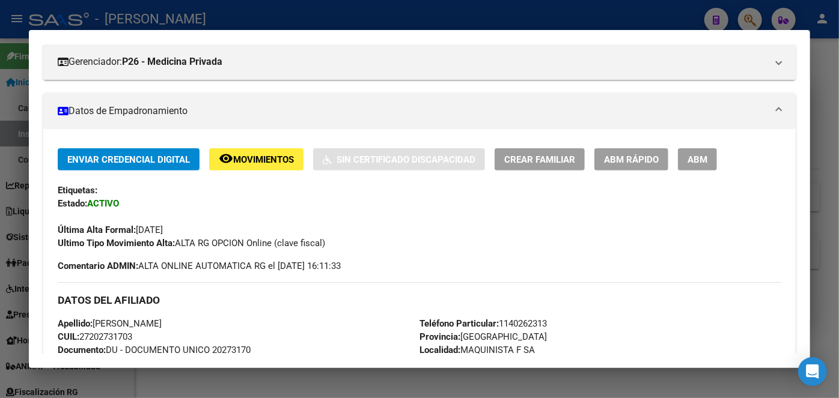
scroll to position [284, 0]
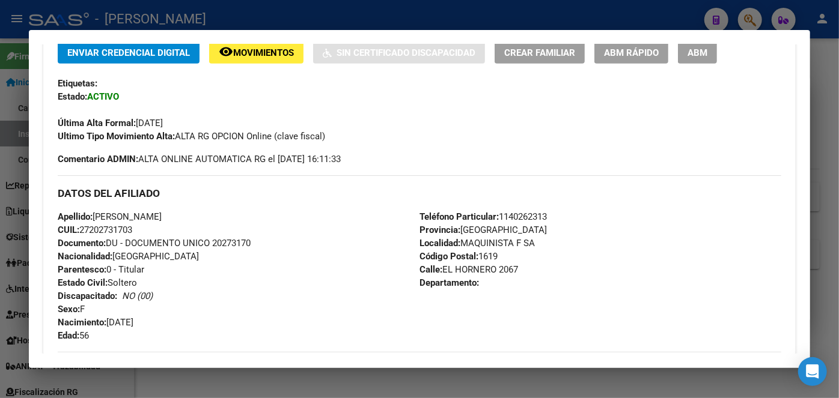
click at [243, 240] on span "Documento: DU - DOCUMENTO UNICO 20273170" at bounding box center [154, 243] width 193 height 11
click at [533, 212] on span "Teléfono Particular: [PHONE_NUMBER]" at bounding box center [482, 216] width 127 height 11
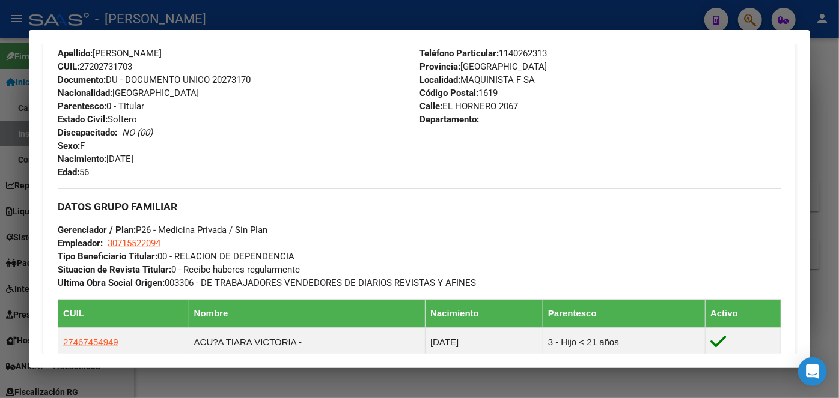
scroll to position [448, 0]
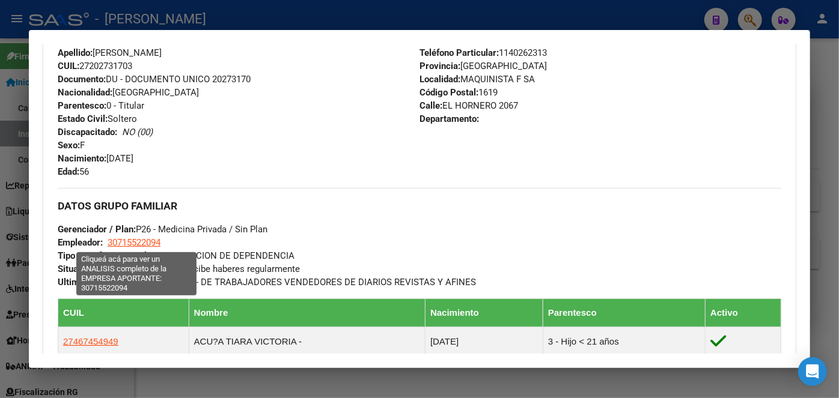
click at [129, 240] on span "30715522094" at bounding box center [134, 242] width 53 height 11
type textarea "30715522094"
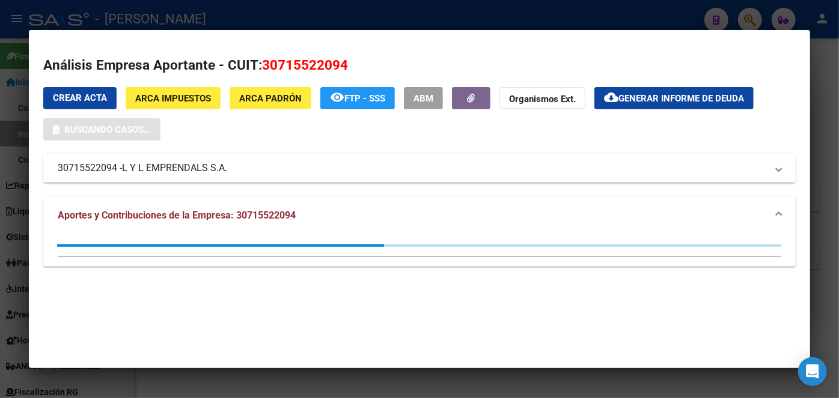
click at [176, 162] on span "L Y L EMPRENDALS S.A." at bounding box center [174, 168] width 105 height 14
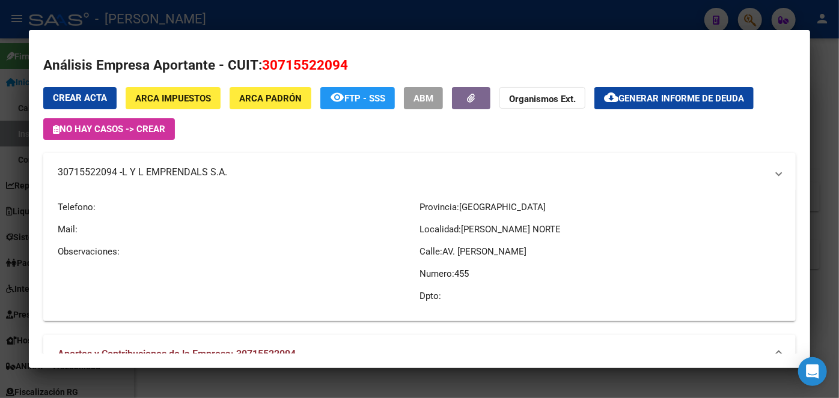
click at [176, 162] on mat-expansion-panel-header "30715522094 - L Y L EMPRENDALS S.A." at bounding box center [419, 172] width 752 height 38
click at [176, 165] on span "L Y L EMPRENDALS S.A." at bounding box center [174, 172] width 105 height 14
click at [200, 11] on div at bounding box center [419, 199] width 839 height 398
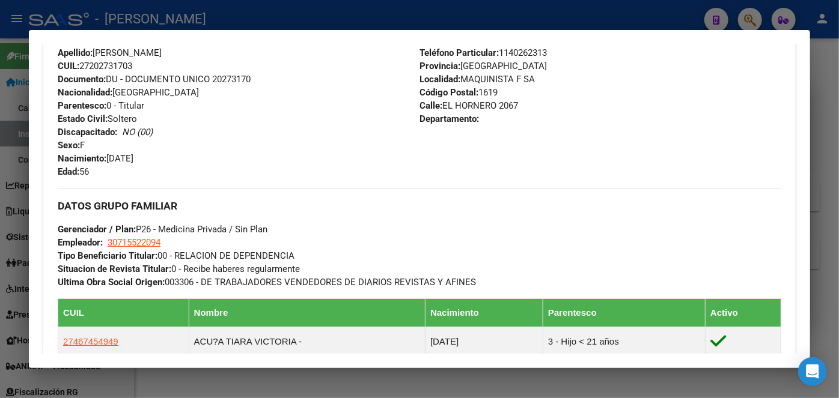
click at [171, 20] on div at bounding box center [419, 199] width 839 height 398
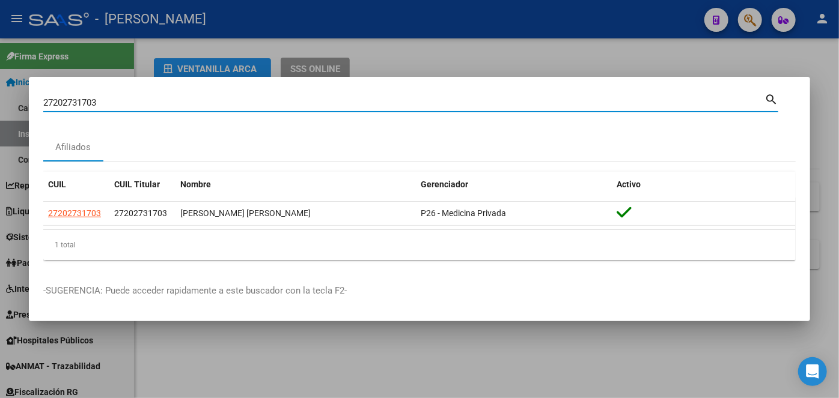
click at [142, 99] on input "27202731703" at bounding box center [403, 102] width 721 height 11
paste input "50374645"
type input "27250374645"
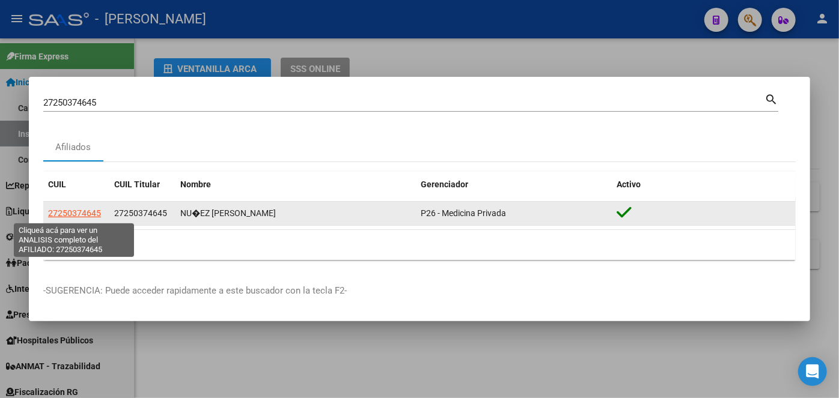
click at [85, 210] on span "27250374645" at bounding box center [74, 213] width 53 height 10
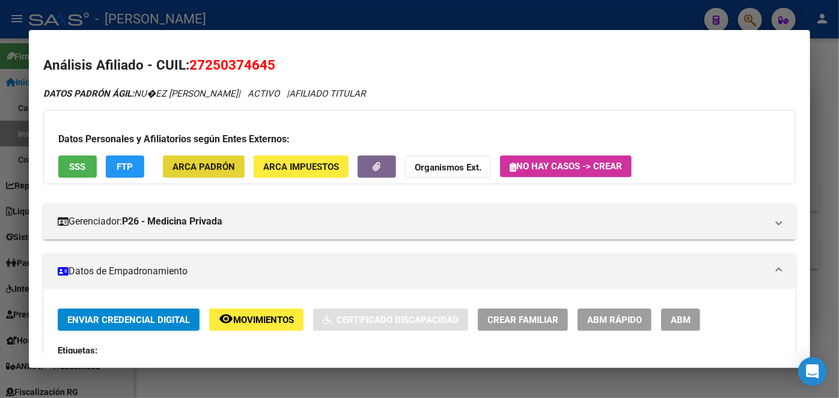
click at [234, 175] on button "ARCA Padrón" at bounding box center [204, 167] width 82 height 22
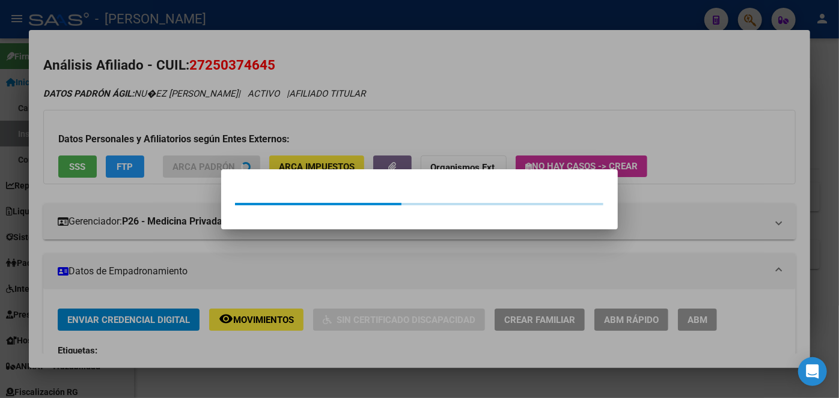
click at [180, 97] on div at bounding box center [419, 199] width 839 height 398
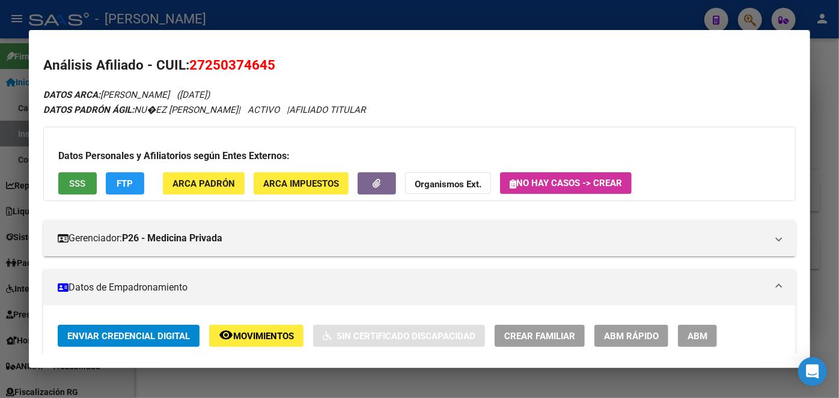
click at [88, 178] on button "SSS" at bounding box center [77, 183] width 38 height 22
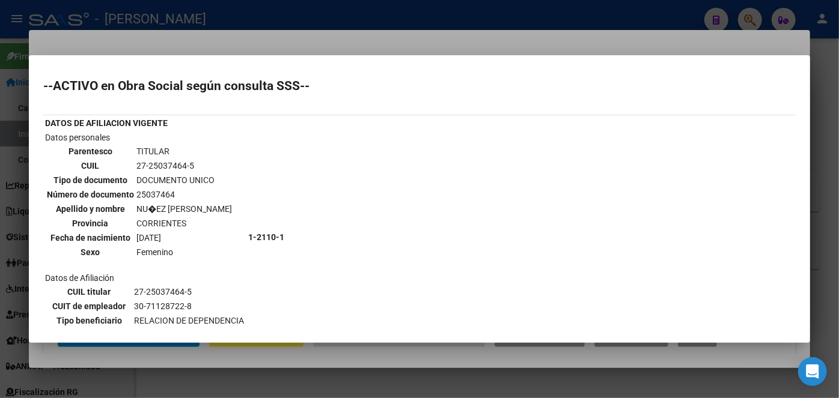
click at [148, 47] on div at bounding box center [419, 199] width 839 height 398
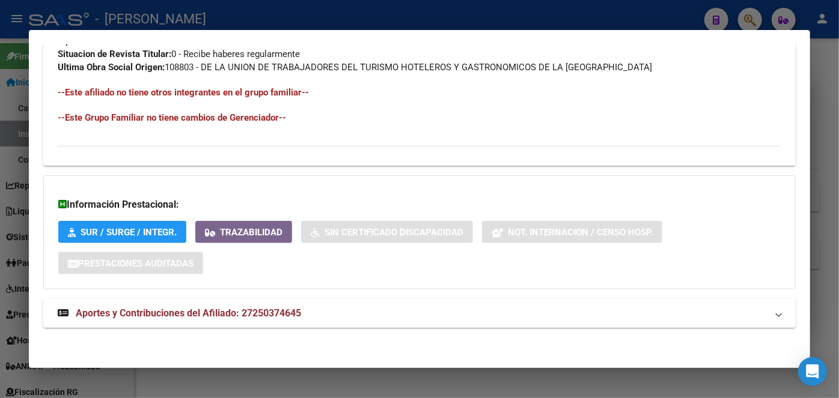
click at [305, 313] on mat-panel-title "Aportes y Contribuciones del Afiliado: 27250374645" at bounding box center [412, 313] width 709 height 14
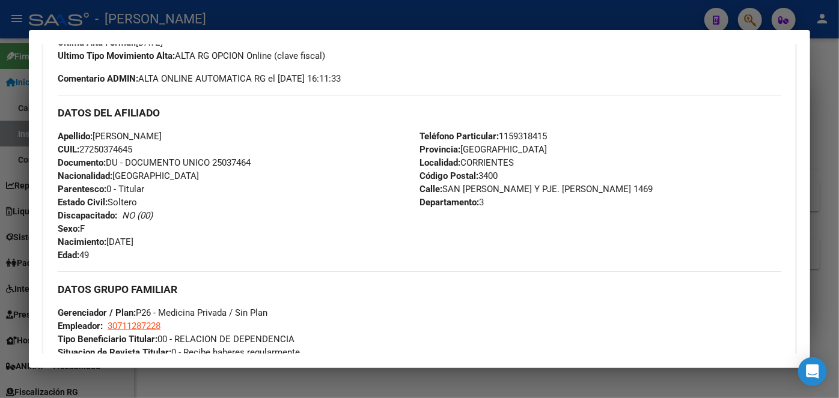
scroll to position [382, 0]
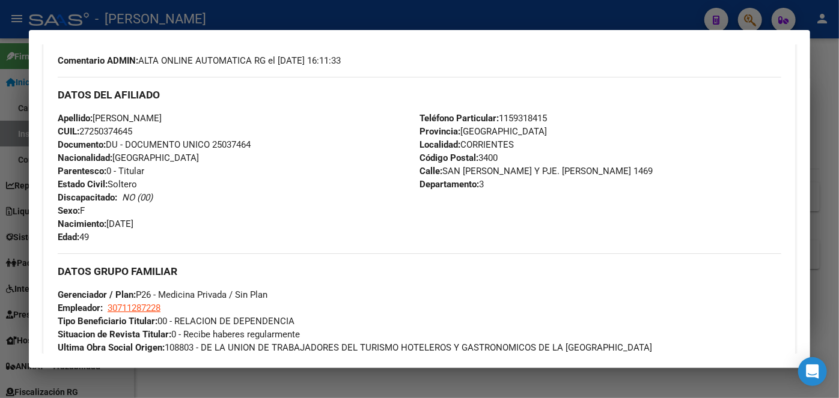
click at [245, 144] on span "Documento: DU - DOCUMENTO UNICO 25037464" at bounding box center [154, 144] width 193 height 11
drag, startPoint x: 512, startPoint y: 130, endPoint x: 514, endPoint y: 123, distance: 7.0
click at [512, 128] on div "Teléfono Particular: [PHONE_NUMBER] Provincia: [GEOGRAPHIC_DATA] Localidad: [GE…" at bounding box center [600, 178] width 362 height 132
click at [514, 123] on span "Teléfono Particular: [PHONE_NUMBER]" at bounding box center [482, 118] width 127 height 11
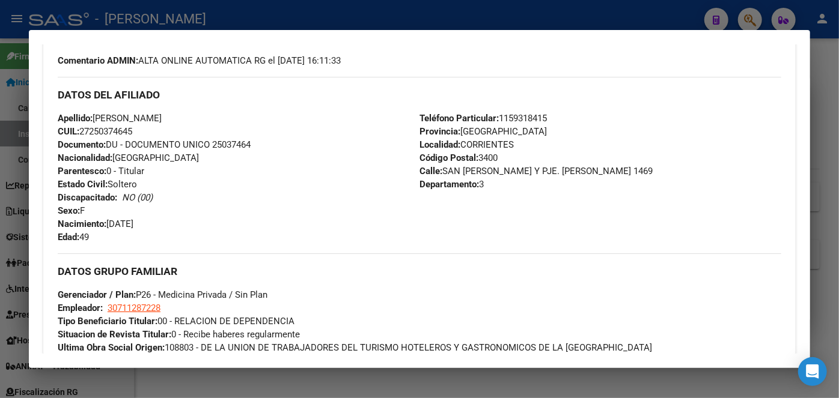
click at [515, 119] on span "Teléfono Particular: [PHONE_NUMBER]" at bounding box center [482, 118] width 127 height 11
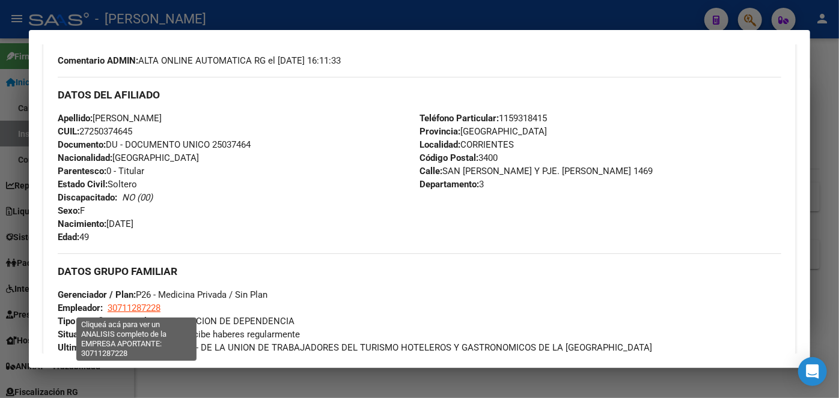
click at [147, 308] on span "30711287228" at bounding box center [134, 308] width 53 height 11
type textarea "30711287228"
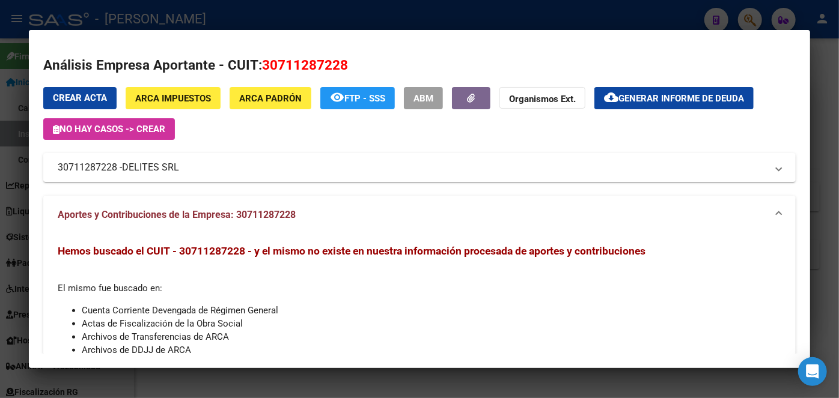
click at [179, 13] on div at bounding box center [419, 199] width 839 height 398
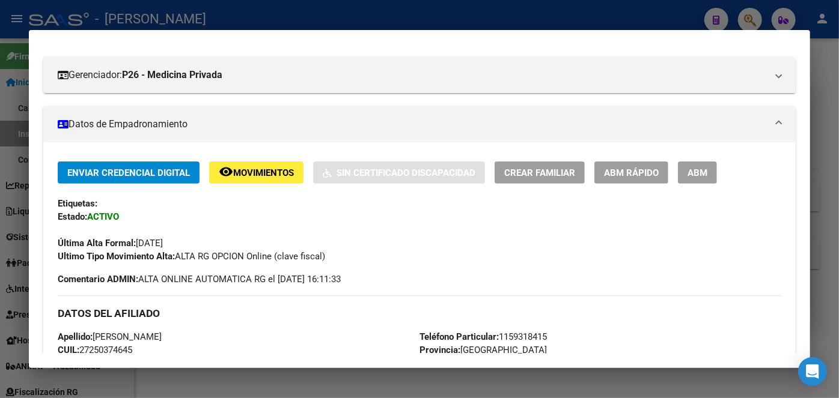
scroll to position [437, 0]
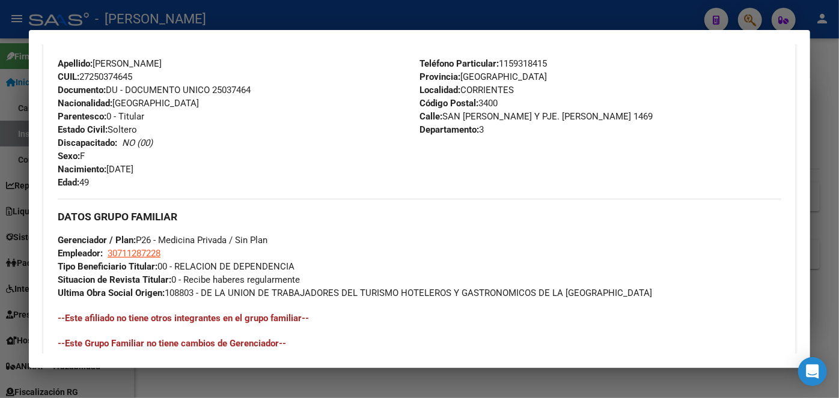
click at [126, 255] on span "30711287228" at bounding box center [134, 253] width 53 height 11
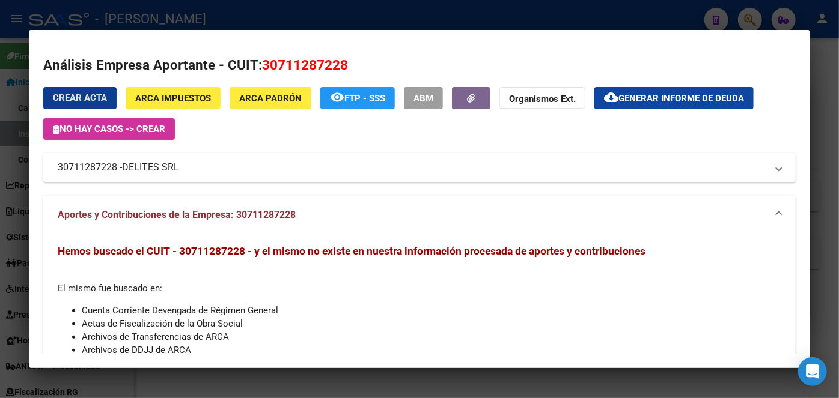
click at [158, 177] on mat-expansion-panel-header "30711287228 - DELITES SRL" at bounding box center [419, 167] width 752 height 29
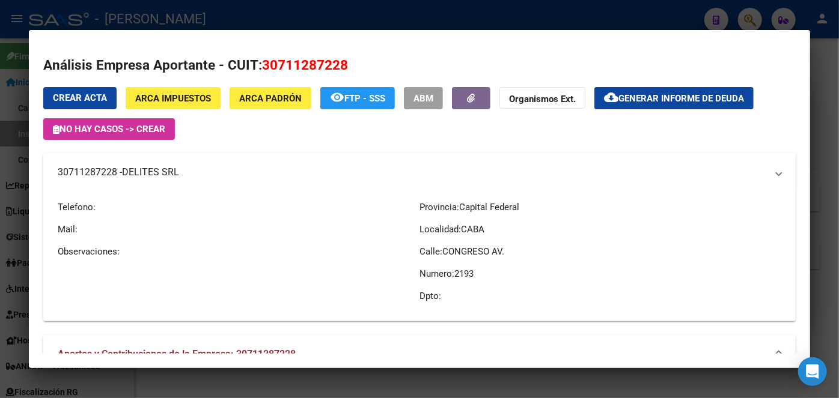
click at [158, 177] on span "DELITES SRL" at bounding box center [150, 172] width 57 height 14
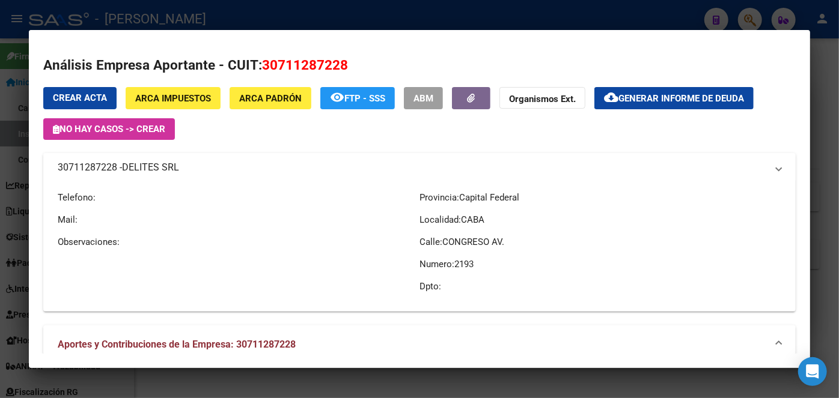
click at [158, 177] on mat-expansion-panel-header "30711287228 - DELITES SRL" at bounding box center [419, 167] width 752 height 29
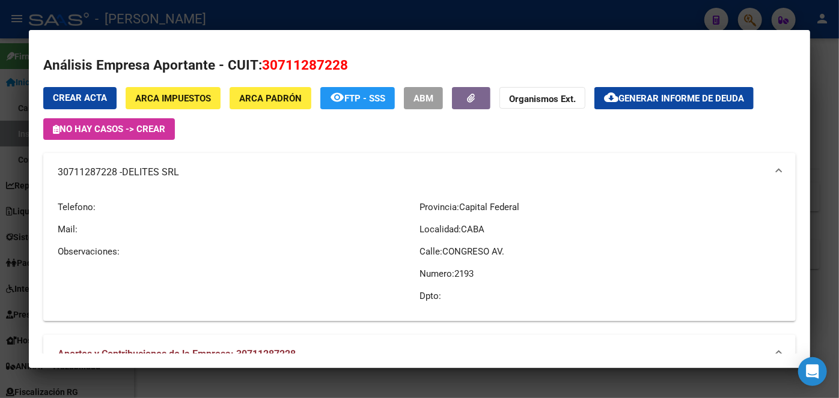
click at [197, 14] on div at bounding box center [419, 199] width 839 height 398
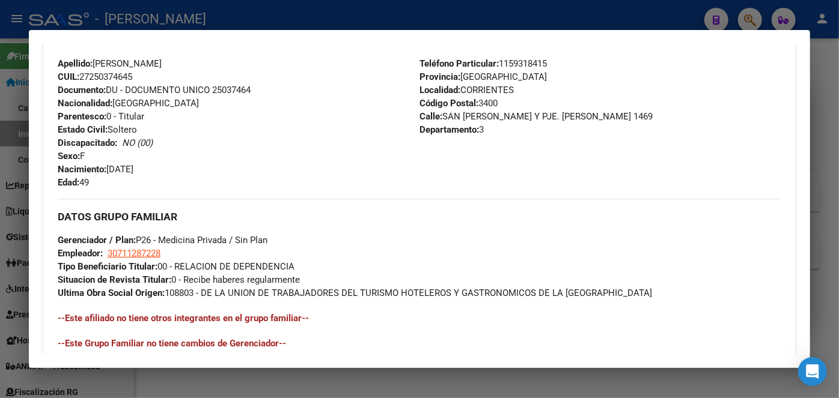
click at [192, 25] on div at bounding box center [419, 199] width 839 height 398
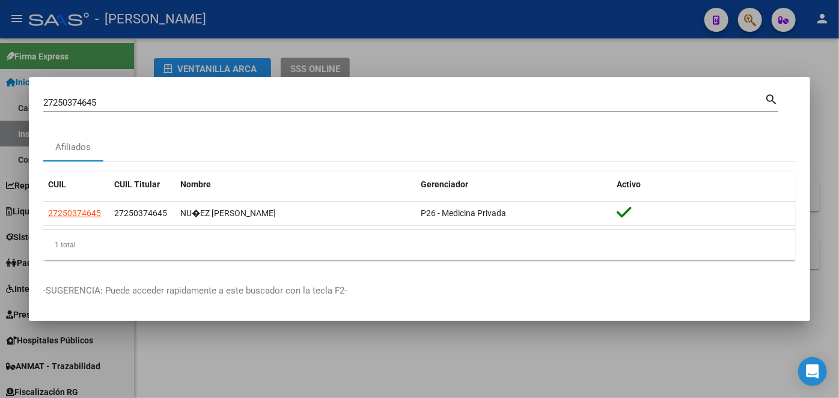
click at [142, 102] on input "27250374645" at bounding box center [403, 102] width 721 height 11
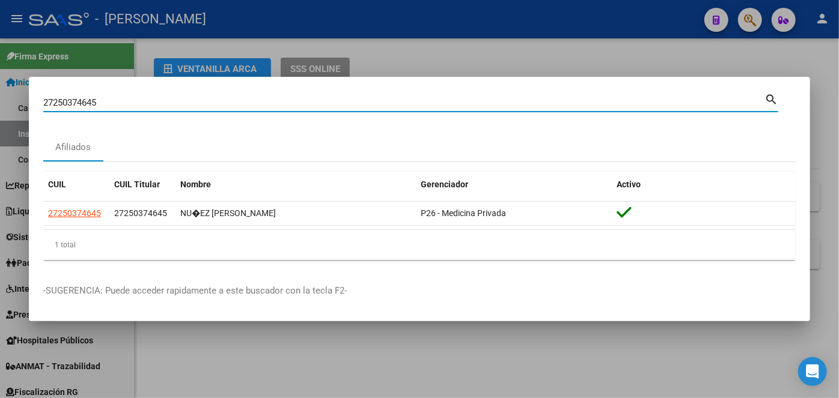
click at [142, 102] on input "27250374645" at bounding box center [403, 102] width 721 height 11
paste input "0369816218"
type input "20369816218"
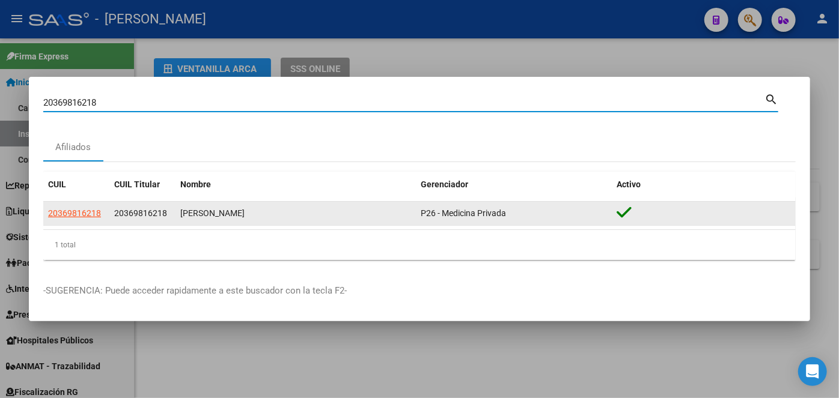
click at [67, 207] on app-link-go-to "20369816218" at bounding box center [74, 214] width 53 height 14
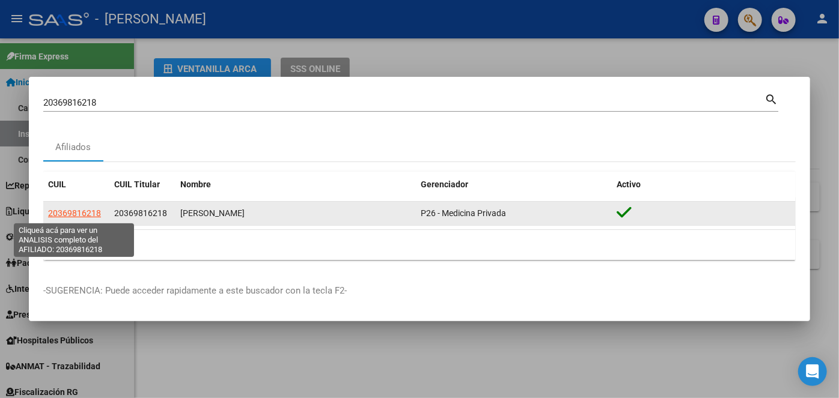
click at [69, 212] on span "20369816218" at bounding box center [74, 213] width 53 height 10
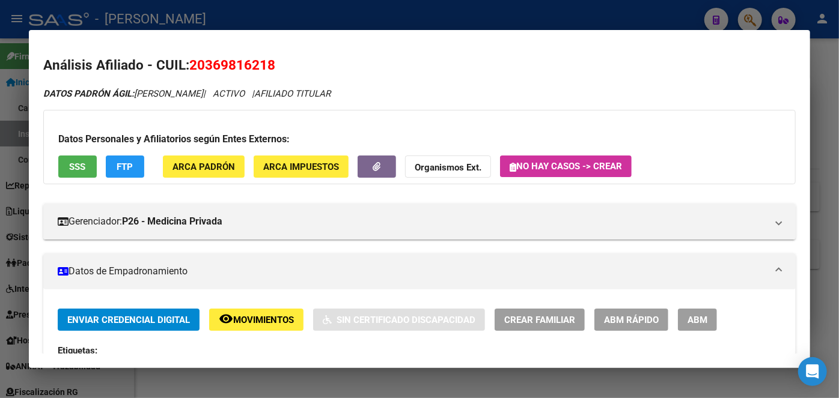
click at [204, 163] on span "ARCA Padrón" at bounding box center [203, 167] width 62 height 11
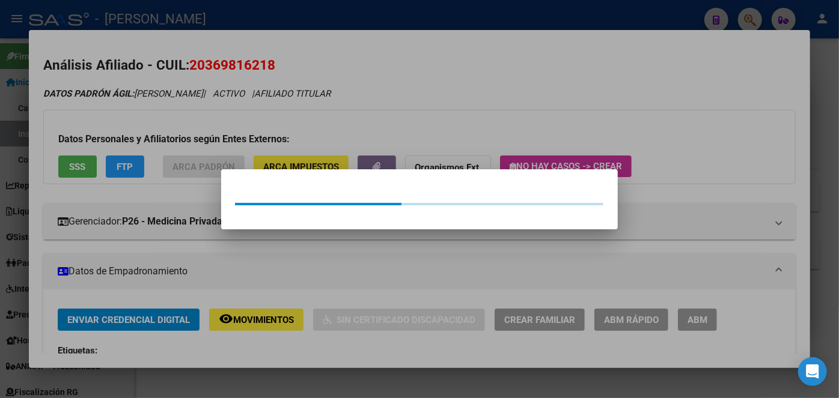
drag, startPoint x: 201, startPoint y: 138, endPoint x: 131, endPoint y: 155, distance: 71.8
click at [199, 138] on div at bounding box center [419, 199] width 839 height 398
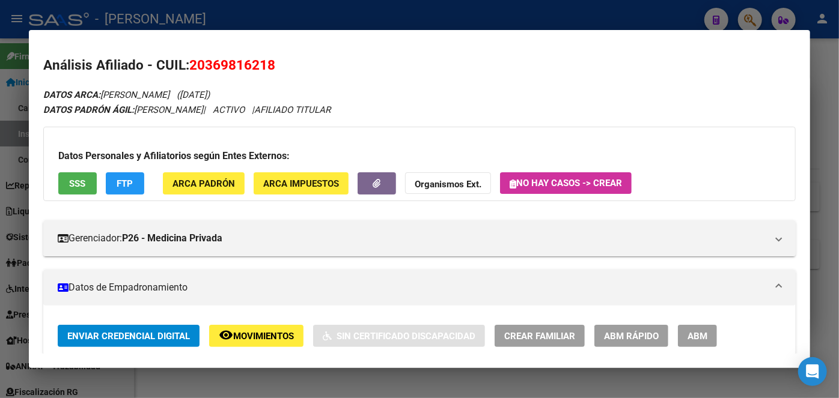
click at [77, 170] on div "Datos Personales y Afiliatorios según Entes Externos: SSS FTP ARCA Padrón ARCA …" at bounding box center [419, 164] width 752 height 74
click at [87, 177] on button "SSS" at bounding box center [77, 183] width 38 height 22
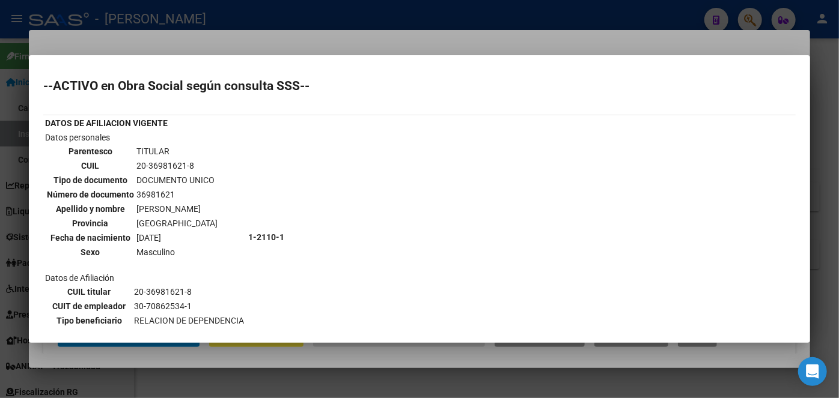
click at [121, 40] on div at bounding box center [419, 199] width 839 height 398
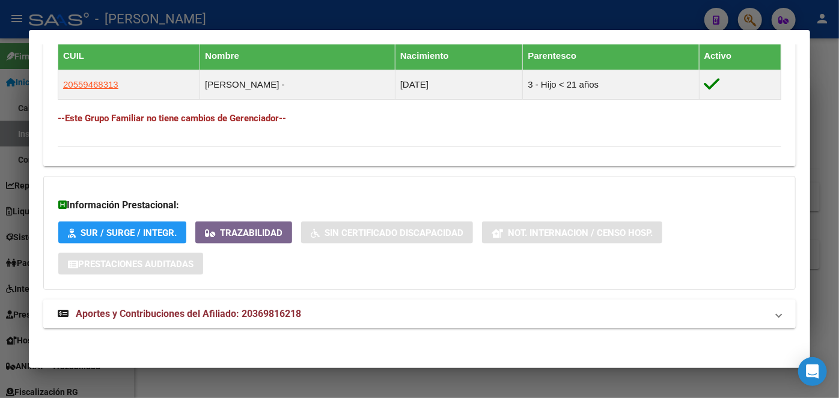
click at [262, 309] on span "Aportes y Contribuciones del Afiliado: 20369816218" at bounding box center [188, 313] width 225 height 11
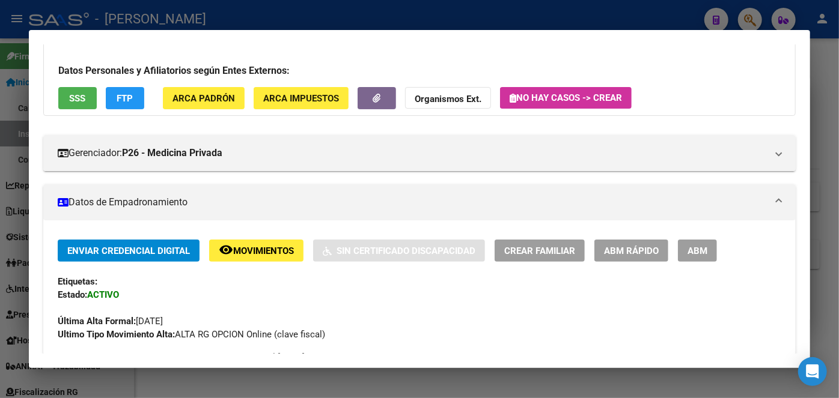
scroll to position [327, 0]
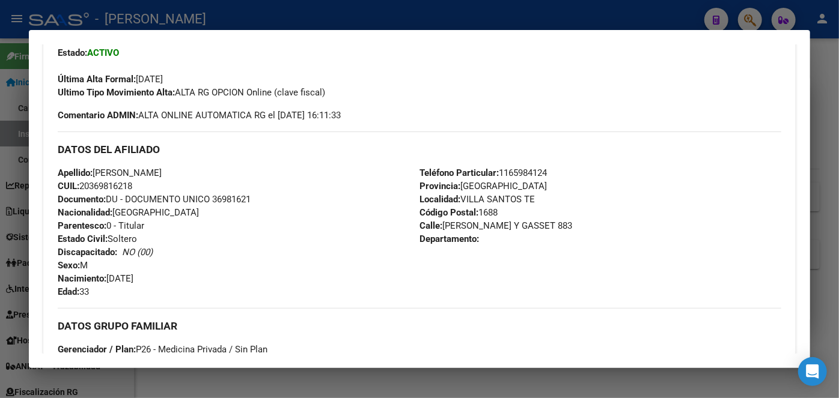
click at [227, 196] on span "Documento: DU - DOCUMENTO UNICO 36981621" at bounding box center [154, 199] width 193 height 11
drag, startPoint x: 539, startPoint y: 160, endPoint x: 539, endPoint y: 168, distance: 7.8
click at [539, 165] on div "DATOS DEL AFILIADO" at bounding box center [419, 149] width 723 height 35
click at [539, 168] on span "Teléfono Particular: [PHONE_NUMBER]" at bounding box center [482, 173] width 127 height 11
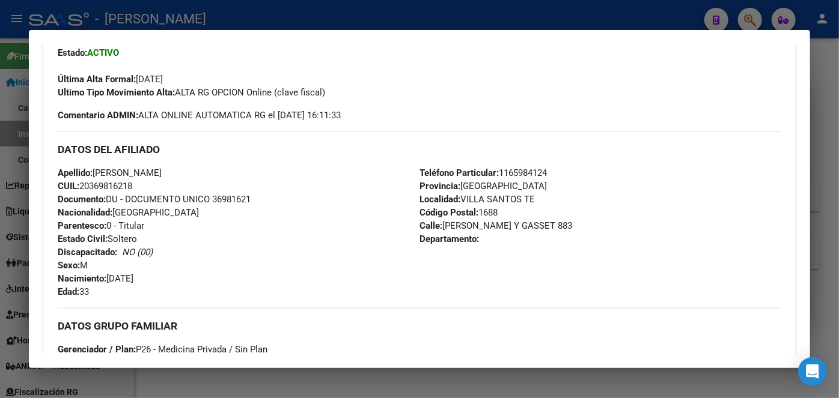
click at [539, 168] on span "Teléfono Particular: [PHONE_NUMBER]" at bounding box center [482, 173] width 127 height 11
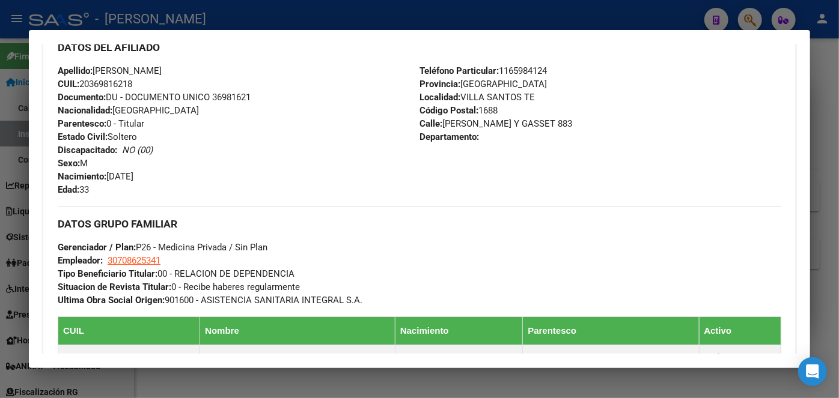
scroll to position [437, 0]
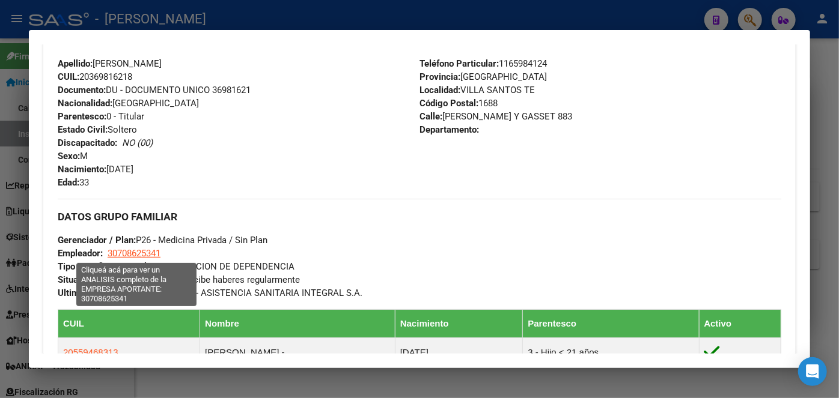
click at [134, 258] on span "30708625341" at bounding box center [134, 253] width 53 height 11
type textarea "30708625341"
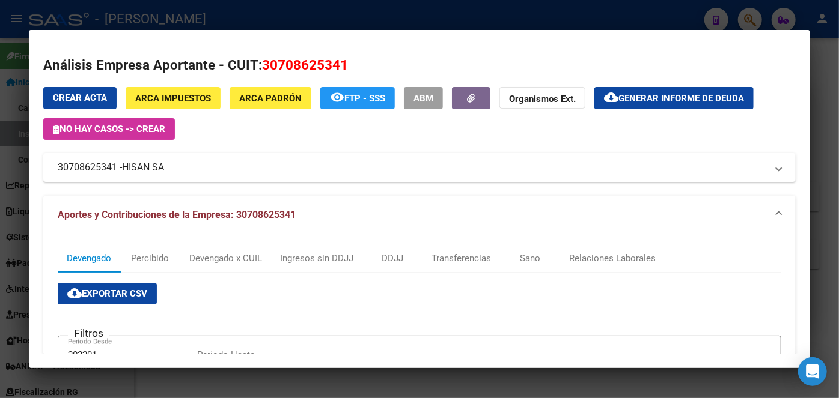
click at [192, 21] on div at bounding box center [419, 199] width 839 height 398
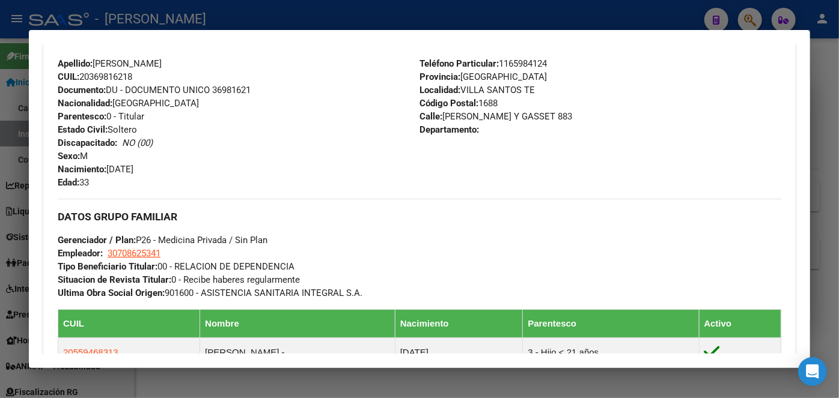
click at [163, 19] on div at bounding box center [419, 199] width 839 height 398
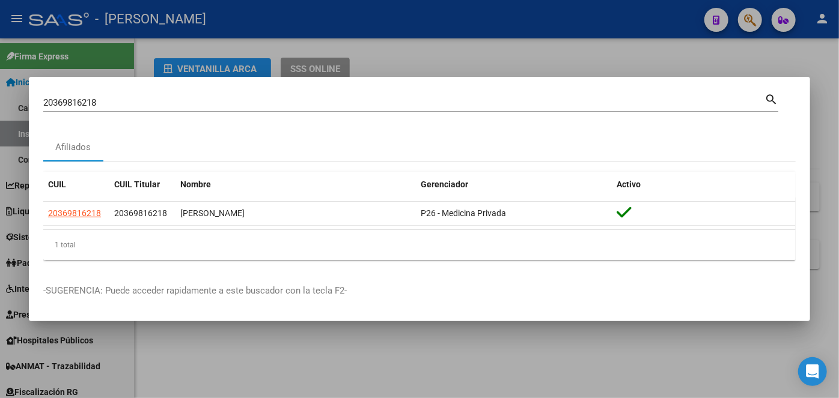
click at [122, 100] on input "20369816218" at bounding box center [403, 102] width 721 height 11
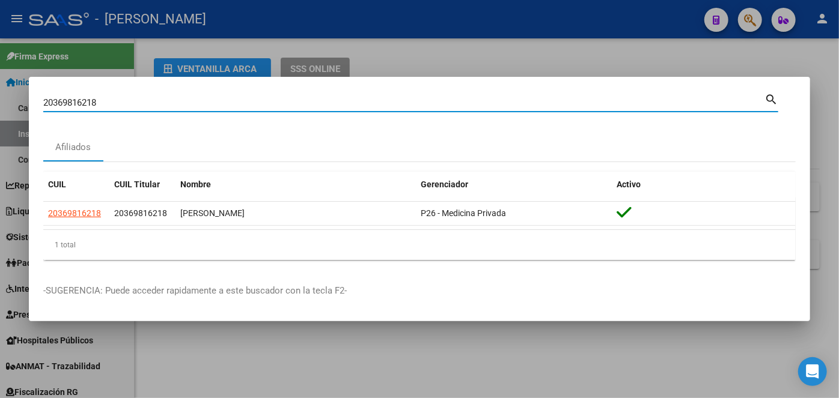
drag, startPoint x: 122, startPoint y: 100, endPoint x: 112, endPoint y: 64, distance: 38.0
click at [122, 100] on input "20369816218" at bounding box center [403, 102] width 721 height 11
paste input "18162442"
type input "20318162442"
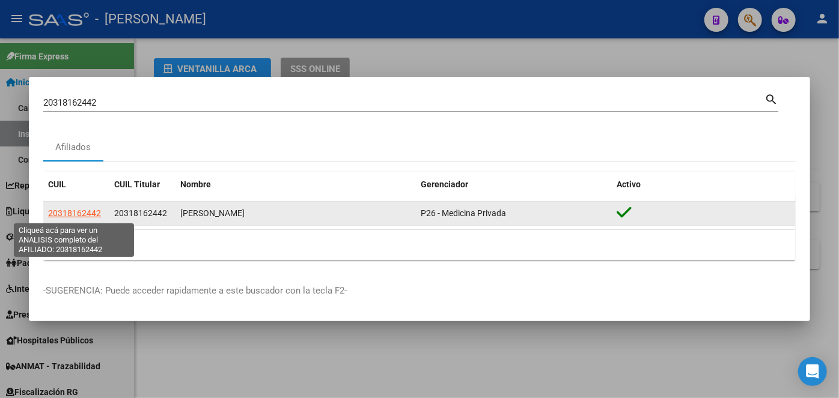
click at [70, 212] on span "20318162442" at bounding box center [74, 213] width 53 height 10
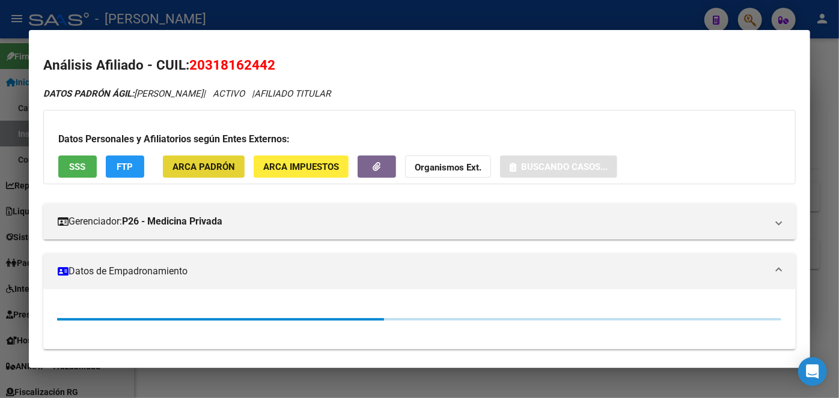
click at [213, 167] on span "ARCA Padrón" at bounding box center [203, 167] width 62 height 11
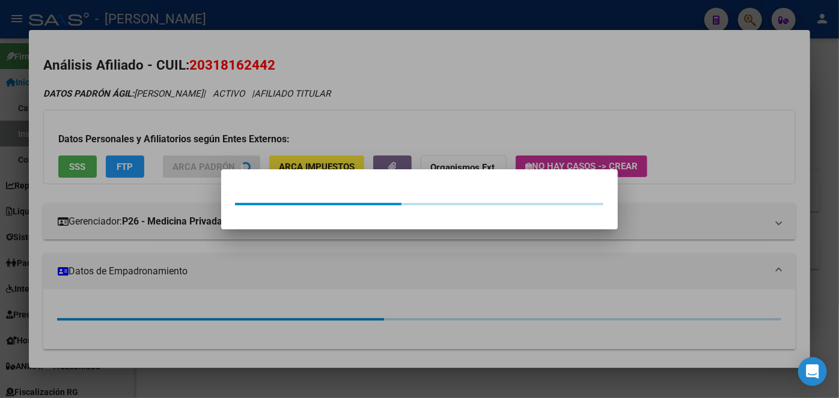
click at [204, 138] on div at bounding box center [419, 199] width 839 height 398
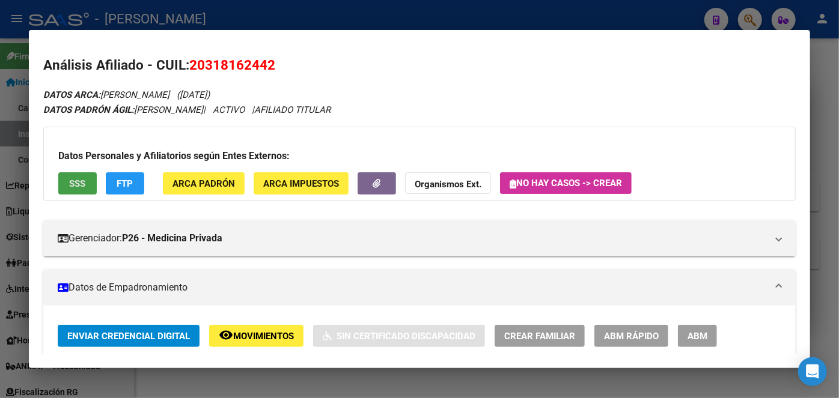
click at [77, 178] on span "SSS" at bounding box center [78, 183] width 16 height 11
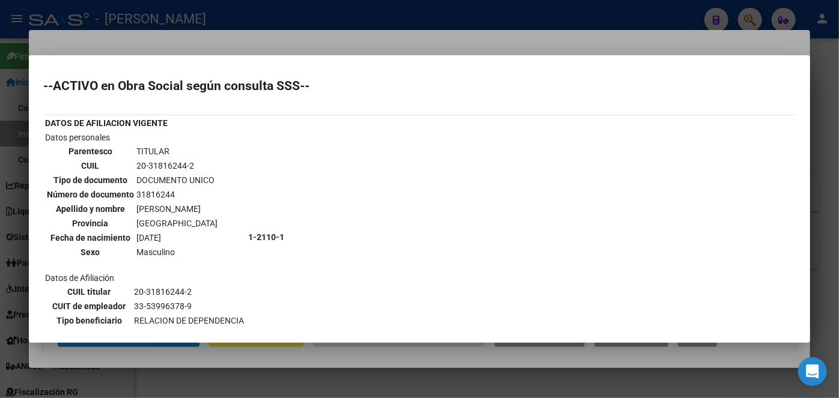
click at [147, 32] on div at bounding box center [419, 199] width 839 height 398
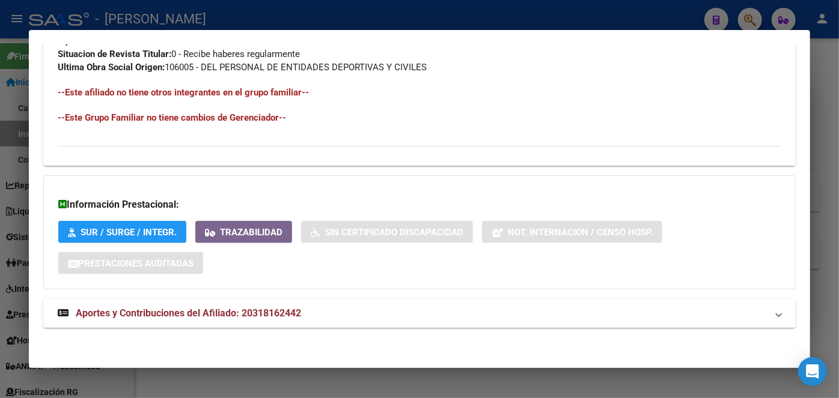
drag, startPoint x: 250, startPoint y: 297, endPoint x: 250, endPoint y: 309, distance: 12.6
click at [250, 309] on span "Aportes y Contribuciones del Afiliado: 20318162442" at bounding box center [188, 313] width 225 height 11
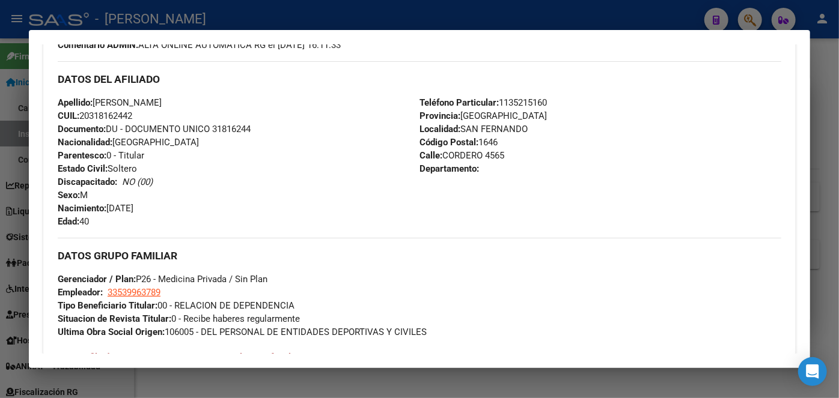
scroll to position [379, 0]
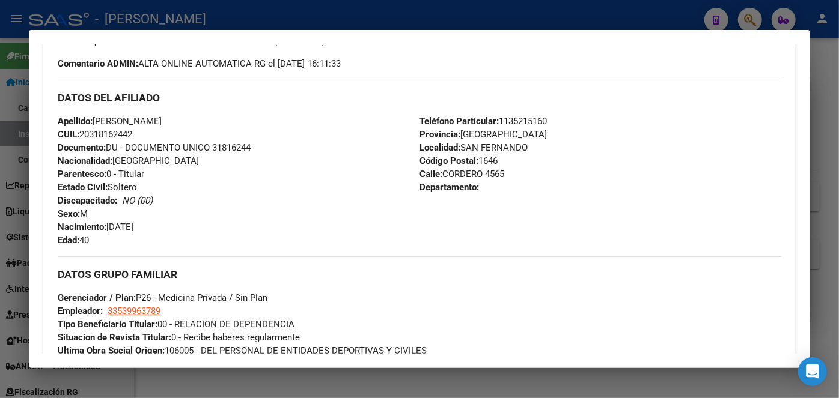
click at [235, 150] on span "Documento: DU - DOCUMENTO UNICO 31816244" at bounding box center [154, 147] width 193 height 11
click at [117, 40] on mat-dialog-container "Análisis Afiliado - CUIL: 20318162442 DATOS ARCA: [PERSON_NAME] ([DATE]) DATOS …" at bounding box center [419, 199] width 781 height 339
click at [128, 59] on strong "Comentario ADMIN:" at bounding box center [98, 63] width 80 height 11
click at [522, 123] on span "Teléfono Particular: [PHONE_NUMBER]" at bounding box center [482, 121] width 127 height 11
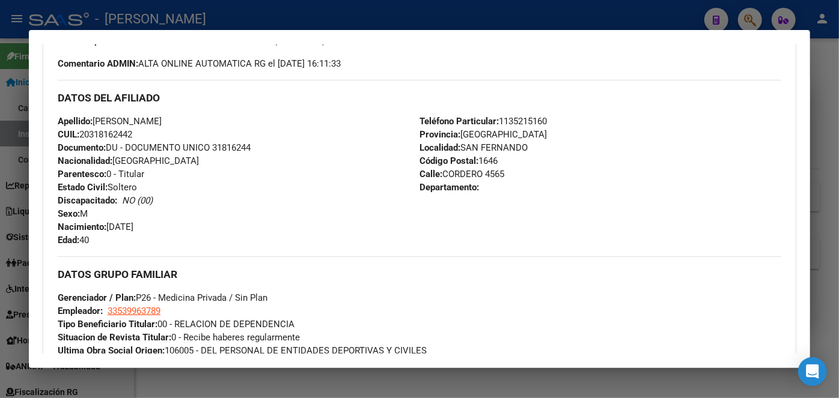
click at [522, 123] on span "Teléfono Particular: [PHONE_NUMBER]" at bounding box center [482, 121] width 127 height 11
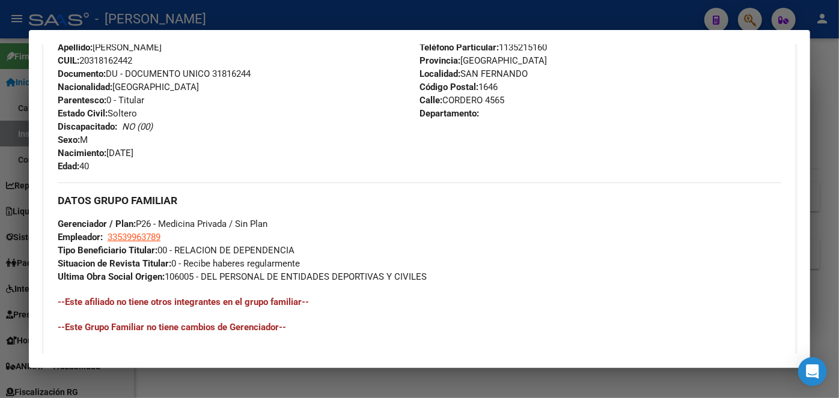
scroll to position [543, 0]
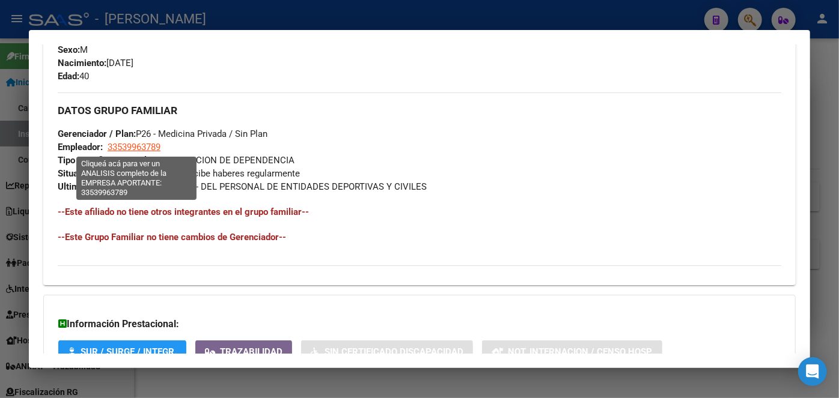
click at [147, 151] on span "33539963789" at bounding box center [134, 147] width 53 height 11
type textarea "33539963789"
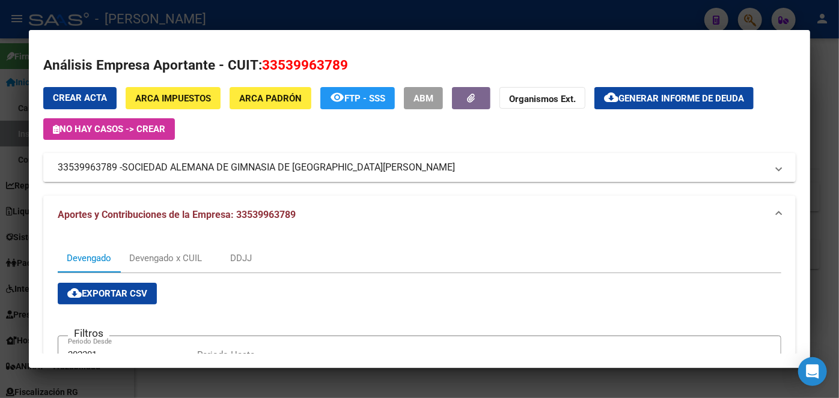
click at [168, 162] on span "SOCIEDAD ALEMANA DE GIMNASIA DE [GEOGRAPHIC_DATA][PERSON_NAME]" at bounding box center [288, 167] width 333 height 14
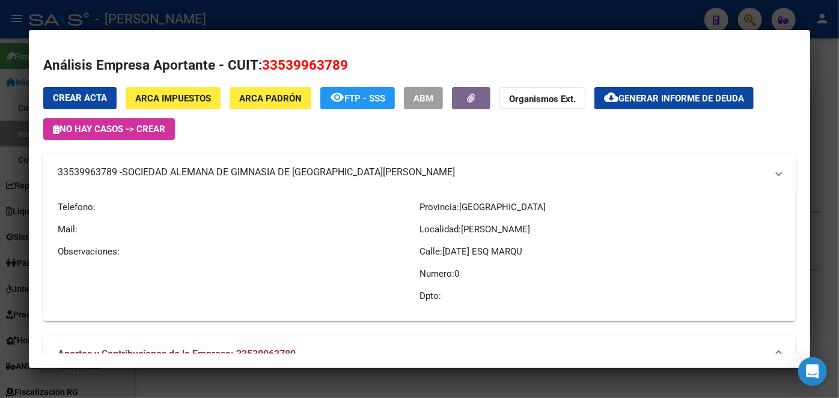
click at [168, 162] on mat-expansion-panel-header "33539963789 - SOCIEDAD ALEMANA DE GIMNASIA DE [GEOGRAPHIC_DATA][PERSON_NAME]" at bounding box center [419, 172] width 752 height 38
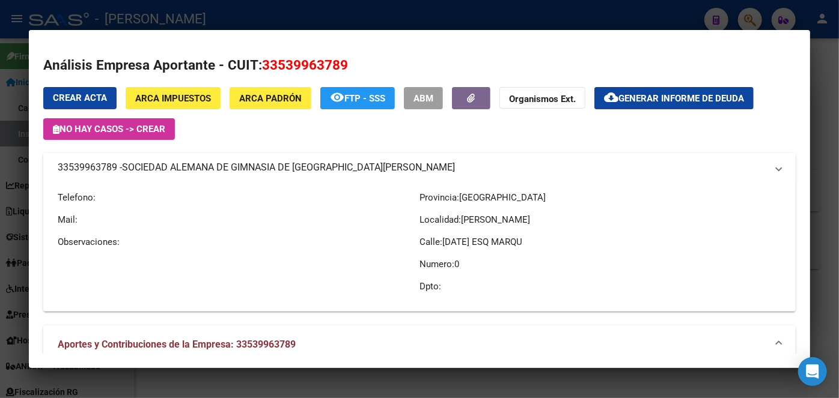
click at [168, 162] on mat-expansion-panel-header "33539963789 - SOCIEDAD ALEMANA DE GIMNASIA DE [GEOGRAPHIC_DATA][PERSON_NAME]" at bounding box center [419, 167] width 752 height 29
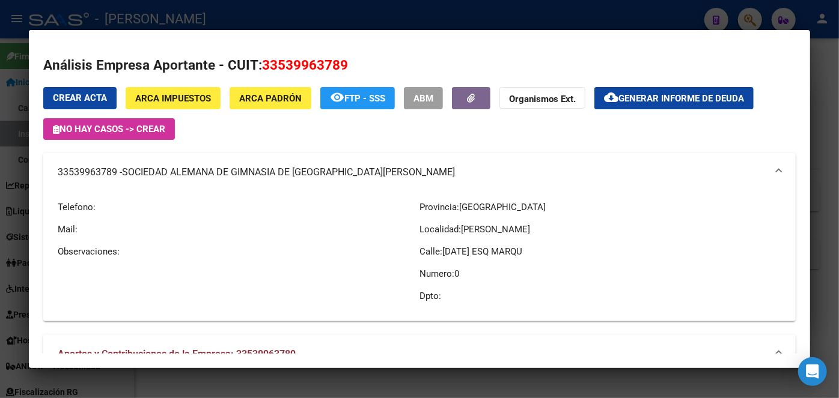
click at [198, 19] on div at bounding box center [419, 199] width 839 height 398
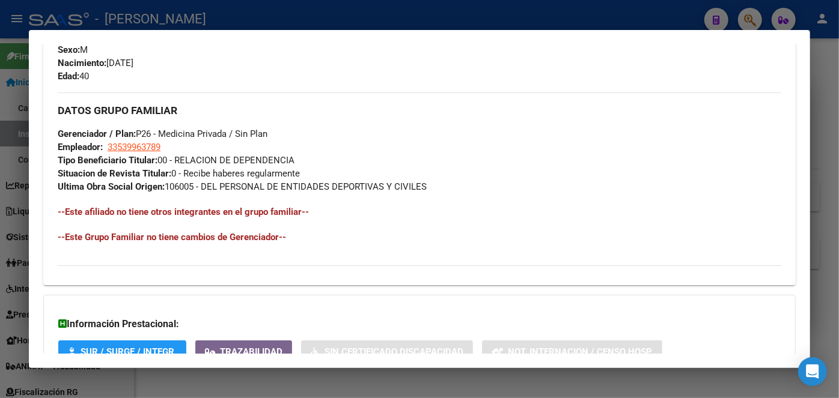
click at [193, 20] on div at bounding box center [419, 199] width 839 height 398
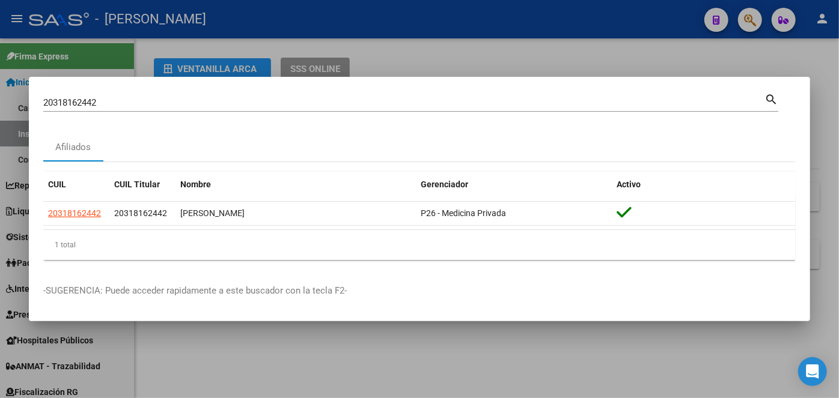
click at [120, 103] on input "20318162442" at bounding box center [403, 102] width 721 height 11
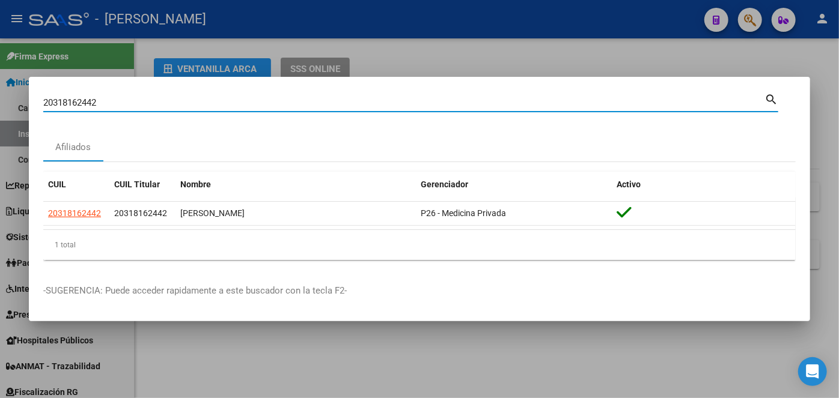
click at [120, 103] on input "20318162442" at bounding box center [403, 102] width 721 height 11
paste input "7253458211"
type input "27253458211"
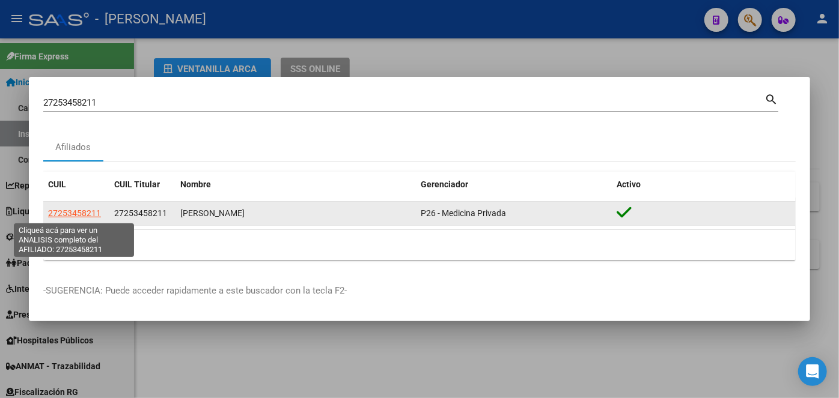
click at [69, 217] on span "27253458211" at bounding box center [74, 213] width 53 height 10
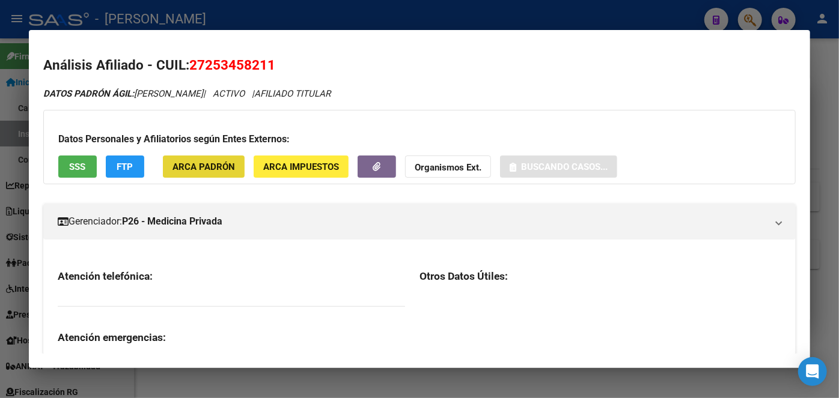
click at [216, 167] on span "ARCA Padrón" at bounding box center [203, 167] width 62 height 11
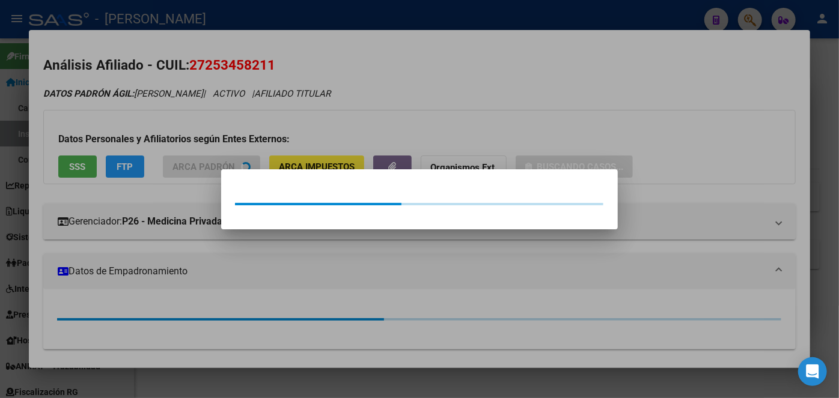
drag, startPoint x: 205, startPoint y: 130, endPoint x: 106, endPoint y: 162, distance: 104.1
click at [204, 130] on div at bounding box center [419, 199] width 839 height 398
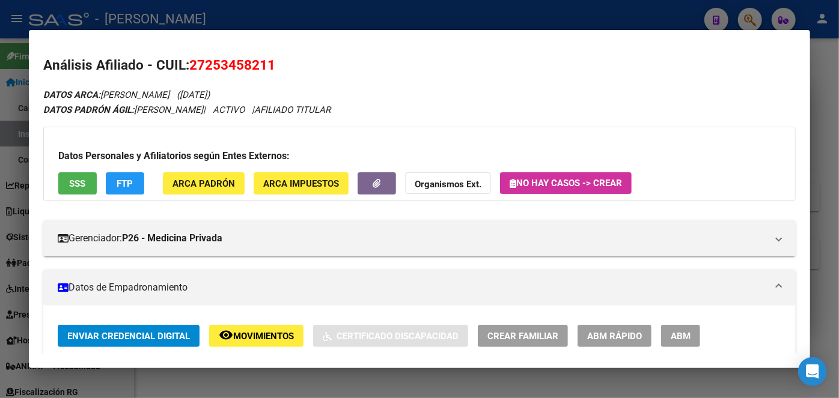
click at [88, 170] on div "Datos Personales y Afiliatorios según Entes Externos: SSS FTP ARCA Padrón ARCA …" at bounding box center [419, 164] width 752 height 74
click at [86, 177] on button "SSS" at bounding box center [77, 183] width 38 height 22
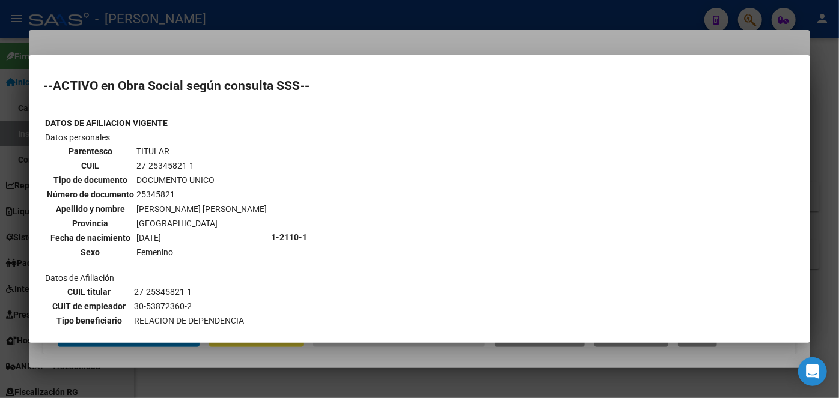
click at [152, 43] on div at bounding box center [419, 199] width 839 height 398
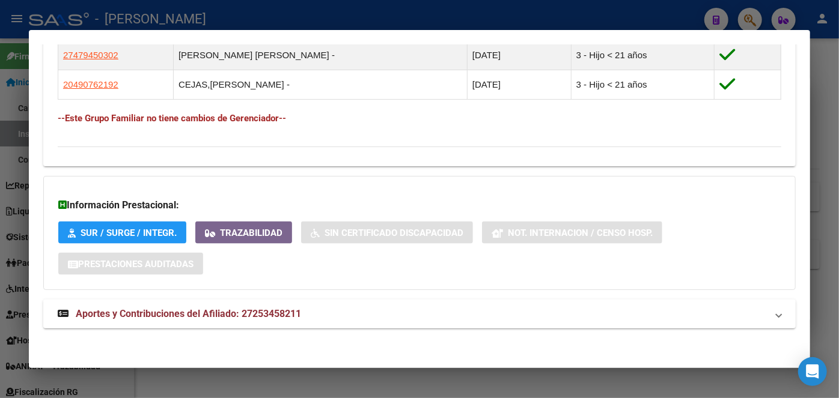
click at [231, 317] on span "Aportes y Contribuciones del Afiliado: 27253458211" at bounding box center [188, 313] width 225 height 11
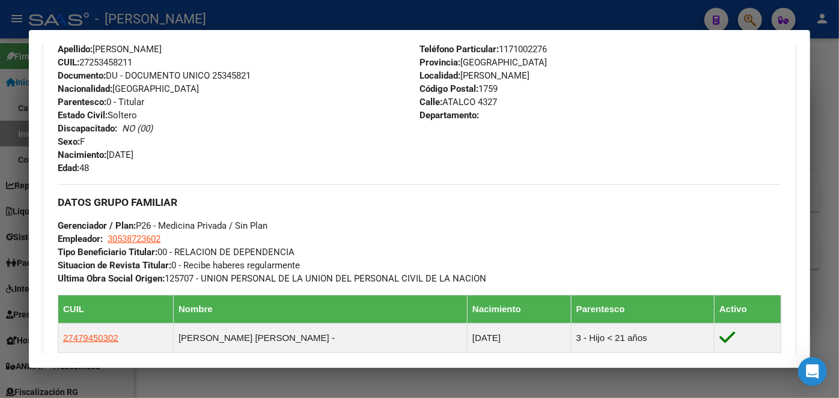
scroll to position [451, 0]
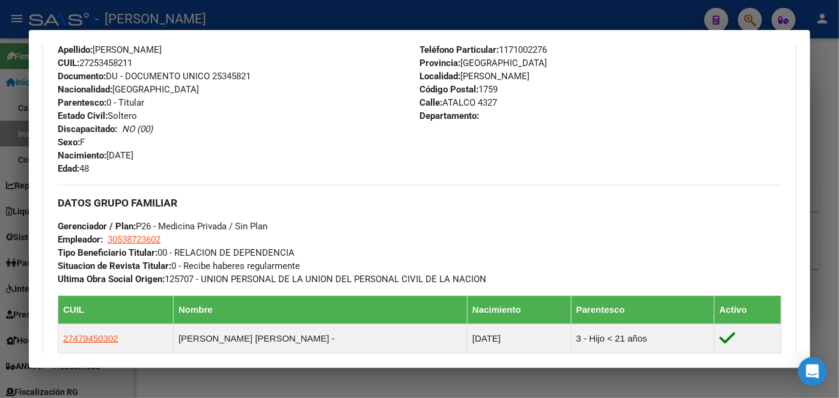
click at [232, 76] on span "Documento: DU - DOCUMENTO UNICO 25345821" at bounding box center [154, 76] width 193 height 11
click at [506, 53] on span "Teléfono Particular: [PHONE_NUMBER]" at bounding box center [482, 49] width 127 height 11
click at [507, 52] on span "Teléfono Particular: [PHONE_NUMBER]" at bounding box center [482, 49] width 127 height 11
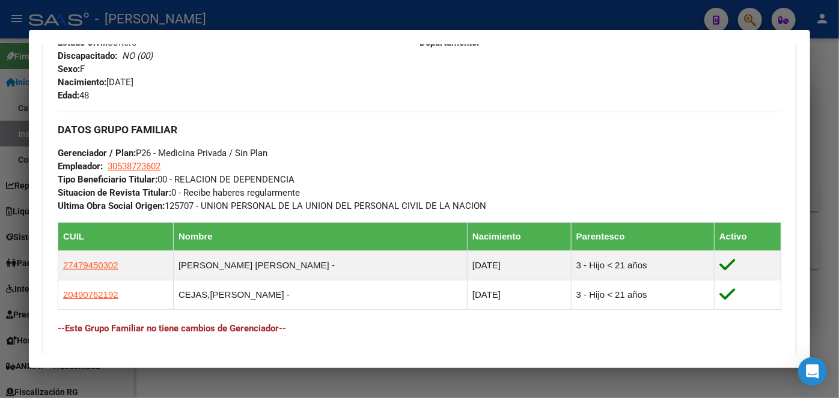
scroll to position [505, 0]
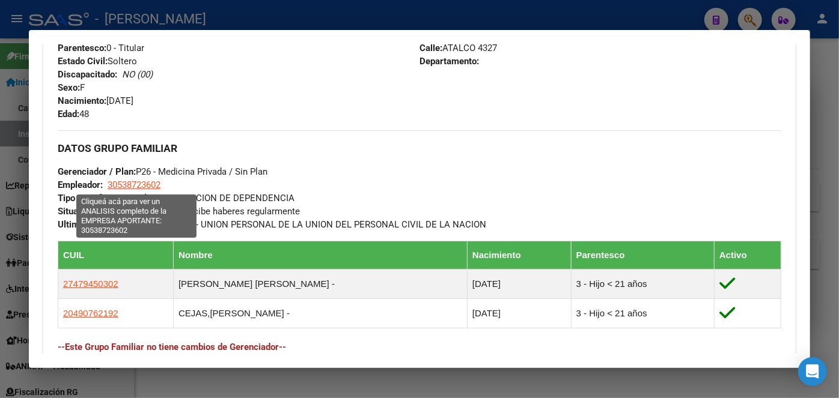
click at [137, 183] on span "30538723602" at bounding box center [134, 185] width 53 height 11
type textarea "30538723602"
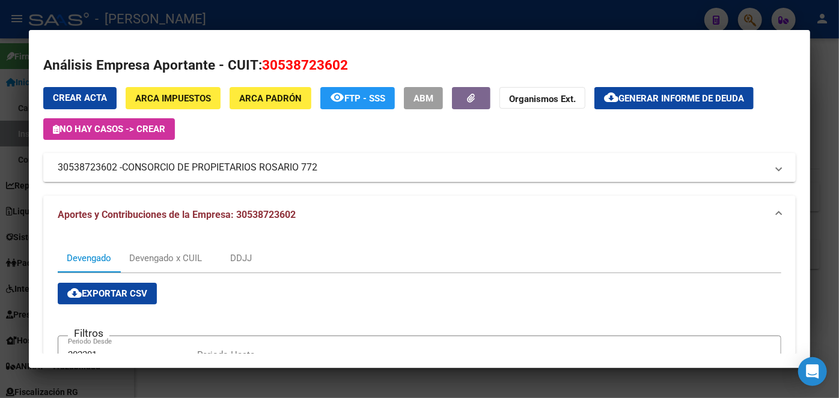
drag, startPoint x: 154, startPoint y: 157, endPoint x: 154, endPoint y: 163, distance: 6.6
click at [154, 157] on mat-expansion-panel-header "30538723602 - CONSORCIO DE PROPIETARIOS ROSARIO 772" at bounding box center [419, 167] width 752 height 29
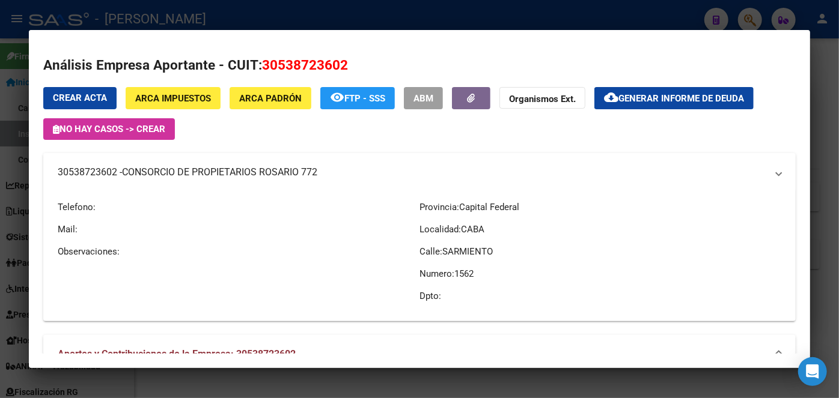
click at [154, 163] on mat-expansion-panel-header "30538723602 - CONSORCIO DE PROPIETARIOS ROSARIO 772" at bounding box center [419, 172] width 752 height 38
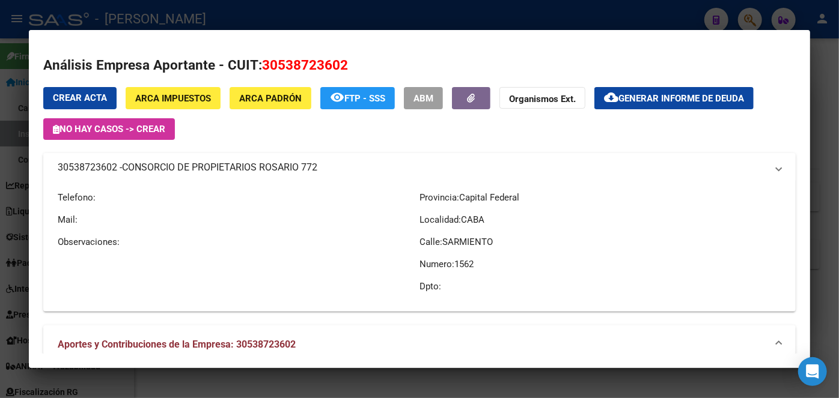
click at [154, 163] on span "CONSORCIO DE PROPIETARIOS ROSARIO 772" at bounding box center [219, 167] width 195 height 14
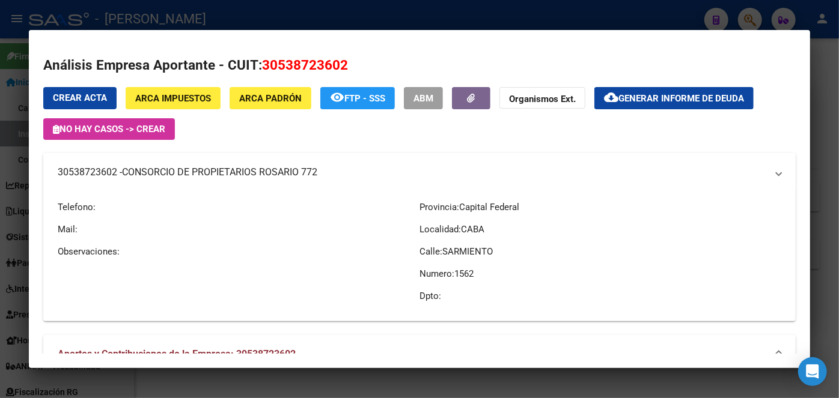
click at [155, 163] on mat-expansion-panel-header "30538723602 - CONSORCIO DE PROPIETARIOS ROSARIO 772" at bounding box center [419, 172] width 752 height 38
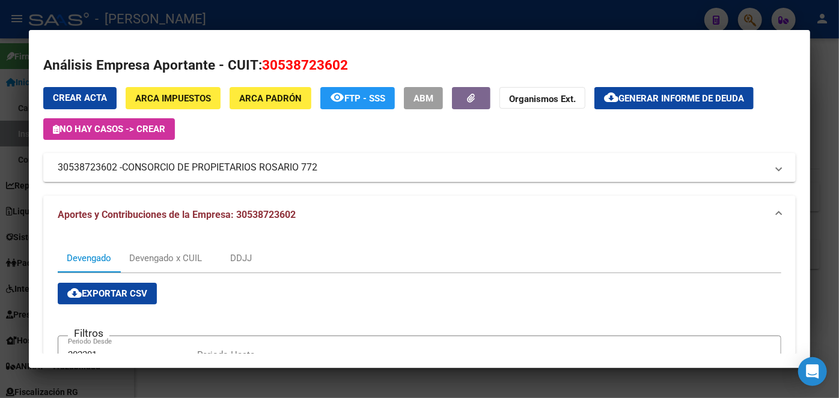
click at [165, 6] on div at bounding box center [419, 199] width 839 height 398
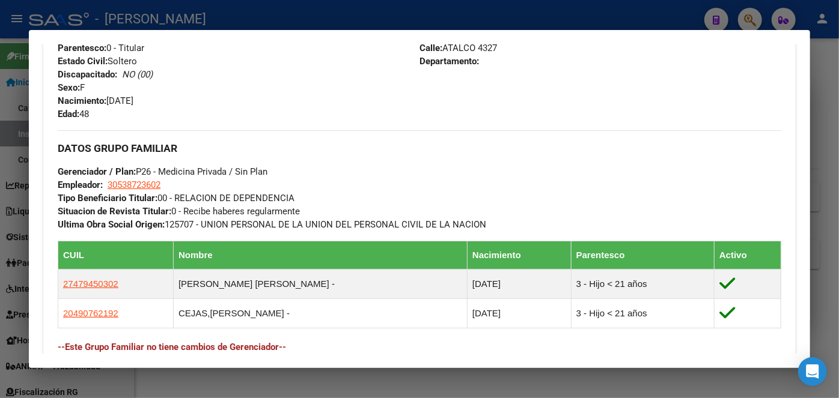
click at [165, 7] on div at bounding box center [419, 199] width 839 height 398
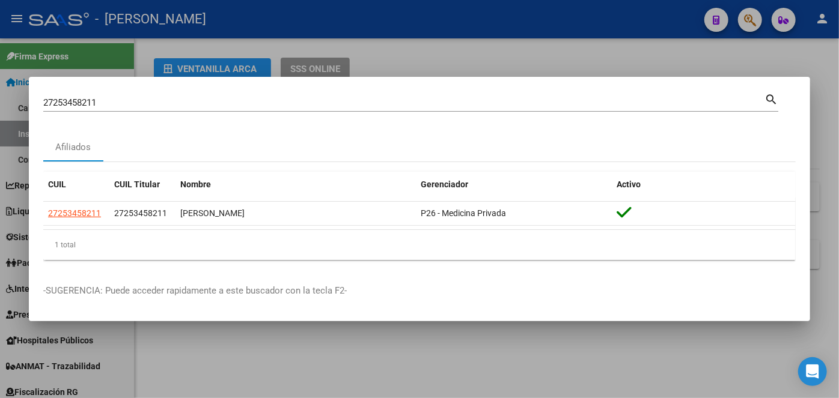
click at [184, 105] on input "27253458211" at bounding box center [403, 102] width 721 height 11
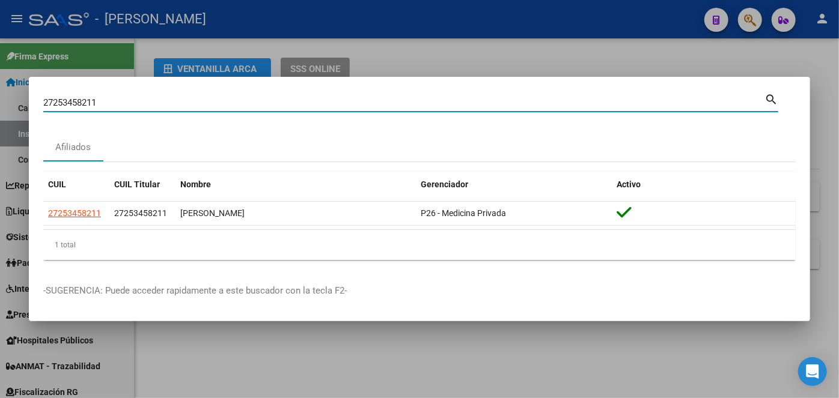
drag, startPoint x: 184, startPoint y: 105, endPoint x: 188, endPoint y: 2, distance: 102.8
click at [184, 104] on input "27253458211" at bounding box center [403, 102] width 721 height 11
paste input "0292129522"
type input "20292129522"
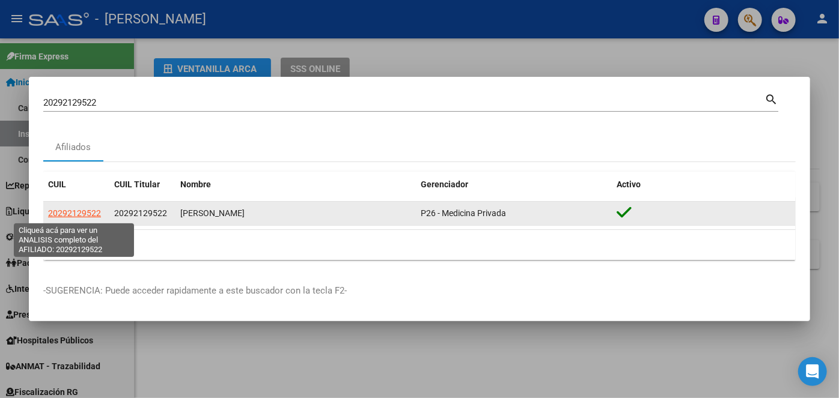
click at [88, 210] on span "20292129522" at bounding box center [74, 213] width 53 height 10
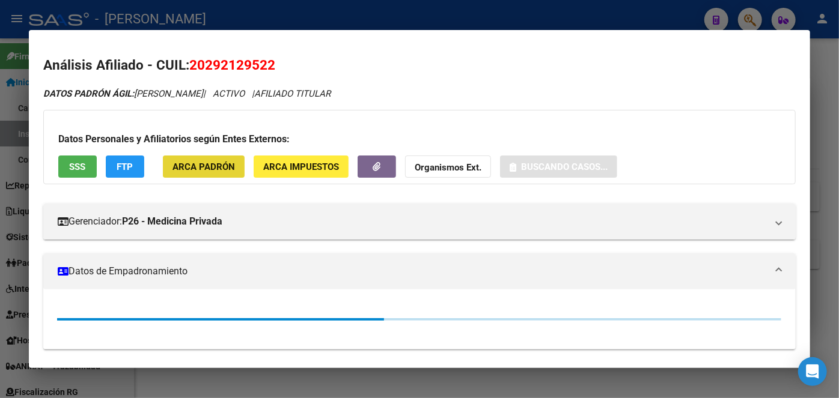
click at [204, 163] on span "ARCA Padrón" at bounding box center [203, 167] width 62 height 11
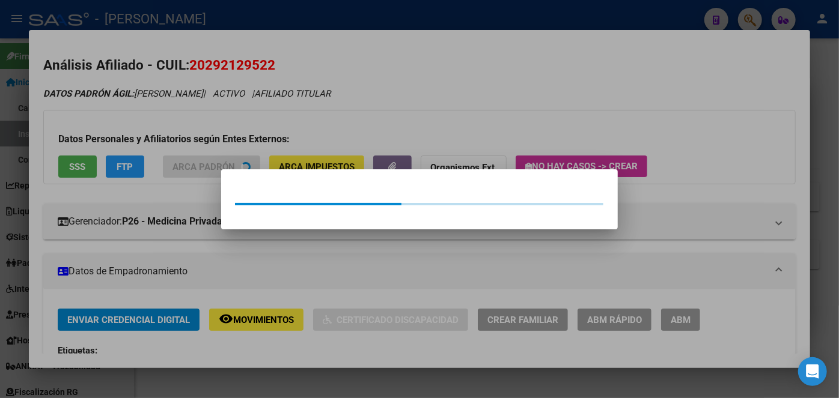
click at [204, 135] on div at bounding box center [419, 199] width 839 height 398
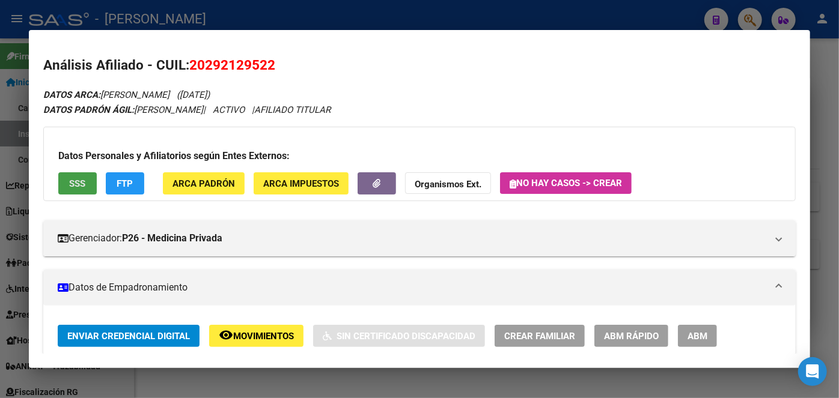
click at [64, 180] on button "SSS" at bounding box center [77, 183] width 38 height 22
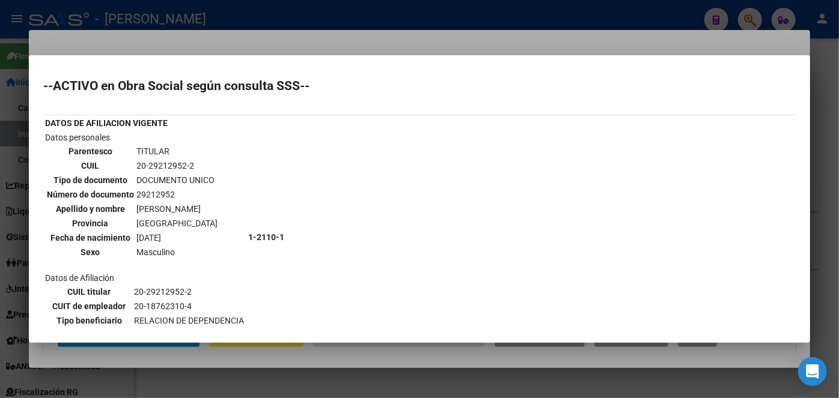
click at [186, 41] on div at bounding box center [419, 199] width 839 height 398
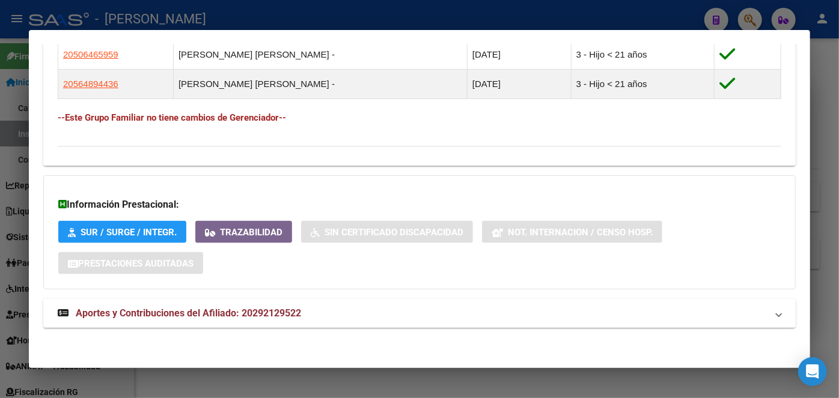
click at [241, 312] on span "Aportes y Contribuciones del Afiliado: 20292129522" at bounding box center [188, 313] width 225 height 11
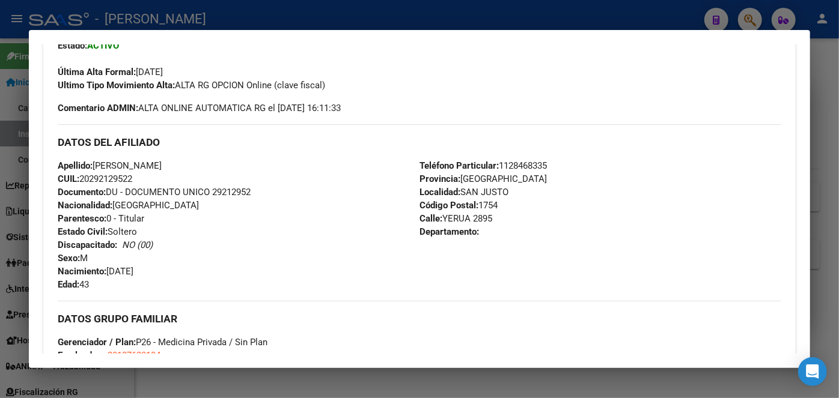
scroll to position [317, 0]
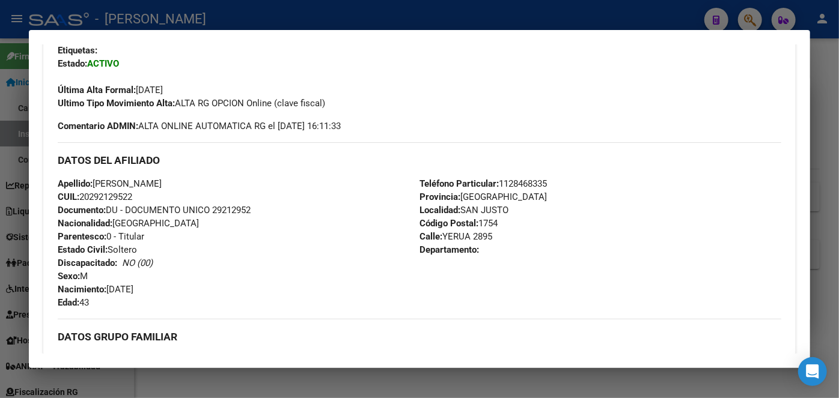
click at [226, 201] on div "Apellido: [PERSON_NAME] CUIL: 20292129522 Documento: DU - DOCUMENTO UNICO 29212…" at bounding box center [239, 243] width 362 height 132
click at [227, 206] on span "Documento: DU - DOCUMENTO UNICO 29212952" at bounding box center [154, 210] width 193 height 11
click at [508, 175] on div "DATOS DEL AFILIADO" at bounding box center [419, 159] width 723 height 35
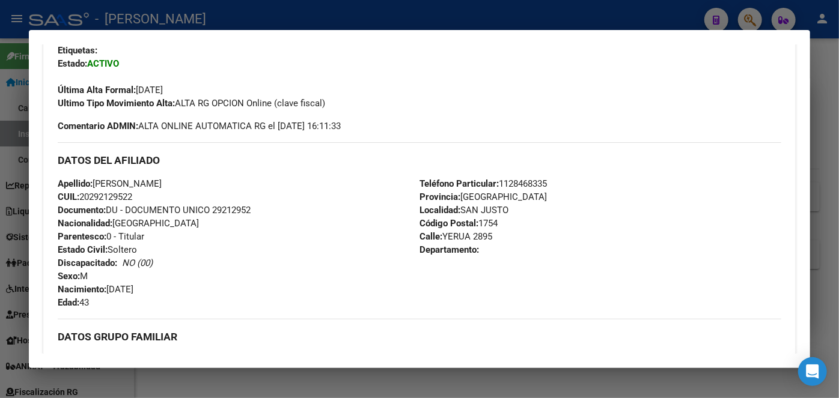
click at [508, 176] on div "DATOS DEL AFILIADO" at bounding box center [419, 159] width 723 height 35
click at [508, 180] on span "Teléfono Particular: [PHONE_NUMBER]" at bounding box center [482, 183] width 127 height 11
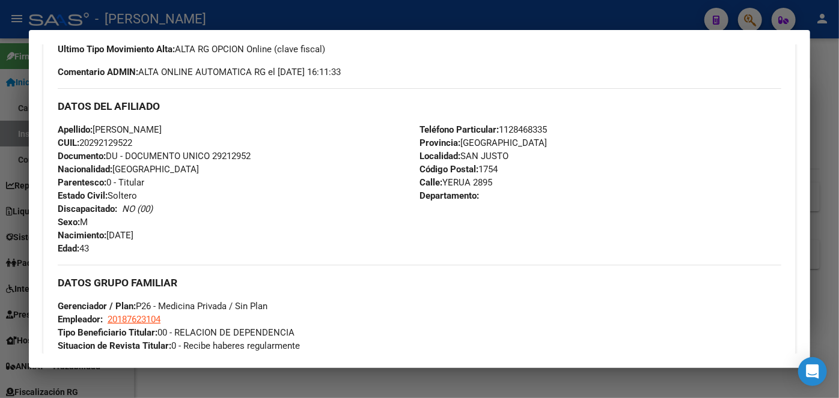
scroll to position [426, 0]
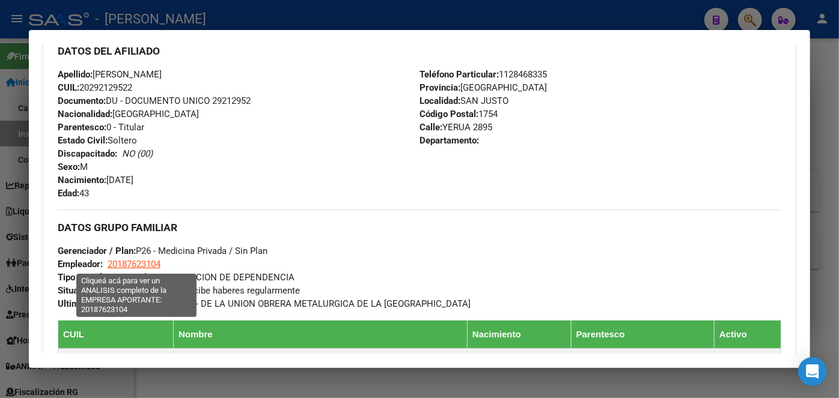
click at [130, 264] on span "20187623104" at bounding box center [134, 264] width 53 height 11
type textarea "20187623104"
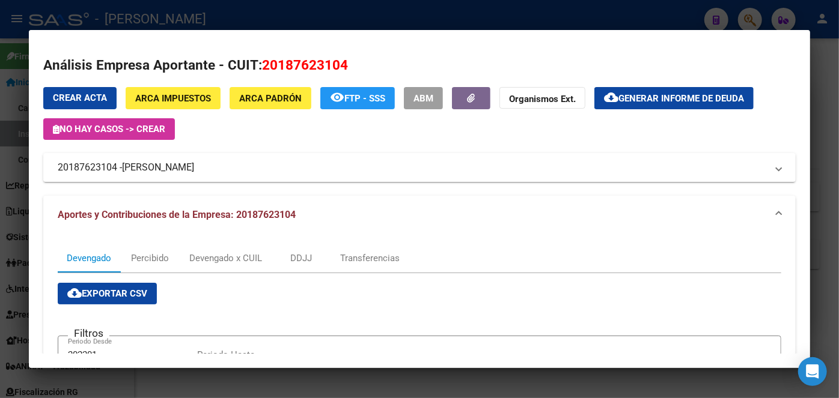
click at [150, 17] on div at bounding box center [419, 199] width 839 height 398
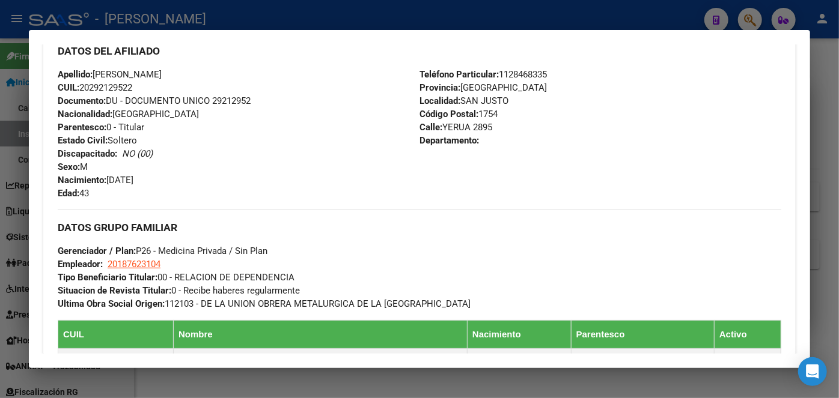
click at [150, 17] on div at bounding box center [419, 199] width 839 height 398
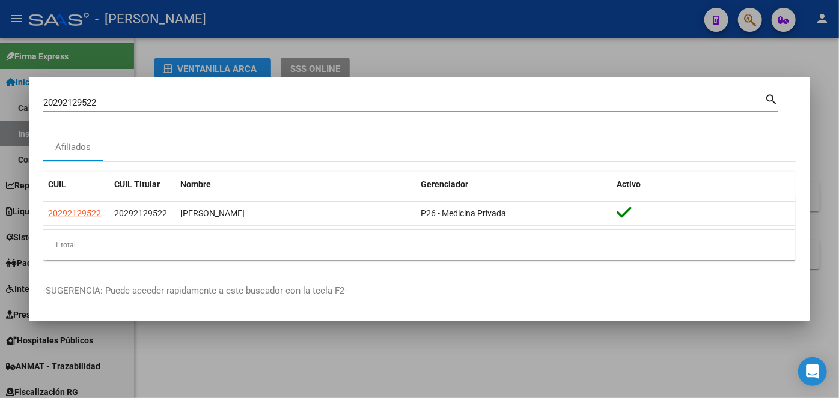
click at [128, 106] on input "20292129522" at bounding box center [403, 102] width 721 height 11
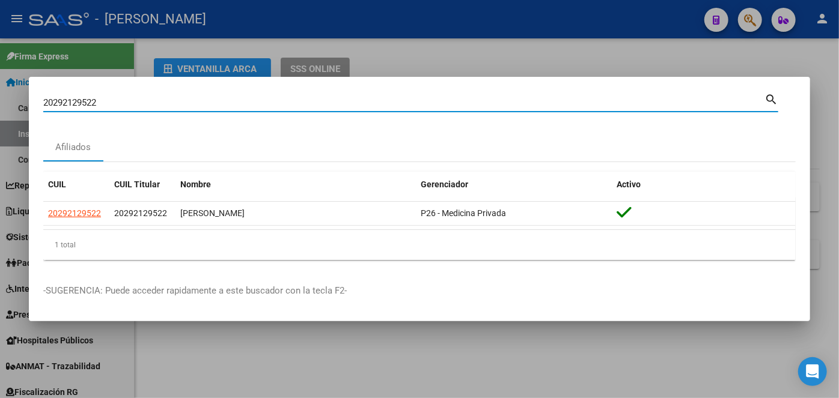
click at [128, 106] on input "20292129522" at bounding box center [403, 102] width 721 height 11
paste input "3431983869"
type input "23431983869"
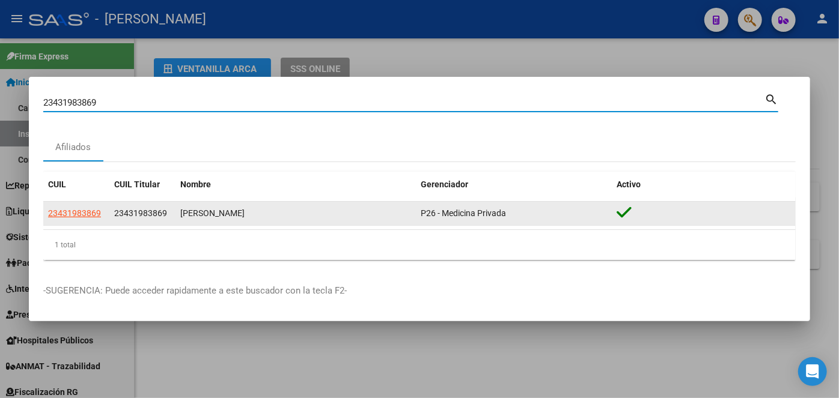
click at [86, 208] on app-link-go-to "23431983869" at bounding box center [74, 214] width 53 height 14
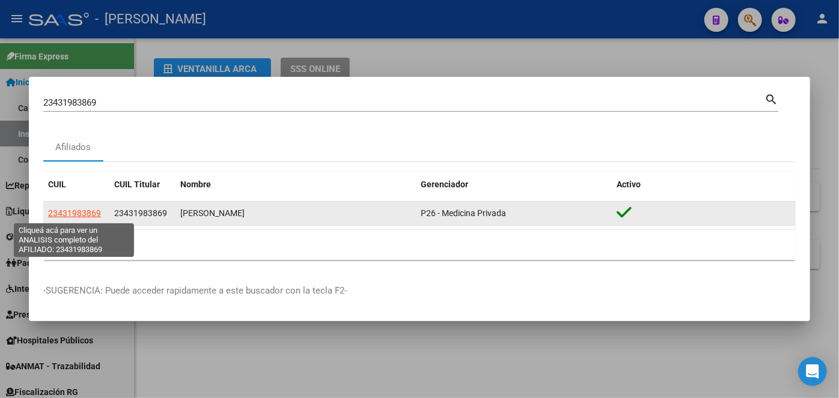
click at [88, 211] on span "23431983869" at bounding box center [74, 213] width 53 height 10
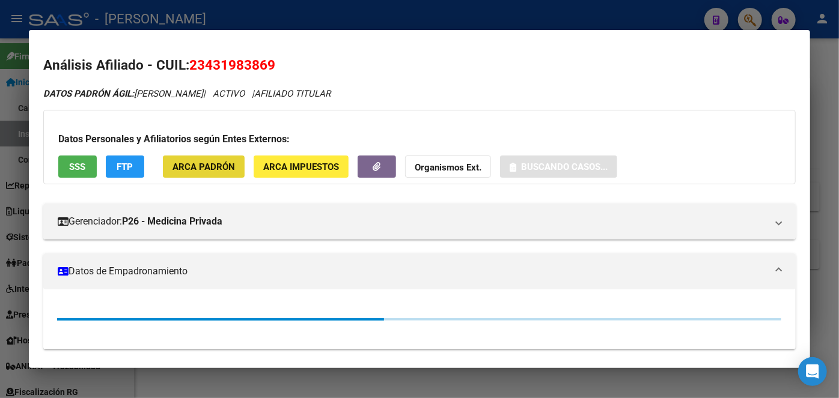
click at [230, 175] on button "ARCA Padrón" at bounding box center [204, 167] width 82 height 22
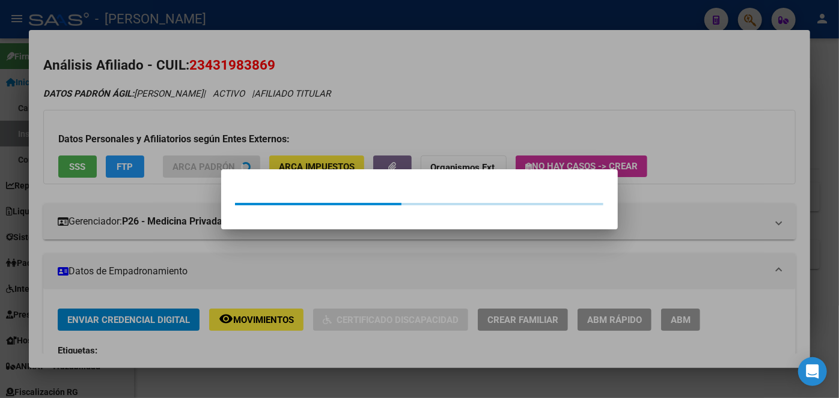
drag, startPoint x: 230, startPoint y: 175, endPoint x: 118, endPoint y: 150, distance: 114.4
click at [223, 150] on div at bounding box center [419, 199] width 839 height 398
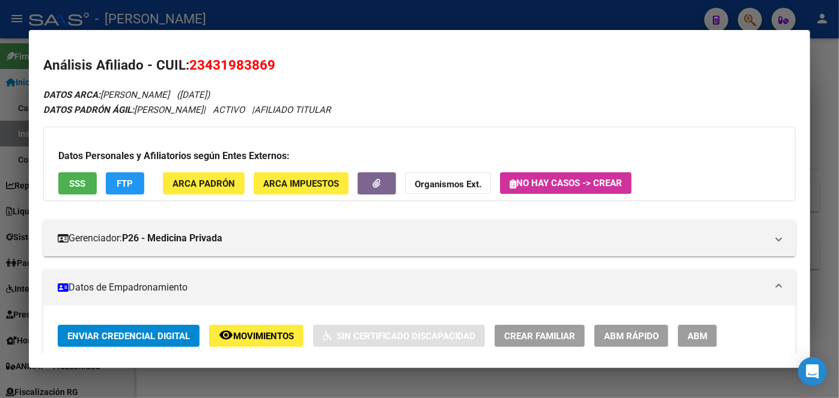
click at [82, 164] on div "Datos Personales y Afiliatorios según Entes Externos: SSS FTP ARCA Padrón ARCA …" at bounding box center [419, 164] width 752 height 74
click at [83, 175] on button "SSS" at bounding box center [77, 183] width 38 height 22
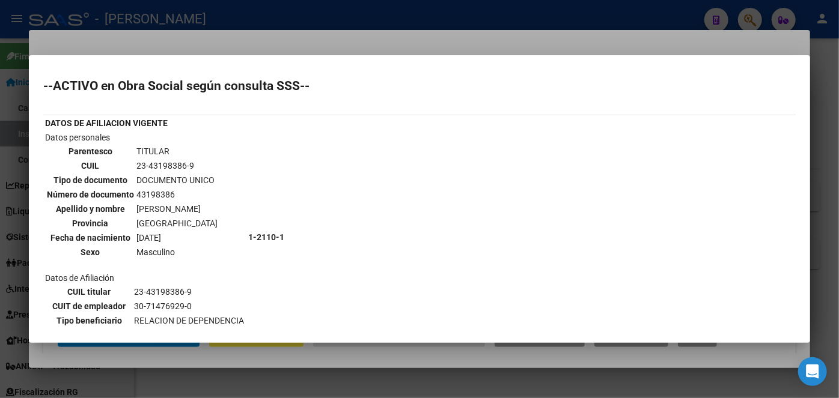
click at [144, 58] on mat-dialog-container "--ACTIVO en Obra Social según consulta SSS-- DATOS DE AFILIACION VIGENTE Datos …" at bounding box center [419, 199] width 781 height 288
click at [148, 49] on div at bounding box center [419, 199] width 839 height 398
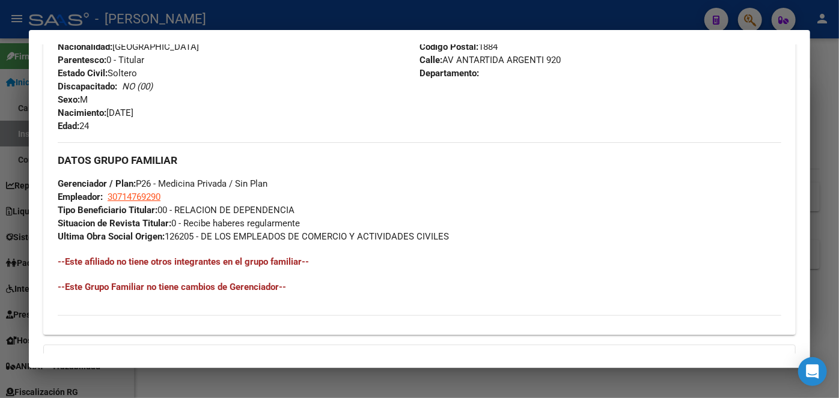
scroll to position [663, 0]
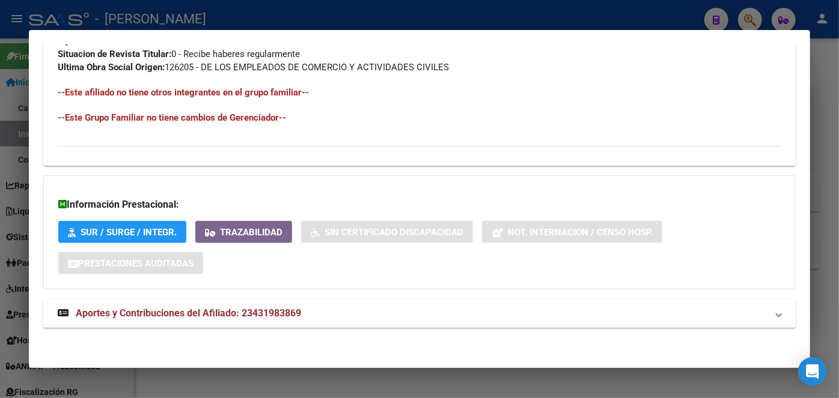
click at [255, 306] on strong "Aportes y Contribuciones del Afiliado: 23431983869" at bounding box center [179, 313] width 243 height 14
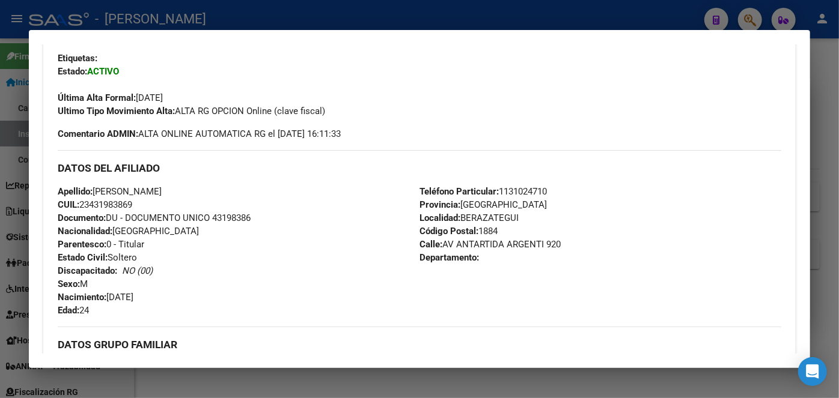
scroll to position [327, 0]
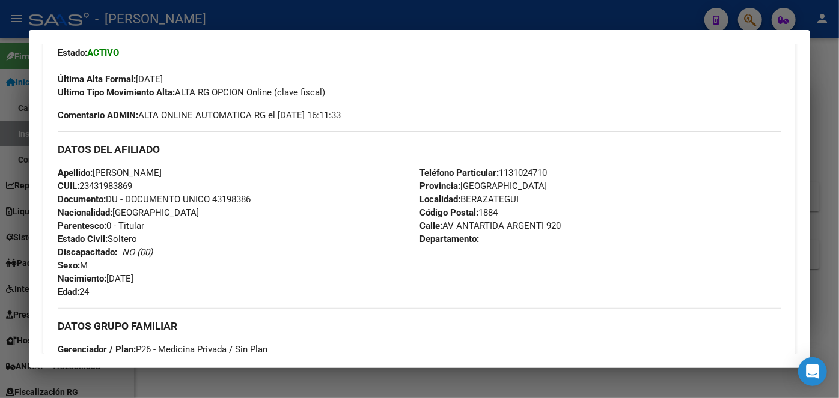
click at [238, 201] on span "Documento: DU - DOCUMENTO UNICO 43198386" at bounding box center [154, 199] width 193 height 11
click at [538, 175] on span "Teléfono Particular: [PHONE_NUMBER]" at bounding box center [482, 173] width 127 height 11
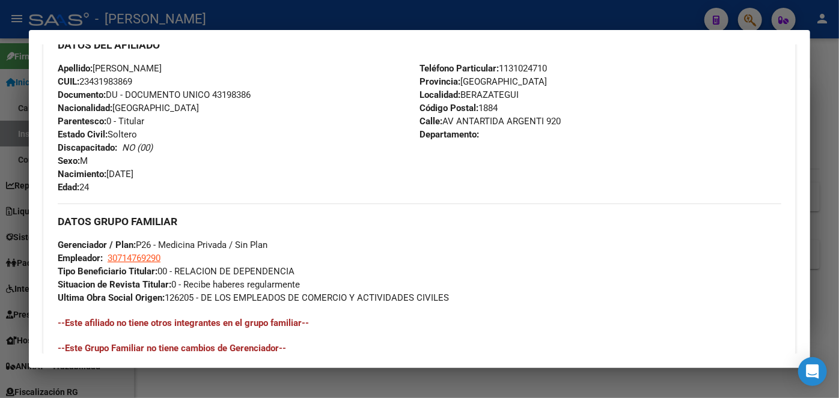
scroll to position [437, 0]
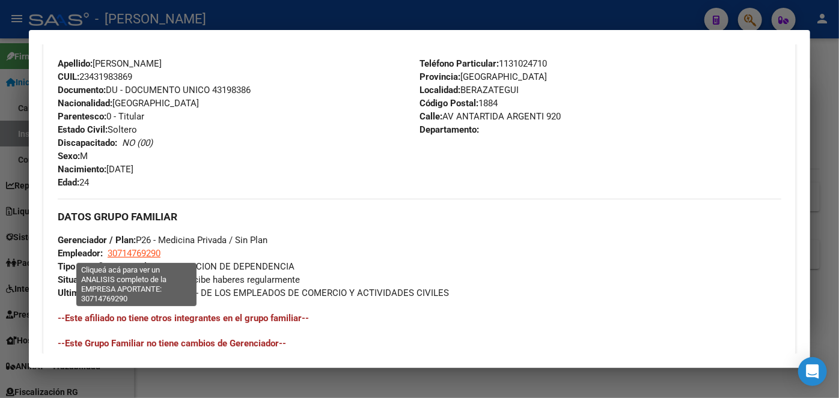
click at [146, 252] on span "30714769290" at bounding box center [134, 253] width 53 height 11
type textarea "30714769290"
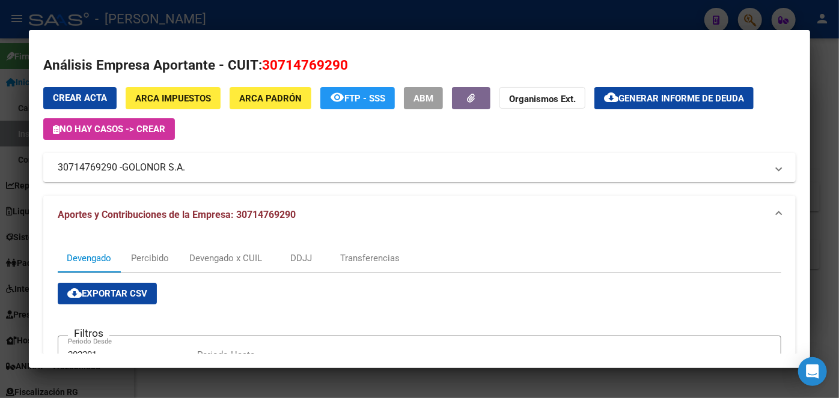
click at [165, 172] on span "GOLONOR S.A." at bounding box center [153, 167] width 63 height 14
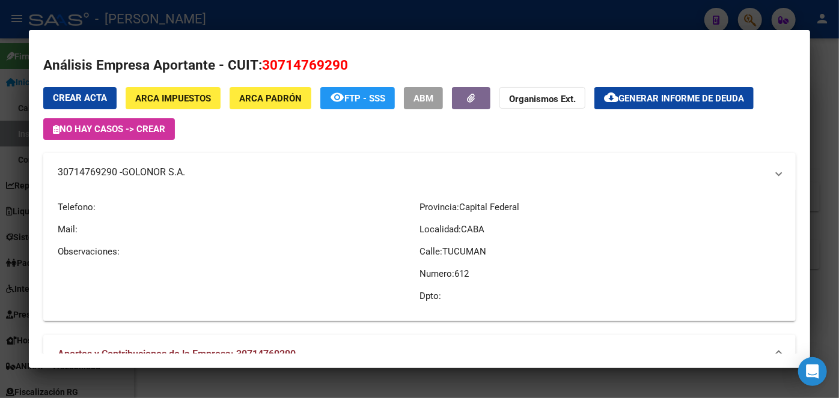
click at [165, 172] on span "GOLONOR S.A." at bounding box center [153, 172] width 63 height 14
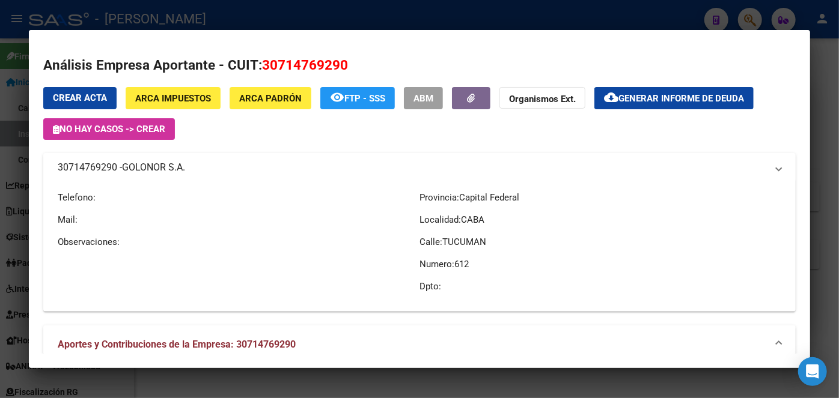
click at [165, 172] on span "GOLONOR S.A." at bounding box center [153, 167] width 63 height 14
